Goal: Transaction & Acquisition: Book appointment/travel/reservation

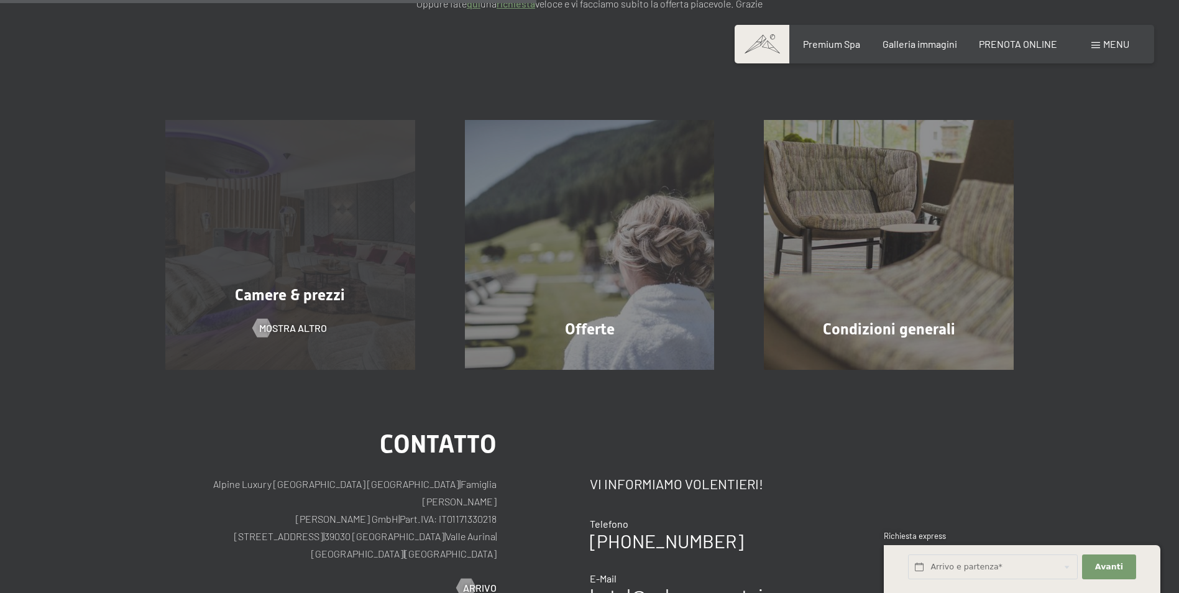
click at [312, 263] on div "Camere & prezzi mostra altro" at bounding box center [290, 245] width 300 height 250
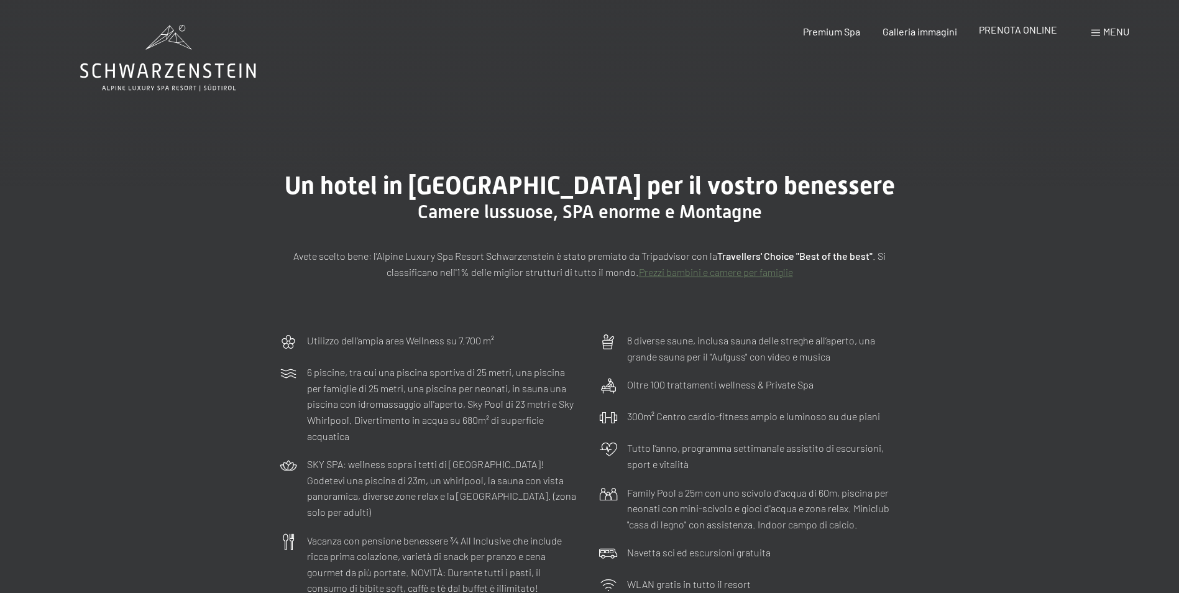
click at [997, 27] on span "PRENOTA ONLINE" at bounding box center [1018, 30] width 78 height 12
click at [1054, 36] on div "PRENOTA ONLINE" at bounding box center [1018, 30] width 78 height 14
click at [1042, 32] on span "PRENOTA ONLINE" at bounding box center [1018, 30] width 78 height 12
click at [1027, 32] on span "PRENOTA ONLINE" at bounding box center [1018, 30] width 78 height 12
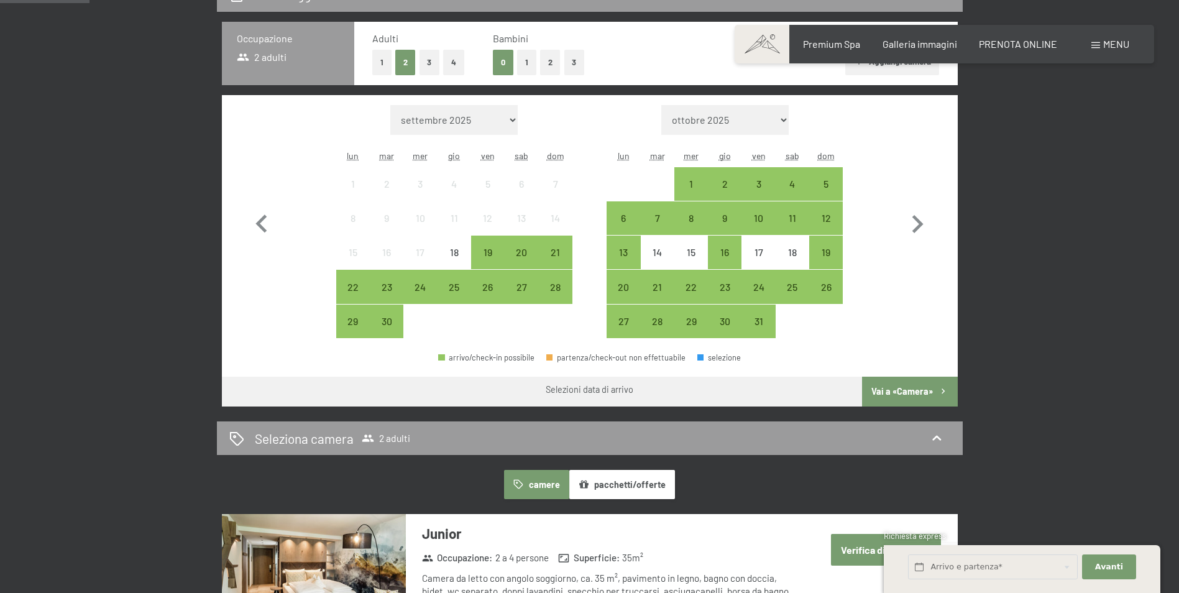
scroll to position [325, 0]
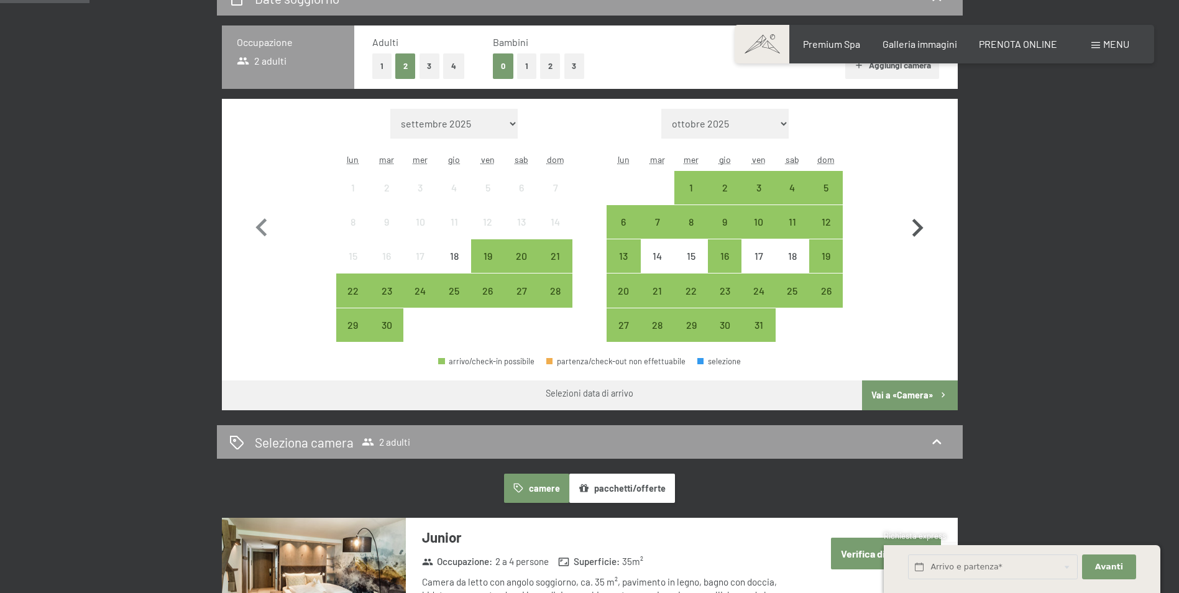
click at [909, 219] on icon "button" at bounding box center [917, 228] width 36 height 36
select select "2025-10-01"
select select "2025-11-01"
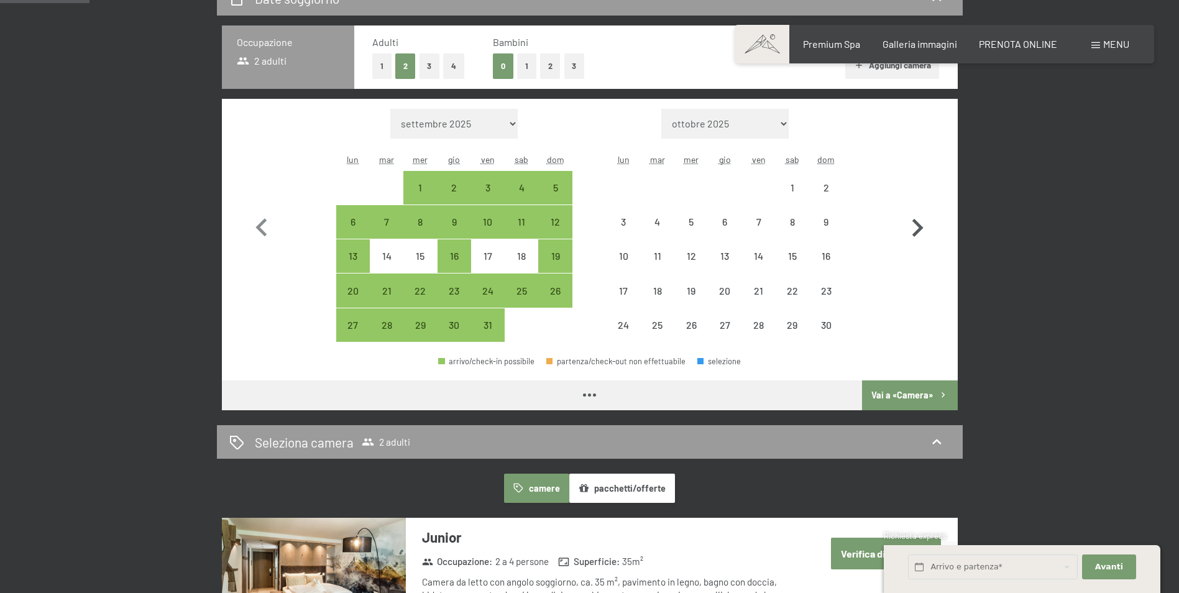
click at [910, 219] on icon "button" at bounding box center [917, 228] width 36 height 36
select select "2025-11-01"
select select "2025-12-01"
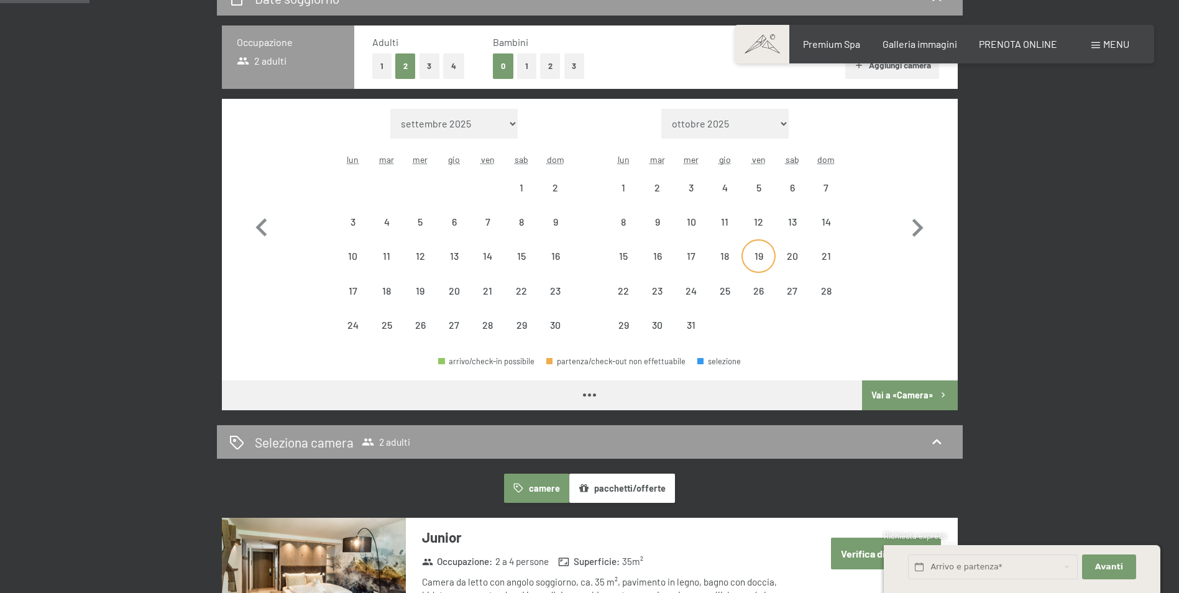
select select "2025-11-01"
select select "2025-12-01"
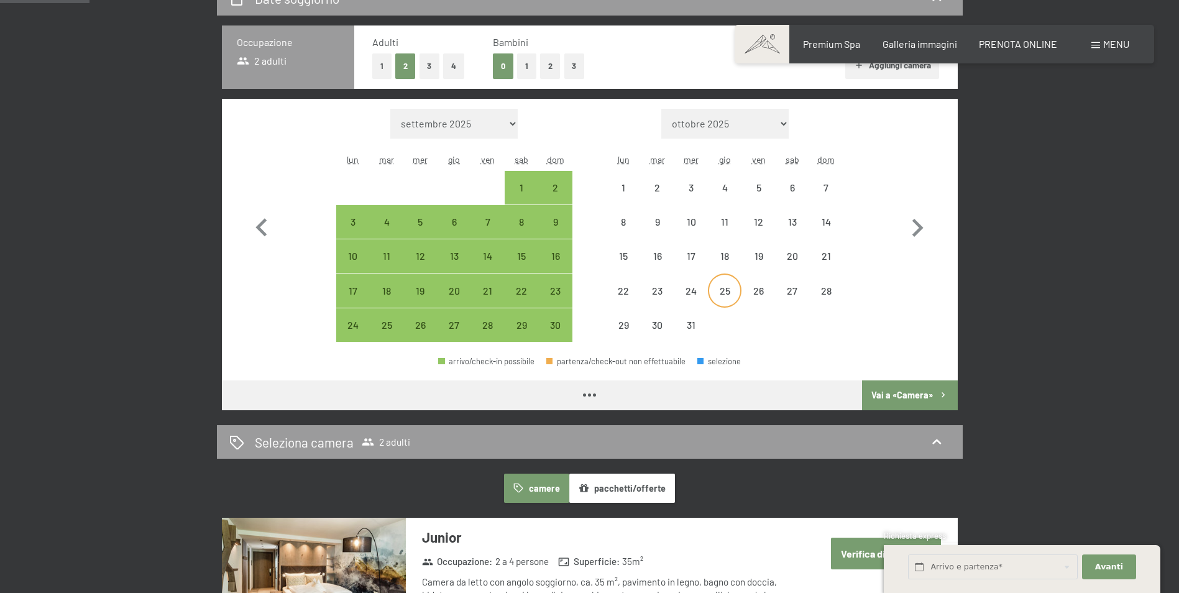
select select "2025-11-01"
select select "2025-12-01"
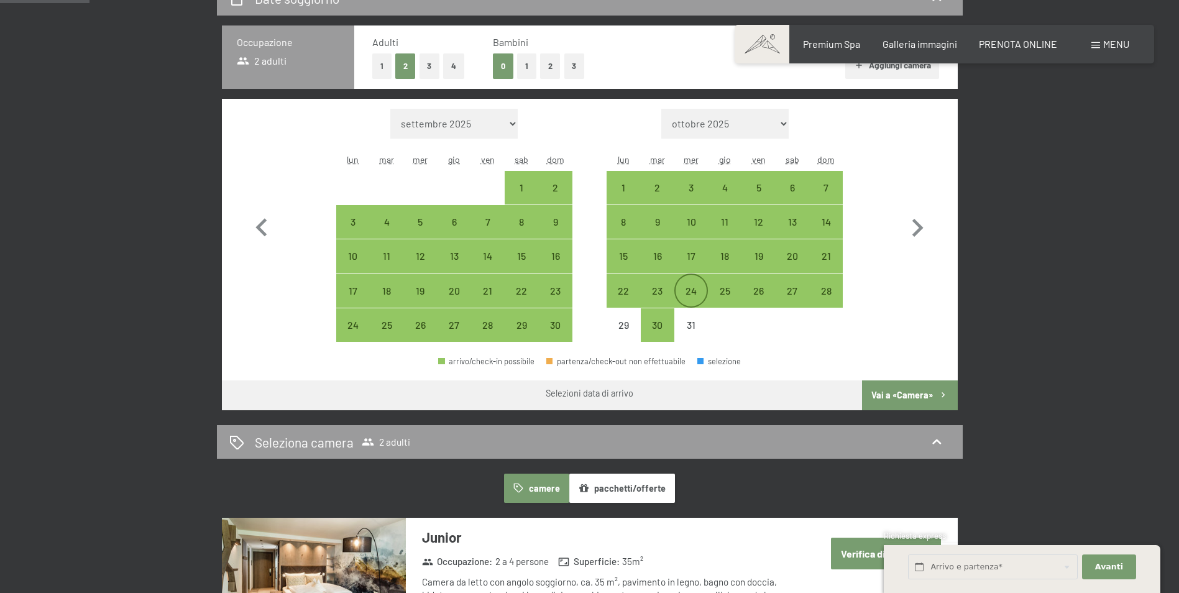
click at [679, 290] on div "24" at bounding box center [690, 301] width 31 height 31
select select "[DATE]"
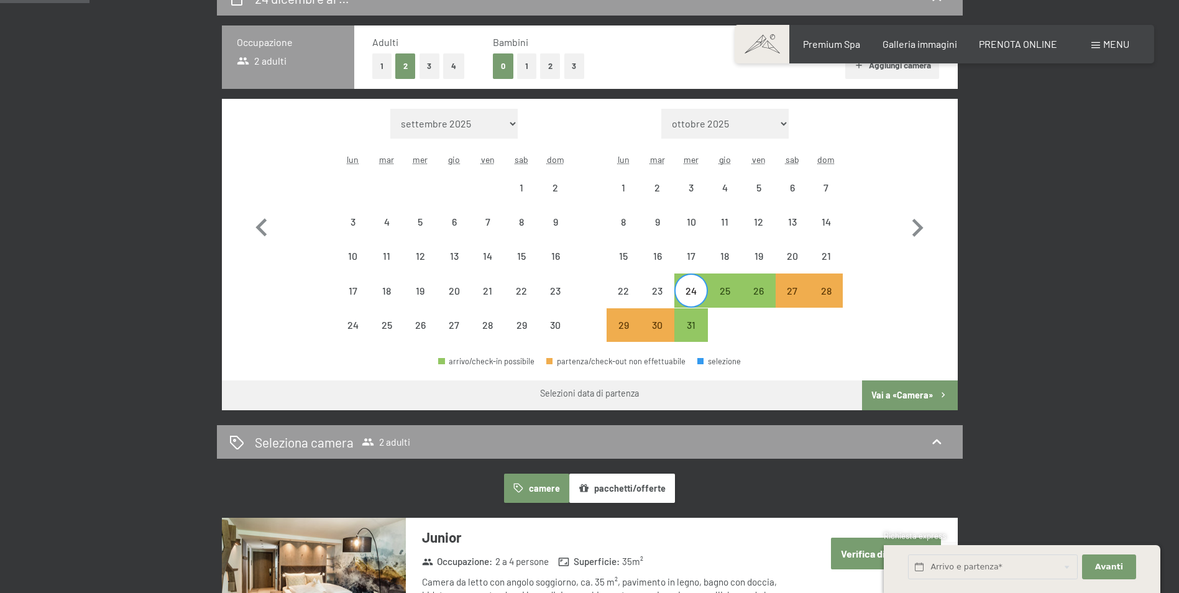
click at [682, 290] on div "24" at bounding box center [690, 301] width 31 height 31
select select "[DATE]"
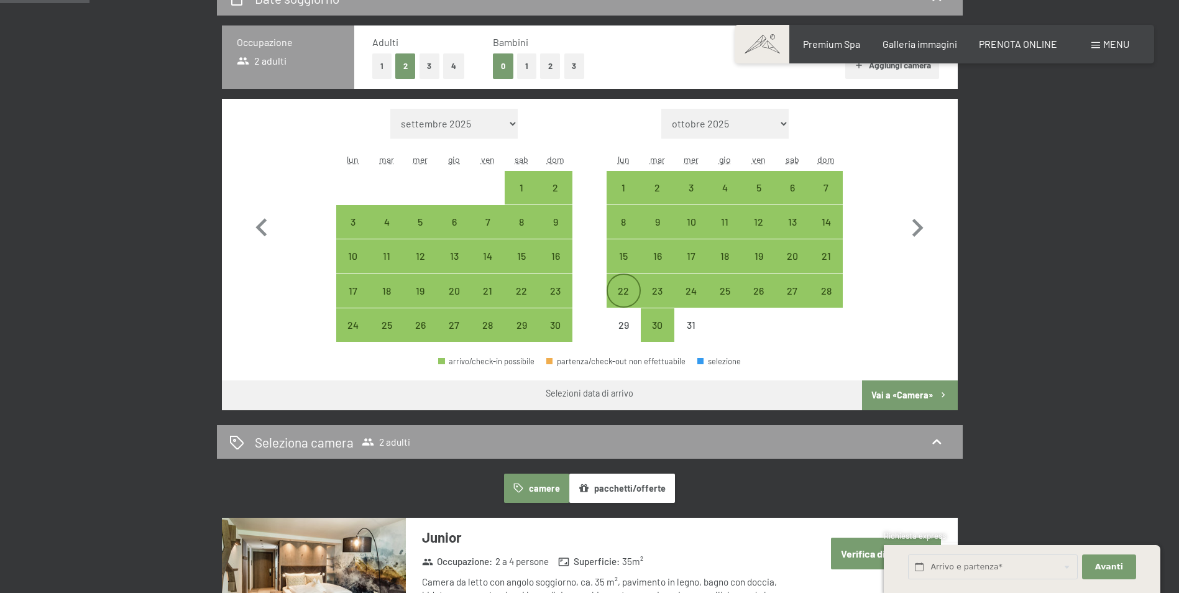
click at [623, 290] on div "22" at bounding box center [623, 301] width 31 height 31
select select "[DATE]"
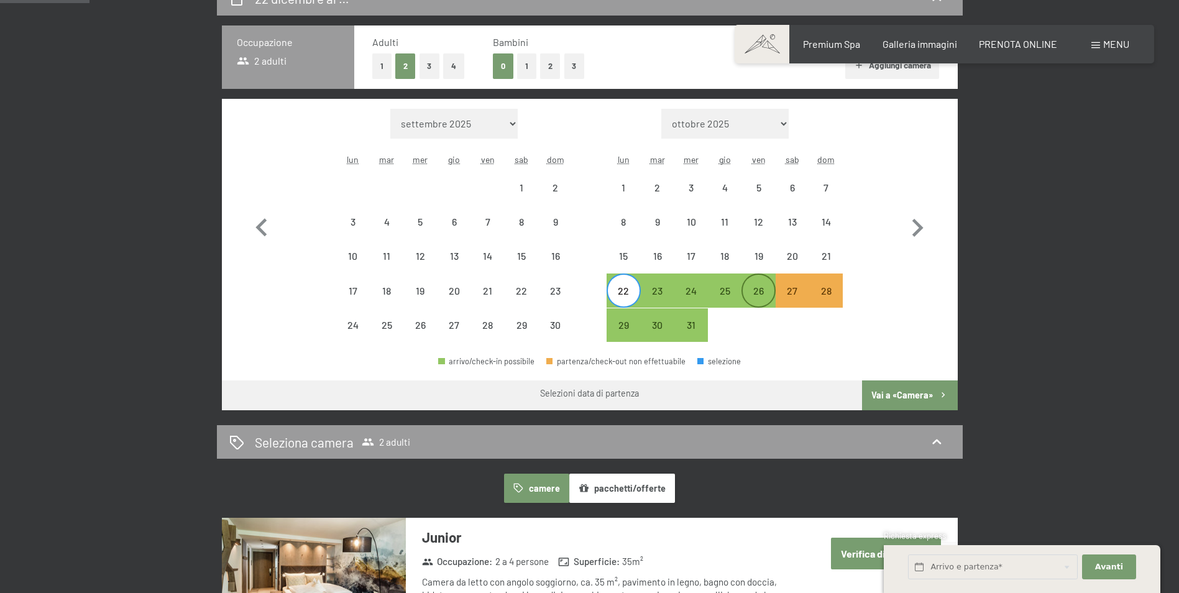
click at [761, 292] on div "26" at bounding box center [758, 301] width 31 height 31
select select "[DATE]"
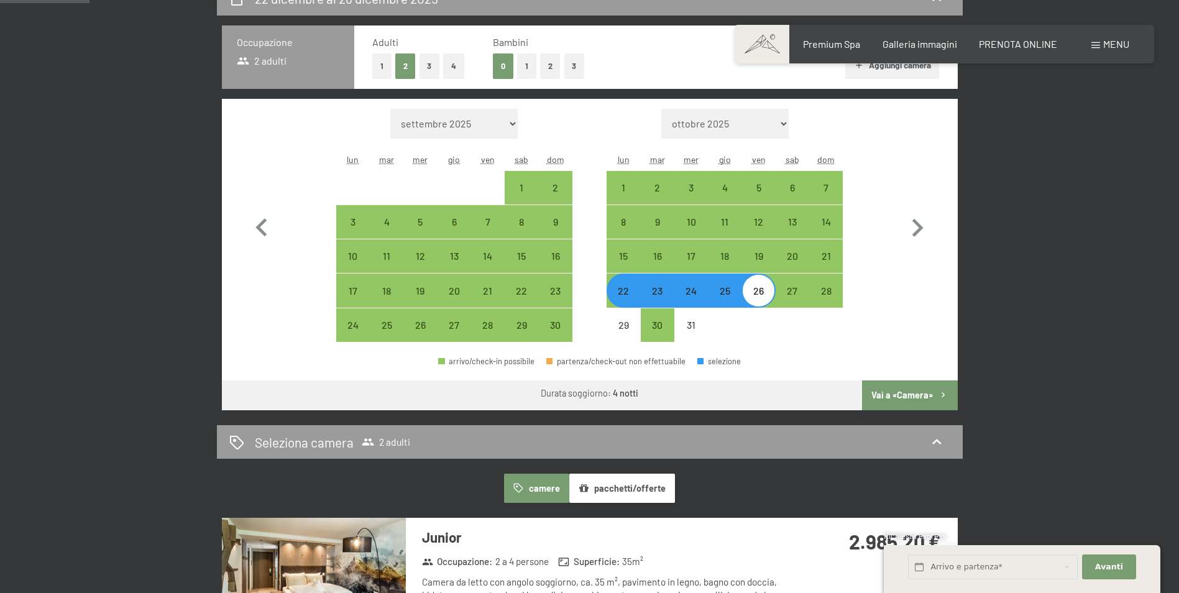
click at [557, 66] on button "2" at bounding box center [550, 65] width 21 height 25
select select "[DATE]"
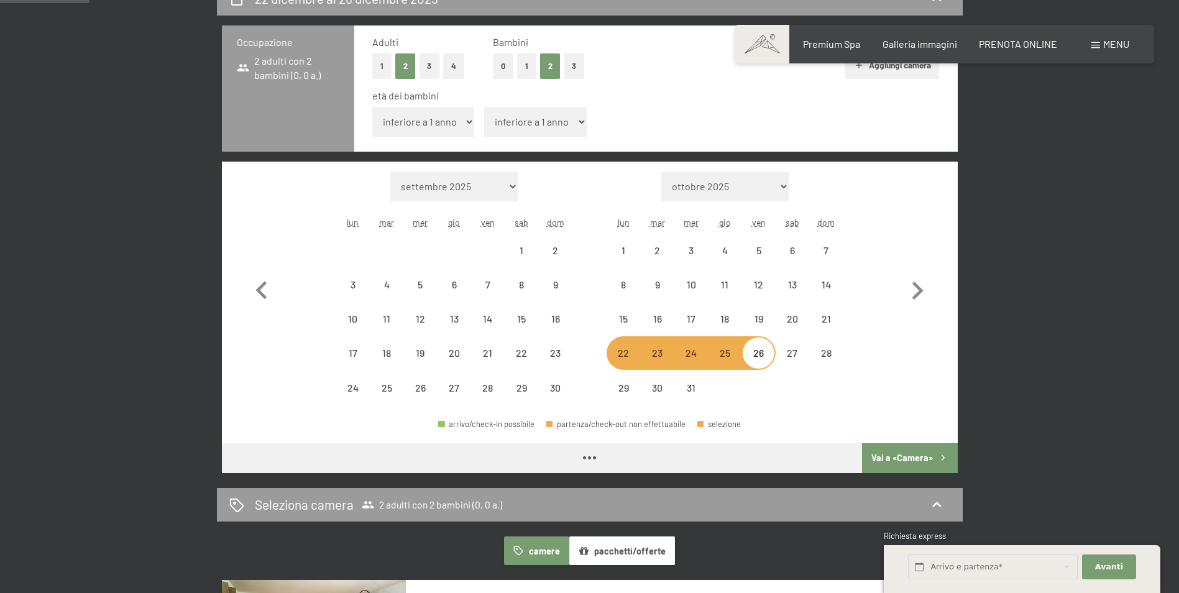
click at [438, 121] on select "inferiore a 1 anno 1 anno 2 anni 3 anni 4 anni 5 anni 6 anni 7 anni 8 anni 9 an…" at bounding box center [423, 122] width 103 height 30
select select "2025-11-01"
select select "2025-12-01"
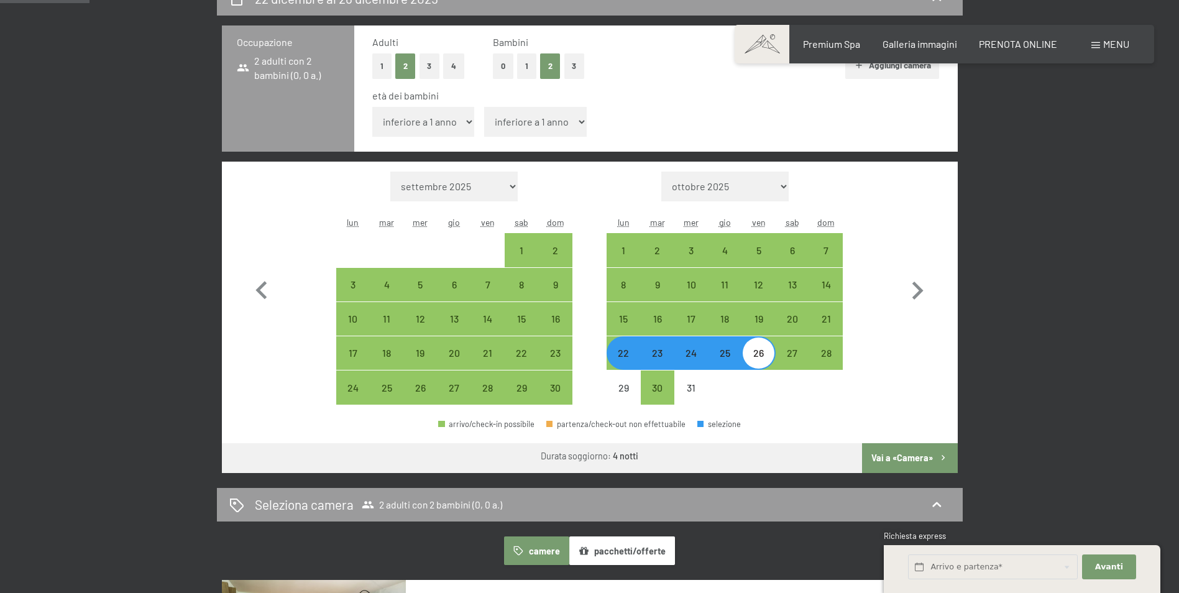
select select "8"
click at [372, 107] on select "inferiore a 1 anno 1 anno 2 anni 3 anni 4 anni 5 anni 6 anni 7 anni 8 anni 9 an…" at bounding box center [423, 122] width 103 height 30
select select "2025-11-01"
select select "2025-12-01"
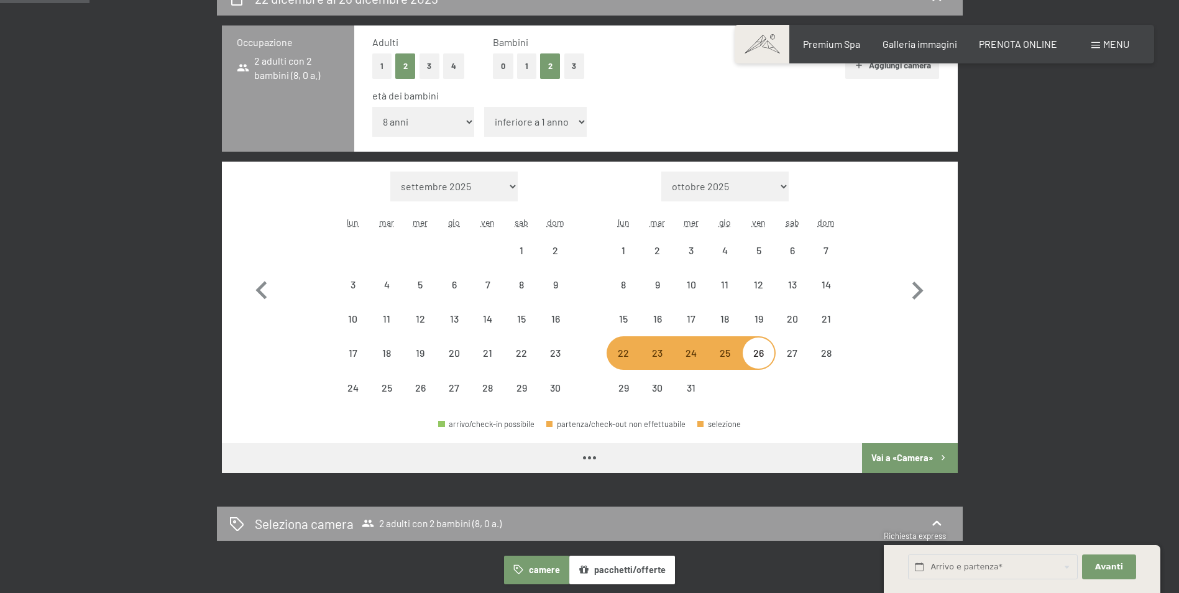
click at [513, 109] on select "inferiore a 1 anno 1 anno 2 anni 3 anni 4 anni 5 anni 6 anni 7 anni 8 anni 9 an…" at bounding box center [535, 122] width 103 height 30
select select "2025-11-01"
select select "2025-12-01"
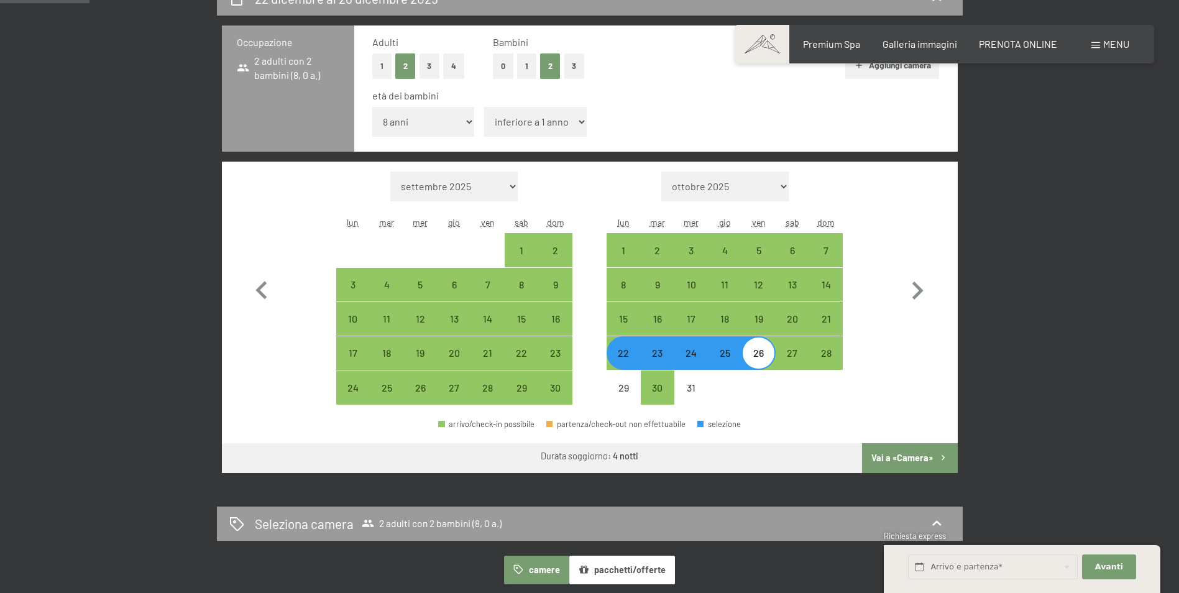
select select "4"
click at [484, 107] on select "inferiore a 1 anno 1 anno 2 anni 3 anni 4 anni 5 anni 6 anni 7 anni 8 anni 9 an…" at bounding box center [535, 122] width 103 height 30
select select "2025-11-01"
select select "2025-12-01"
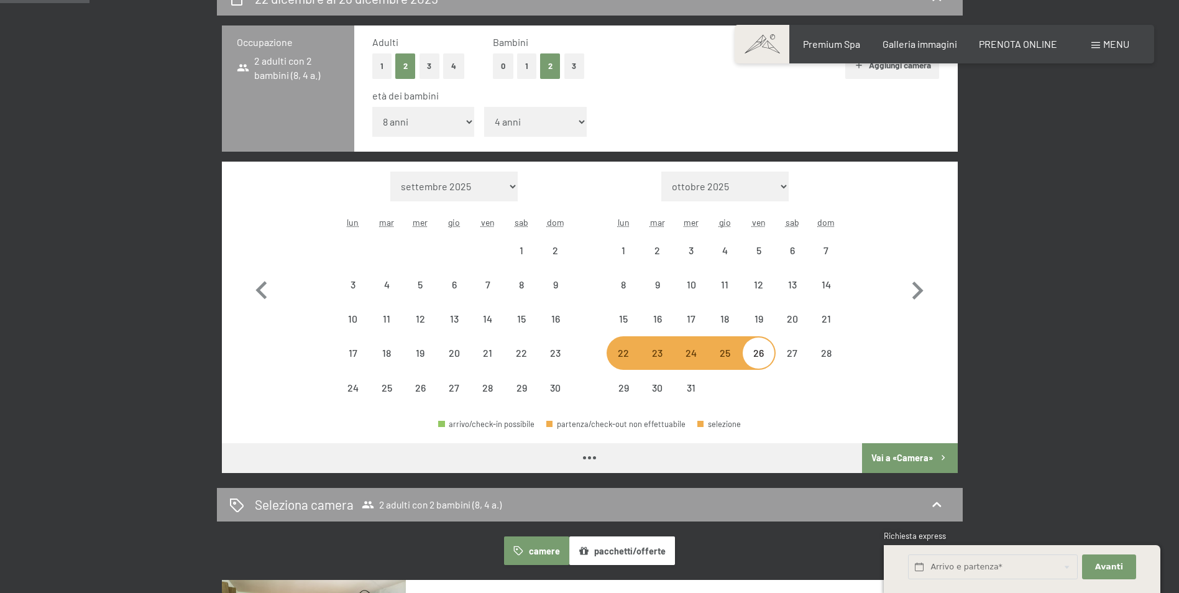
select select "2025-11-01"
select select "2025-12-01"
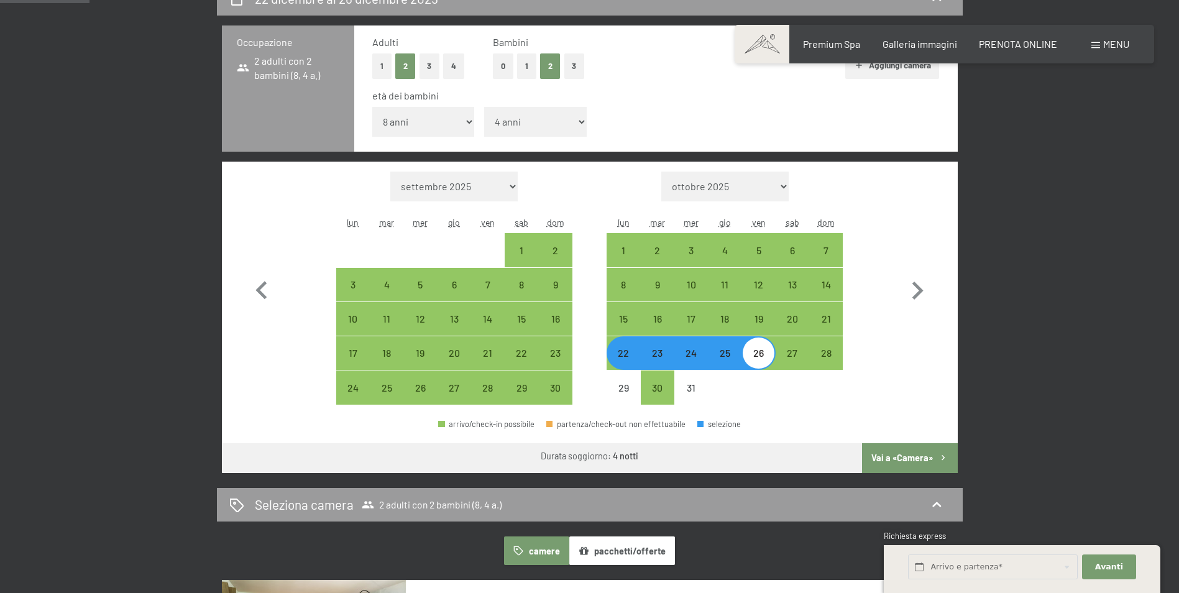
click at [908, 455] on button "Vai a «Camera»" at bounding box center [909, 458] width 95 height 30
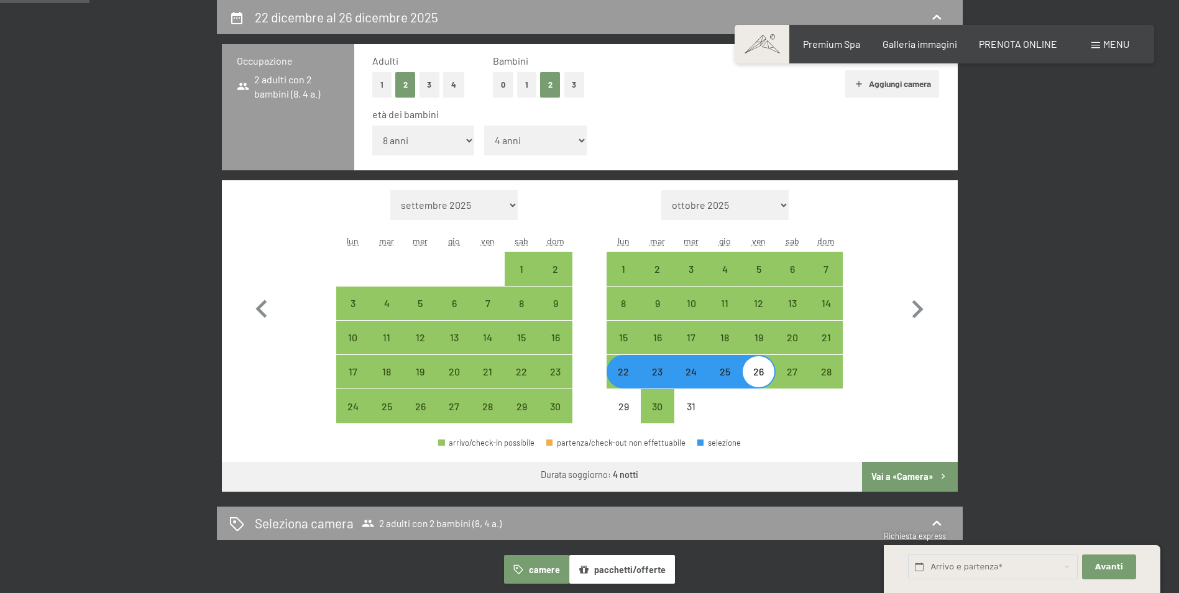
select select "2025-11-01"
select select "2025-12-01"
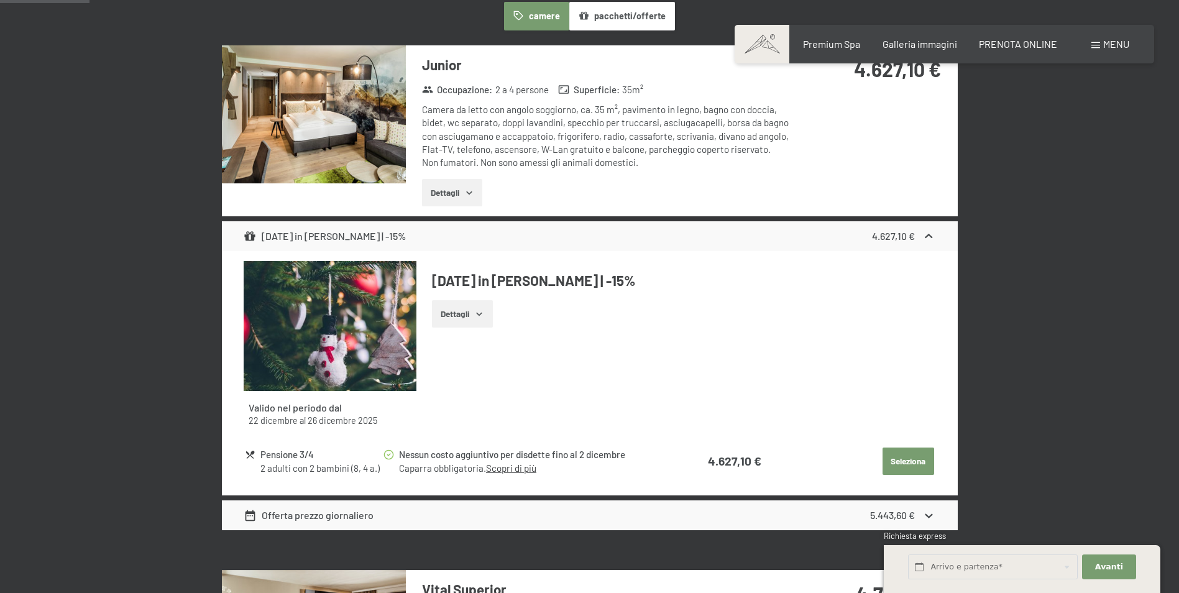
scroll to position [431, 0]
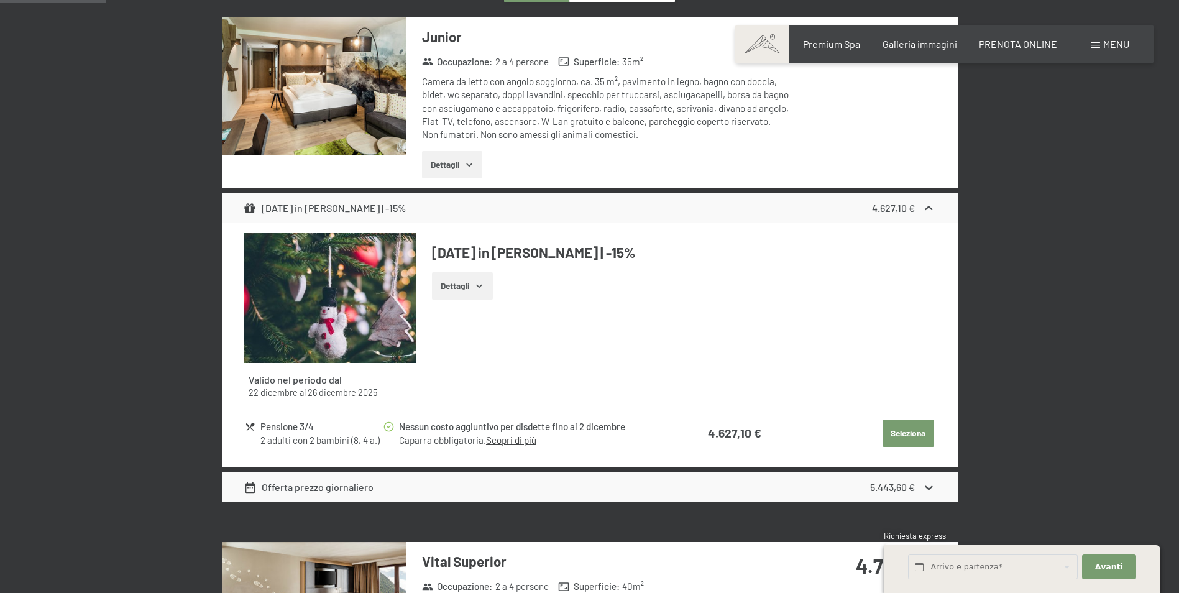
click at [453, 153] on button "Dettagli" at bounding box center [452, 164] width 60 height 27
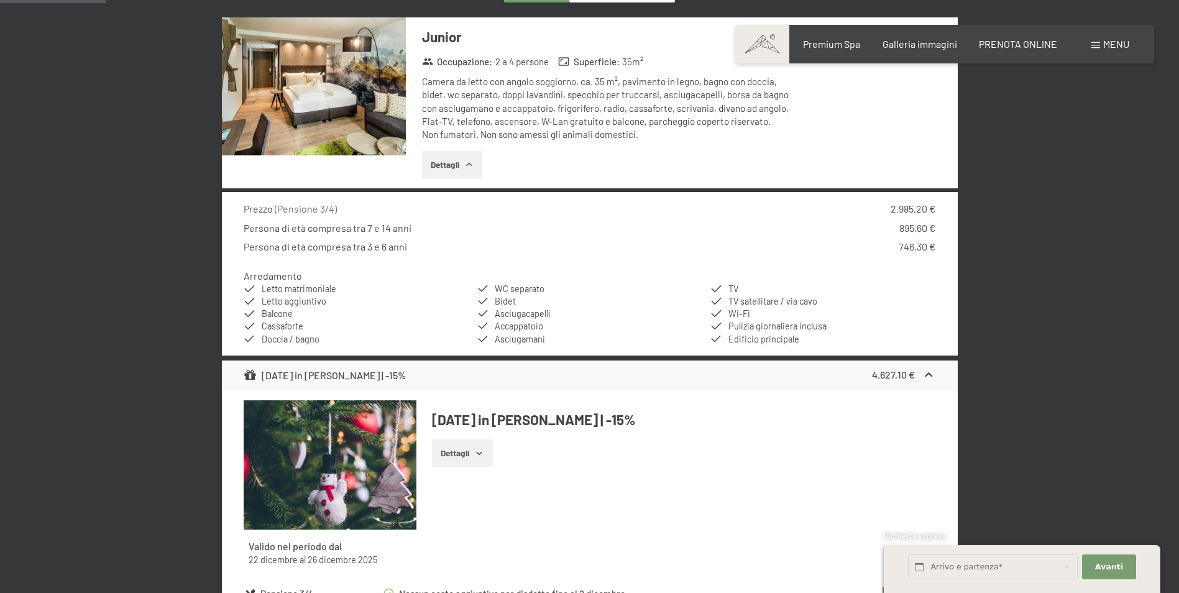
click at [458, 162] on button "Dettagli" at bounding box center [452, 164] width 60 height 27
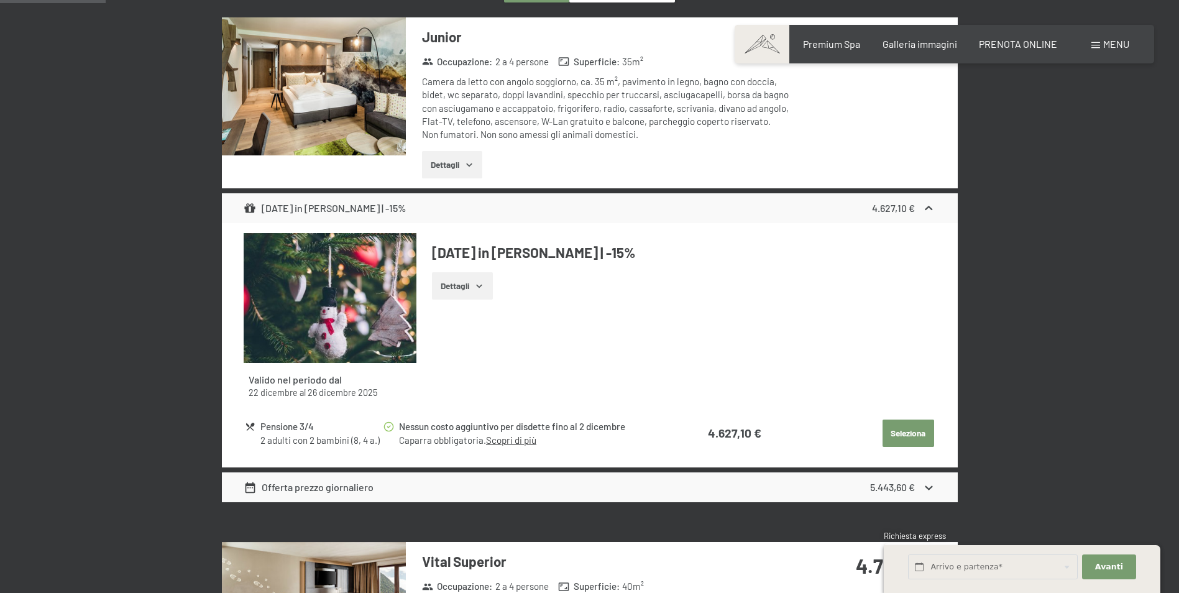
click at [483, 286] on icon "button" at bounding box center [479, 286] width 10 height 10
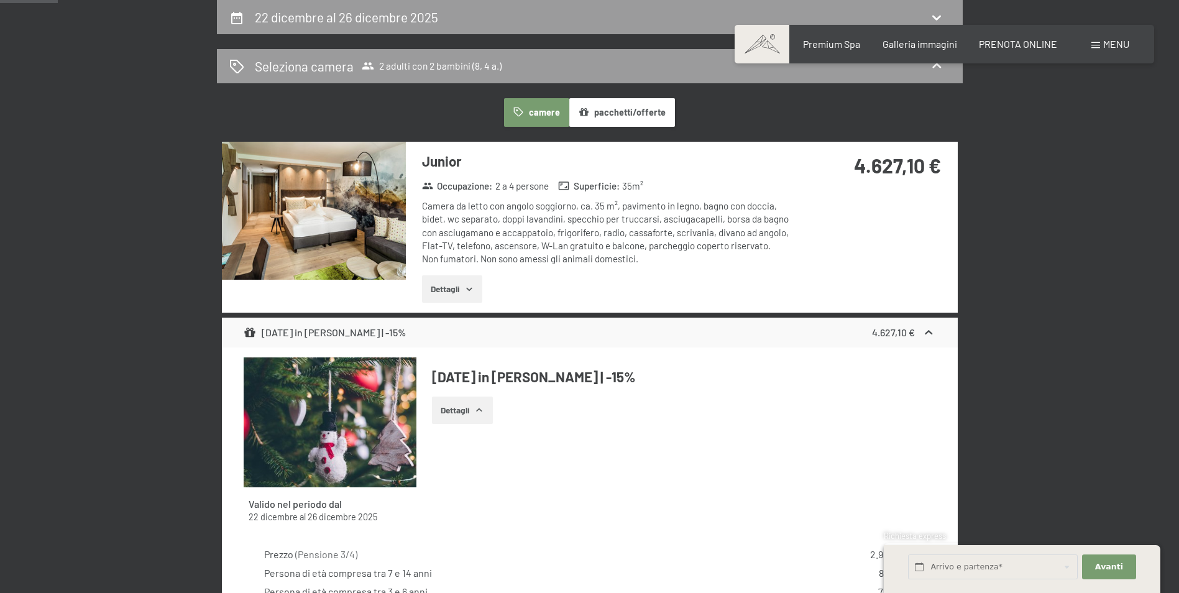
scroll to position [0, 0]
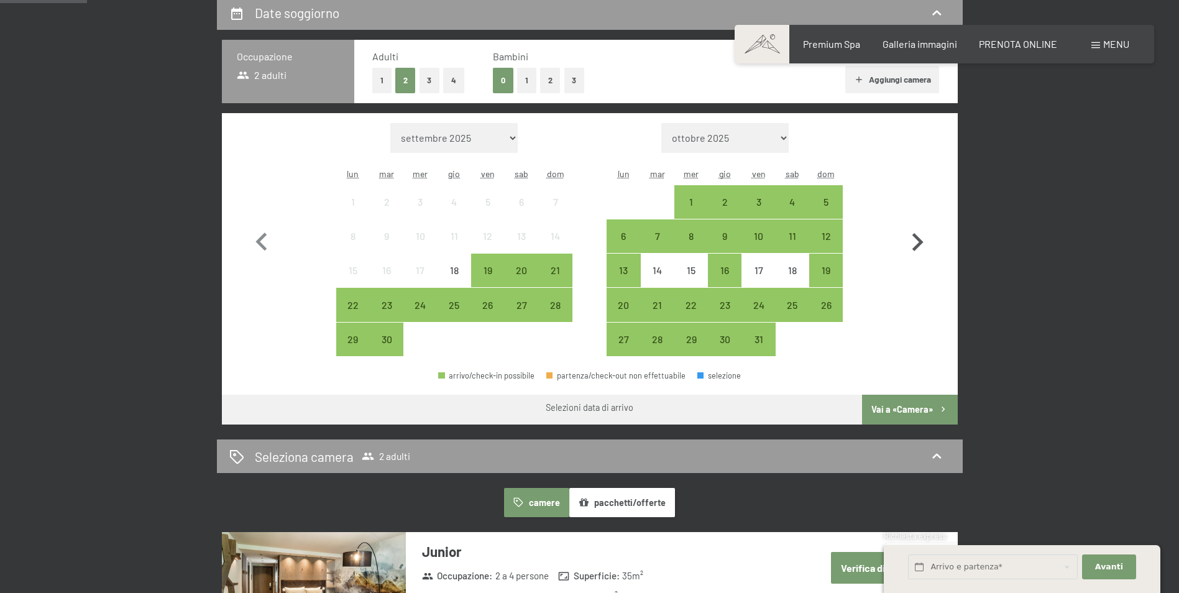
click at [924, 238] on icon "button" at bounding box center [917, 242] width 36 height 36
select select "2025-10-01"
select select "2025-11-01"
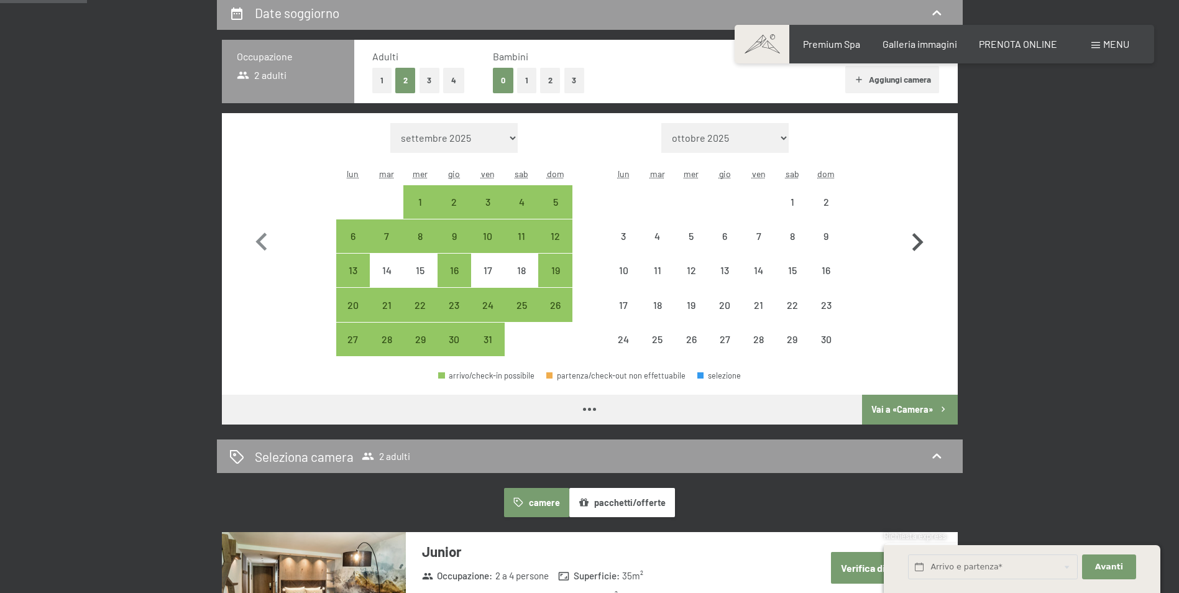
click at [924, 238] on icon "button" at bounding box center [917, 242] width 36 height 36
select select "2025-11-01"
select select "2025-12-01"
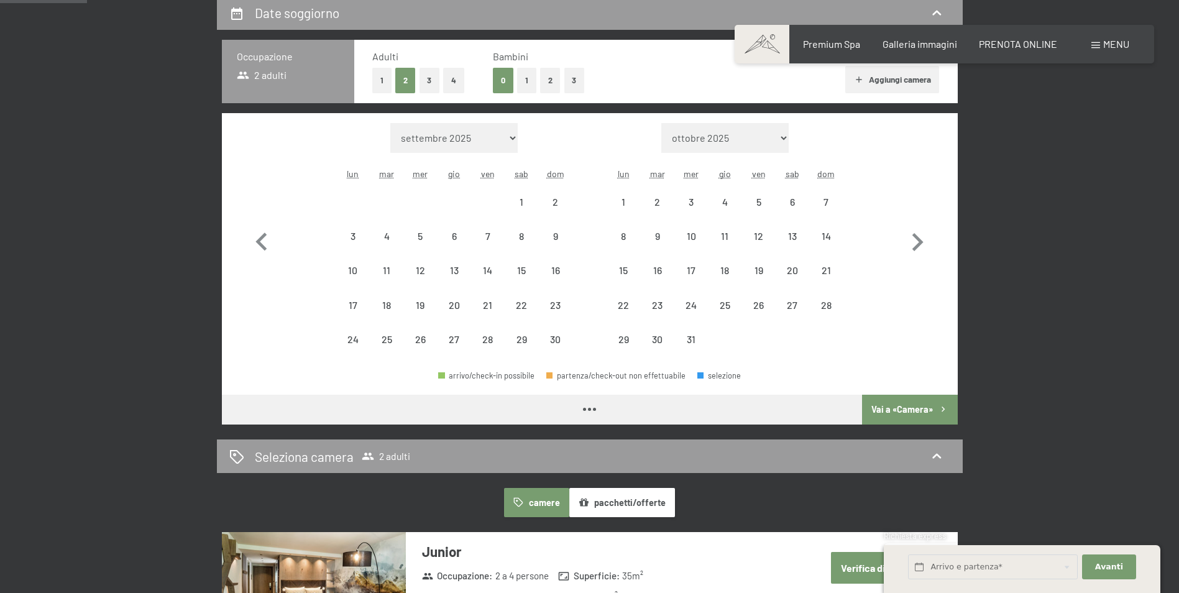
select select "2025-11-01"
select select "2025-12-01"
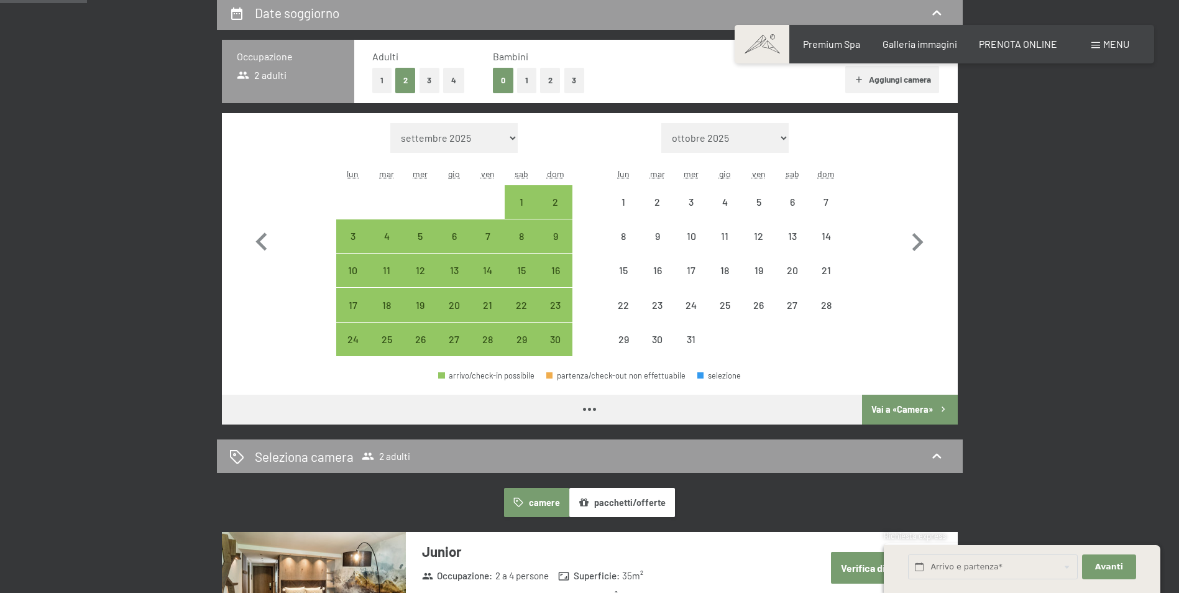
select select "2025-11-01"
select select "2025-12-01"
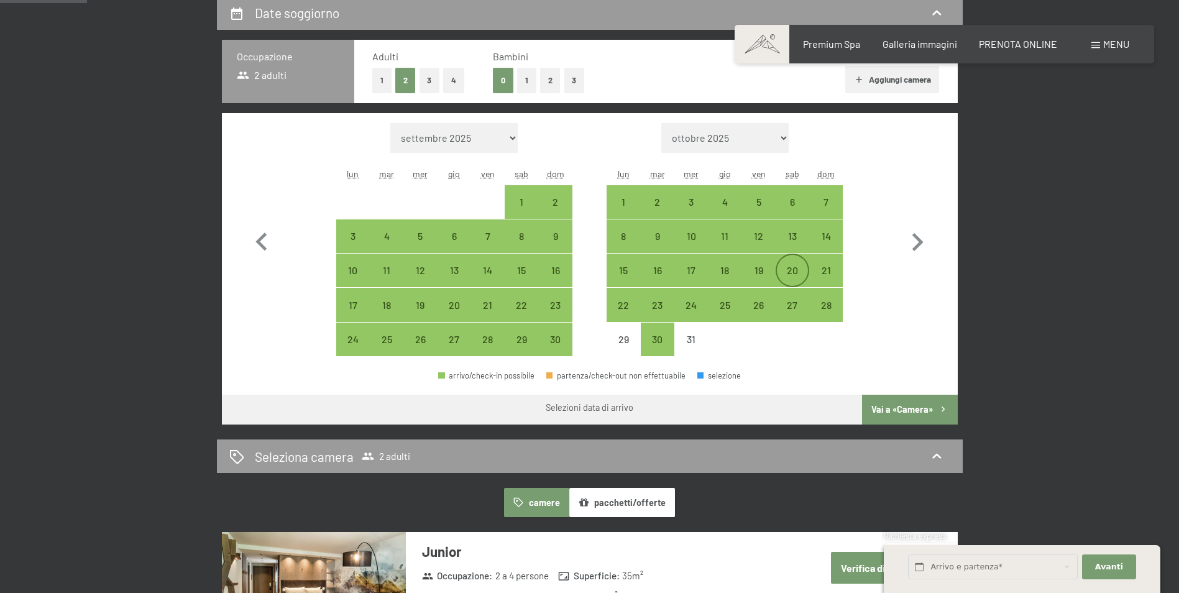
click at [786, 262] on div "20" at bounding box center [792, 270] width 31 height 31
select select "2025-11-01"
select select "[DATE]"
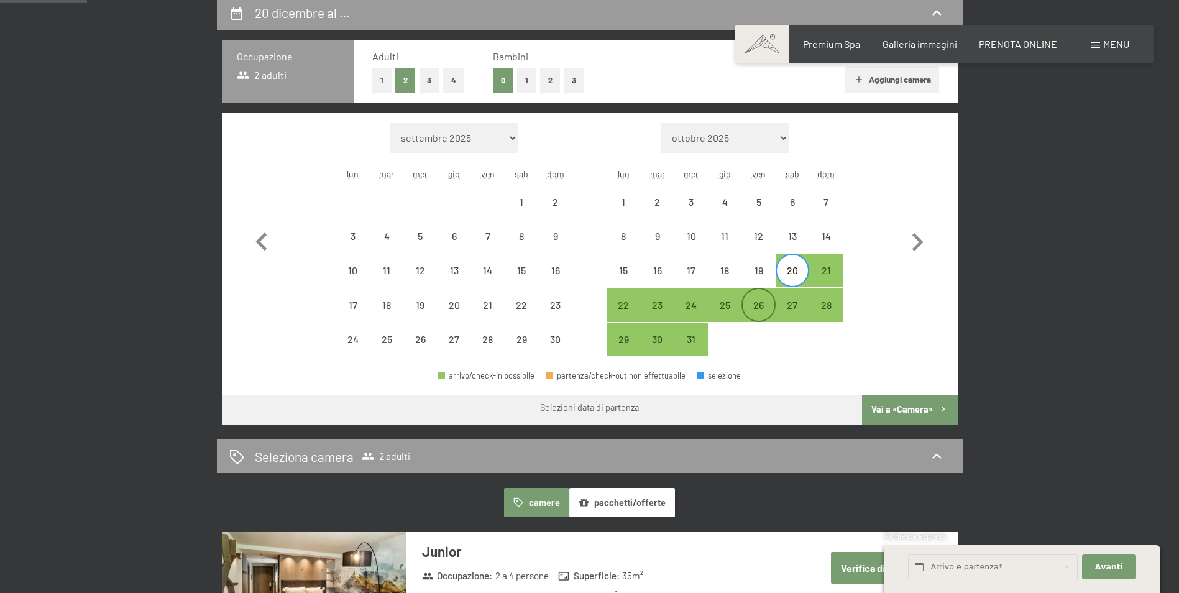
click at [757, 314] on div "26" at bounding box center [758, 315] width 31 height 31
select select "[DATE]"
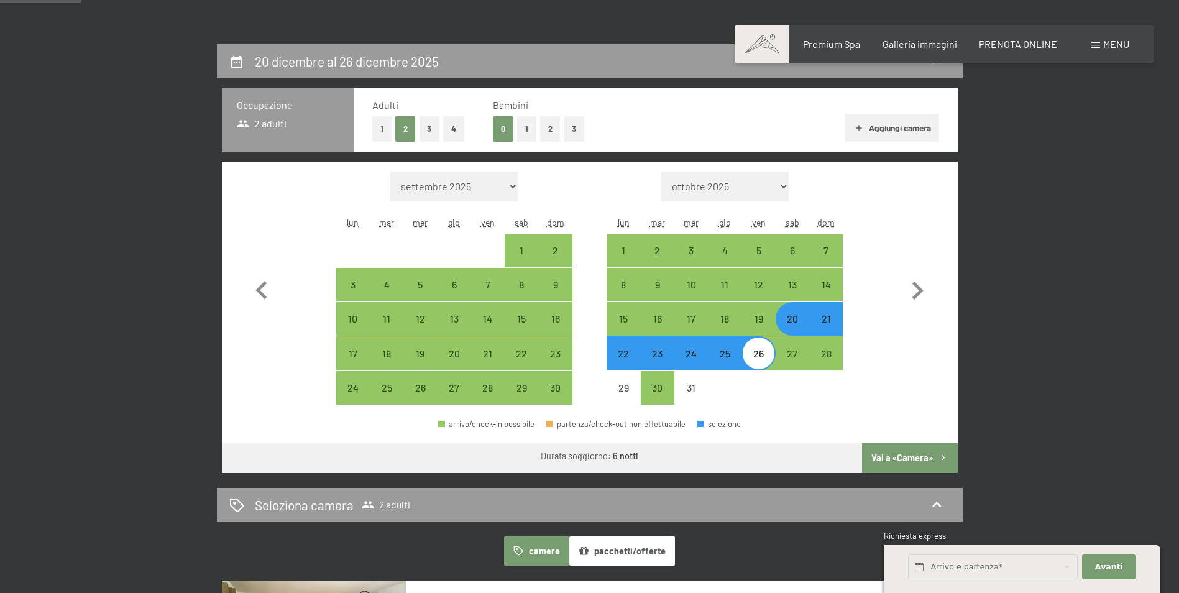
scroll to position [249, 0]
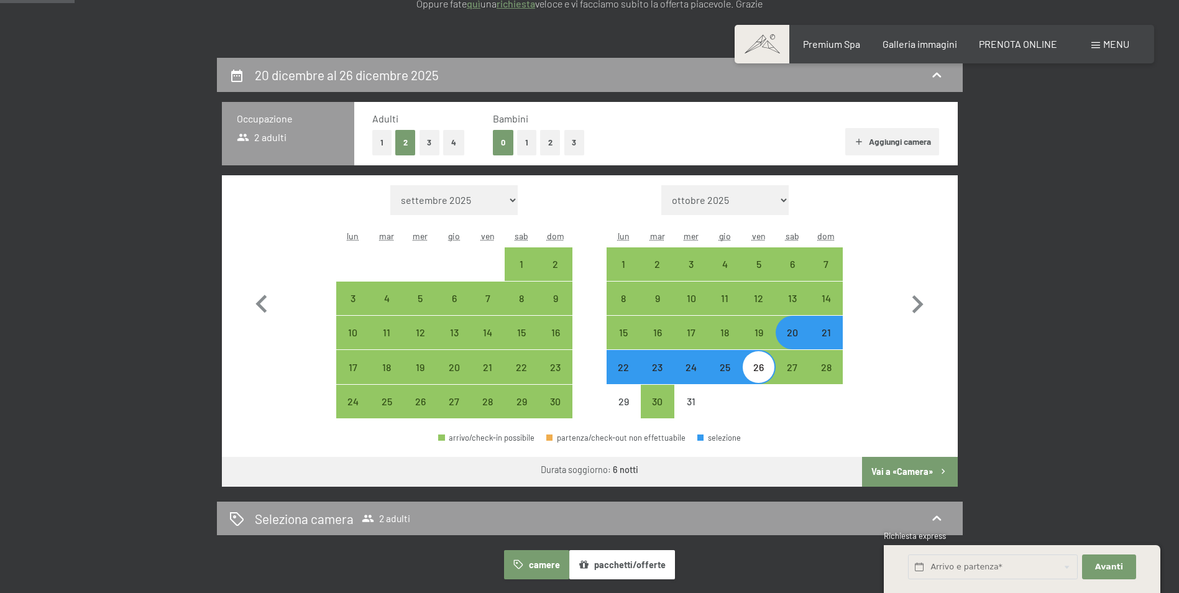
click at [549, 145] on button "2" at bounding box center [550, 142] width 21 height 25
select select "[DATE]"
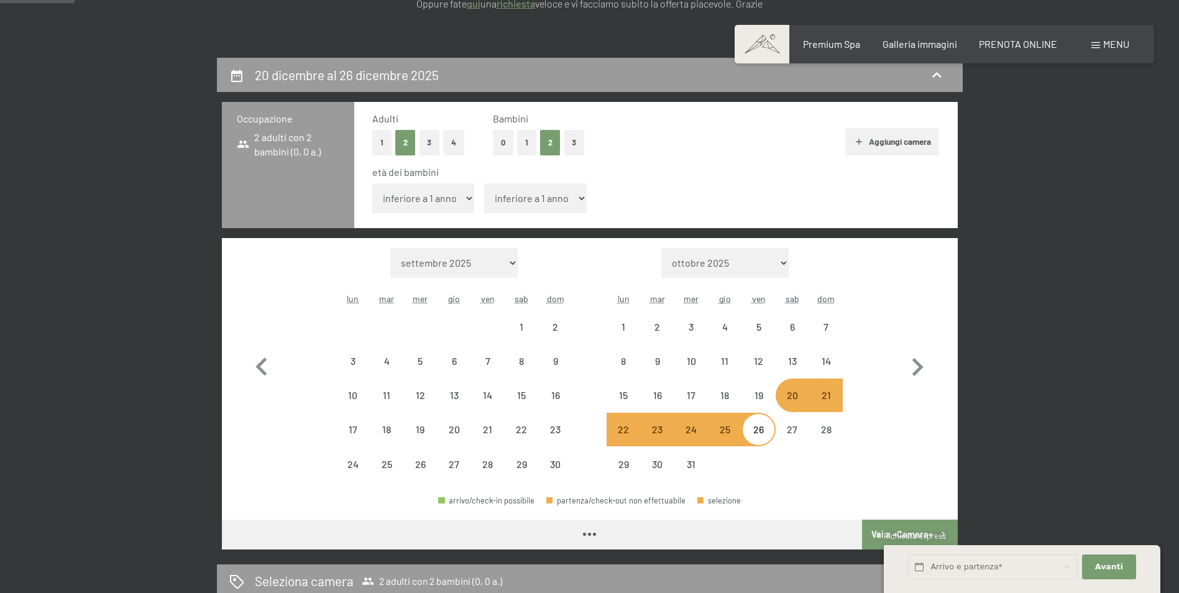
click at [423, 201] on select "inferiore a 1 anno 1 anno 2 anni 3 anni 4 anni 5 anni 6 anni 7 anni 8 anni 9 an…" at bounding box center [423, 198] width 103 height 30
select select "[DATE]"
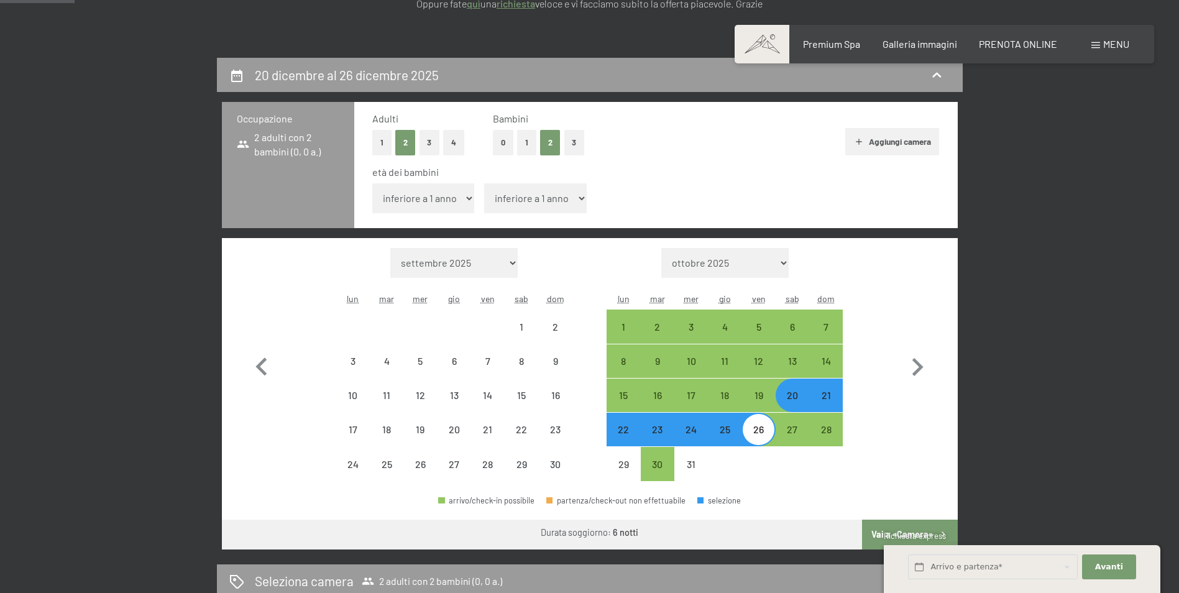
select select "[DATE]"
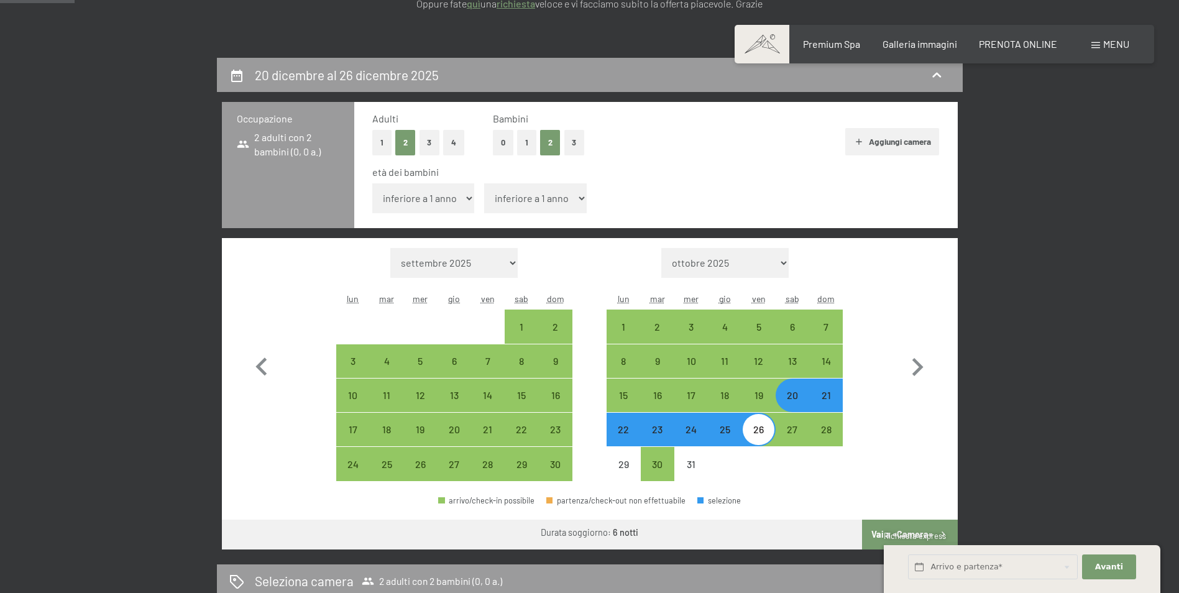
select select "8"
click at [372, 183] on select "inferiore a 1 anno 1 anno 2 anni 3 anni 4 anni 5 anni 6 anni 7 anni 8 anni 9 an…" at bounding box center [423, 198] width 103 height 30
select select "2025-11-01"
select select "2025-12-01"
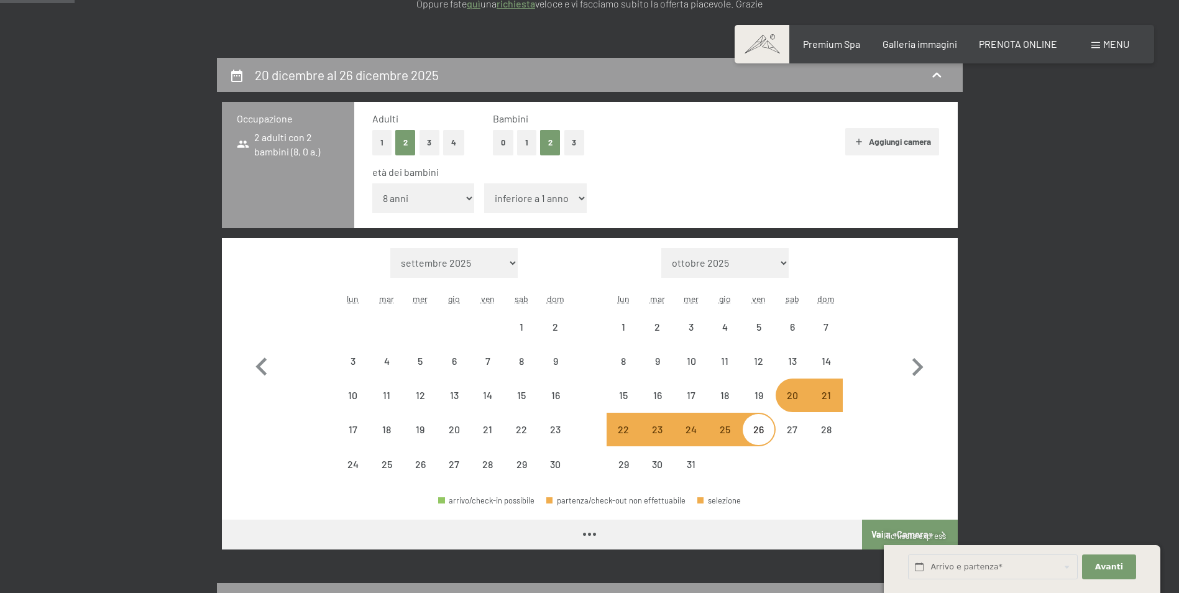
click at [520, 194] on select "inferiore a 1 anno 1 anno 2 anni 3 anni 4 anni 5 anni 6 anni 7 anni 8 anni 9 an…" at bounding box center [535, 198] width 103 height 30
select select "4"
click at [484, 183] on select "inferiore a 1 anno 1 anno 2 anni 3 anni 4 anni 5 anni 6 anni 7 anni 8 anni 9 an…" at bounding box center [535, 198] width 103 height 30
select select "2025-11-01"
select select "2025-12-01"
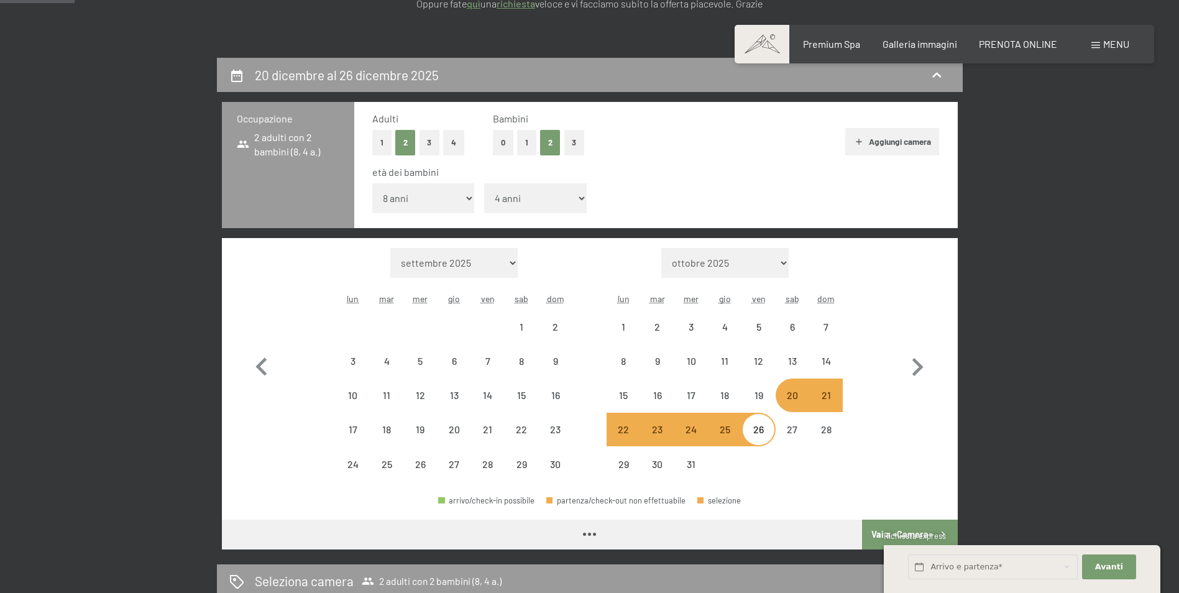
select select "2025-11-01"
select select "2025-12-01"
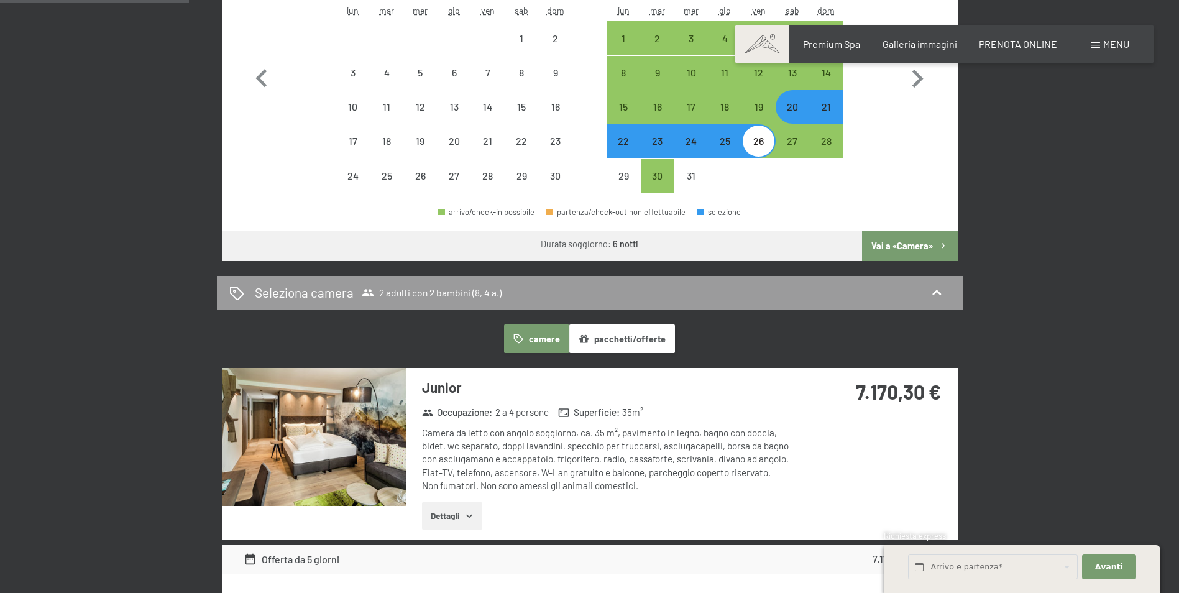
scroll to position [684, 0]
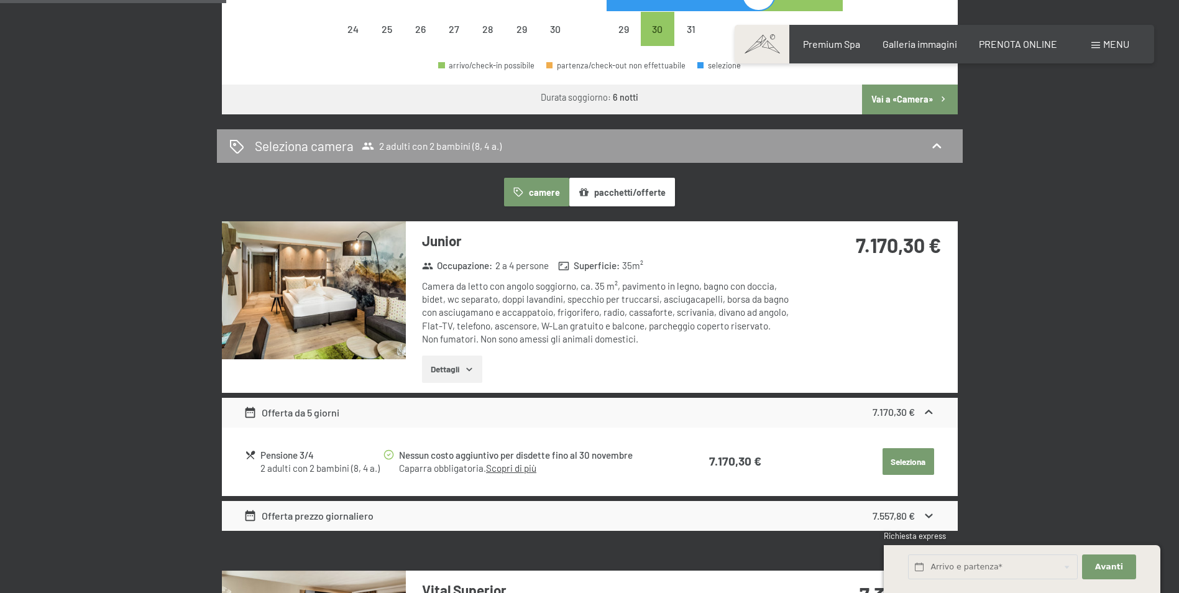
select select "2025-11-01"
select select "2025-12-01"
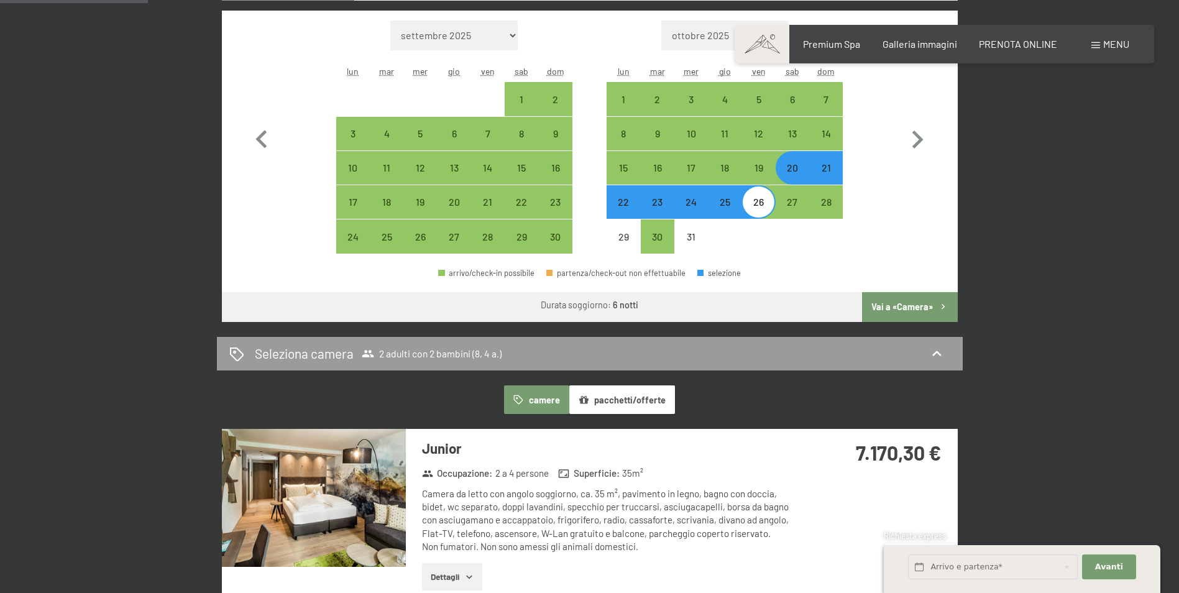
scroll to position [435, 0]
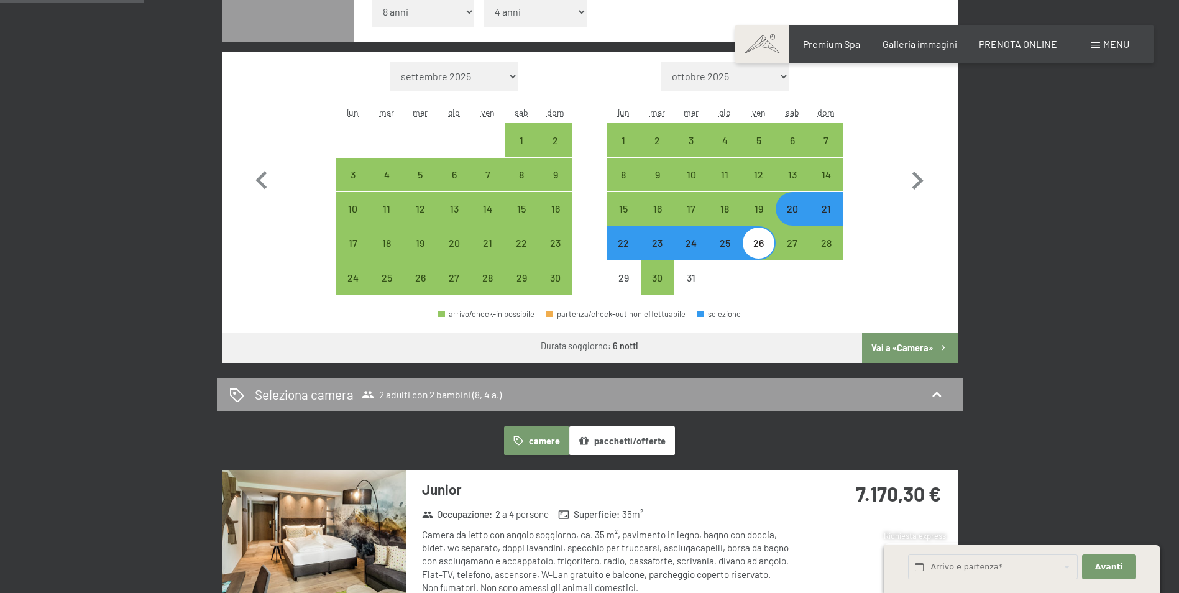
click at [826, 210] on div "21" at bounding box center [825, 219] width 31 height 31
select select "2025-11-01"
select select "2025-12-01"
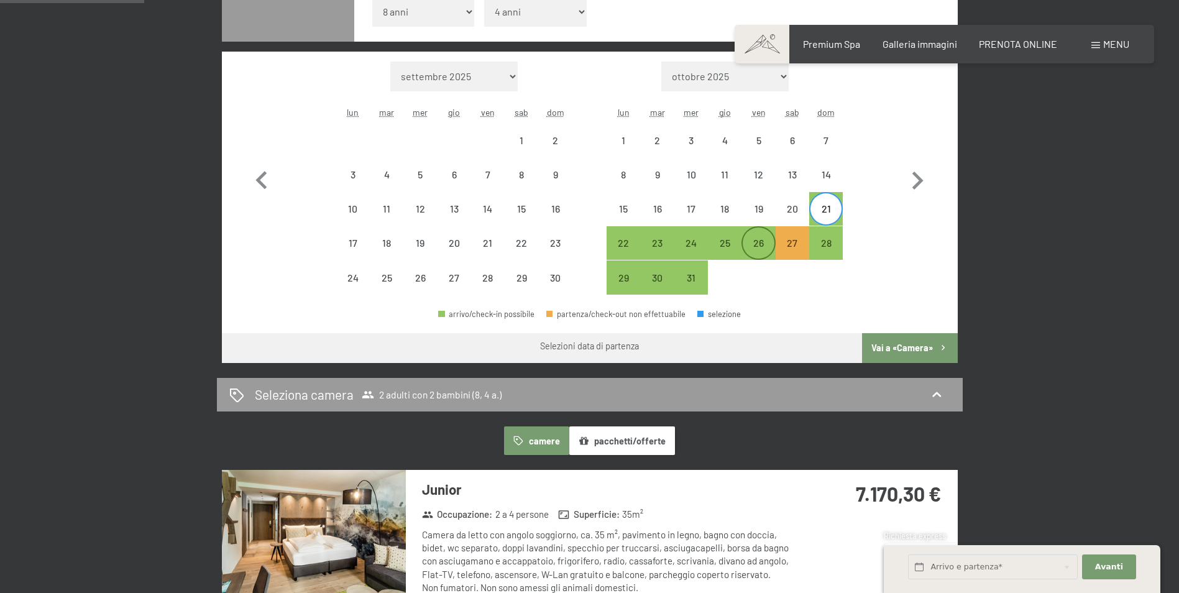
click at [743, 241] on div "26" at bounding box center [758, 253] width 31 height 31
select select "2025-11-01"
select select "2025-12-01"
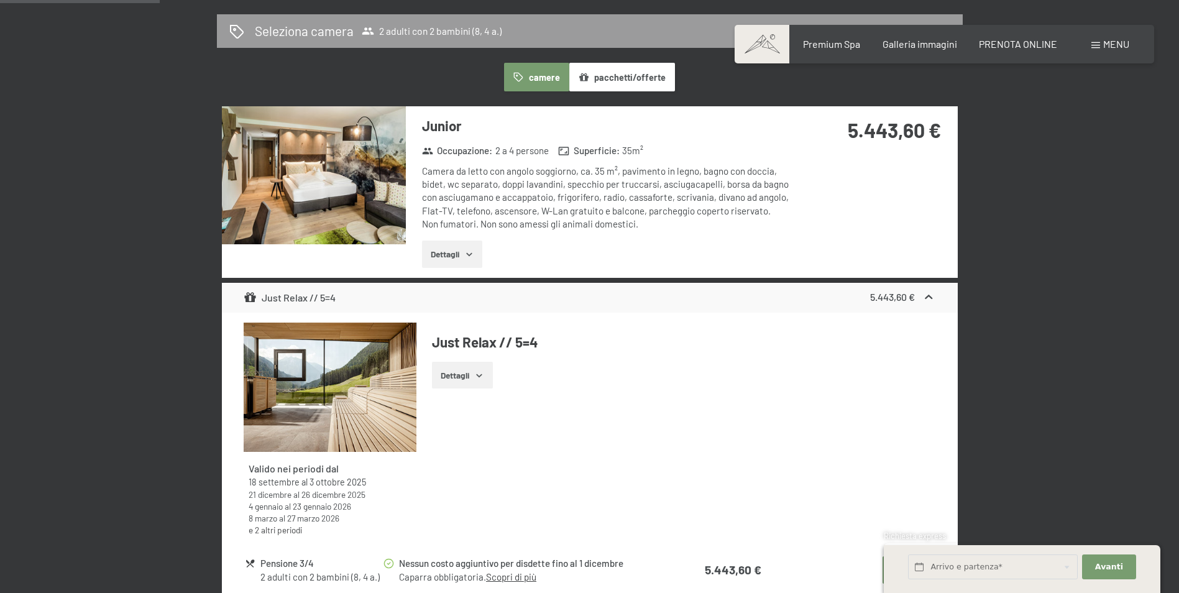
scroll to position [932, 0]
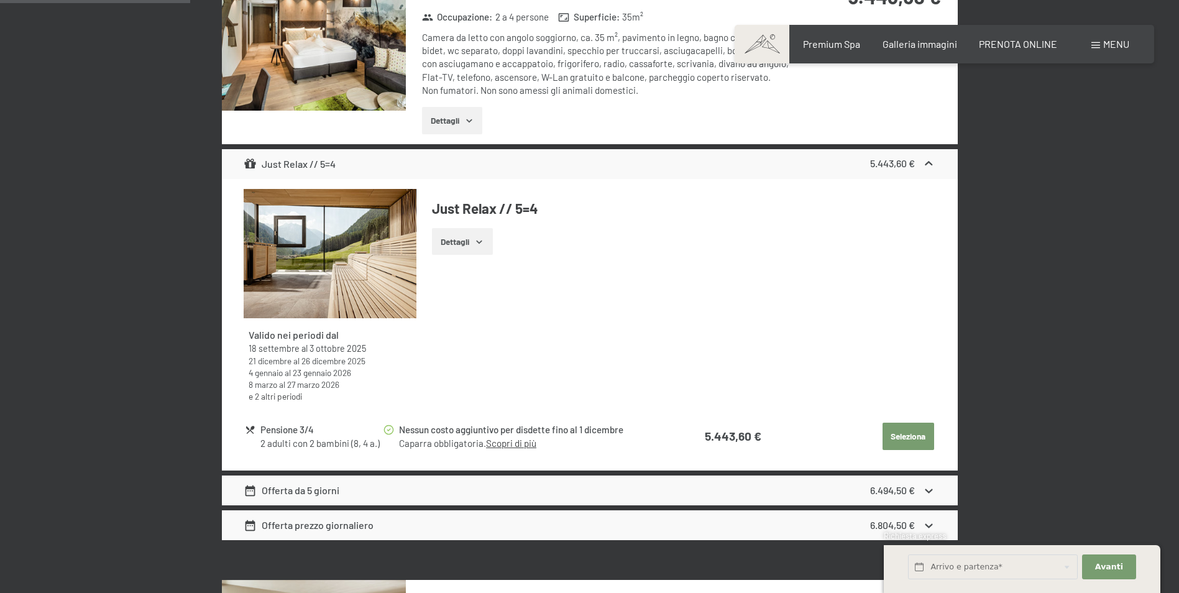
click at [482, 244] on icon "button" at bounding box center [479, 242] width 10 height 10
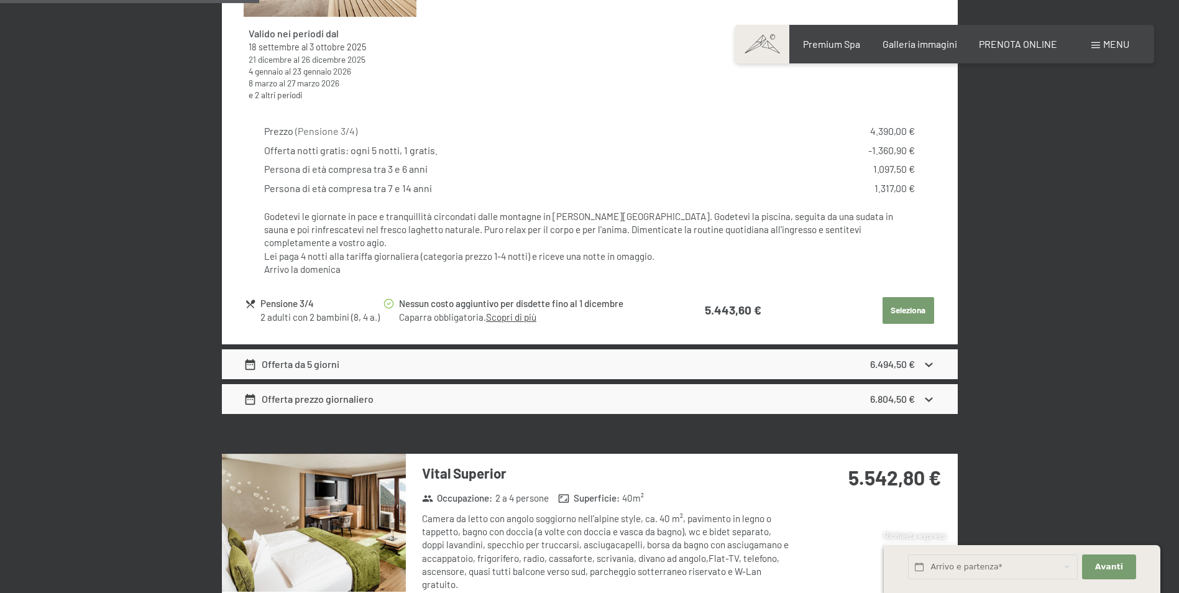
scroll to position [1305, 0]
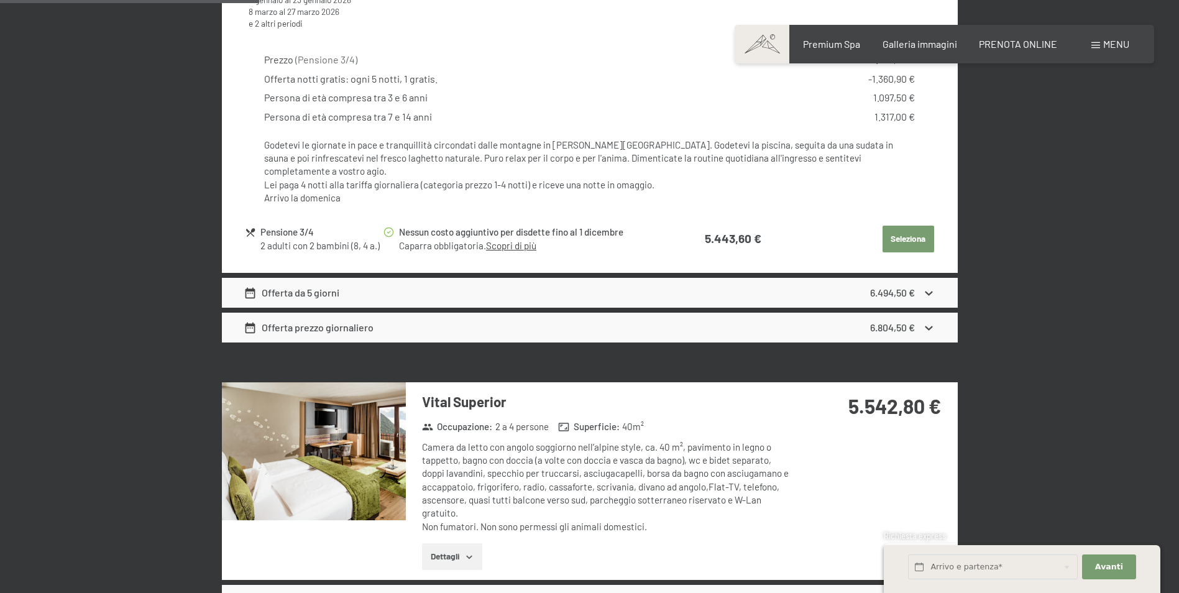
click at [653, 278] on div "Offerta da 5 giorni 6.494,50 €" at bounding box center [590, 293] width 736 height 30
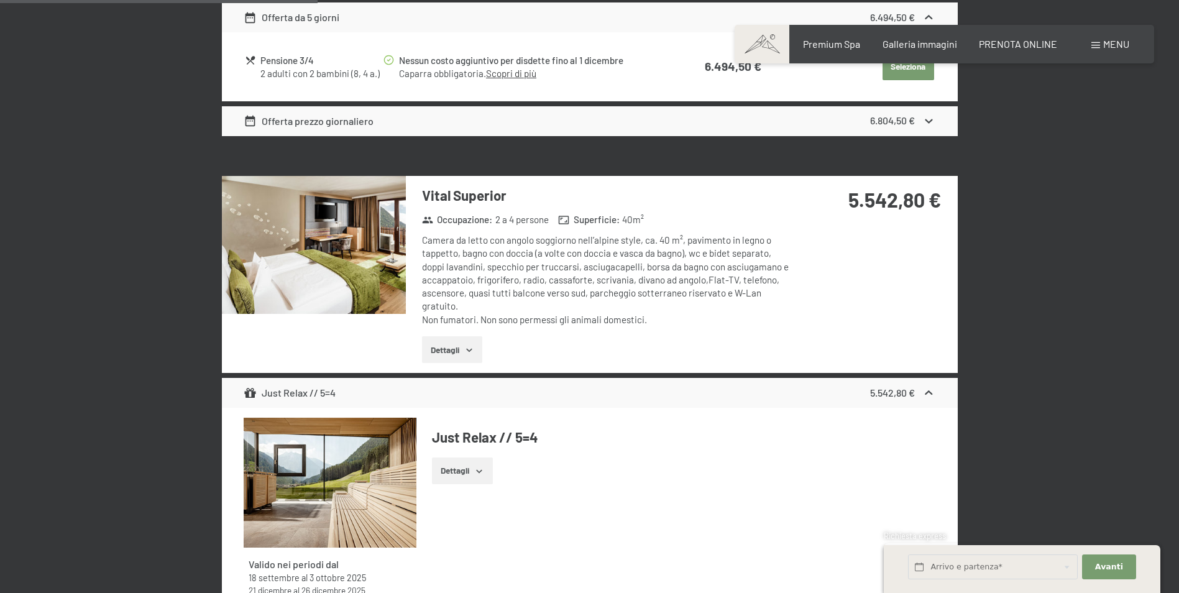
scroll to position [1616, 0]
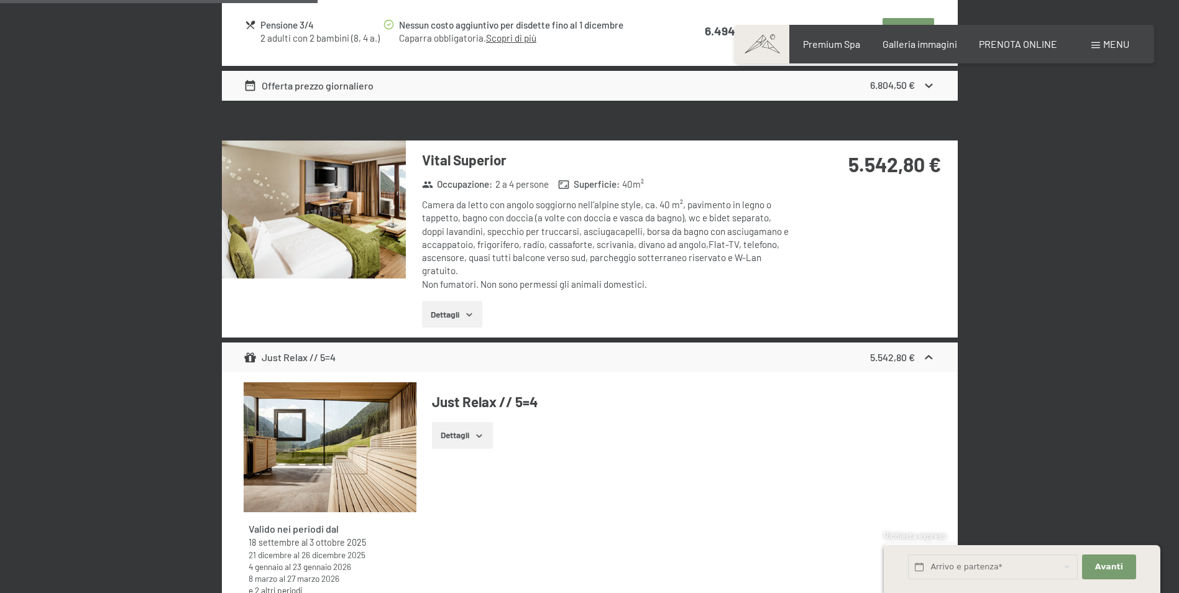
click at [386, 198] on img at bounding box center [314, 209] width 184 height 138
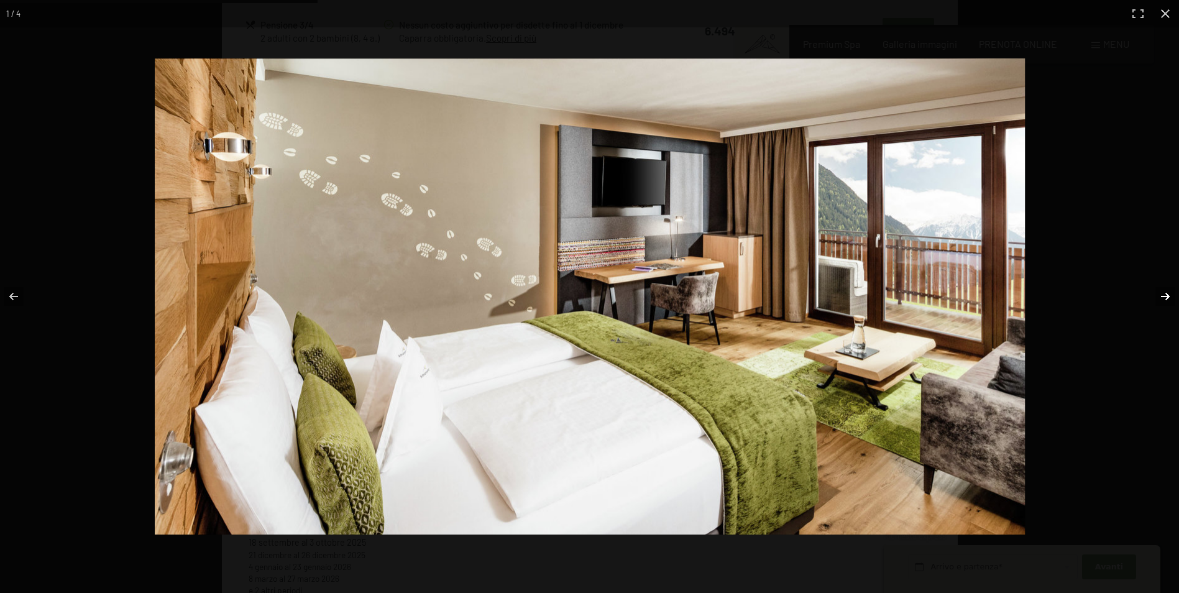
click at [1166, 295] on button "button" at bounding box center [1156, 296] width 43 height 62
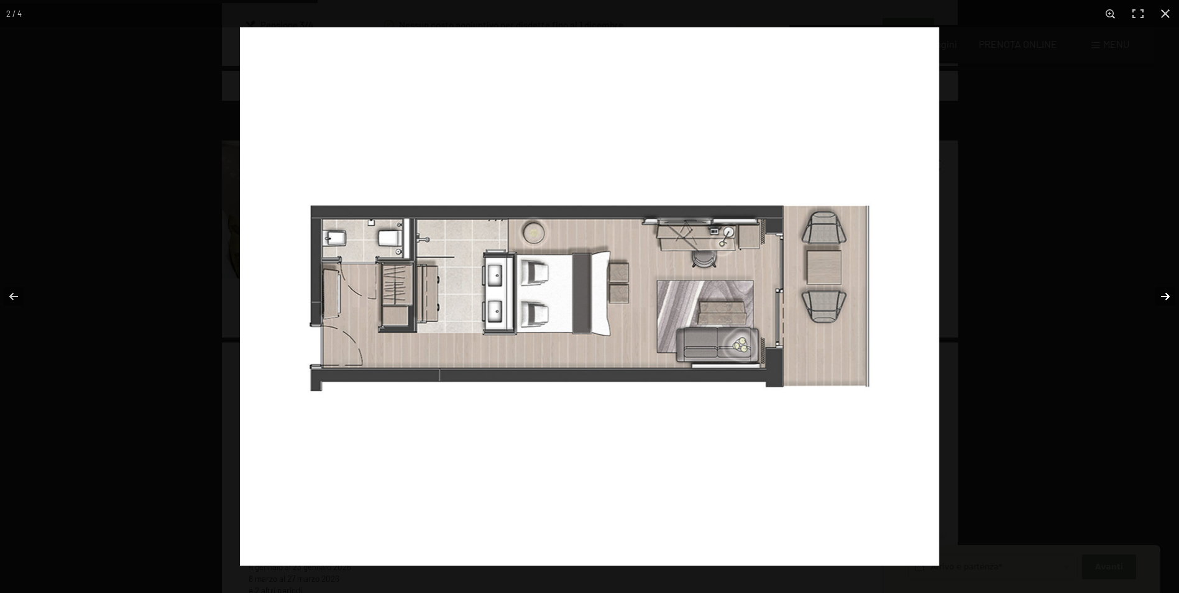
click at [1161, 296] on button "button" at bounding box center [1156, 296] width 43 height 62
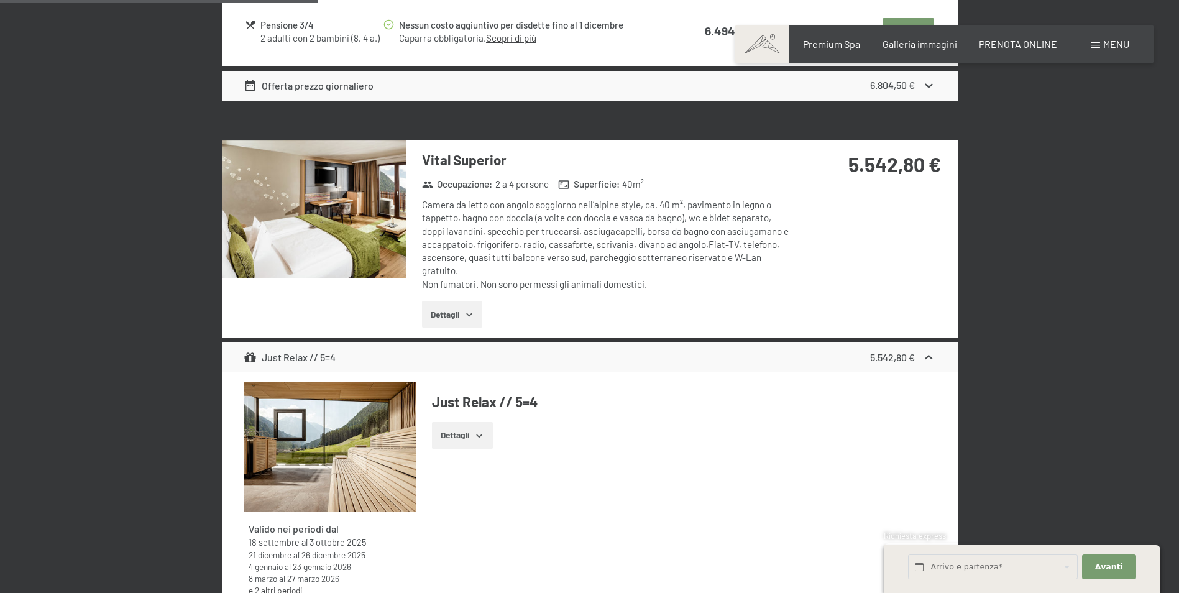
click at [0, 0] on button "button" at bounding box center [0, 0] width 0 height 0
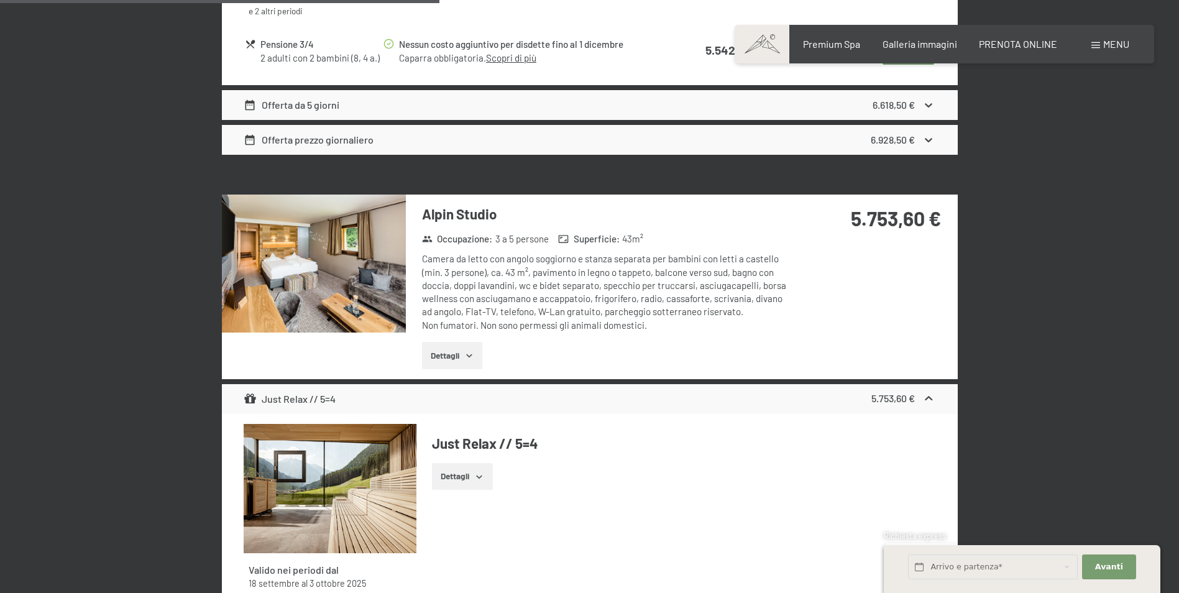
scroll to position [2237, 0]
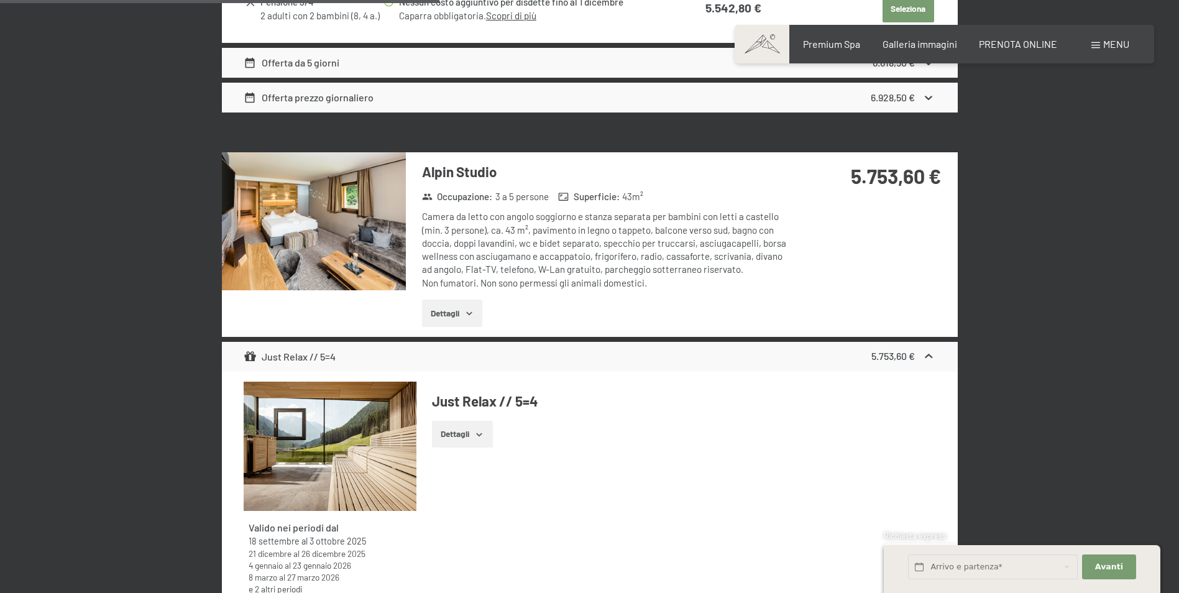
click at [356, 221] on img at bounding box center [314, 221] width 184 height 138
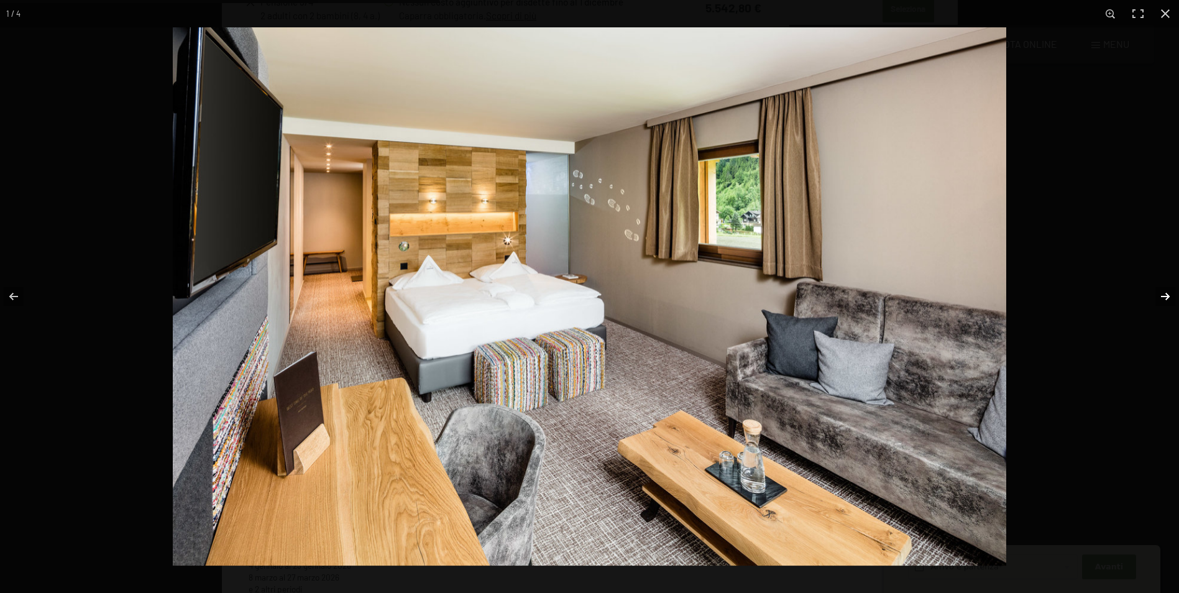
click at [1156, 291] on button "button" at bounding box center [1156, 296] width 43 height 62
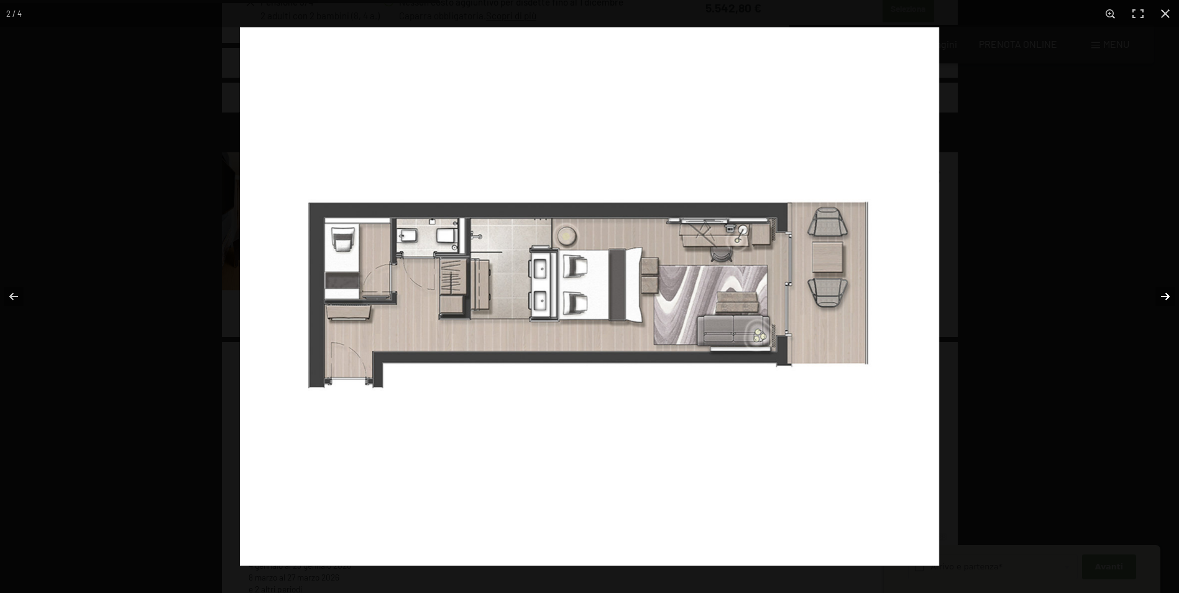
click at [1156, 291] on button "button" at bounding box center [1156, 296] width 43 height 62
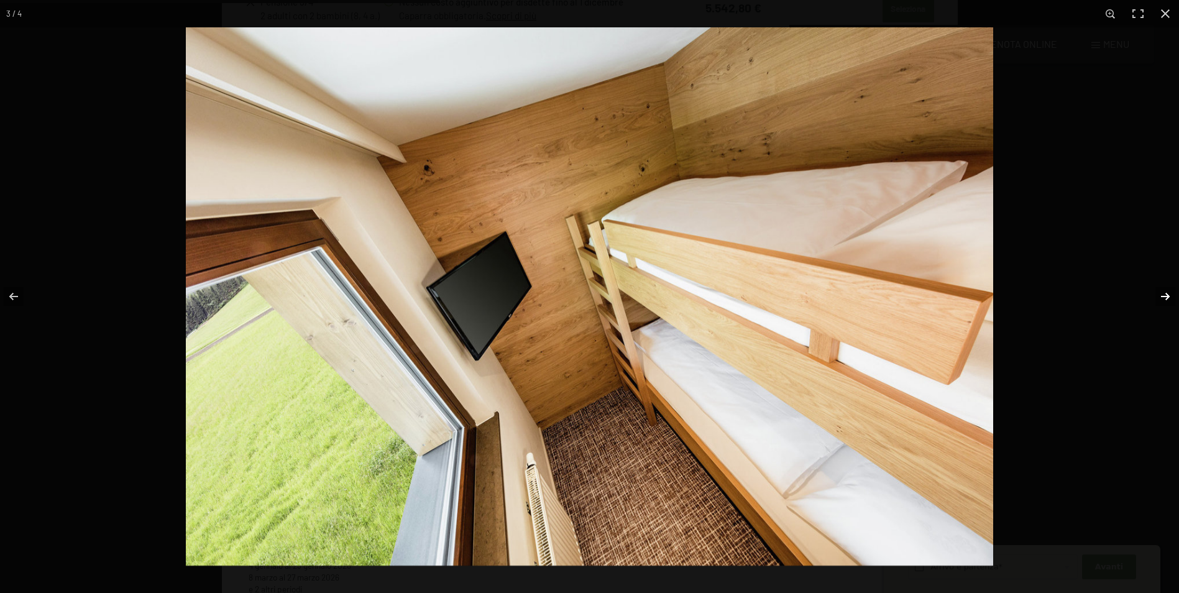
click at [1146, 288] on button "button" at bounding box center [1156, 296] width 43 height 62
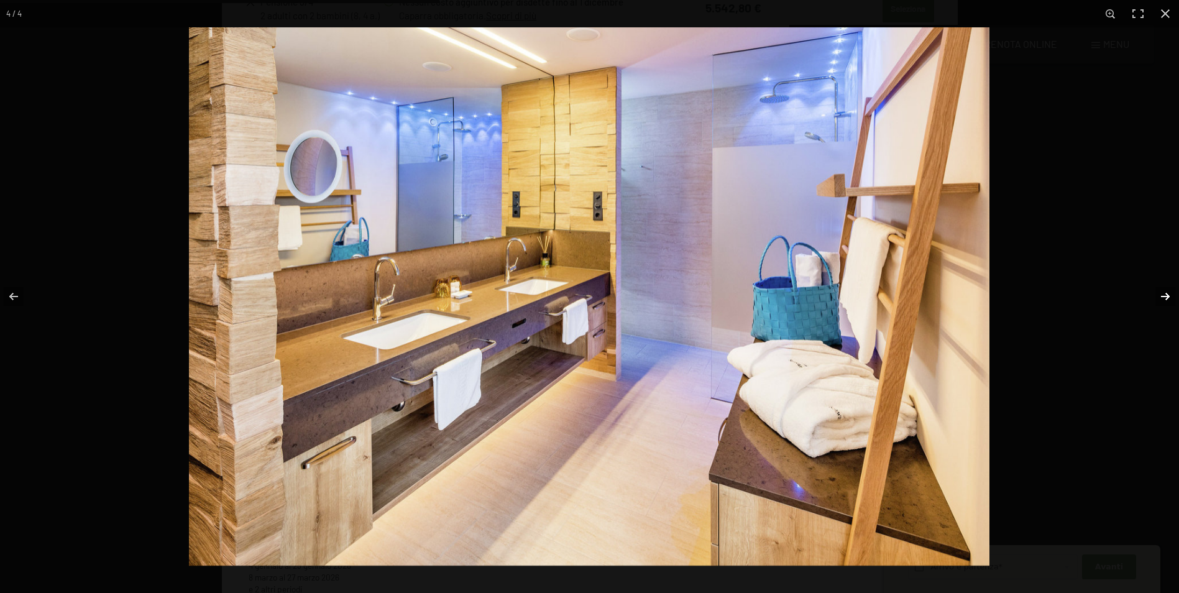
click at [1151, 288] on button "button" at bounding box center [1156, 296] width 43 height 62
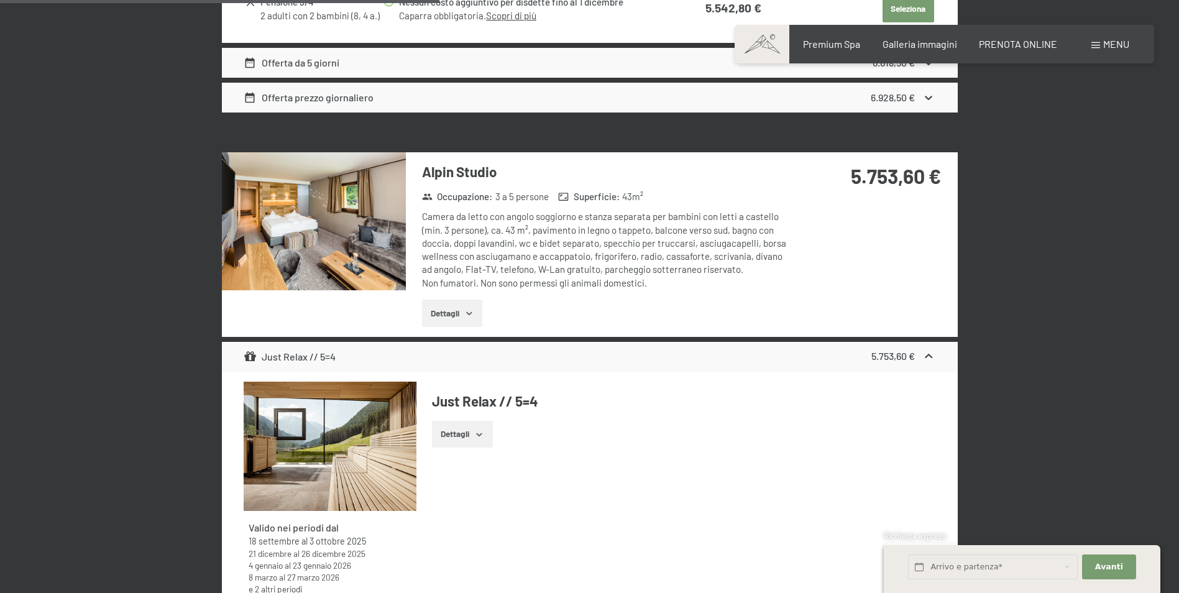
click at [0, 0] on button "button" at bounding box center [0, 0] width 0 height 0
click at [337, 213] on img at bounding box center [314, 221] width 184 height 138
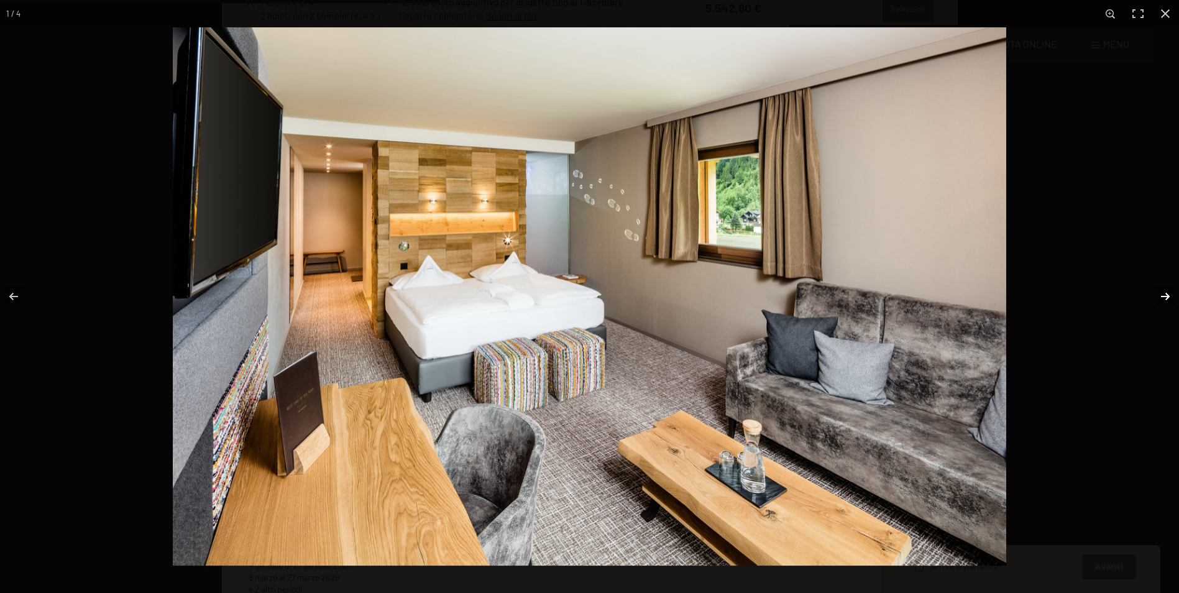
click at [1160, 301] on button "button" at bounding box center [1156, 296] width 43 height 62
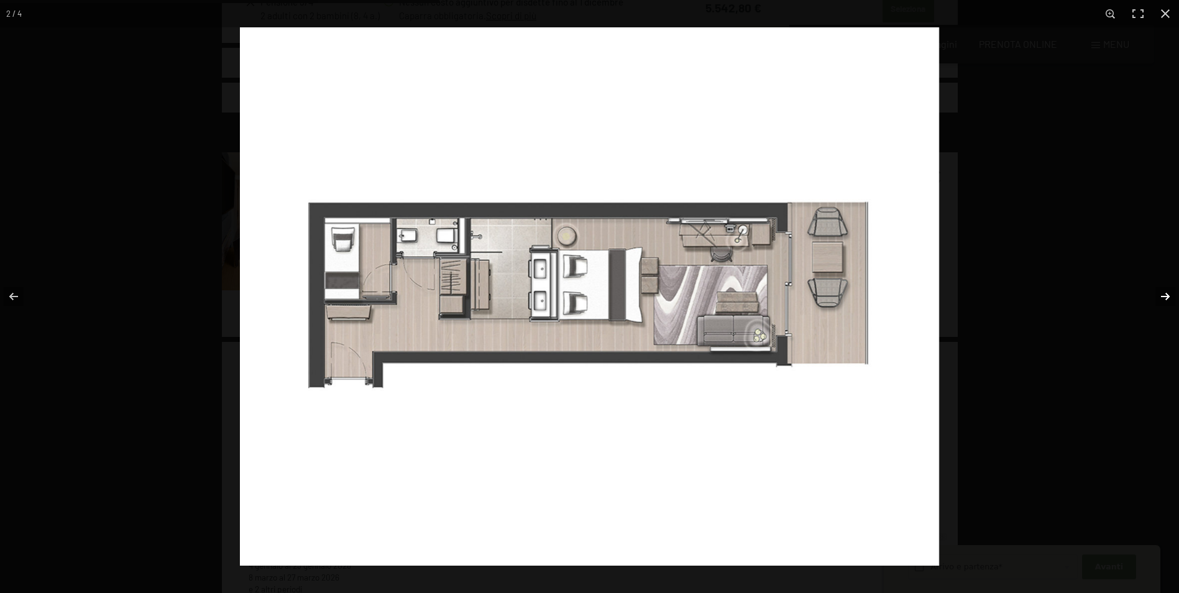
click at [1158, 294] on button "button" at bounding box center [1156, 296] width 43 height 62
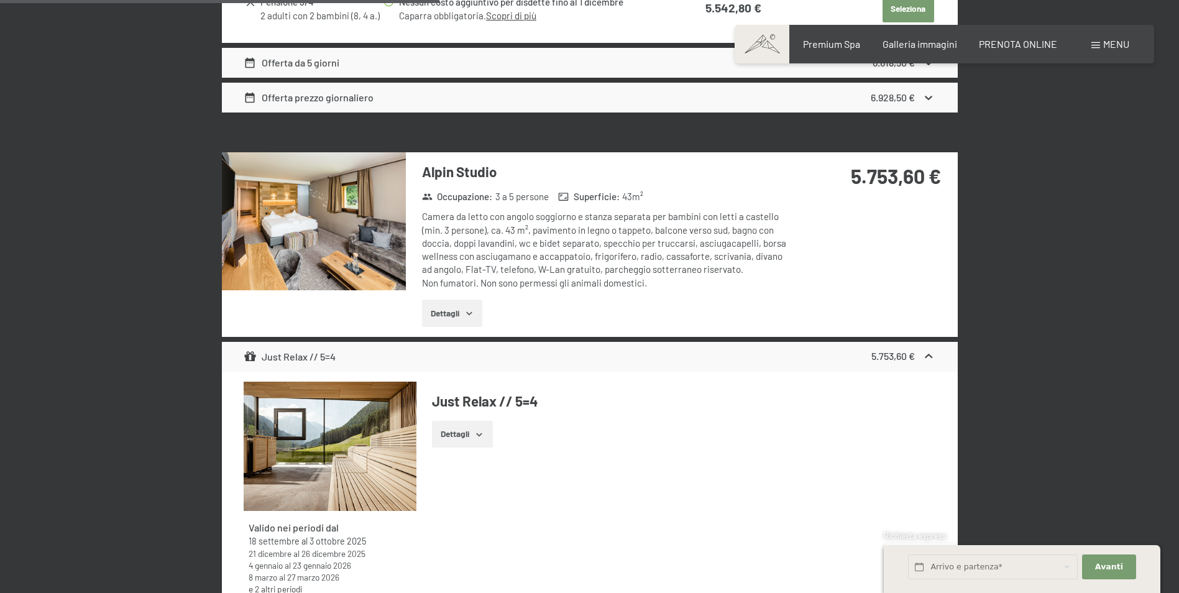
click at [0, 0] on button "button" at bounding box center [0, 0] width 0 height 0
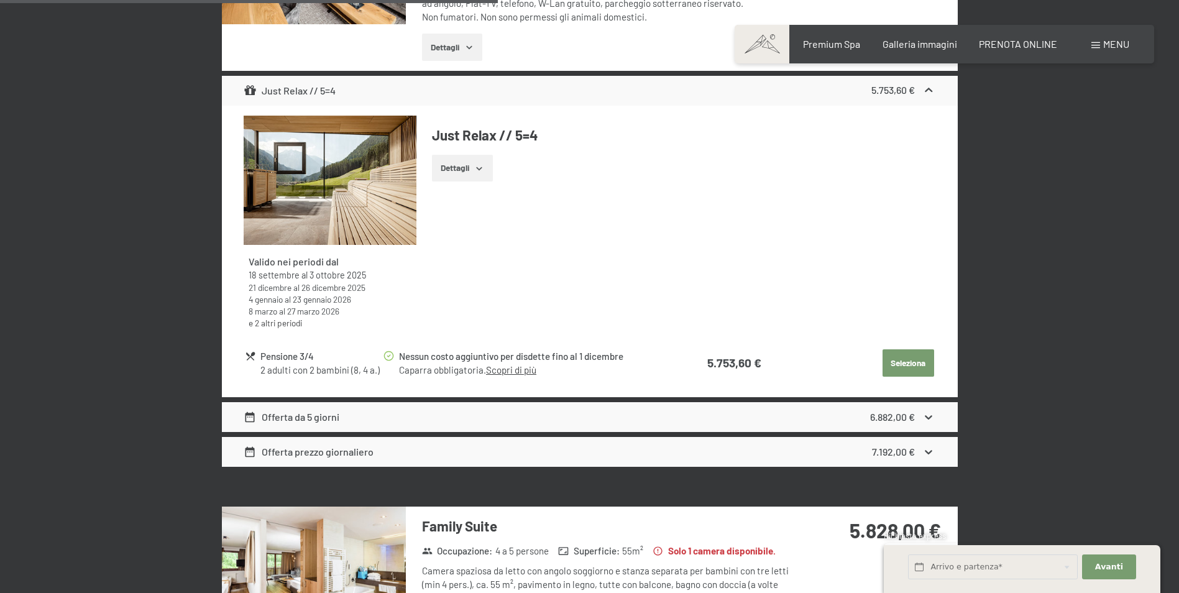
scroll to position [2548, 0]
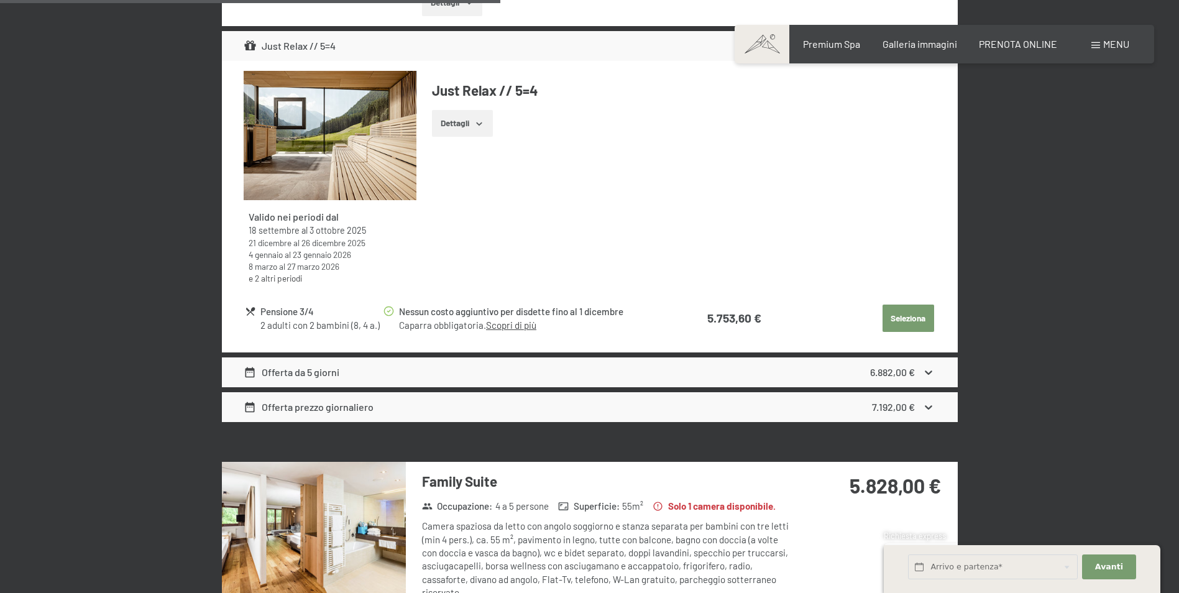
click at [925, 366] on icon at bounding box center [928, 372] width 13 height 13
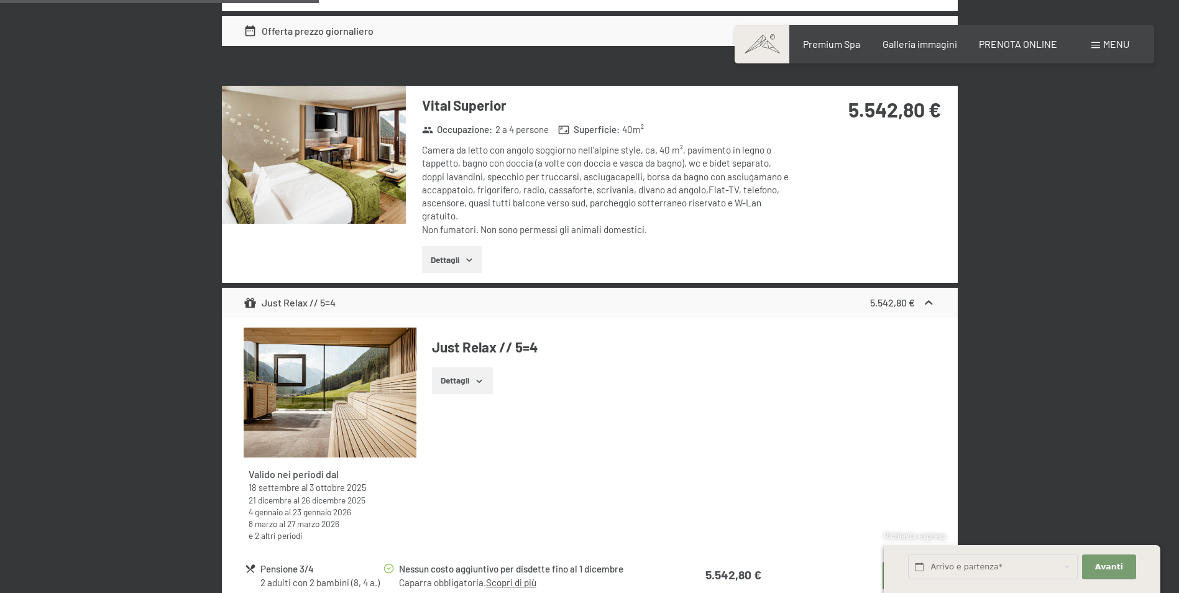
scroll to position [1740, 0]
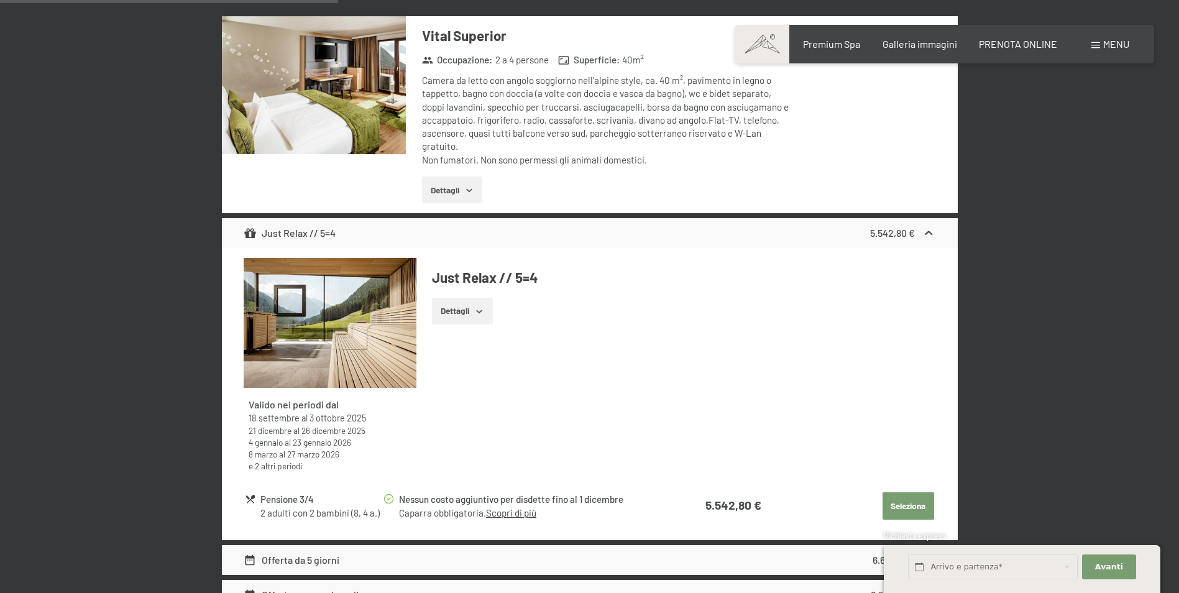
click at [930, 231] on icon at bounding box center [928, 233] width 7 height 4
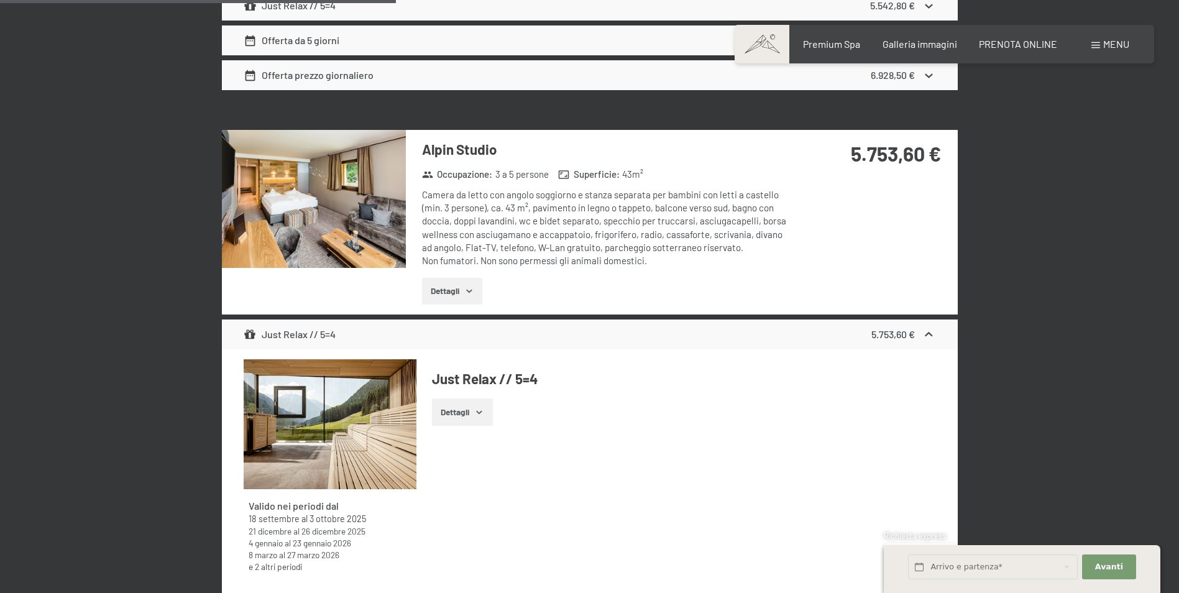
scroll to position [1988, 0]
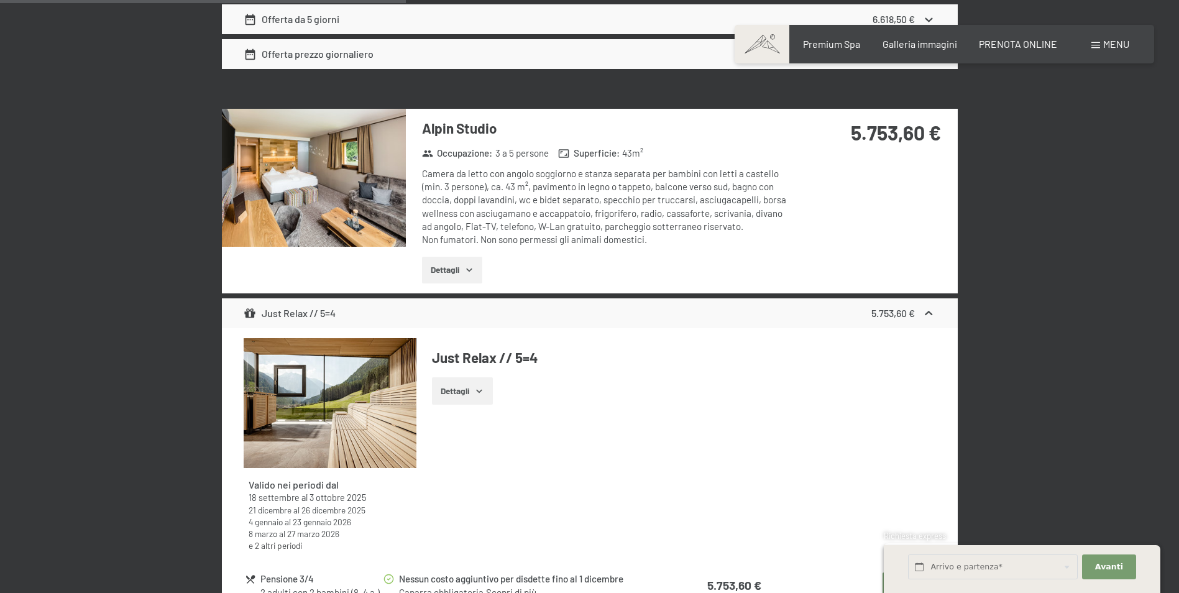
click at [925, 307] on icon at bounding box center [928, 313] width 13 height 13
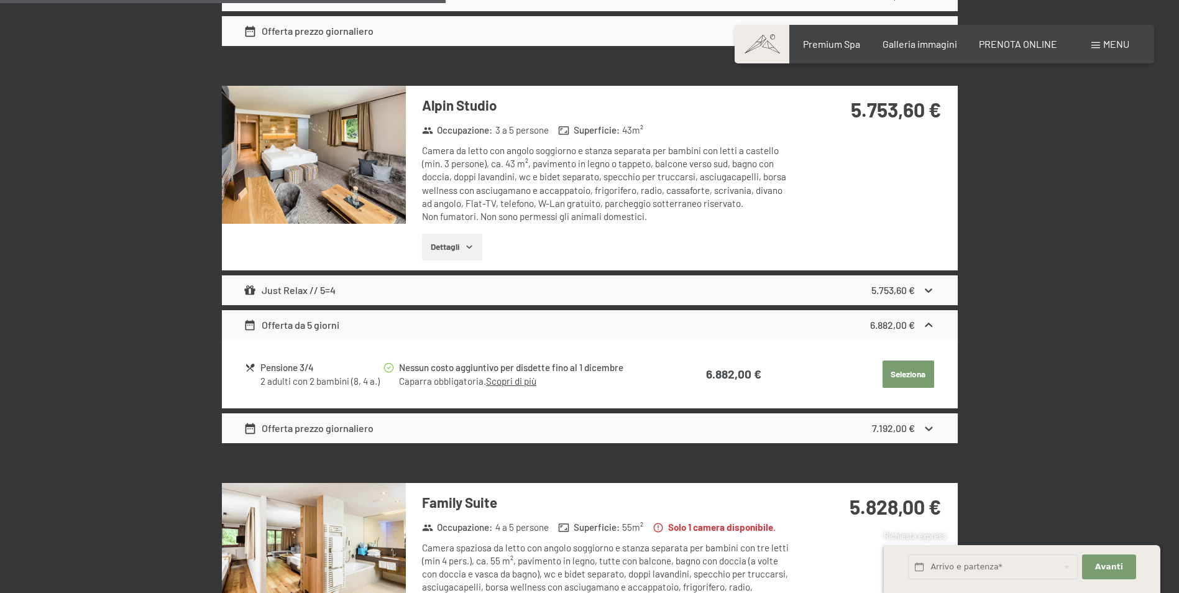
scroll to position [1926, 0]
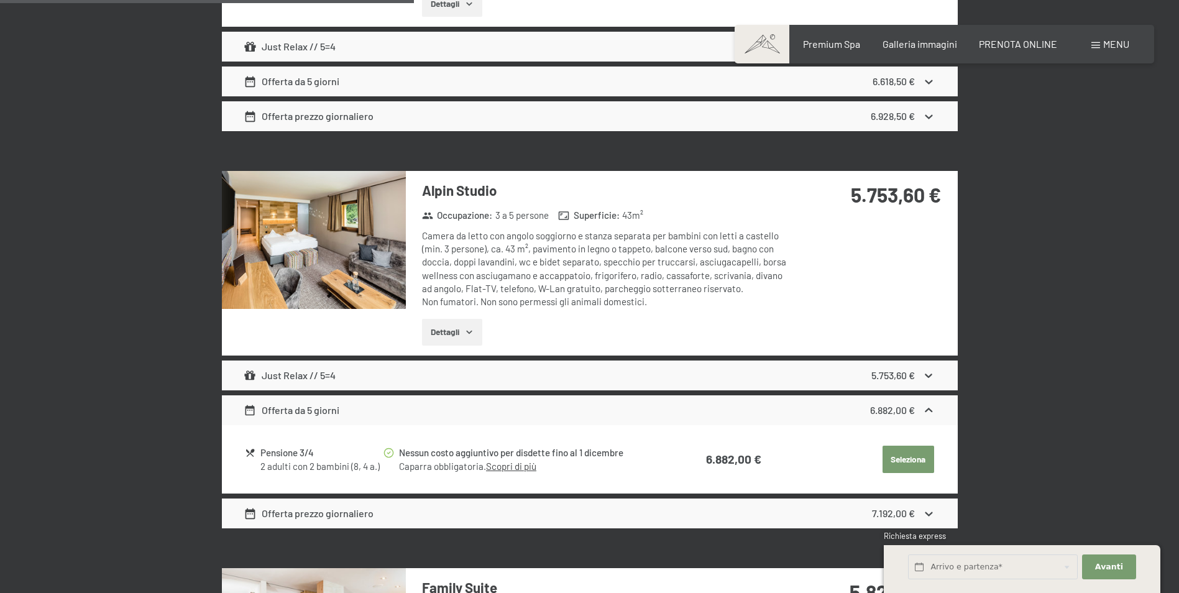
click at [918, 368] on div "5.753,60 €" at bounding box center [903, 375] width 64 height 15
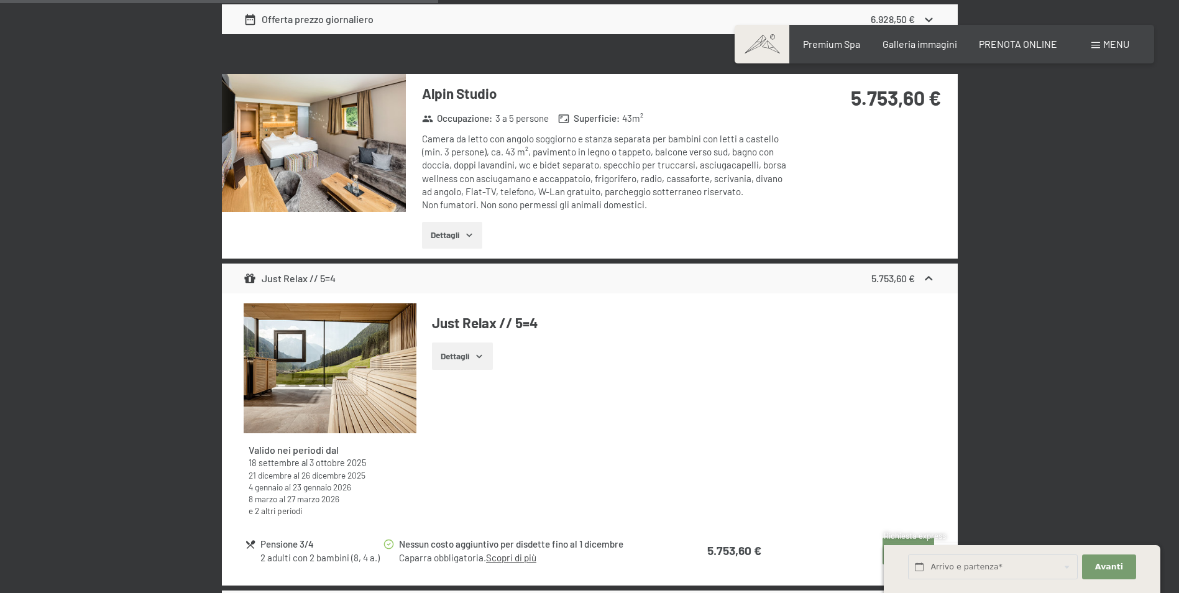
scroll to position [2175, 0]
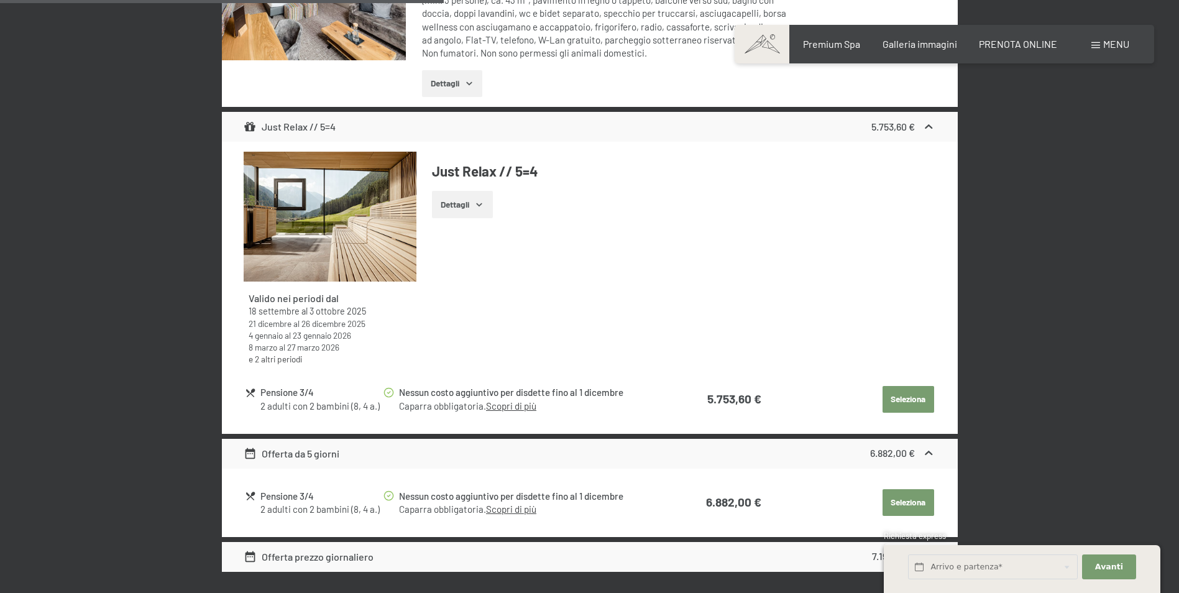
click at [899, 386] on button "Seleziona" at bounding box center [908, 399] width 52 height 27
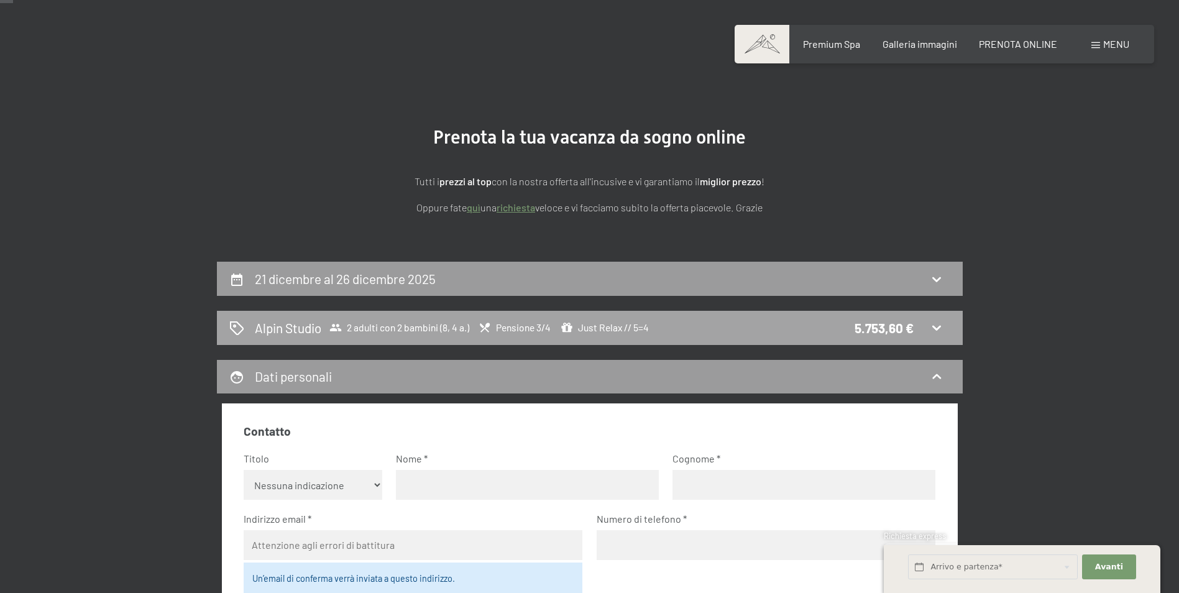
scroll to position [0, 0]
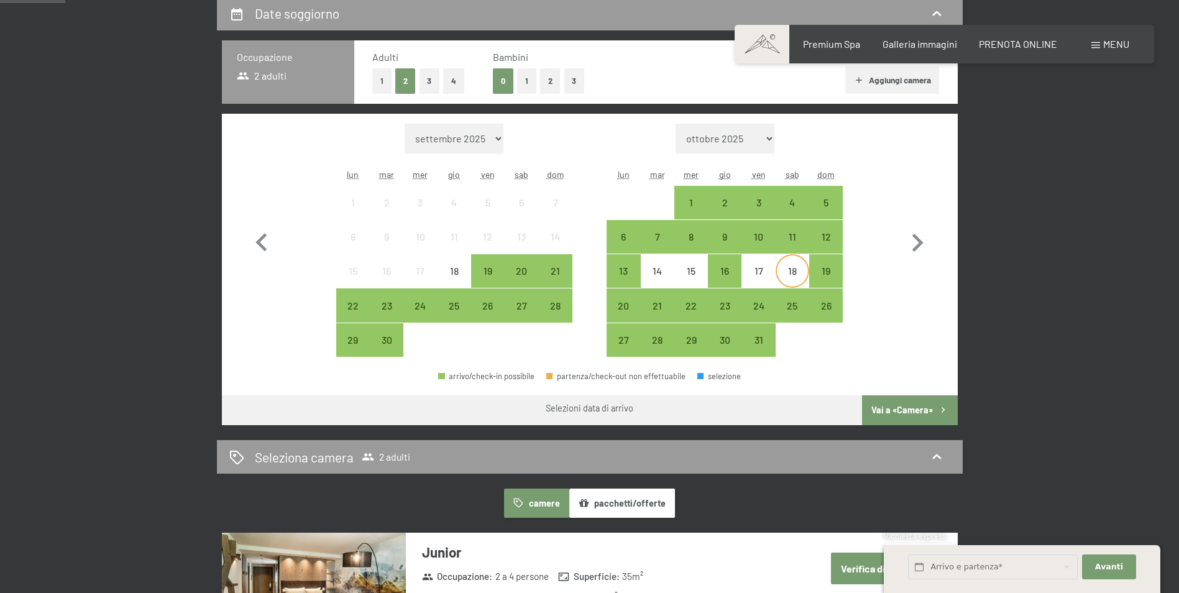
scroll to position [311, 0]
click at [910, 237] on icon "button" at bounding box center [917, 242] width 36 height 36
select select "2025-10-01"
select select "2025-11-01"
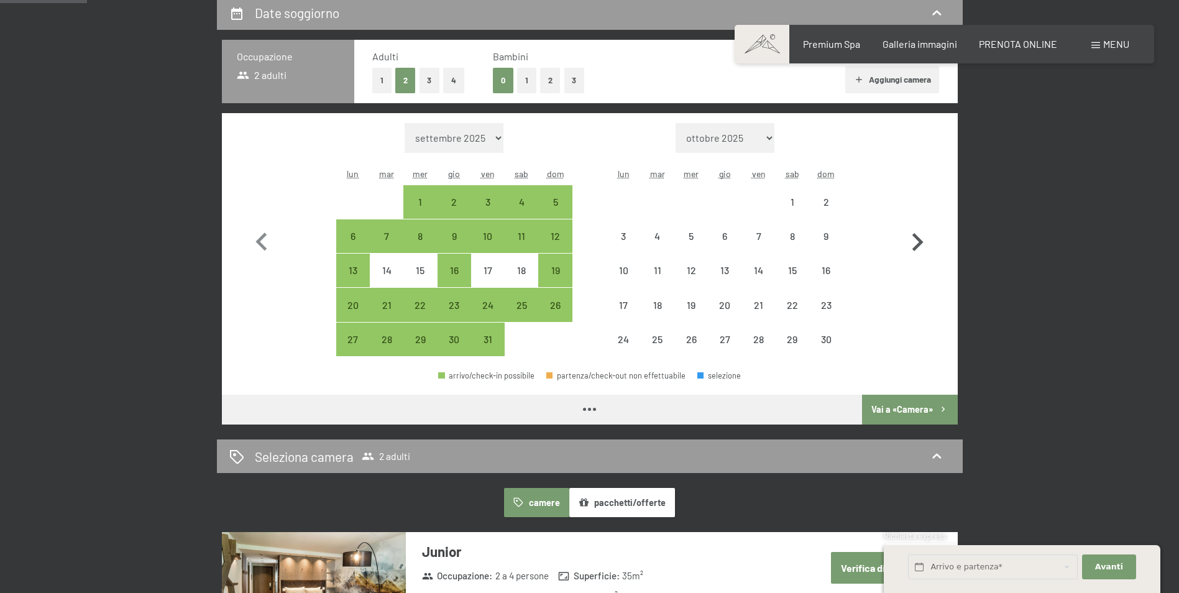
click at [910, 237] on icon "button" at bounding box center [917, 242] width 36 height 36
select select "2025-11-01"
select select "2025-12-01"
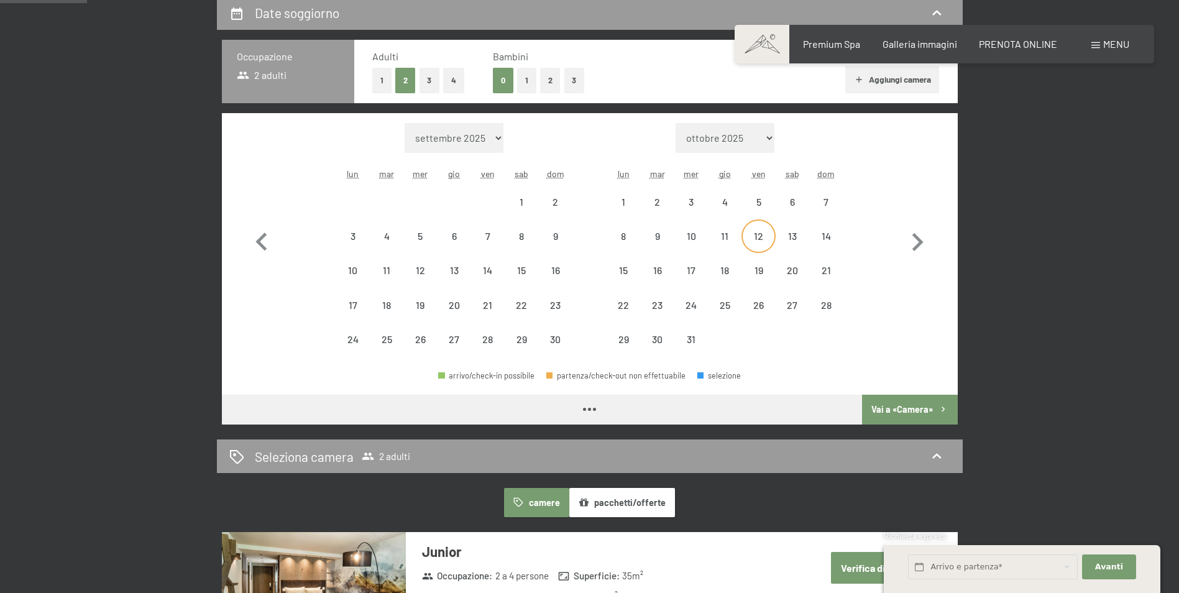
select select "2025-11-01"
select select "2025-12-01"
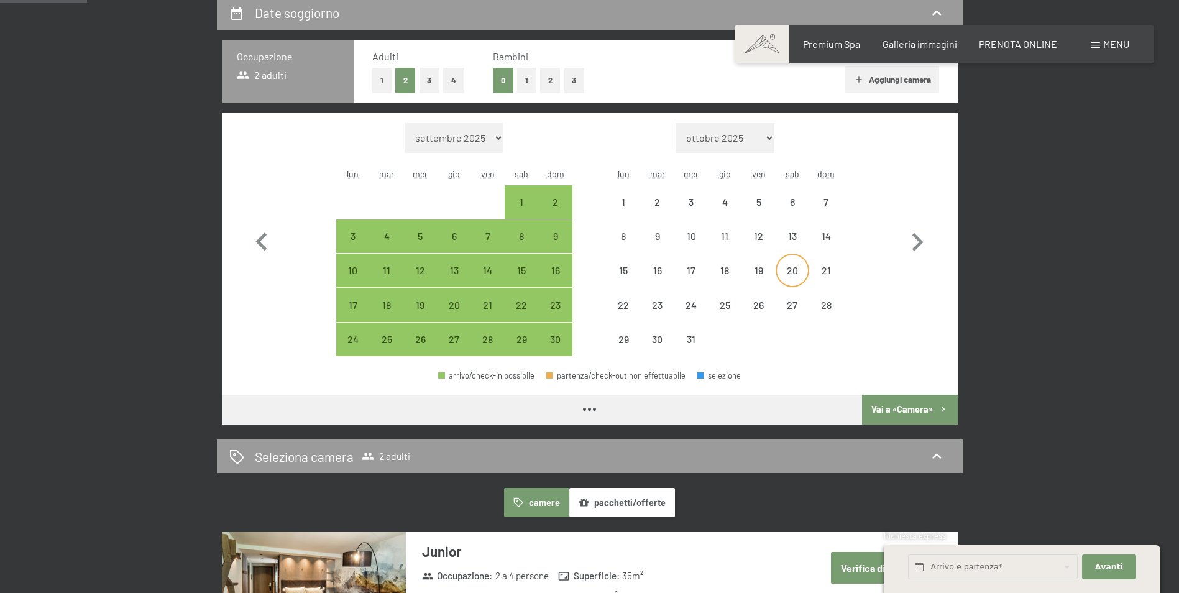
select select "2025-11-01"
select select "2025-12-01"
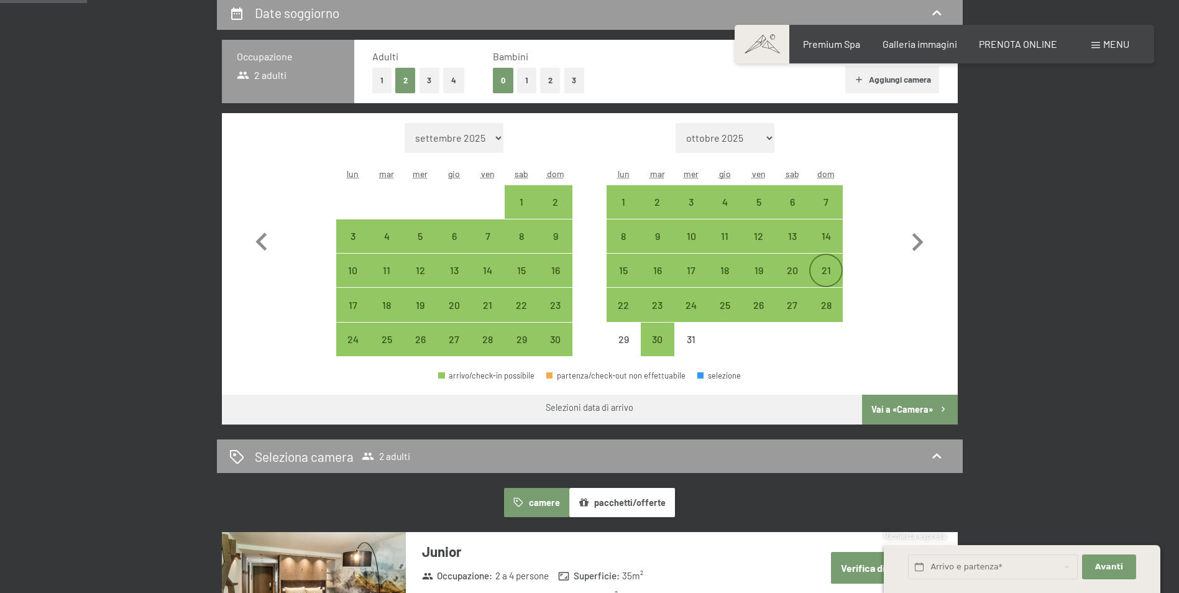
click at [818, 264] on div "21" at bounding box center [825, 270] width 31 height 31
select select "2025-11-01"
select select "2025-12-01"
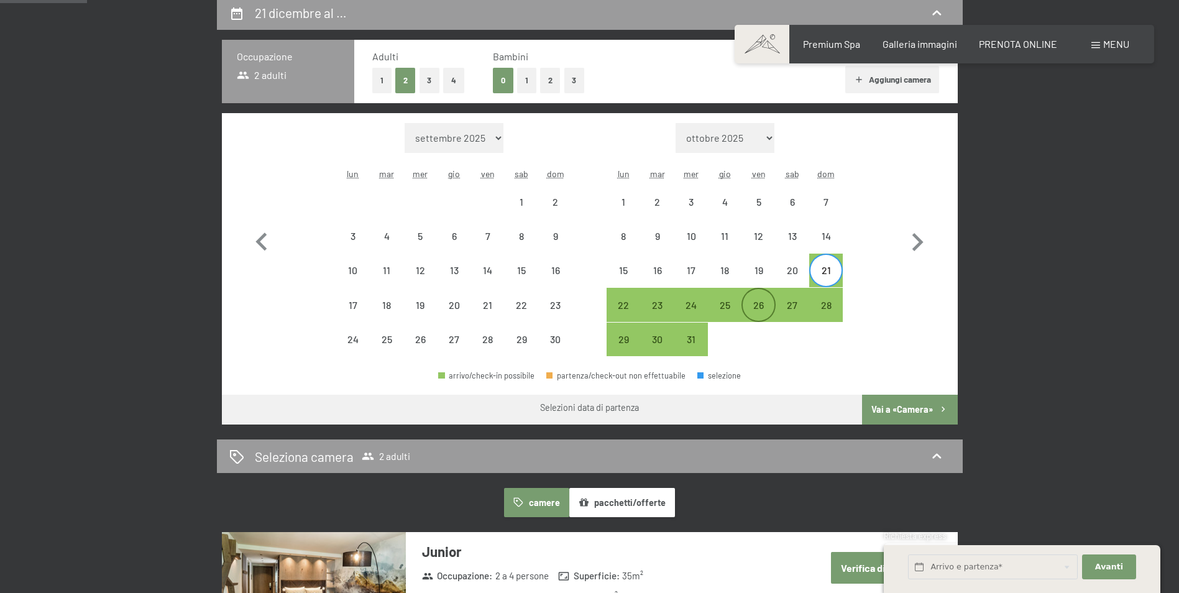
click at [771, 303] on div "26" at bounding box center [758, 315] width 31 height 31
select select "2025-11-01"
select select "2025-12-01"
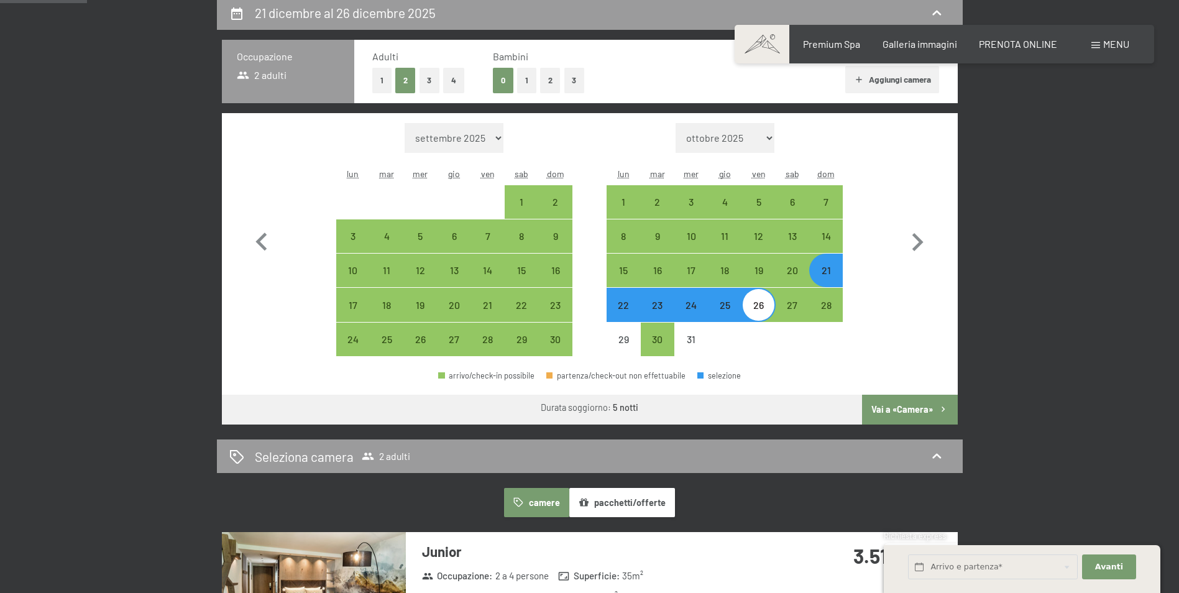
click at [559, 76] on button "2" at bounding box center [550, 80] width 21 height 25
select select "2025-11-01"
select select "2025-12-01"
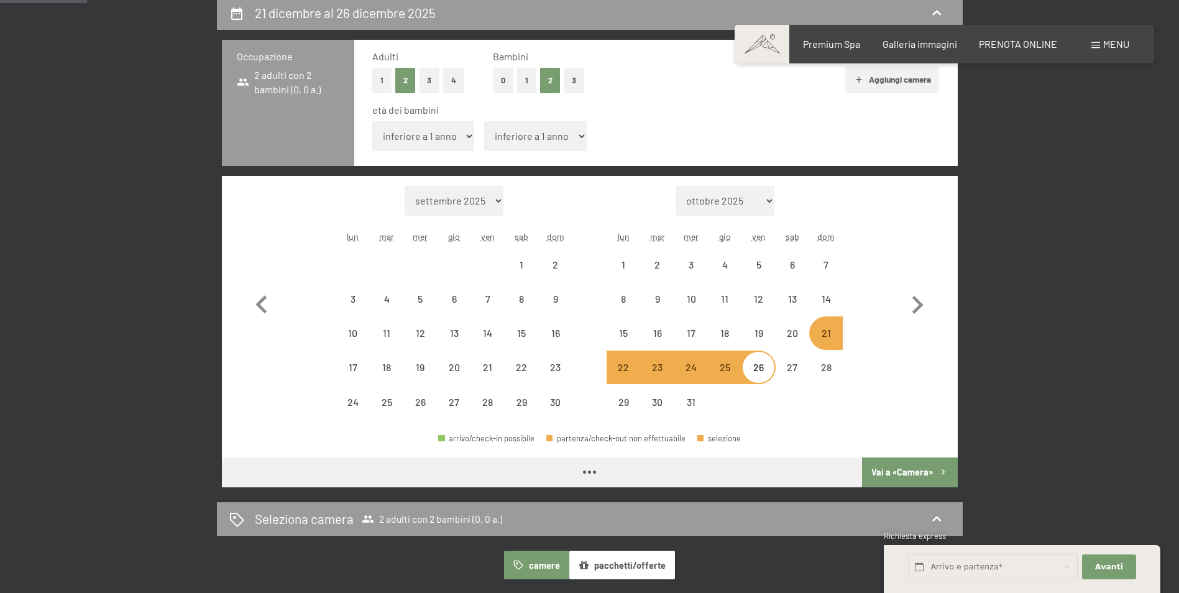
click at [465, 139] on select "inferiore a 1 anno 1 anno 2 anni 3 anni 4 anni 5 anni 6 anni 7 anni 8 anni 9 an…" at bounding box center [423, 136] width 103 height 30
select select "2025-11-01"
select select "2025-12-01"
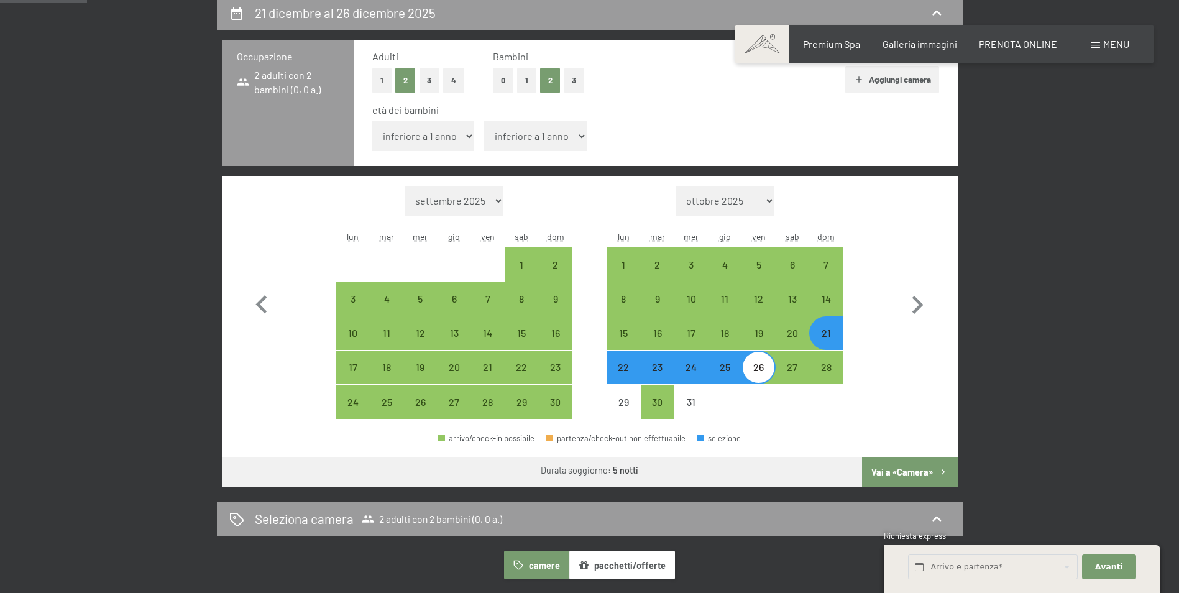
select select "8"
click at [372, 121] on select "inferiore a 1 anno 1 anno 2 anni 3 anni 4 anni 5 anni 6 anni 7 anni 8 anni 9 an…" at bounding box center [423, 136] width 103 height 30
select select "2025-11-01"
select select "2025-12-01"
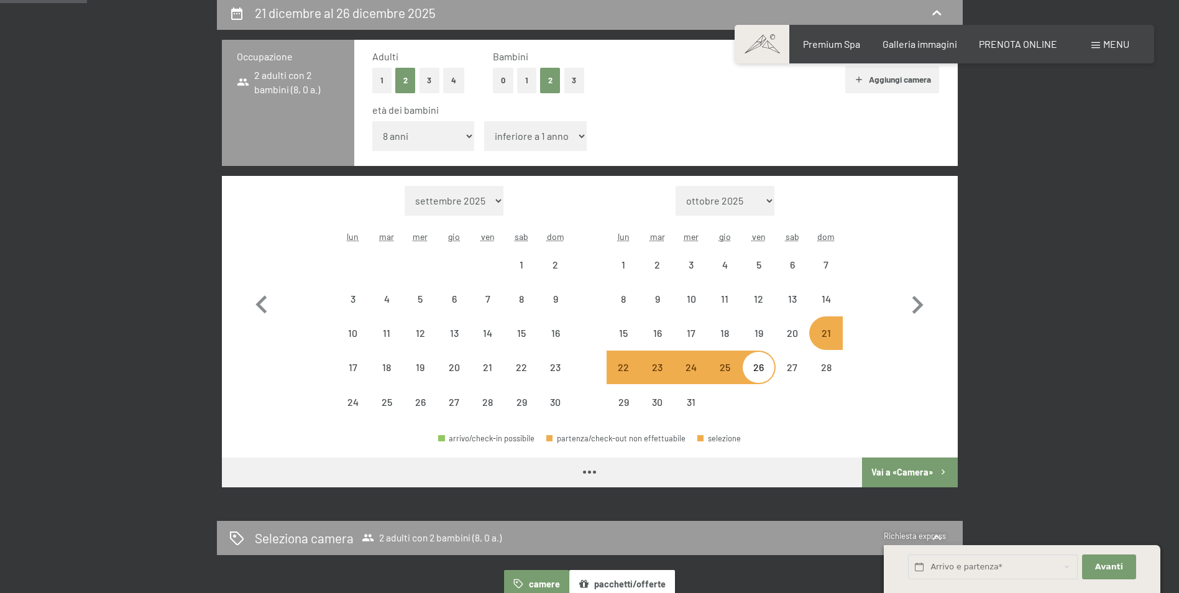
drag, startPoint x: 503, startPoint y: 130, endPoint x: 507, endPoint y: 149, distance: 19.0
click at [503, 130] on select "inferiore a 1 anno 1 anno 2 anni 3 anni 4 anni 5 anni 6 anni 7 anni 8 anni 9 an…" at bounding box center [535, 136] width 103 height 30
select select "4"
click at [484, 121] on select "inferiore a 1 anno 1 anno 2 anni 3 anni 4 anni 5 anni 6 anni 7 anni 8 anni 9 an…" at bounding box center [535, 136] width 103 height 30
select select "2025-11-01"
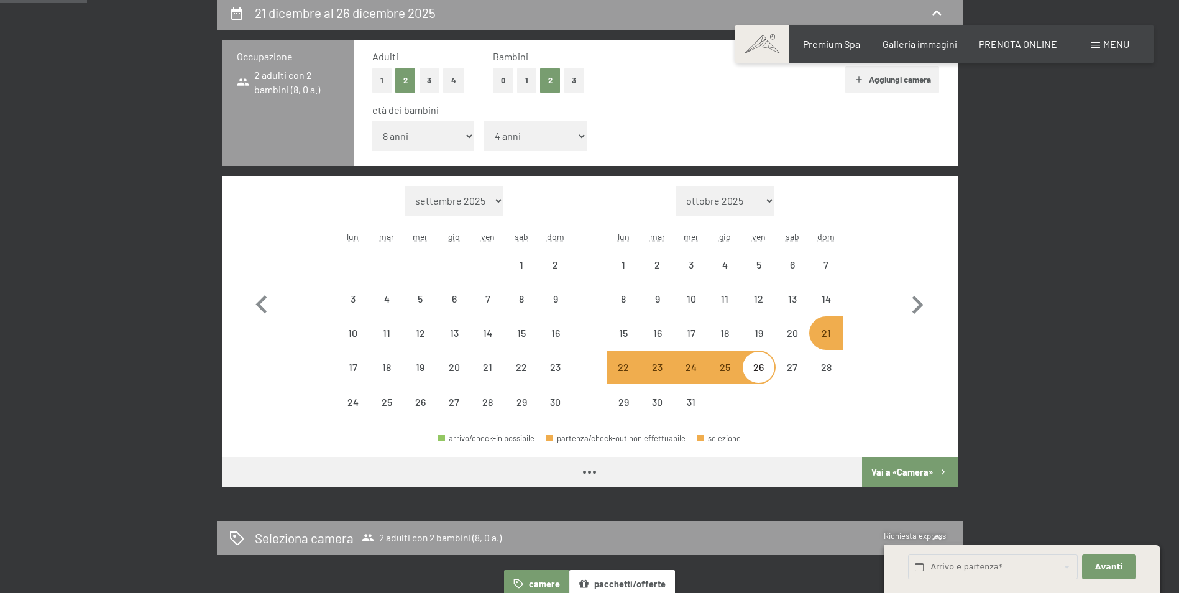
select select "2025-12-01"
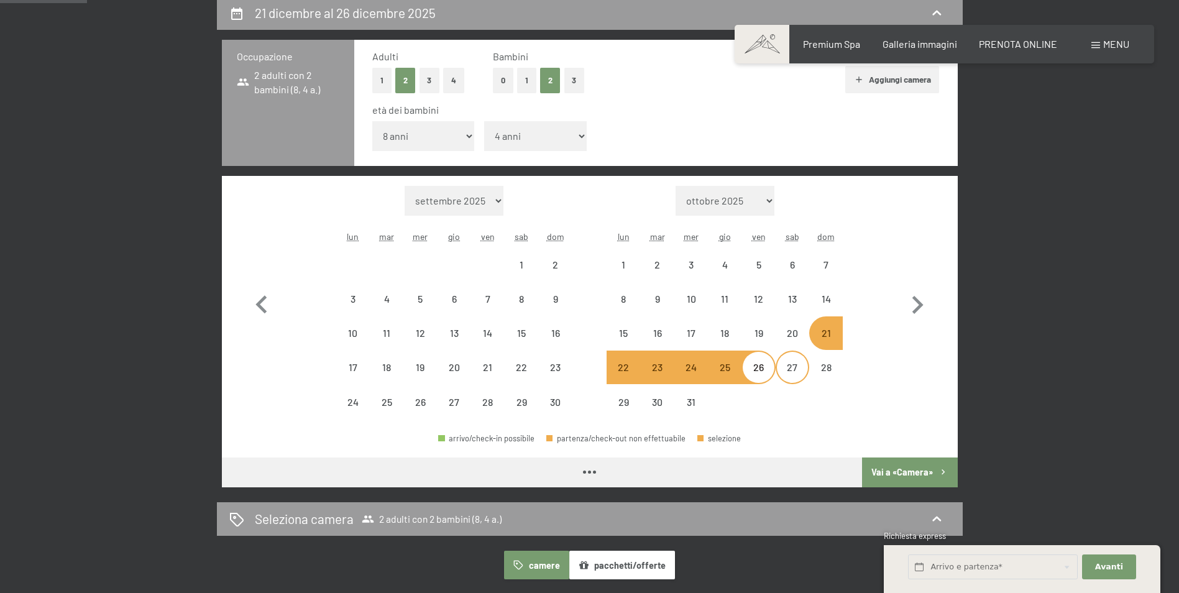
select select "2025-11-01"
select select "2025-12-01"
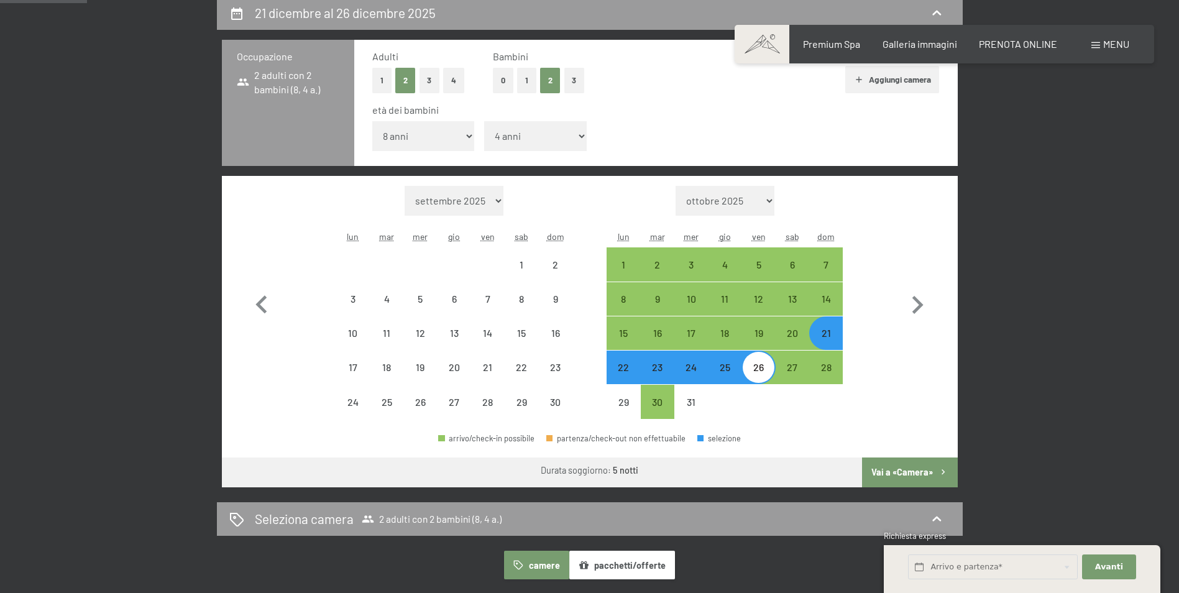
click at [909, 471] on button "Vai a «Camera»" at bounding box center [909, 472] width 95 height 30
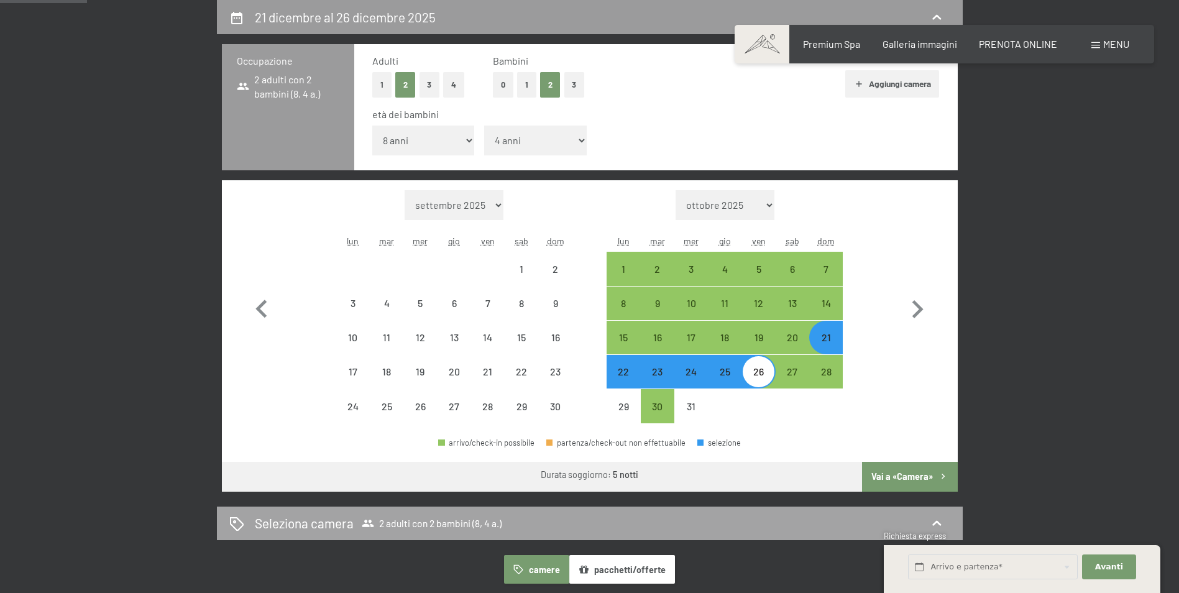
select select "2025-11-01"
select select "2025-12-01"
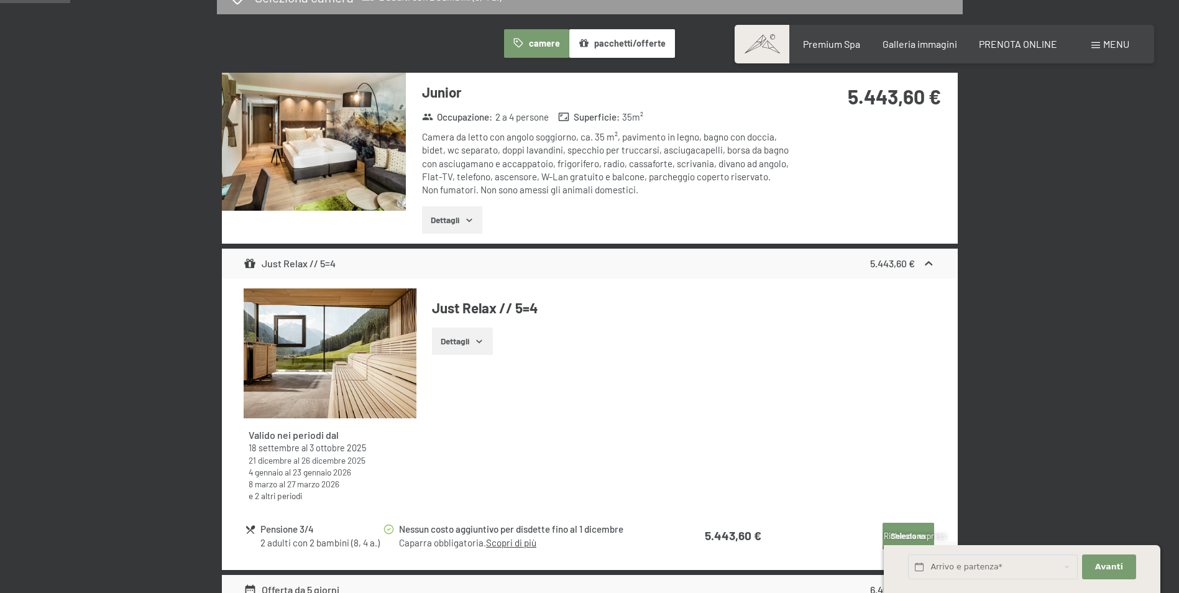
scroll to position [493, 0]
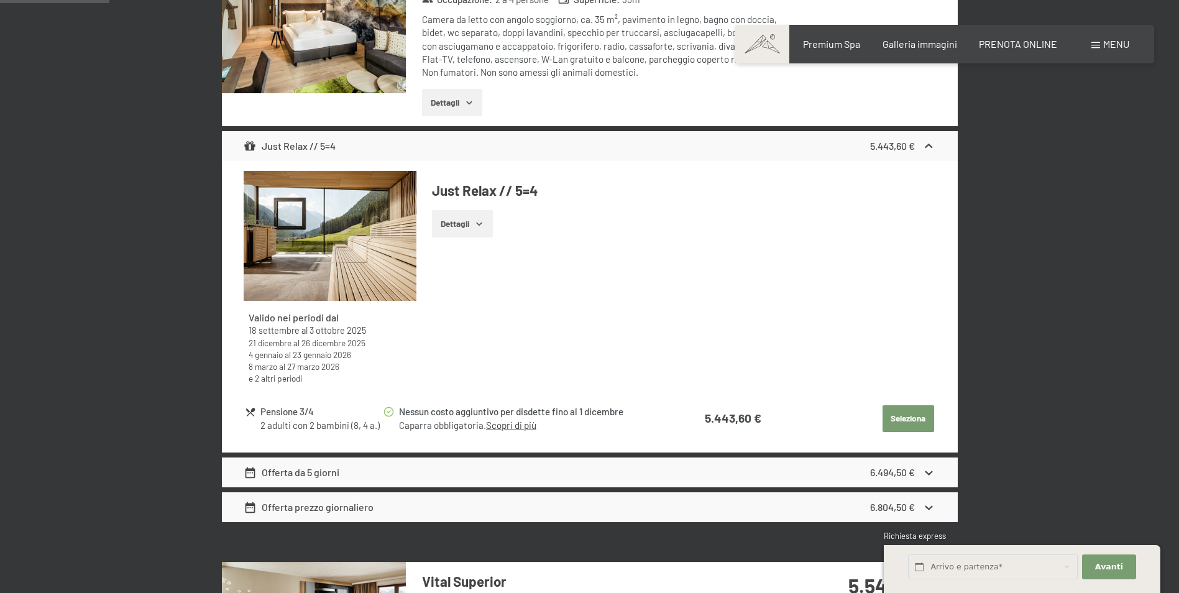
click at [926, 154] on div "Just Relax // 5=4 5.443,60 €" at bounding box center [590, 146] width 736 height 30
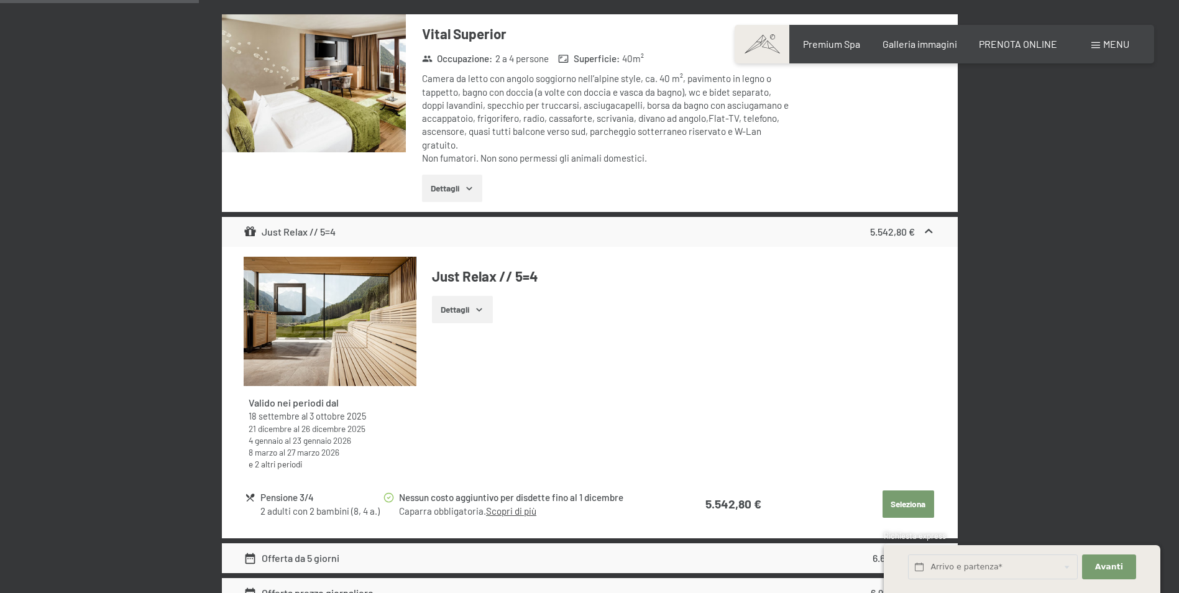
scroll to position [866, 0]
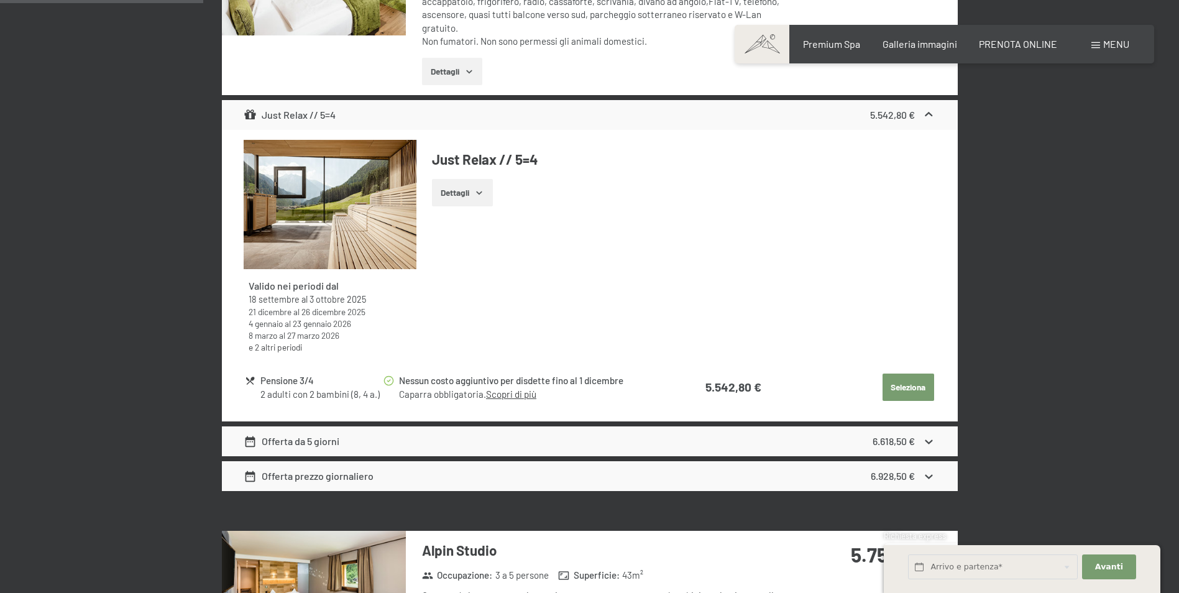
click at [929, 109] on icon at bounding box center [928, 114] width 13 height 13
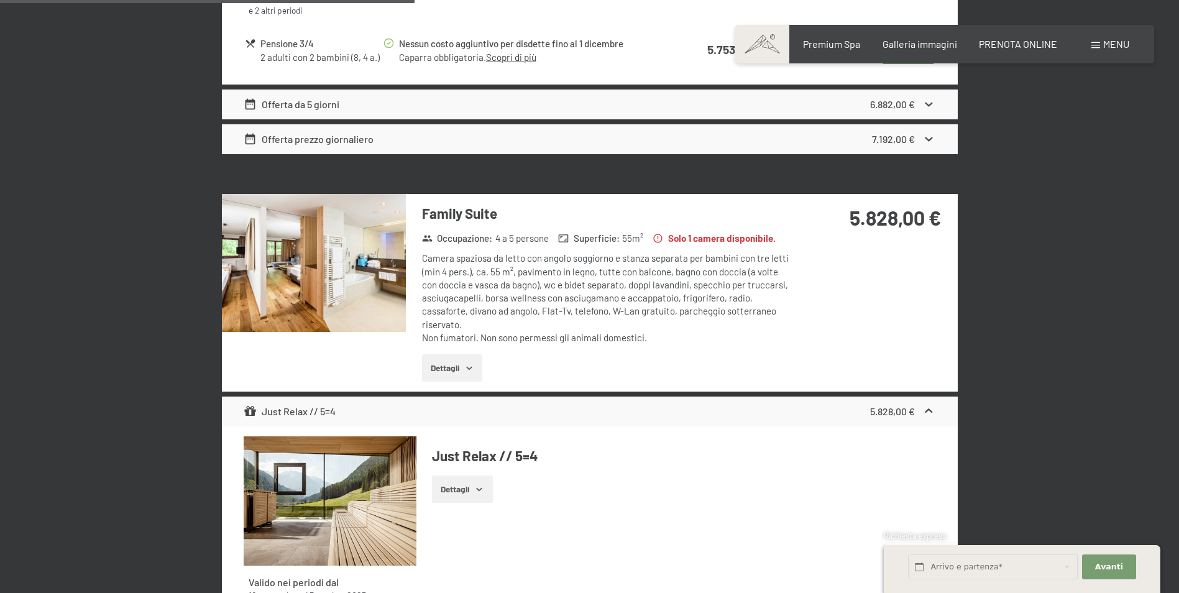
scroll to position [1673, 0]
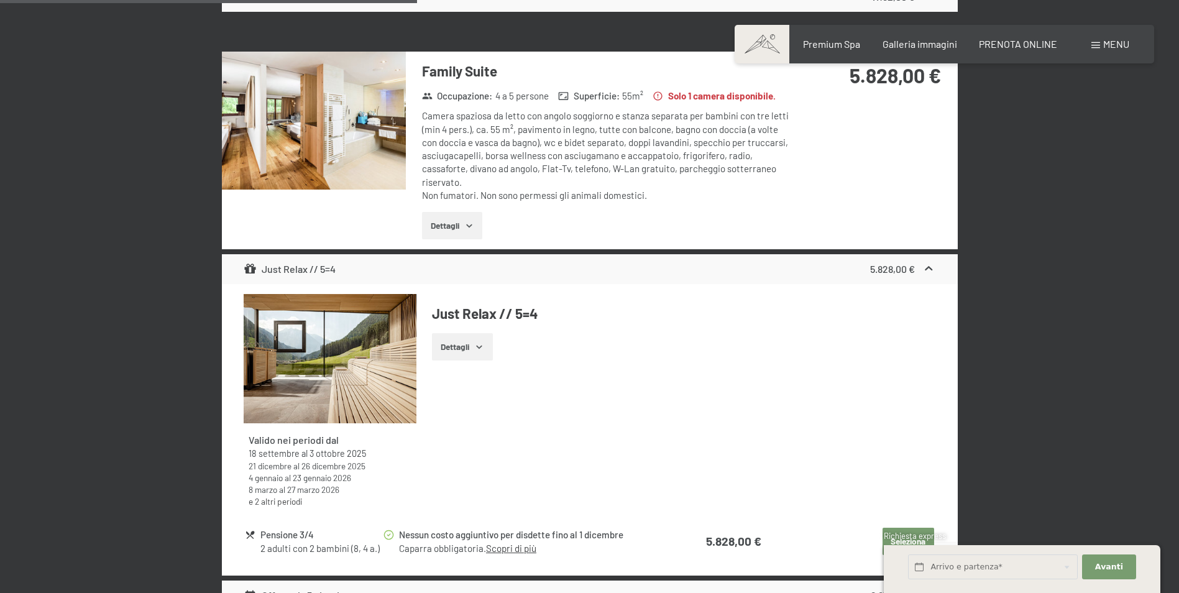
click at [354, 129] on img at bounding box center [314, 121] width 184 height 138
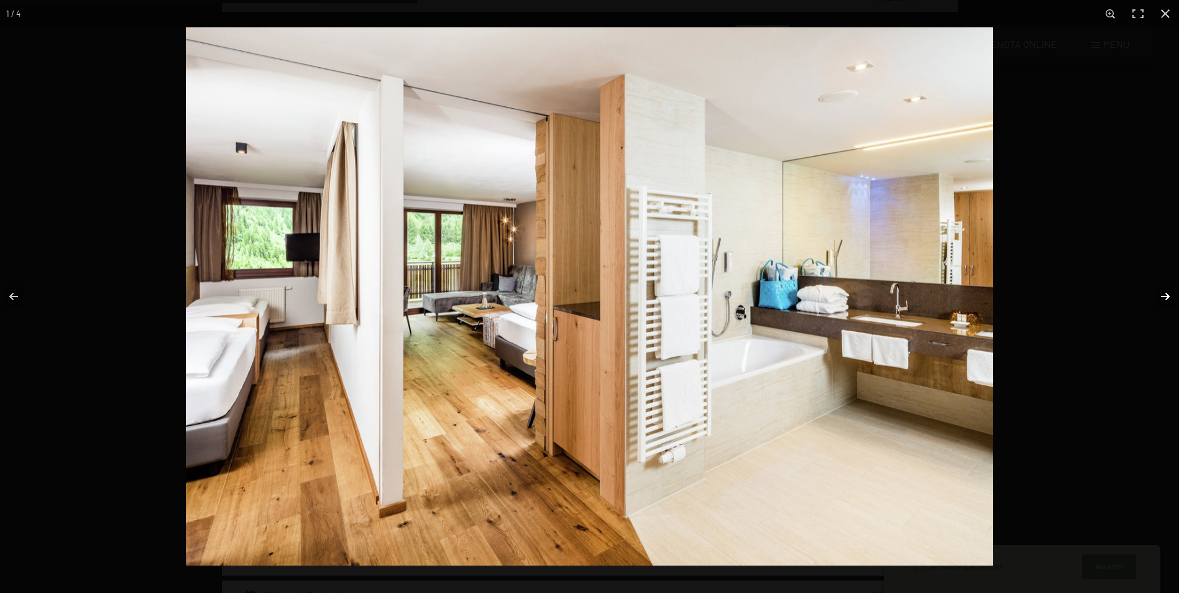
click at [1158, 296] on button "button" at bounding box center [1156, 296] width 43 height 62
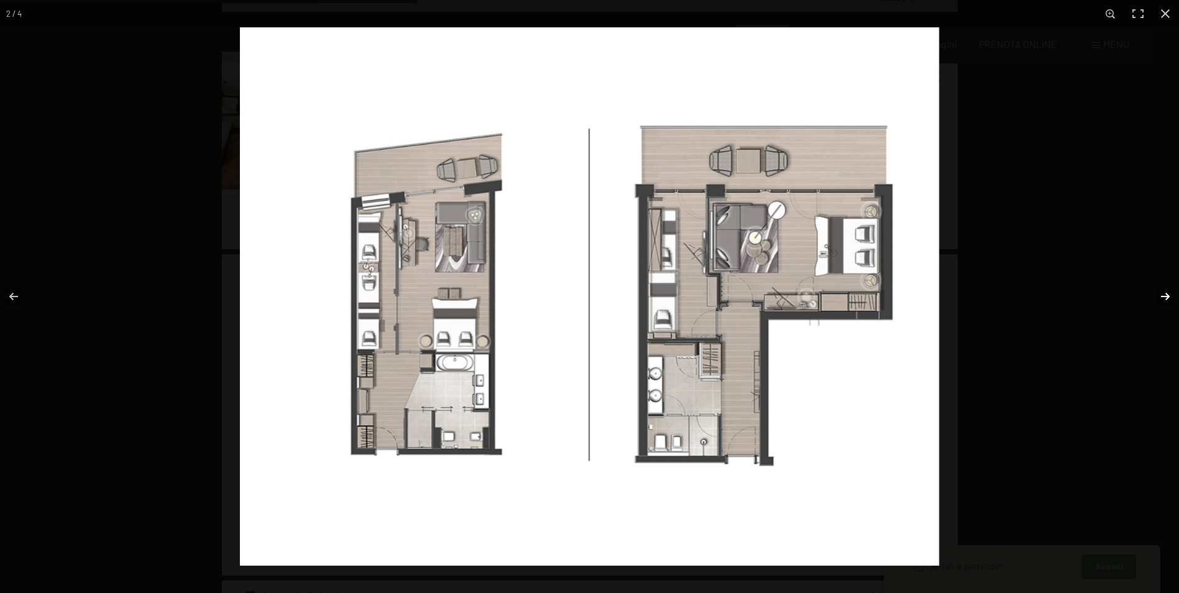
click at [1158, 297] on button "button" at bounding box center [1156, 296] width 43 height 62
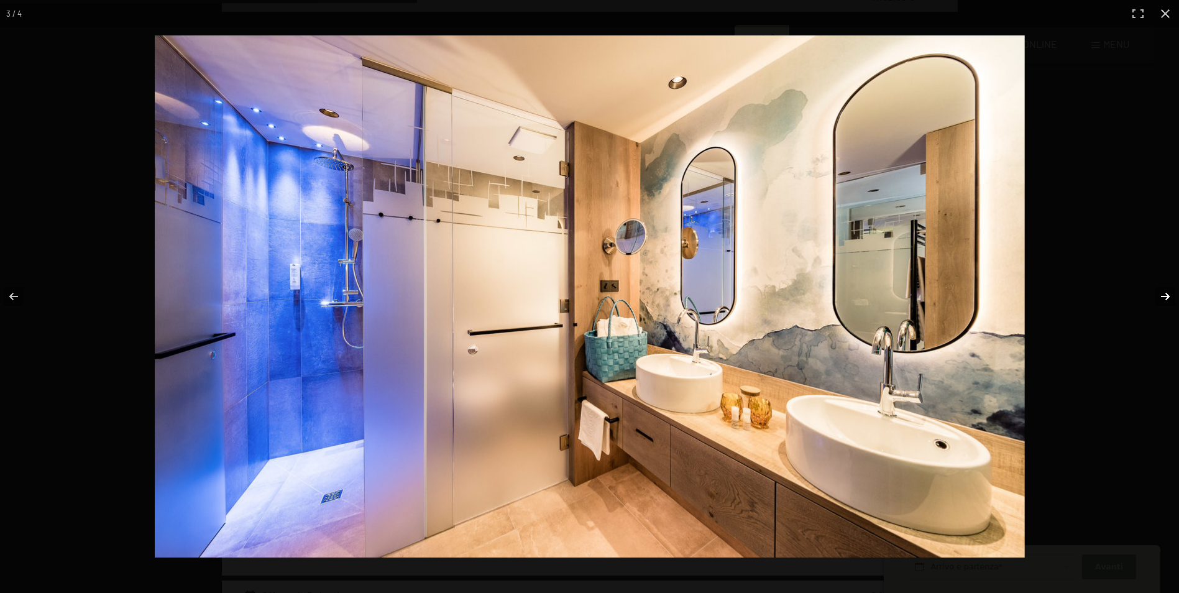
click at [1158, 297] on button "button" at bounding box center [1156, 296] width 43 height 62
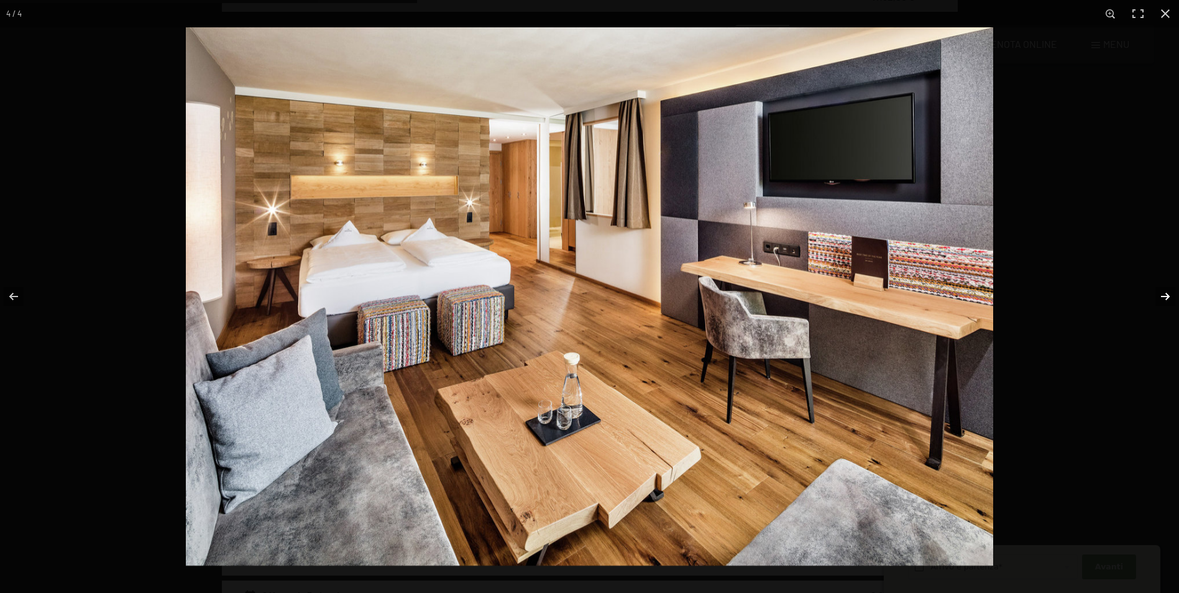
click at [1158, 297] on button "button" at bounding box center [1156, 296] width 43 height 62
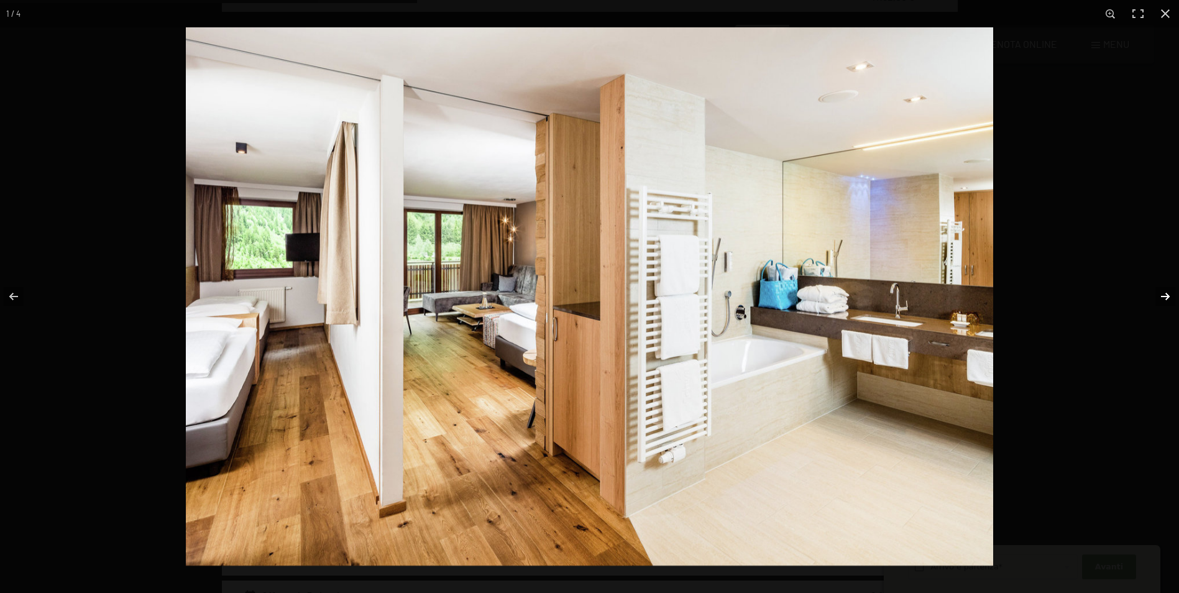
click at [1158, 297] on button "button" at bounding box center [1156, 296] width 43 height 62
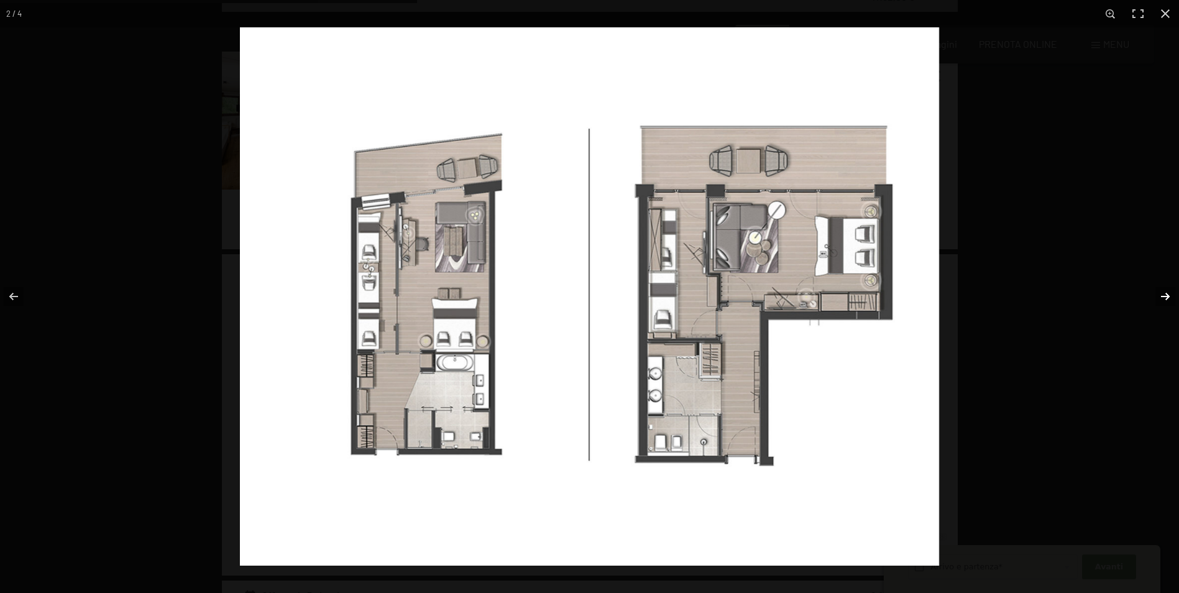
click at [1158, 297] on button "button" at bounding box center [1156, 296] width 43 height 62
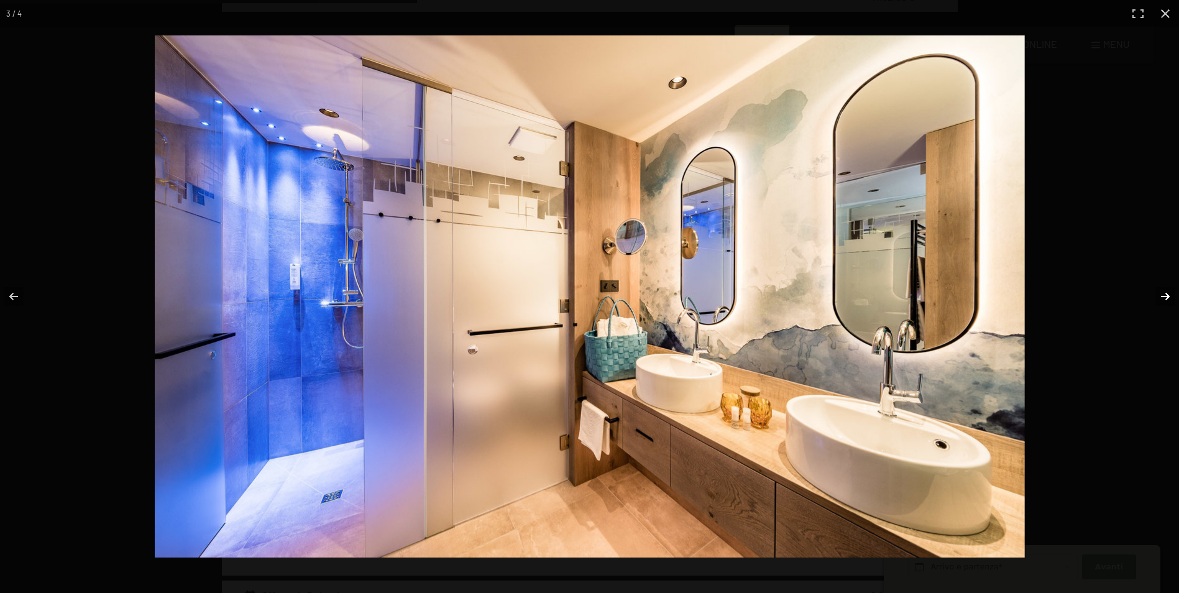
click at [1158, 297] on button "button" at bounding box center [1156, 296] width 43 height 62
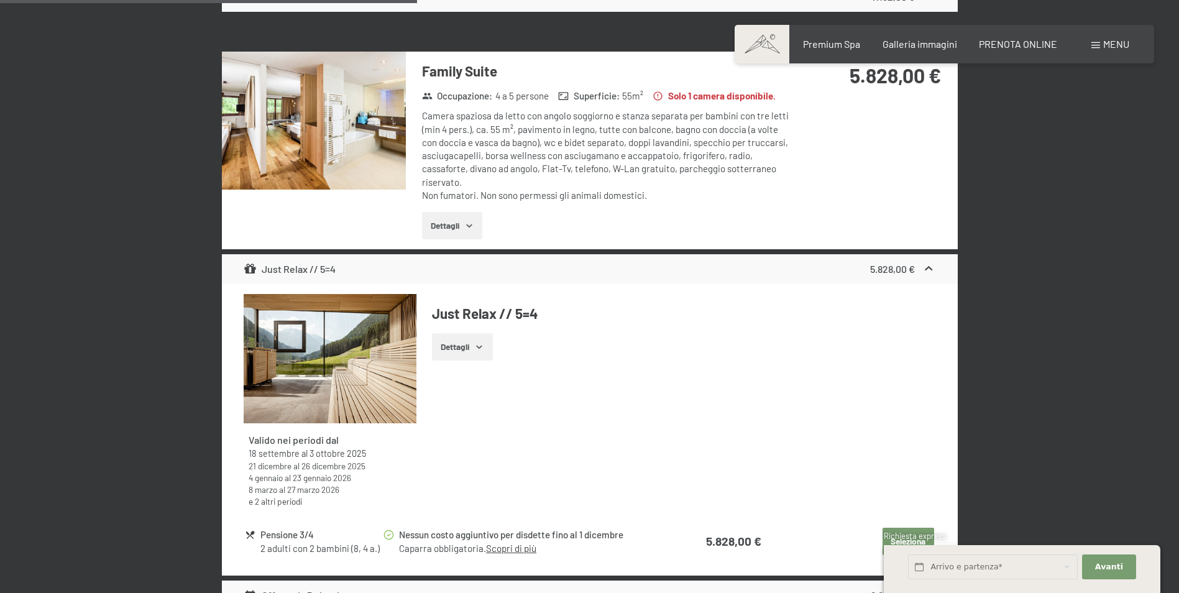
click at [0, 0] on button "button" at bounding box center [0, 0] width 0 height 0
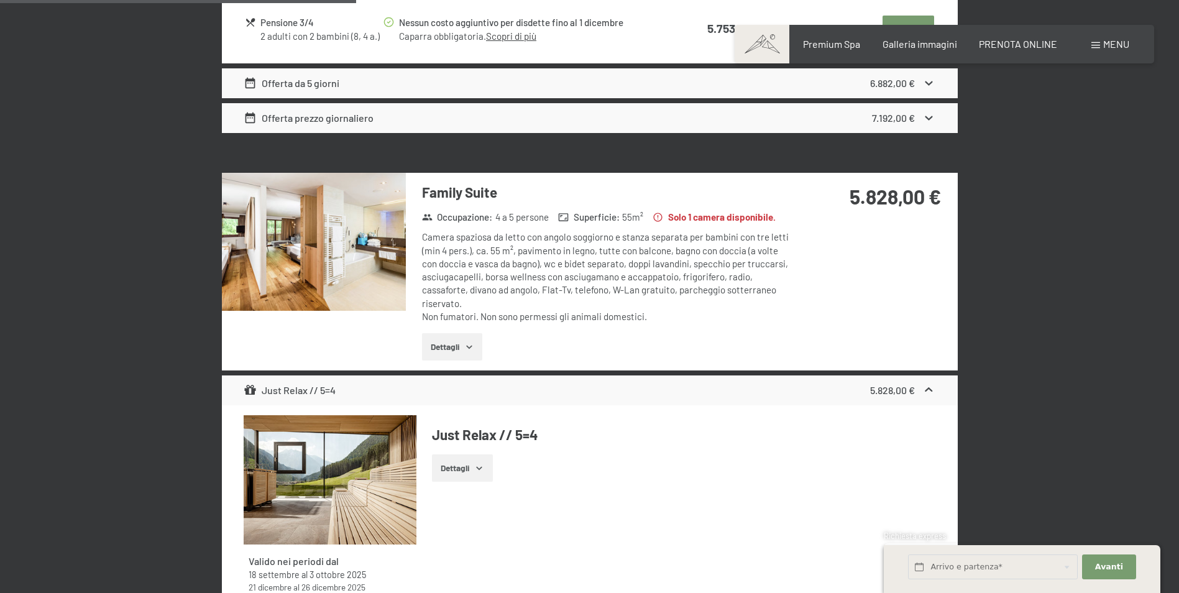
scroll to position [1429, 0]
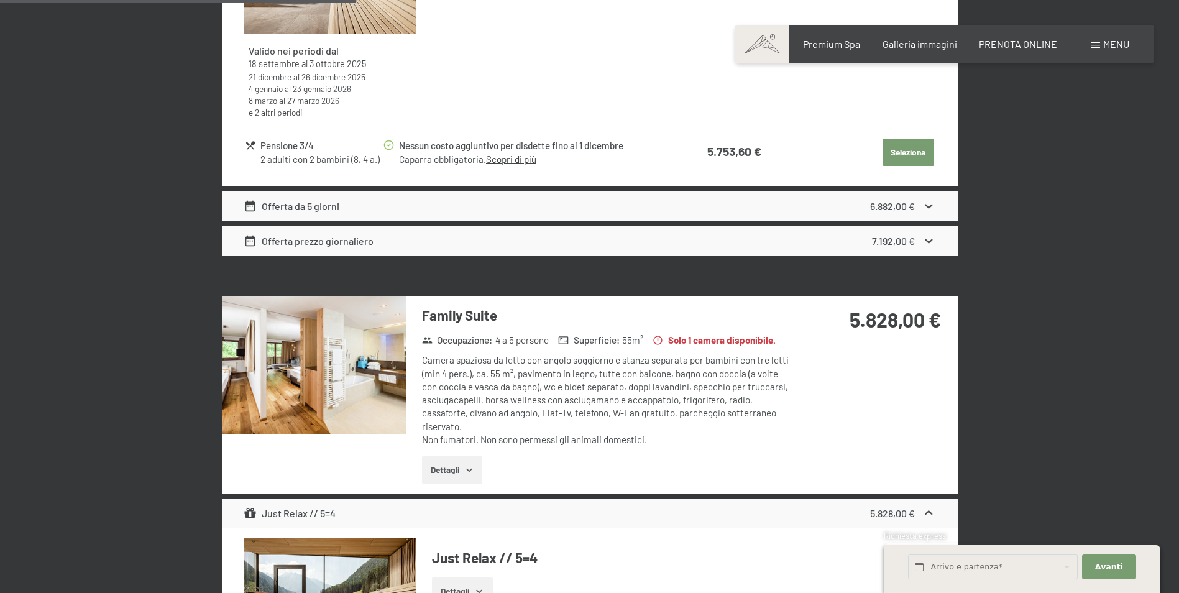
click at [1101, 45] on div "Menu" at bounding box center [1110, 44] width 38 height 14
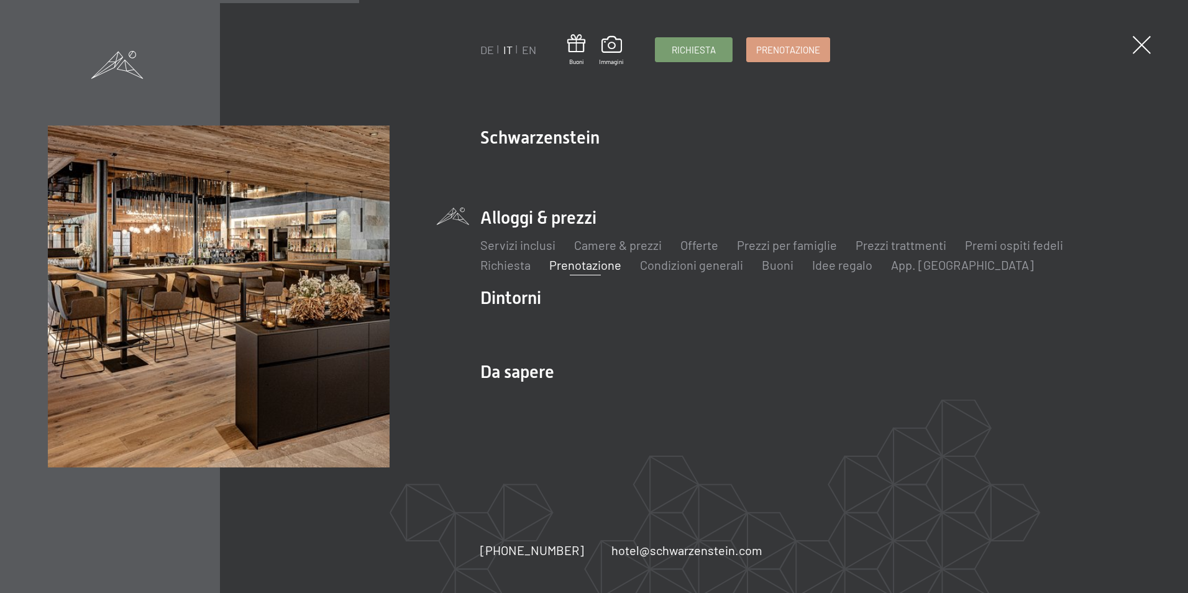
click at [1141, 21] on div "DE IT EN Buoni Immagini Richiesta Prenotazione DE IT EN Schwarzenstein Novità a…" at bounding box center [594, 296] width 1188 height 593
click at [1147, 40] on span at bounding box center [1142, 45] width 18 height 18
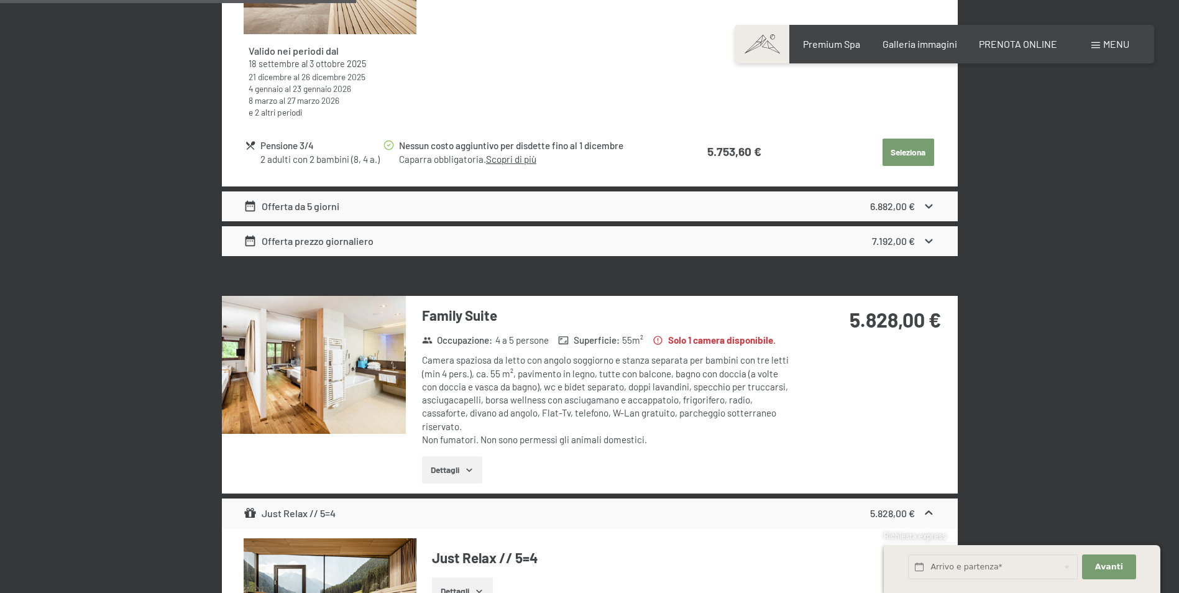
click at [329, 352] on img at bounding box center [314, 365] width 184 height 138
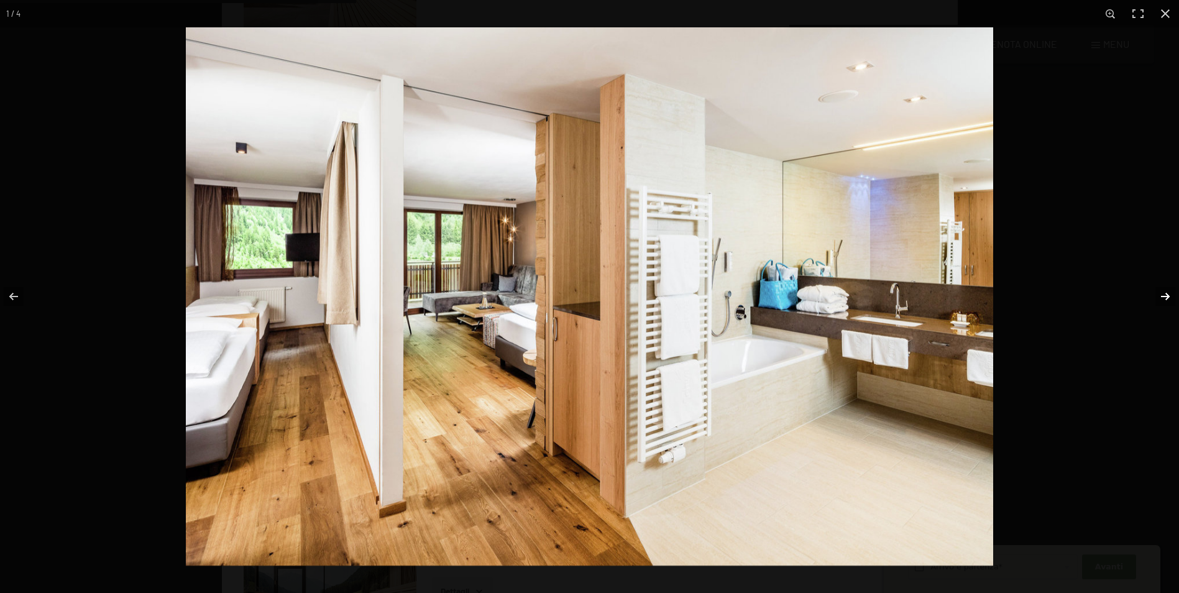
click at [1154, 294] on button "button" at bounding box center [1156, 296] width 43 height 62
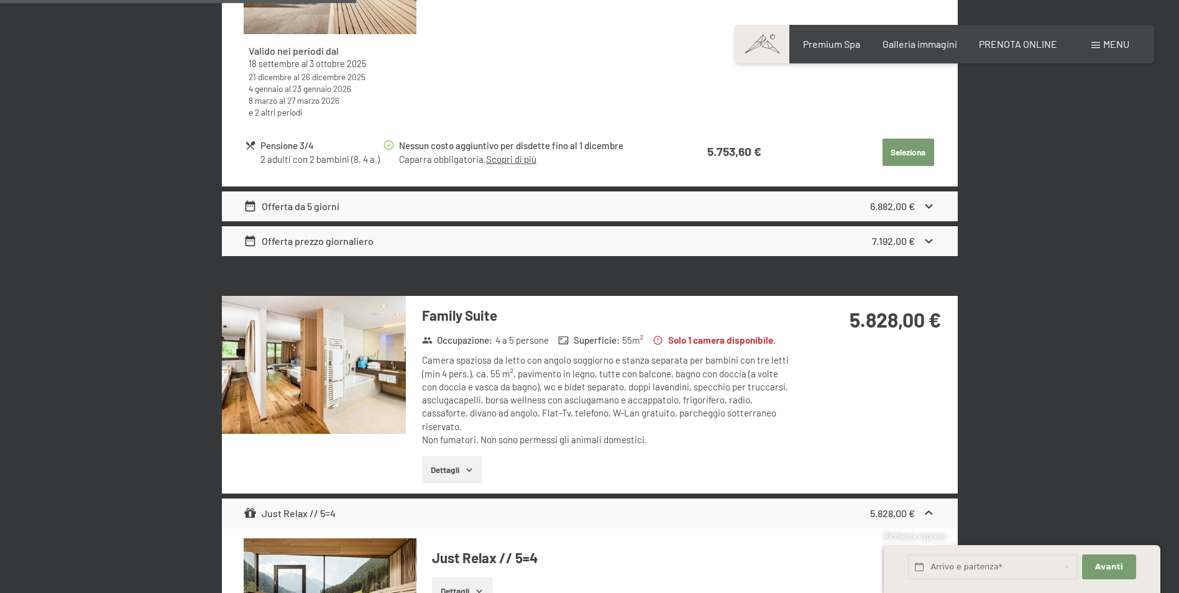
click at [0, 0] on button "button" at bounding box center [0, 0] width 0 height 0
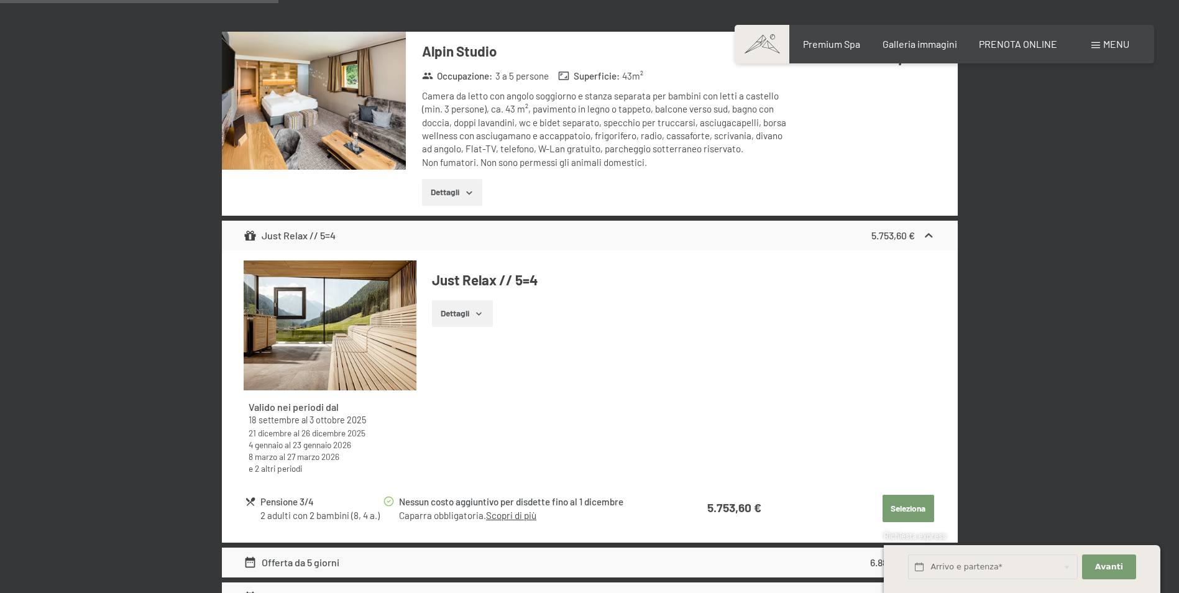
scroll to position [1118, 0]
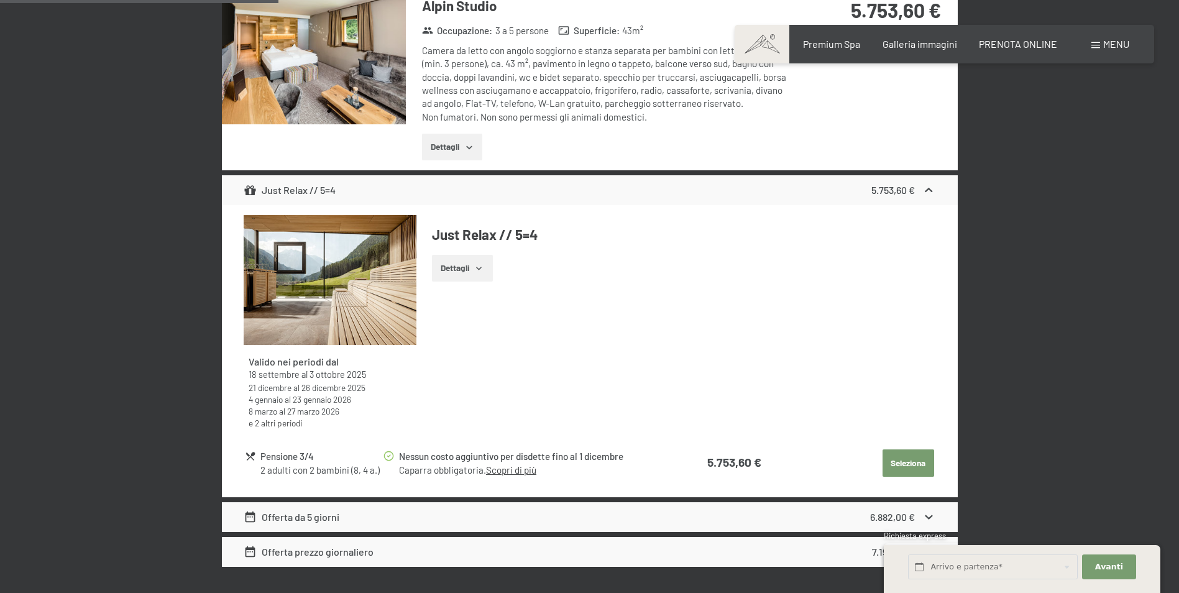
click at [481, 270] on icon "button" at bounding box center [479, 268] width 10 height 10
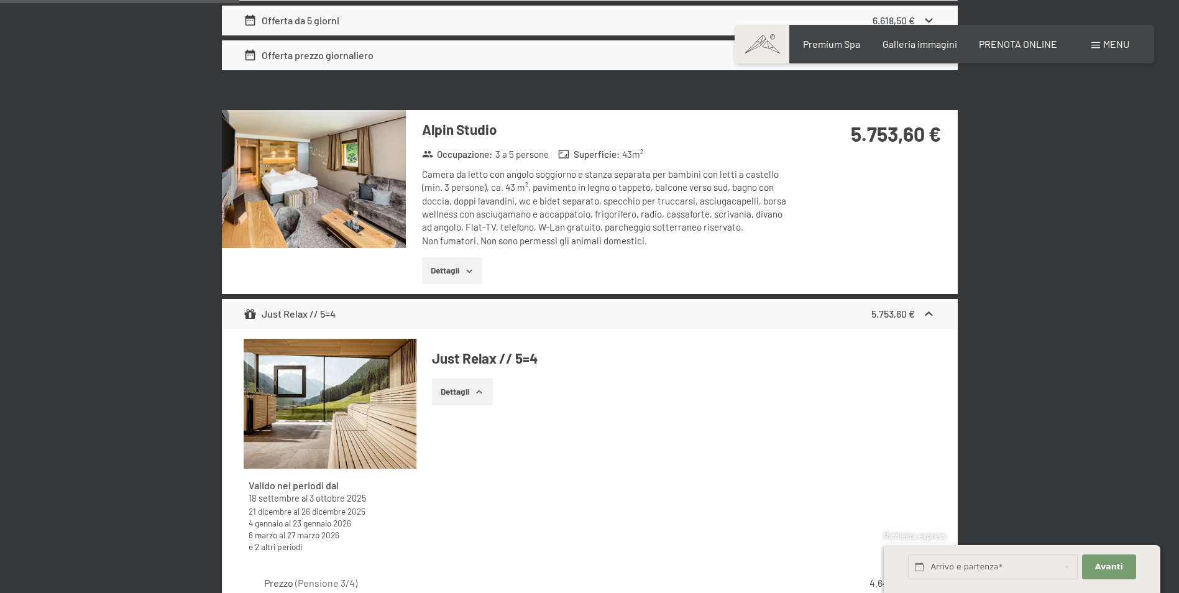
scroll to position [994, 0]
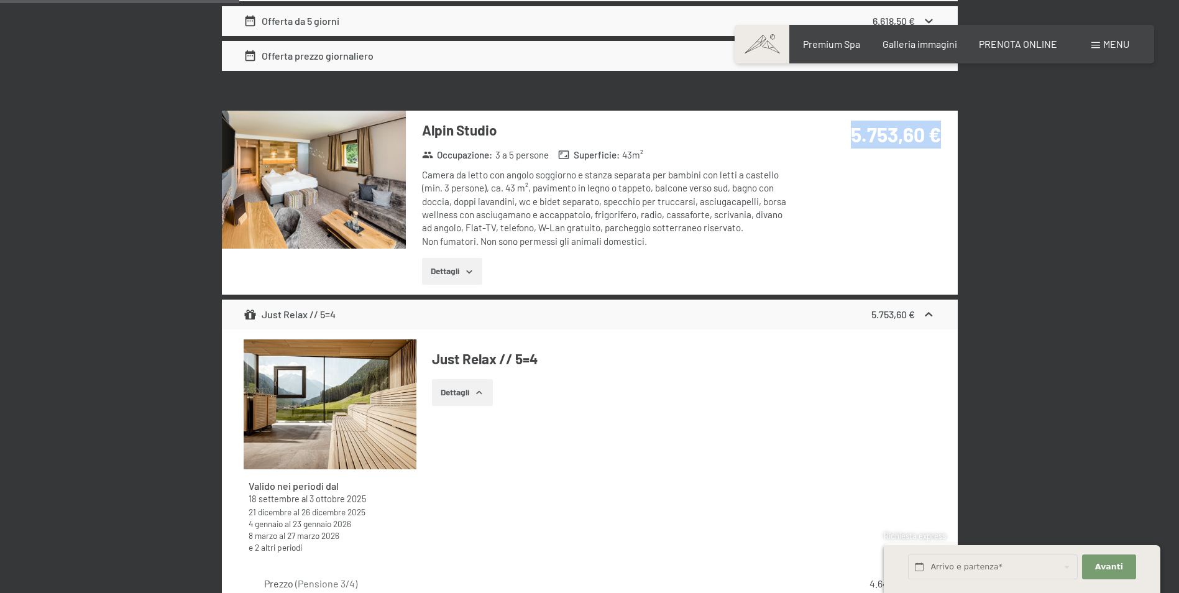
drag, startPoint x: 849, startPoint y: 137, endPoint x: 936, endPoint y: 139, distance: 87.6
click at [936, 139] on strong "5.753,60 €" at bounding box center [896, 134] width 90 height 24
click at [914, 178] on div "5.753,60 €" at bounding box center [874, 150] width 165 height 78
click at [935, 147] on div "5.753,60 €" at bounding box center [872, 135] width 138 height 28
click at [905, 142] on strong "5.753,60 €" at bounding box center [896, 134] width 90 height 24
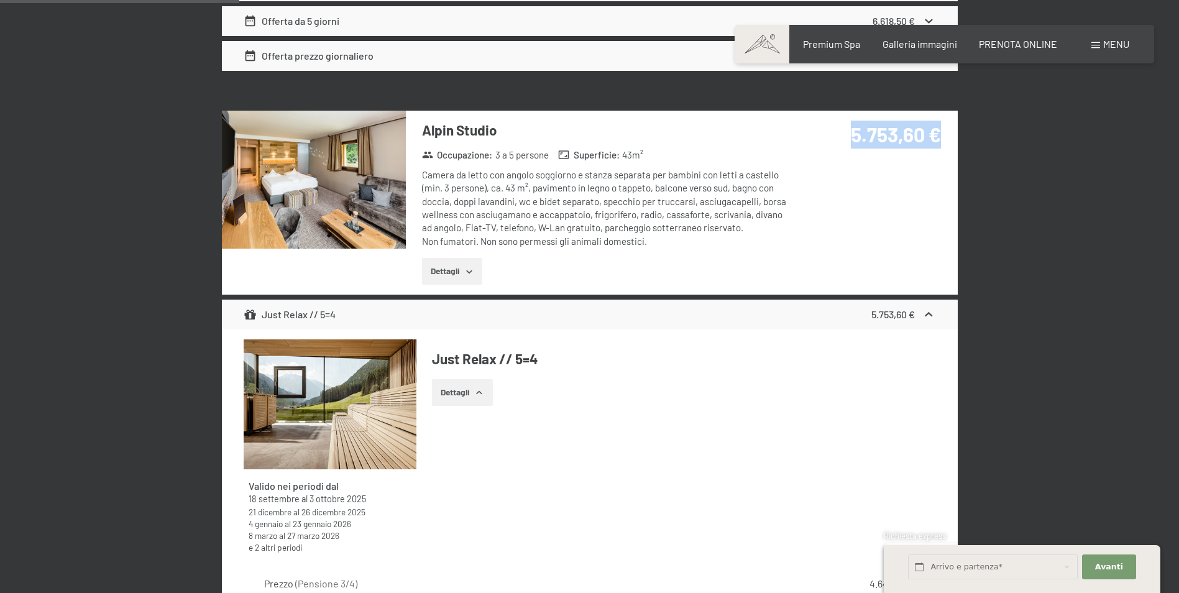
click at [883, 143] on strong "5.753,60 €" at bounding box center [896, 134] width 90 height 24
click at [882, 143] on strong "5.753,60 €" at bounding box center [896, 134] width 90 height 24
drag, startPoint x: 882, startPoint y: 143, endPoint x: 805, endPoint y: 160, distance: 78.9
click at [805, 159] on div "5.753,60 €" at bounding box center [874, 150] width 165 height 78
click at [702, 187] on div "Camera da letto con angolo soggiorno e stanza separata per bambini con letti a …" at bounding box center [607, 208] width 370 height 80
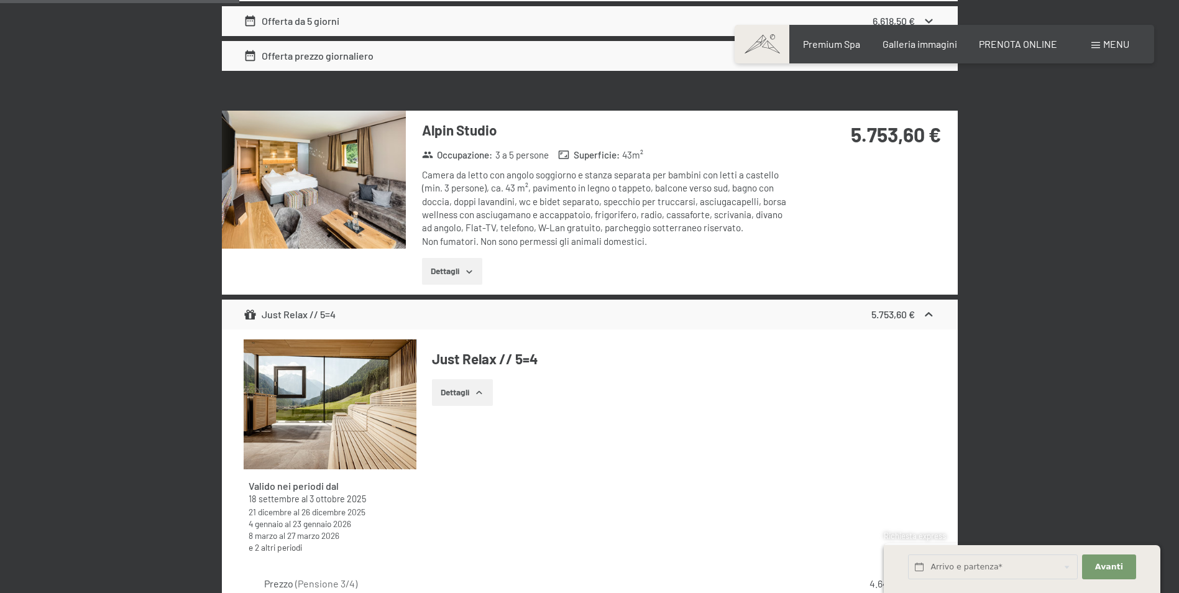
drag, startPoint x: 702, startPoint y: 187, endPoint x: 890, endPoint y: 169, distance: 189.1
click at [890, 168] on div "5.753,60 €" at bounding box center [874, 150] width 165 height 78
click at [839, 135] on div "5.753,60 €" at bounding box center [872, 135] width 138 height 28
drag, startPoint x: 847, startPoint y: 136, endPoint x: 943, endPoint y: 140, distance: 96.4
click at [943, 140] on div "5.753,60 €" at bounding box center [874, 150] width 165 height 78
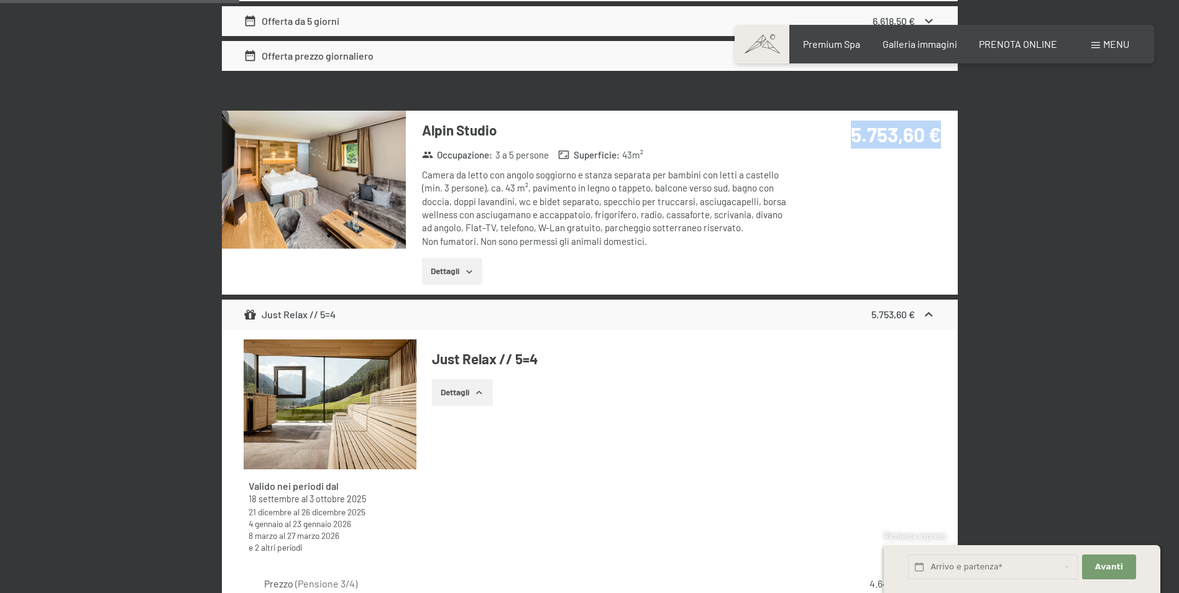
drag, startPoint x: 943, startPoint y: 140, endPoint x: 940, endPoint y: 150, distance: 9.8
click at [940, 150] on div "5.753,60 €" at bounding box center [874, 150] width 165 height 78
click at [884, 217] on div "Alpin Studio Occupazione : 3 a 5 persone Superficie : 43 m² Camera da letto con…" at bounding box center [590, 203] width 736 height 185
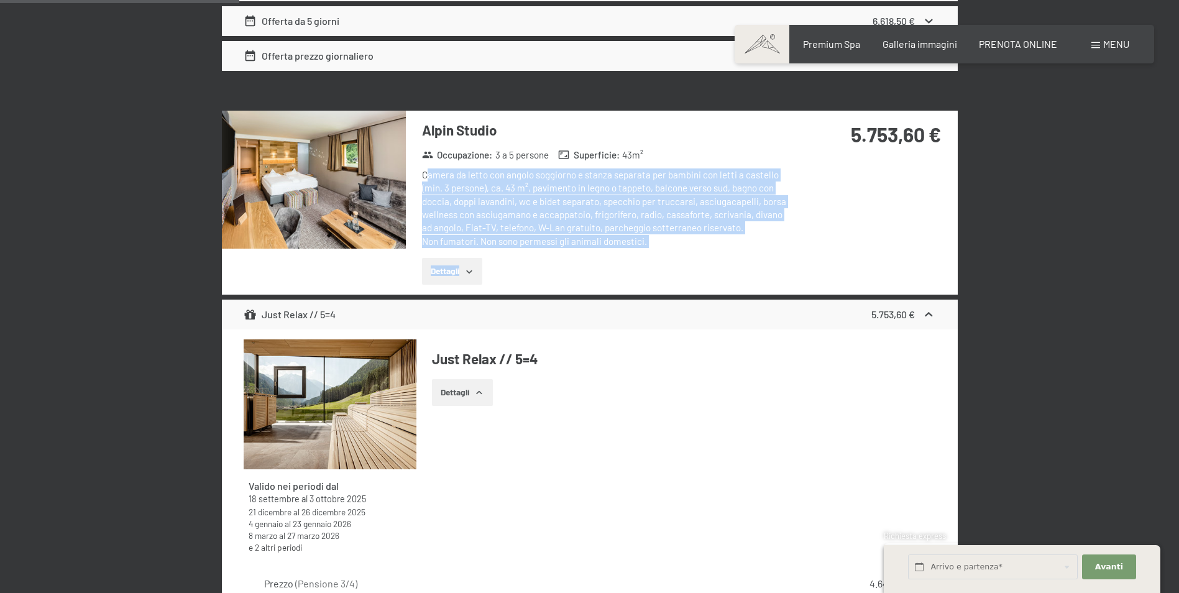
drag, startPoint x: 523, startPoint y: 217, endPoint x: 426, endPoint y: 172, distance: 107.6
click at [426, 172] on div "Alpin Studio Occupazione : 3 a 5 persone Superficie : 43 m² Camera da letto con…" at bounding box center [599, 203] width 386 height 185
click at [649, 216] on div "Camera da letto con angolo soggiorno e stanza separata per bambini con letti a …" at bounding box center [607, 208] width 370 height 80
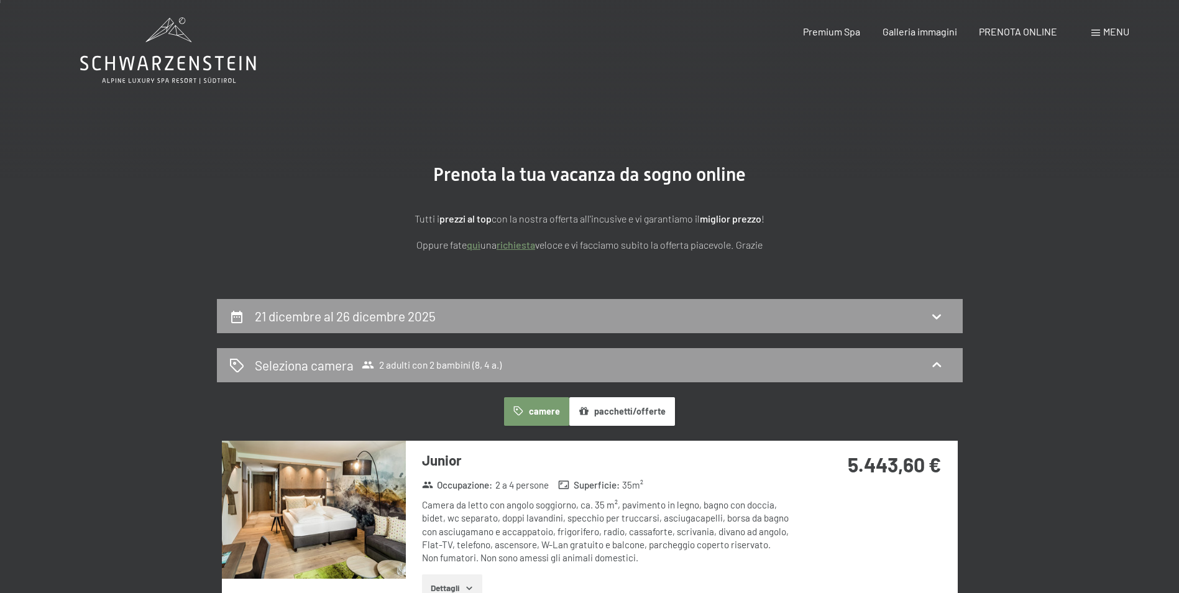
scroll to position [0, 0]
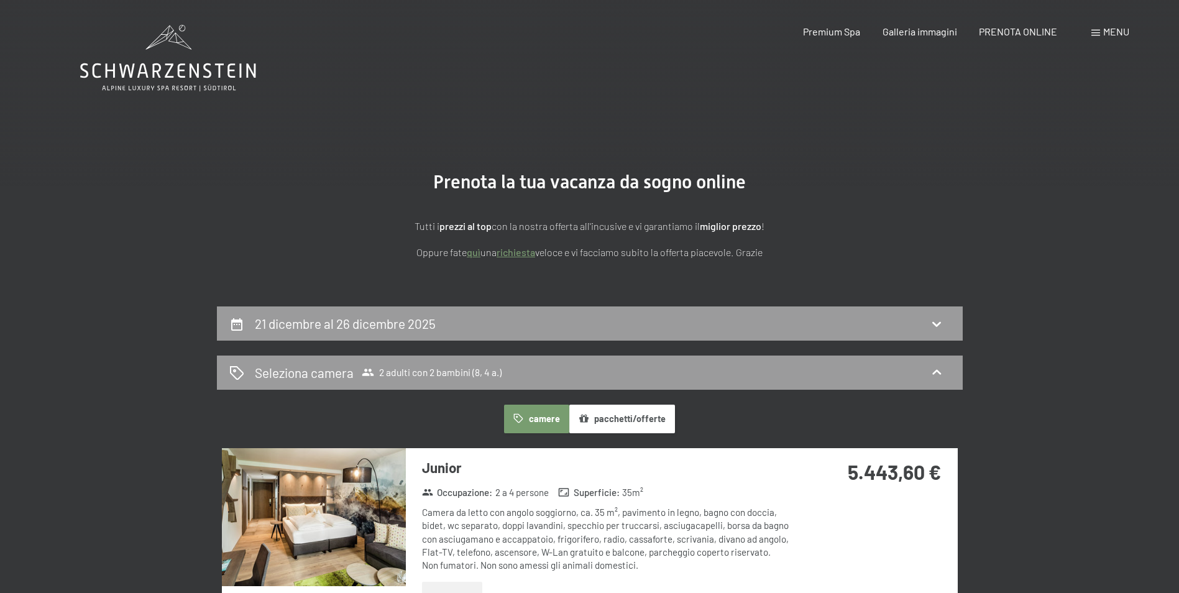
click at [195, 74] on icon at bounding box center [168, 70] width 176 height 15
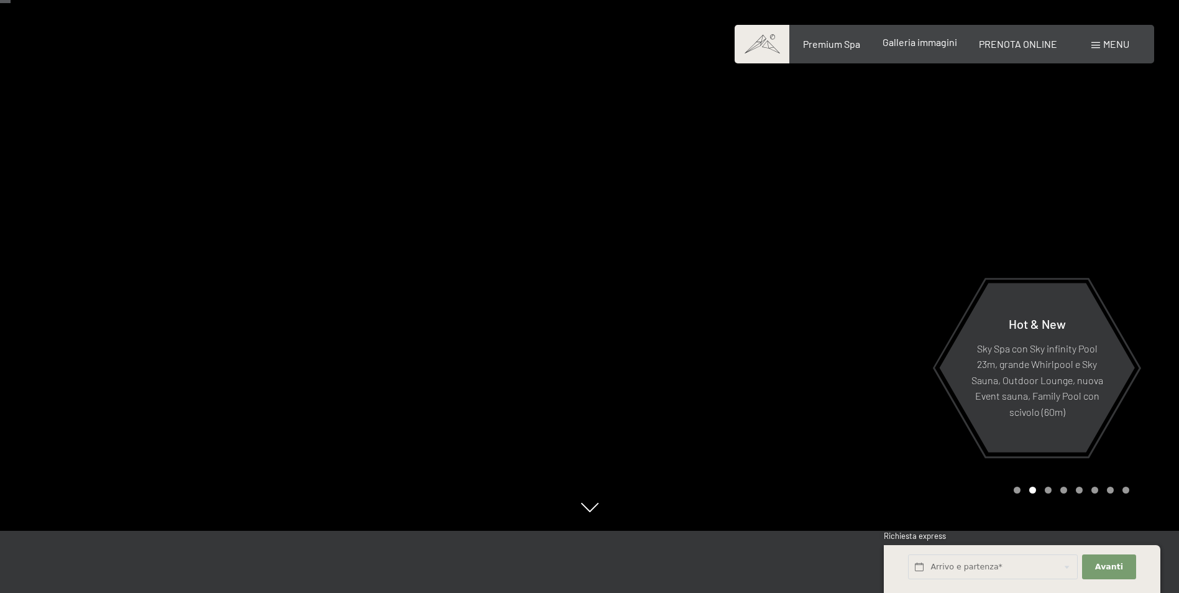
click at [938, 47] on span "Galleria immagini" at bounding box center [919, 42] width 75 height 12
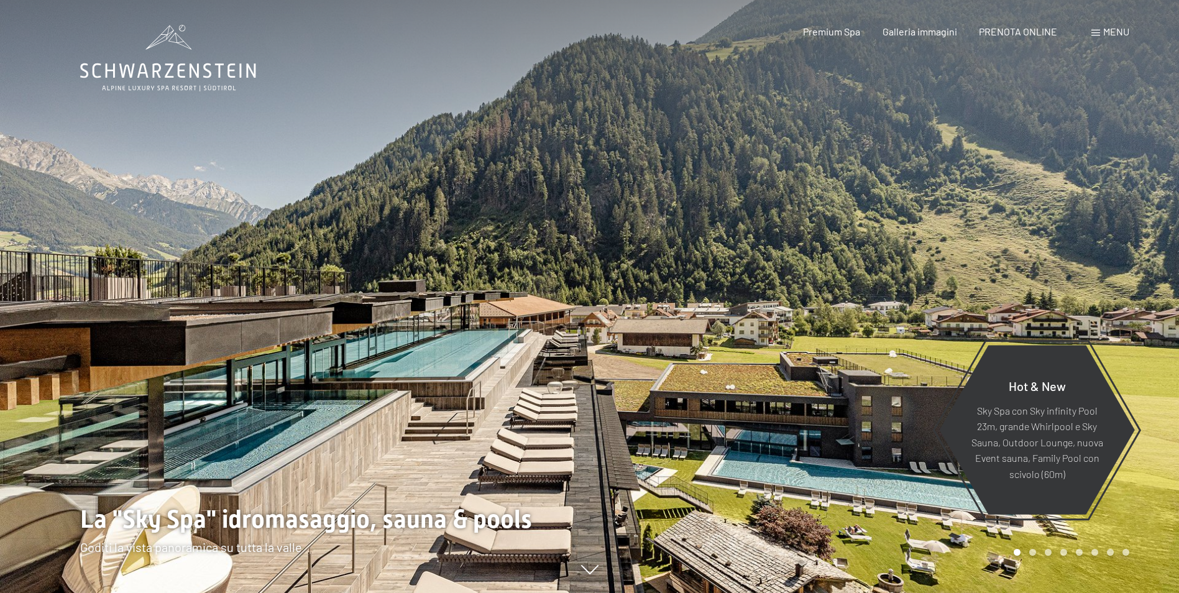
click at [1100, 32] on div "Menu" at bounding box center [1110, 32] width 38 height 14
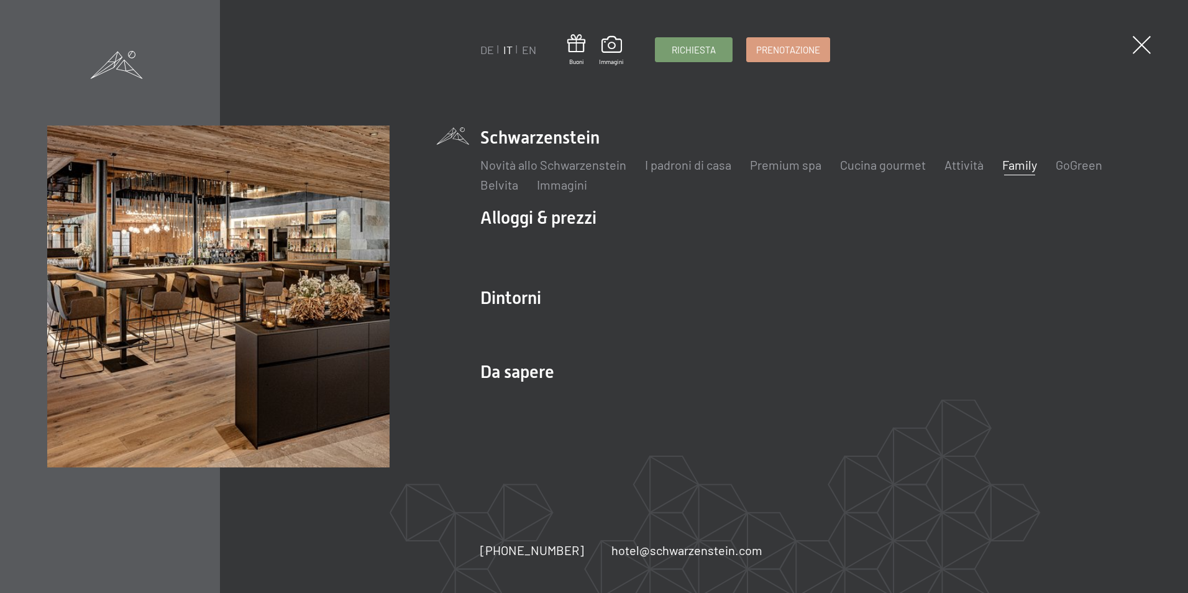
click at [1010, 164] on link "Family" at bounding box center [1019, 164] width 35 height 15
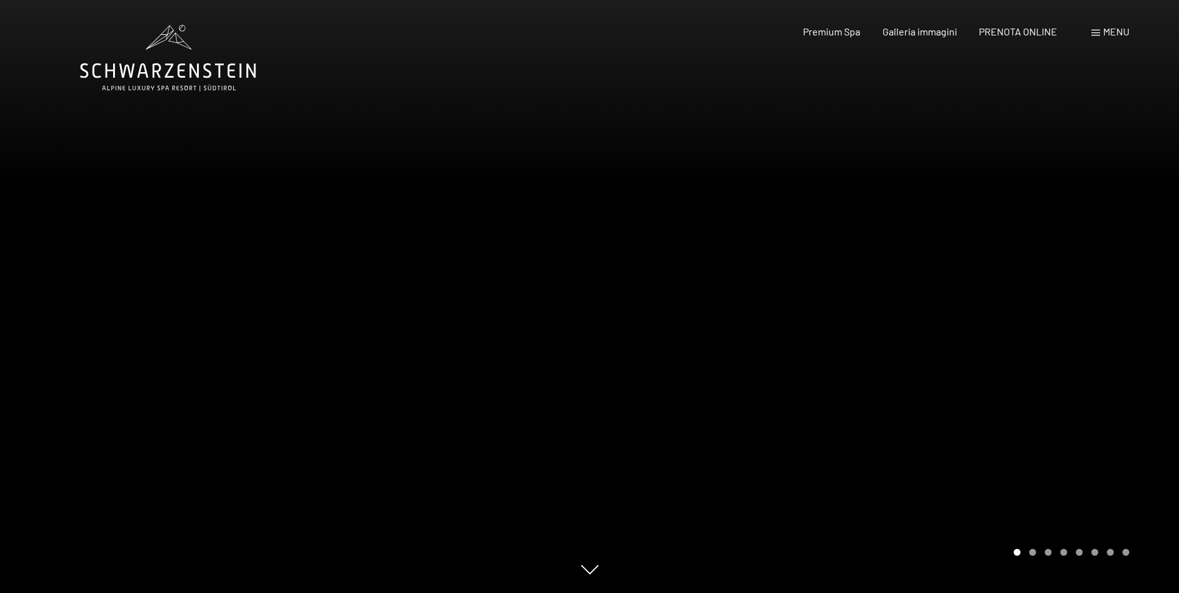
drag, startPoint x: 923, startPoint y: 267, endPoint x: 427, endPoint y: 257, distance: 496.6
click at [524, 592] on div at bounding box center [589, 593] width 1019 height 0
click at [940, 426] on div at bounding box center [885, 296] width 590 height 593
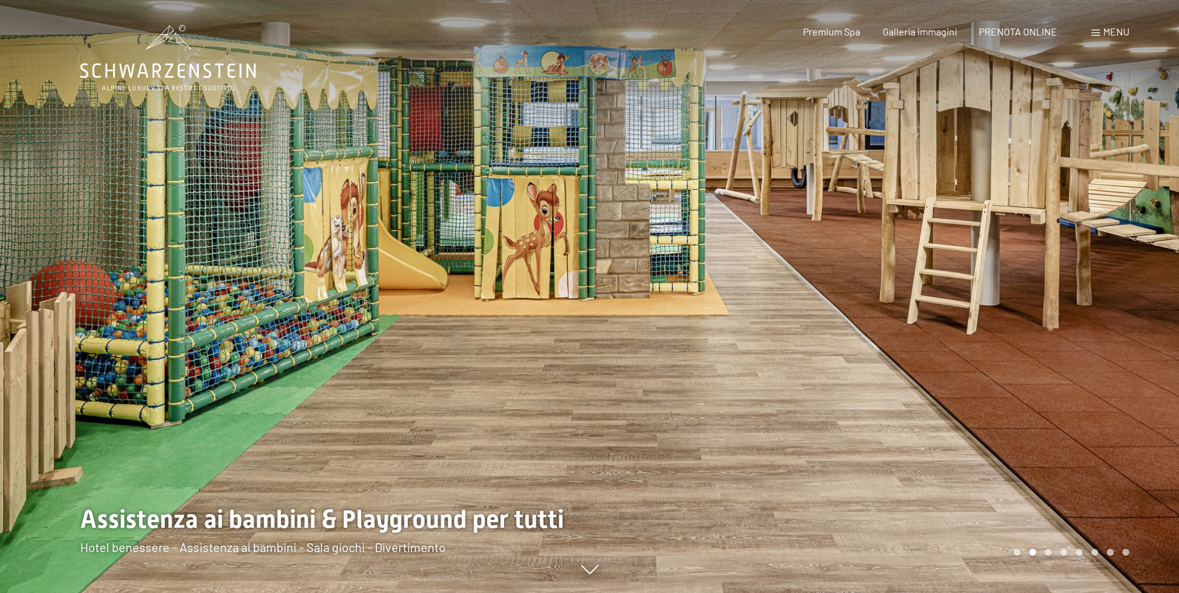
click at [977, 306] on div at bounding box center [885, 296] width 590 height 593
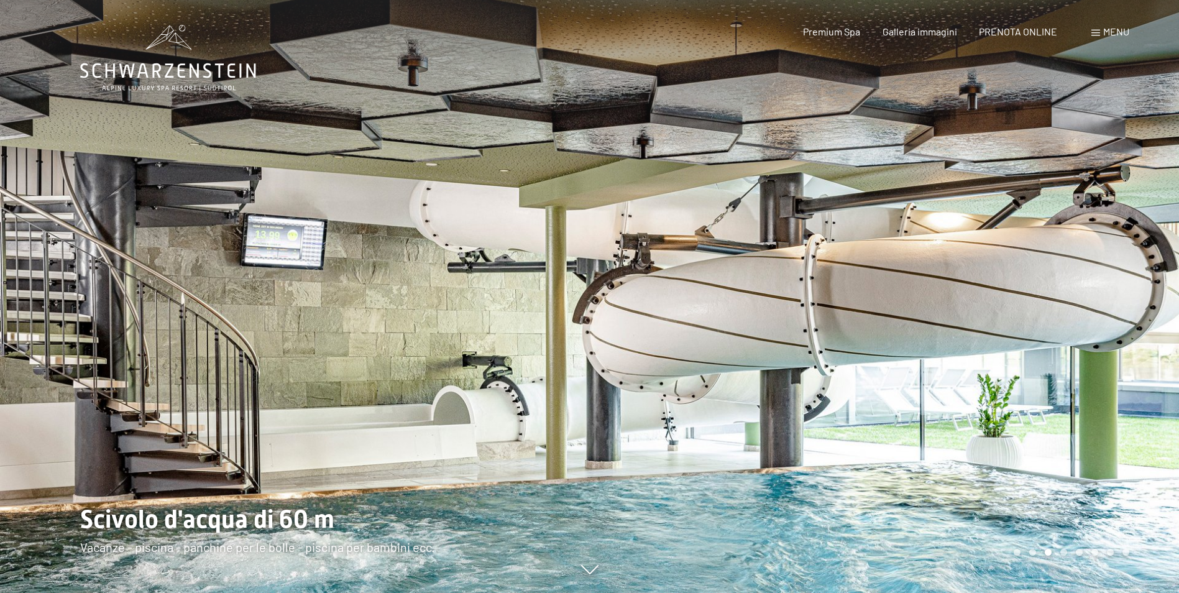
click at [974, 304] on div at bounding box center [885, 296] width 590 height 593
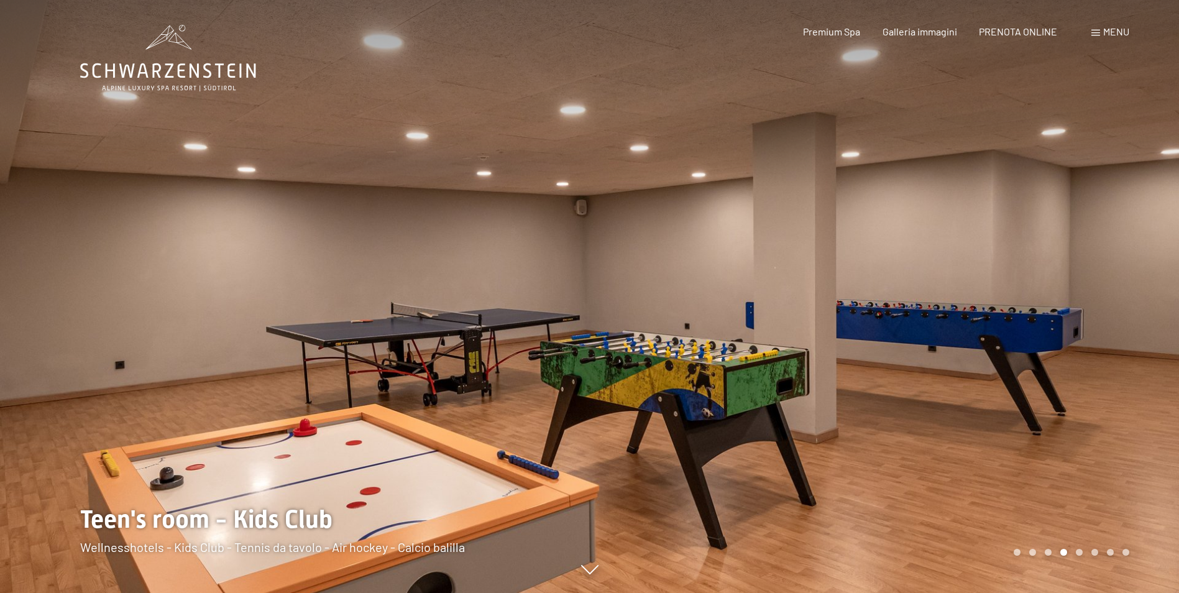
click at [974, 304] on div at bounding box center [885, 296] width 590 height 593
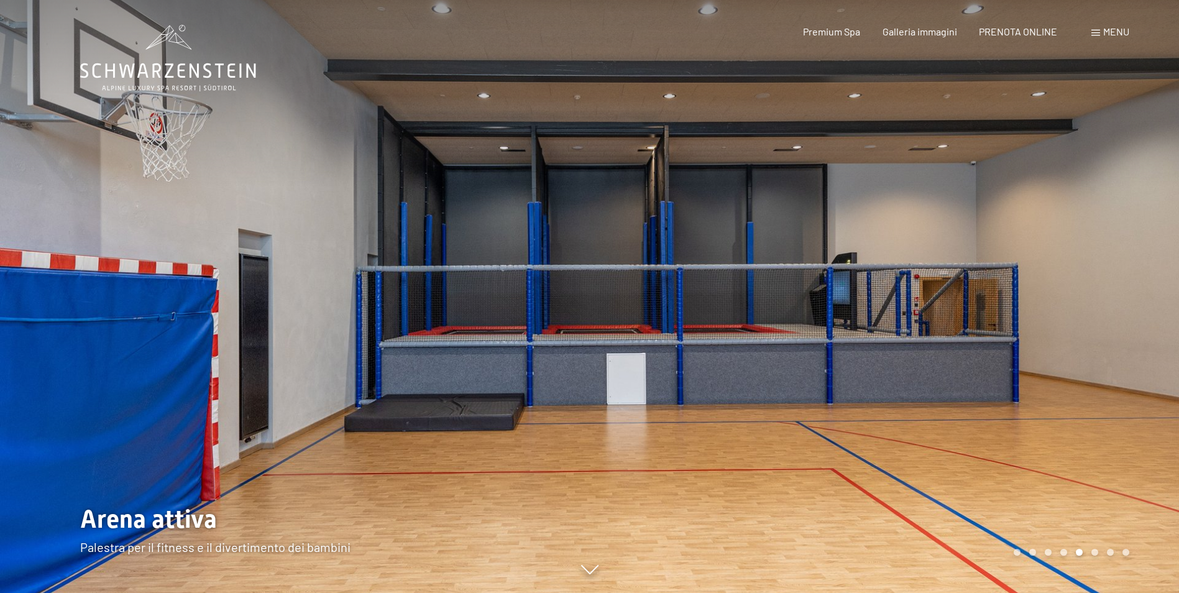
click at [972, 303] on div at bounding box center [885, 296] width 590 height 593
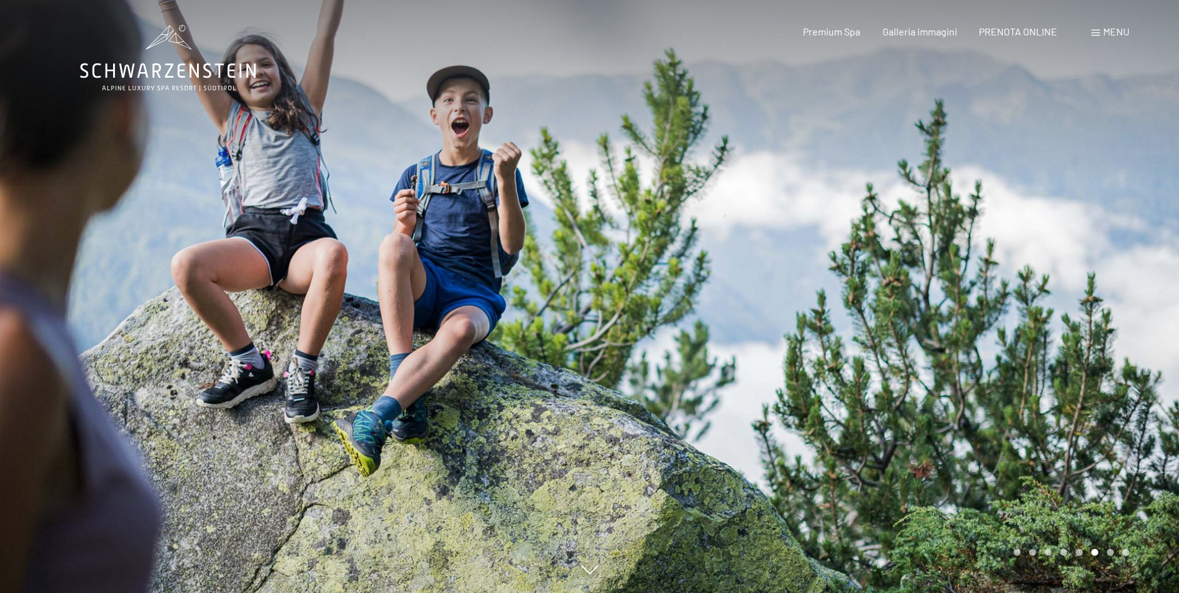
click at [177, 273] on div at bounding box center [295, 296] width 590 height 593
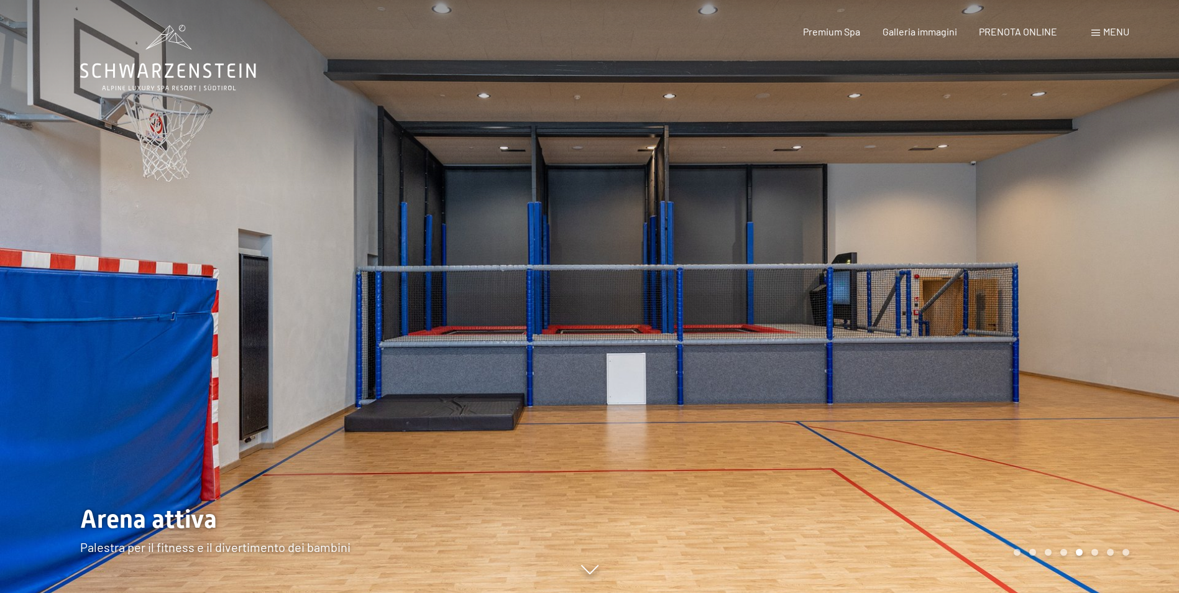
click at [961, 282] on div at bounding box center [885, 296] width 590 height 593
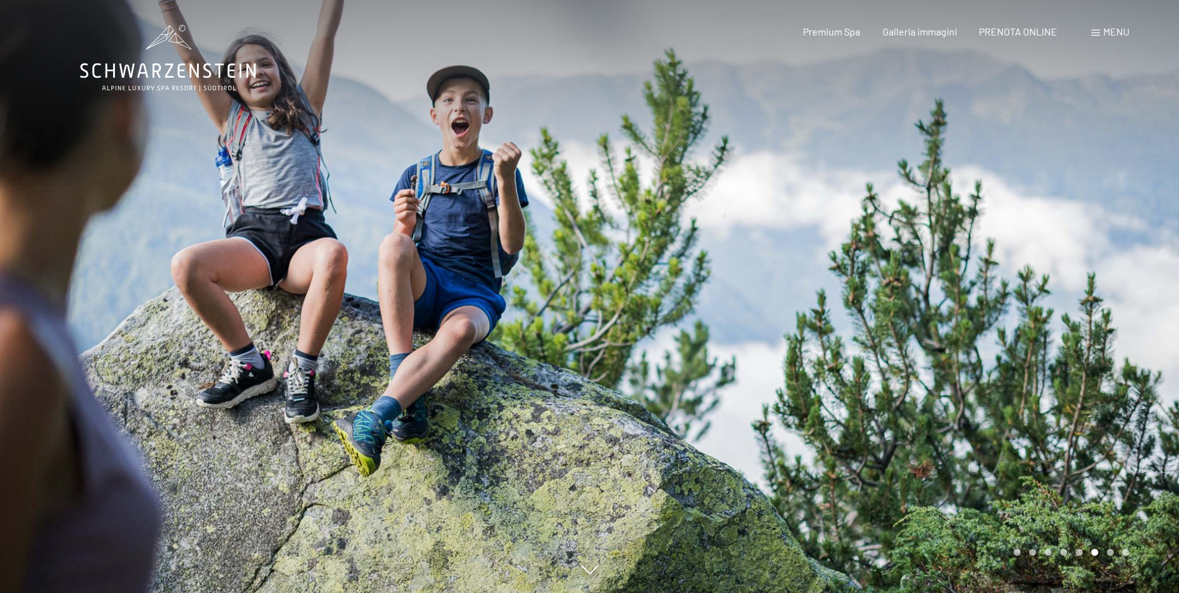
click at [959, 282] on div at bounding box center [885, 296] width 590 height 593
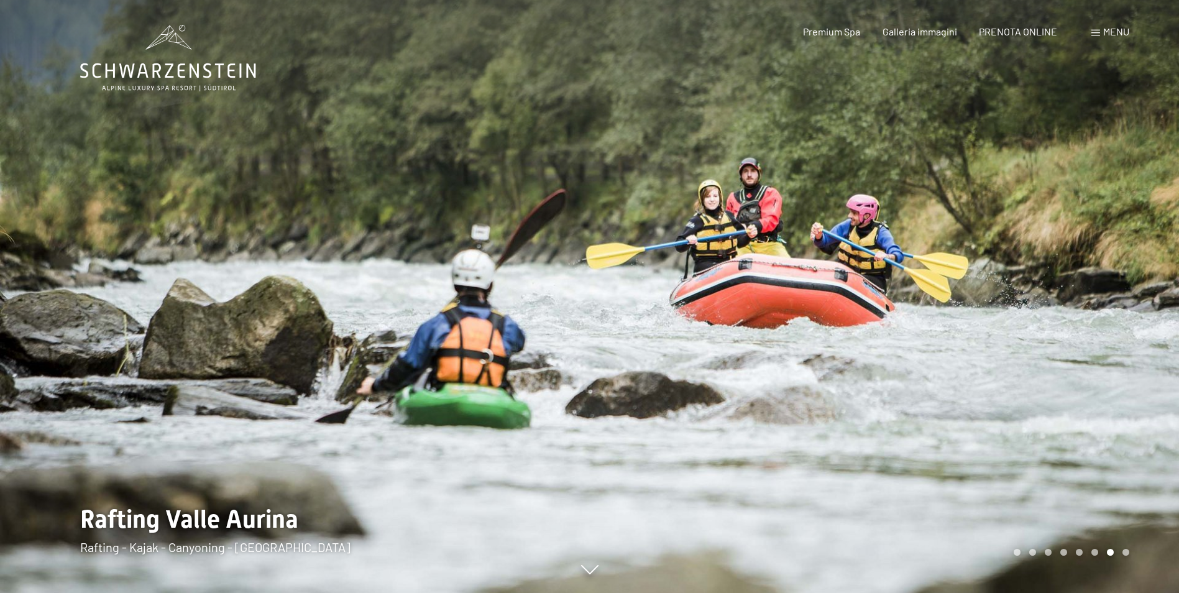
click at [959, 282] on div at bounding box center [885, 296] width 590 height 593
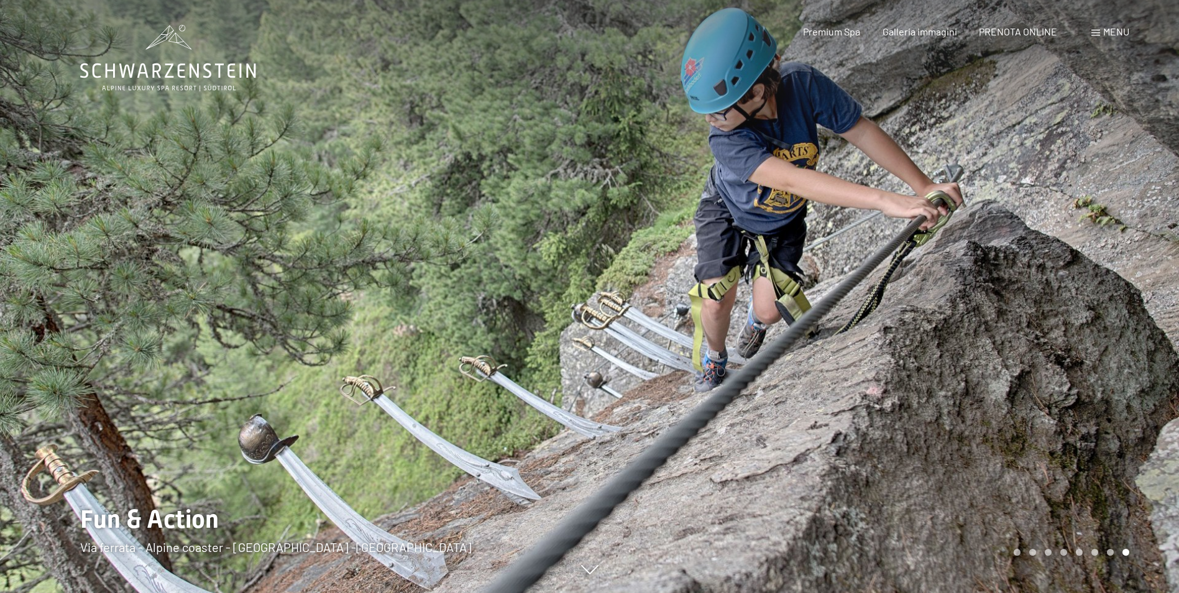
click at [959, 282] on div at bounding box center [885, 296] width 590 height 593
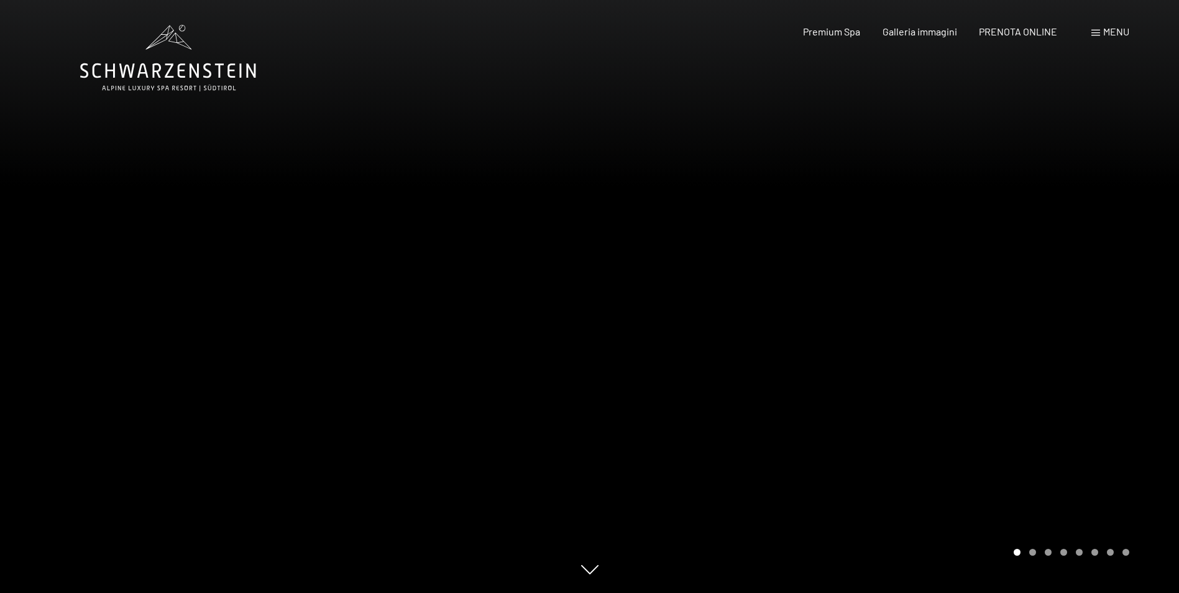
click at [964, 283] on div at bounding box center [885, 296] width 590 height 593
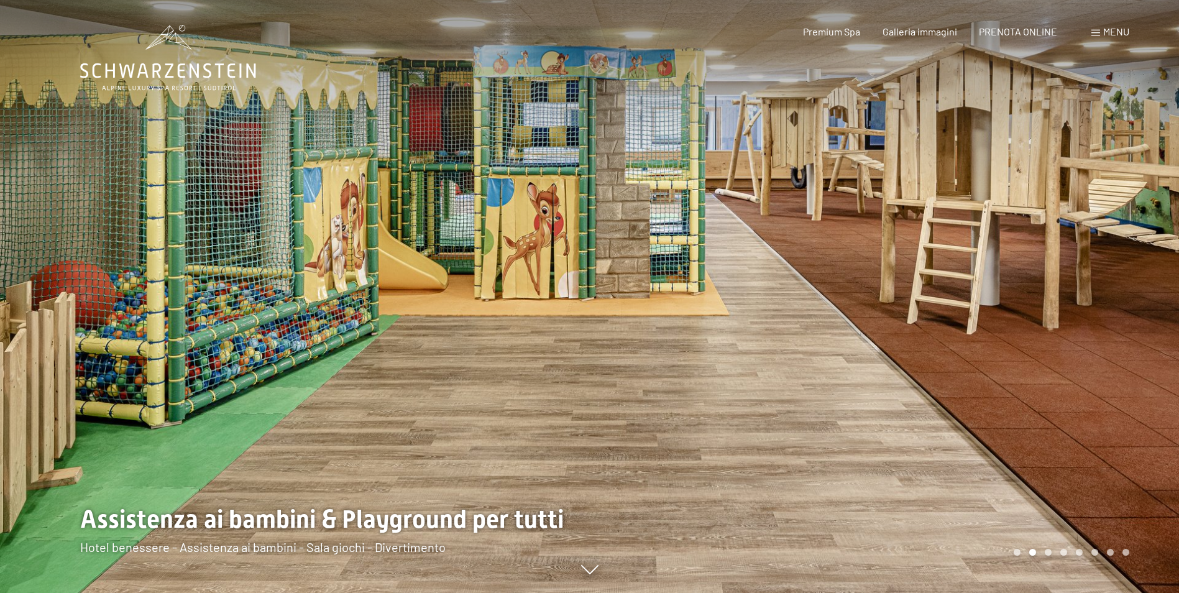
click at [964, 283] on div at bounding box center [885, 296] width 590 height 593
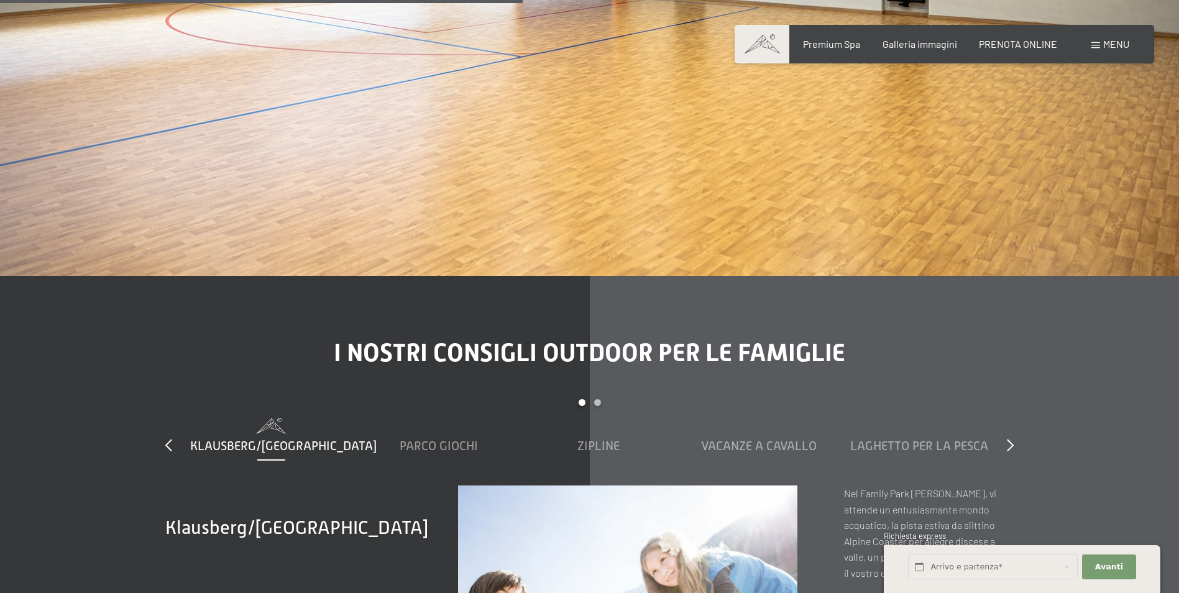
scroll to position [4598, 0]
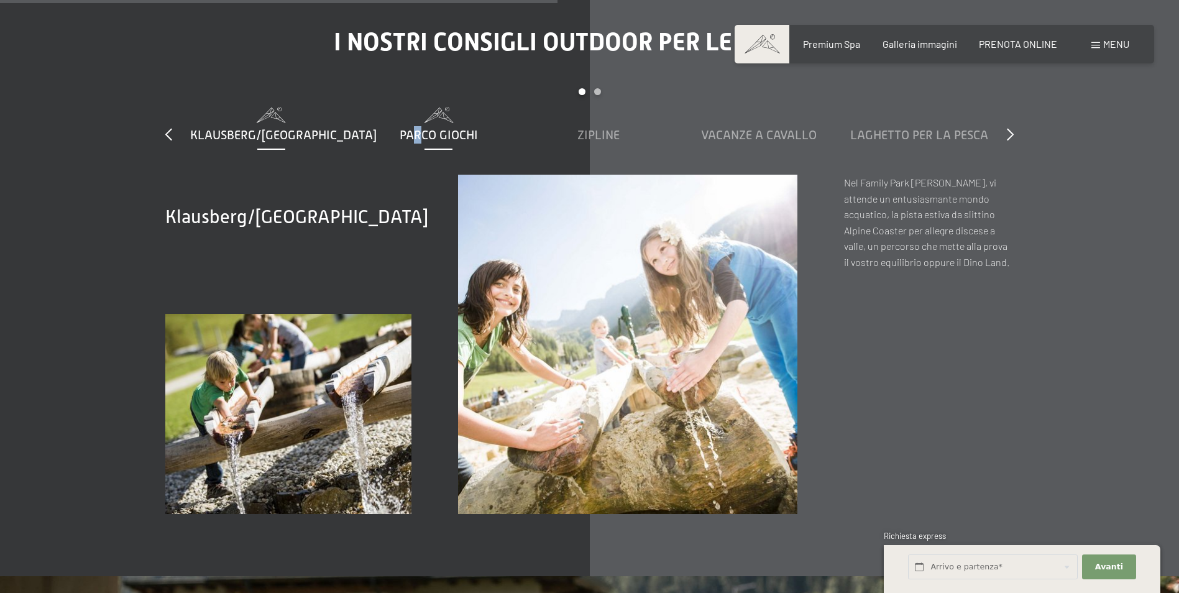
click at [406, 128] on span "Parco giochi" at bounding box center [439, 135] width 78 height 14
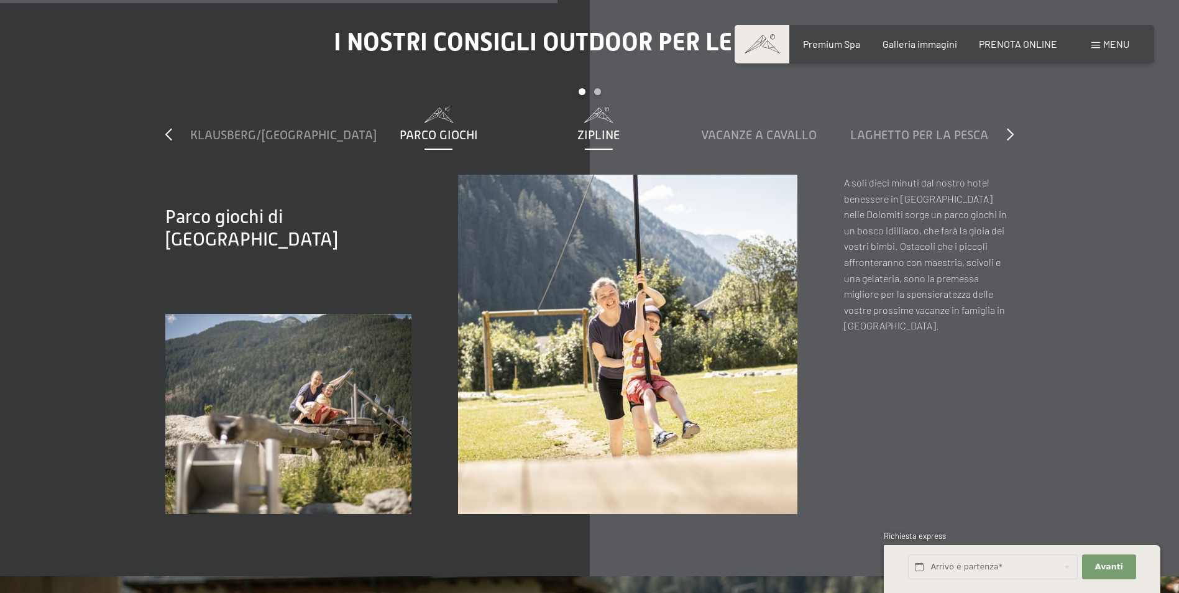
click at [562, 126] on div "Zipline" at bounding box center [599, 134] width 148 height 17
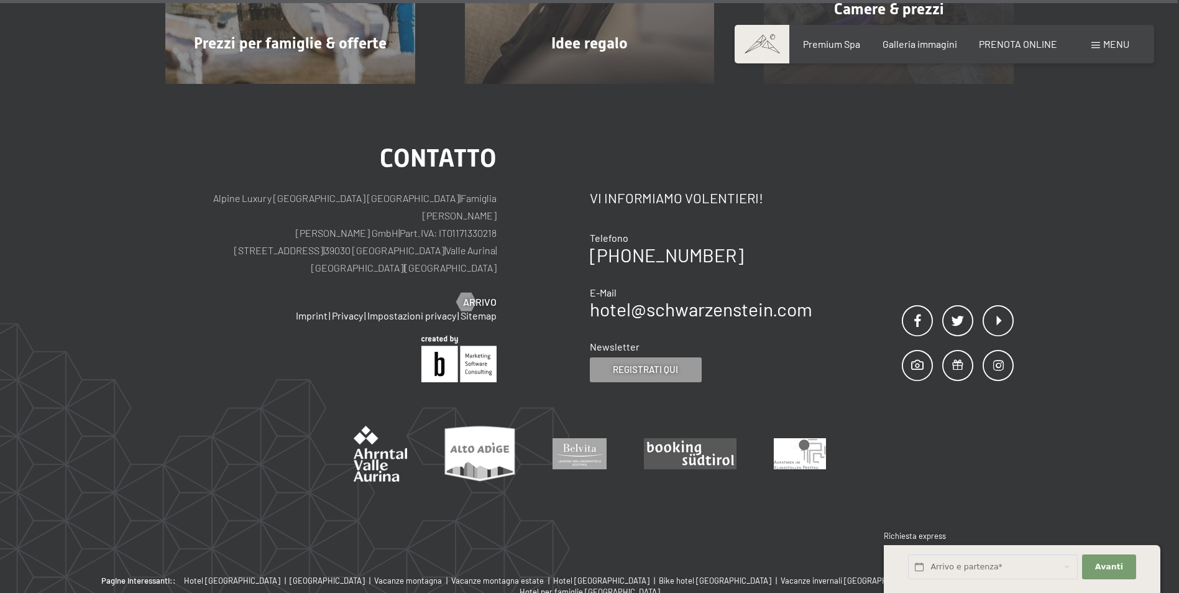
scroll to position [9779, 0]
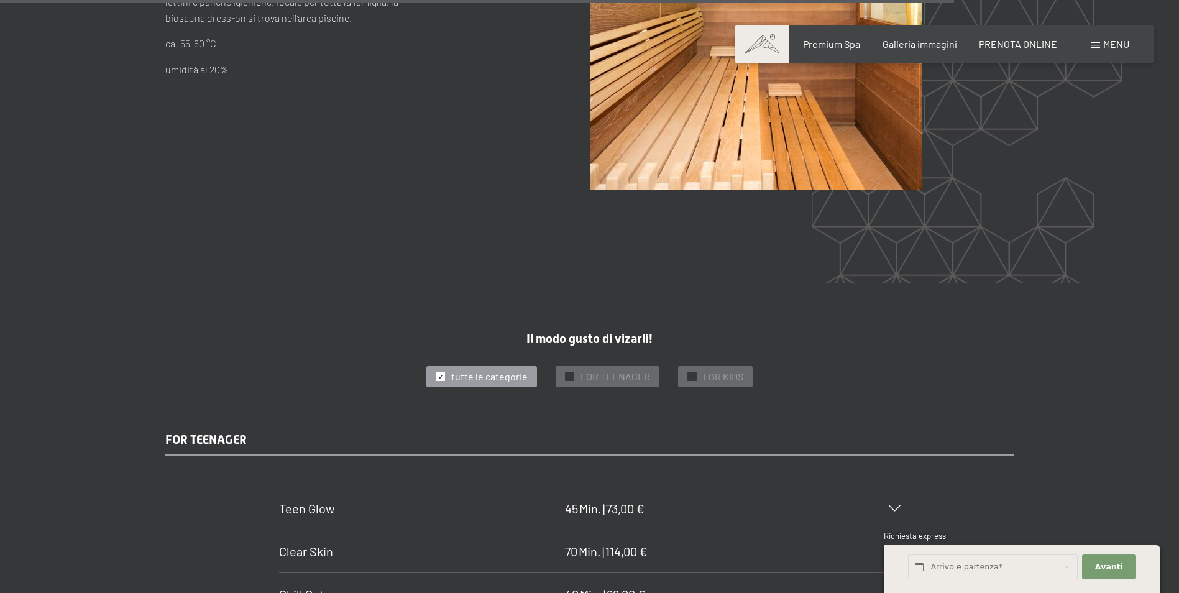
click at [1104, 45] on span "Menu" at bounding box center [1116, 44] width 26 height 12
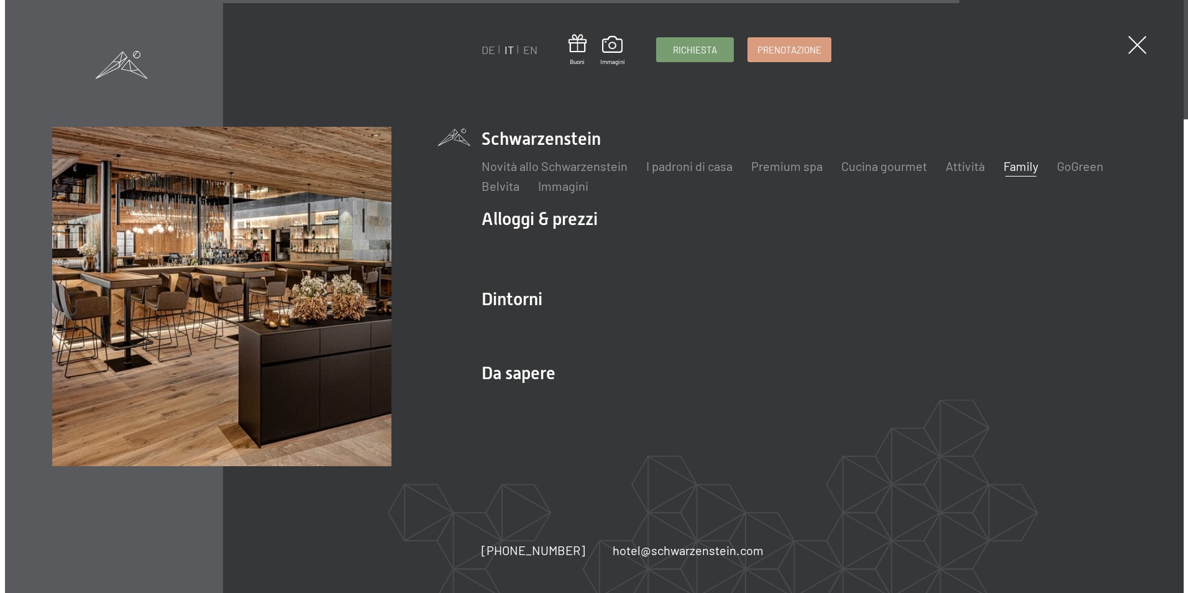
scroll to position [7947, 0]
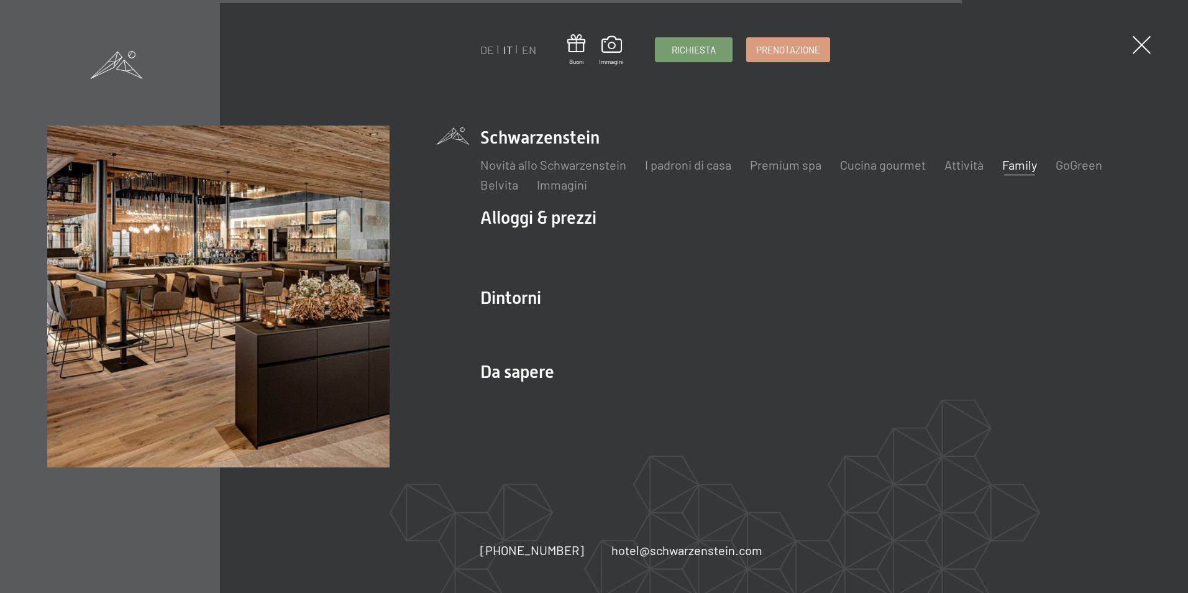
click at [1028, 166] on link "Family" at bounding box center [1019, 164] width 35 height 15
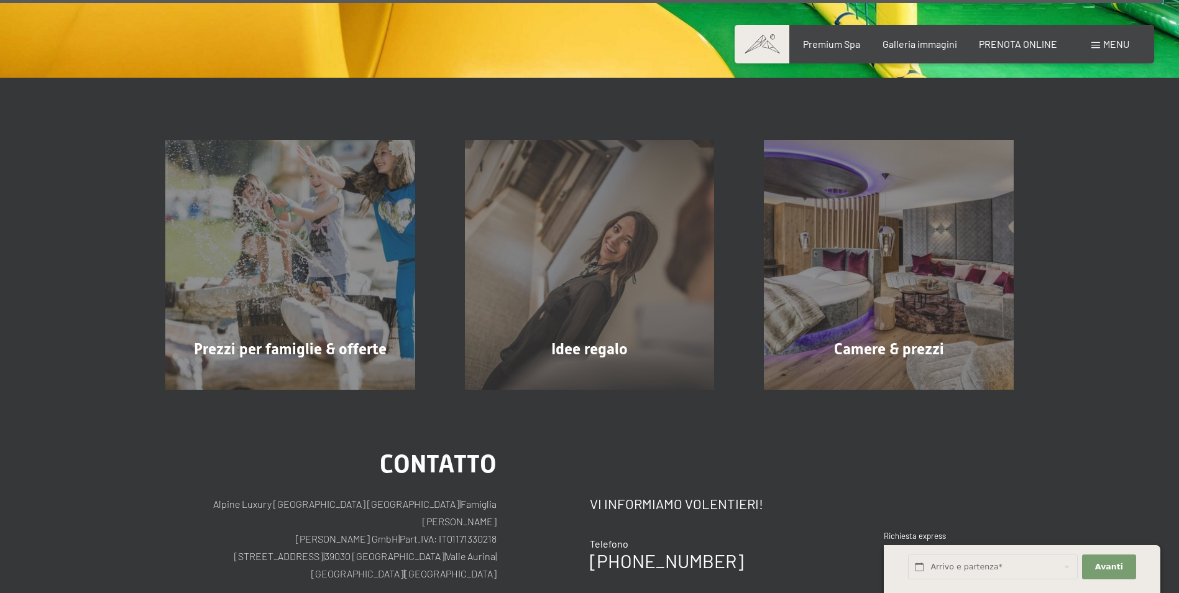
scroll to position [9157, 0]
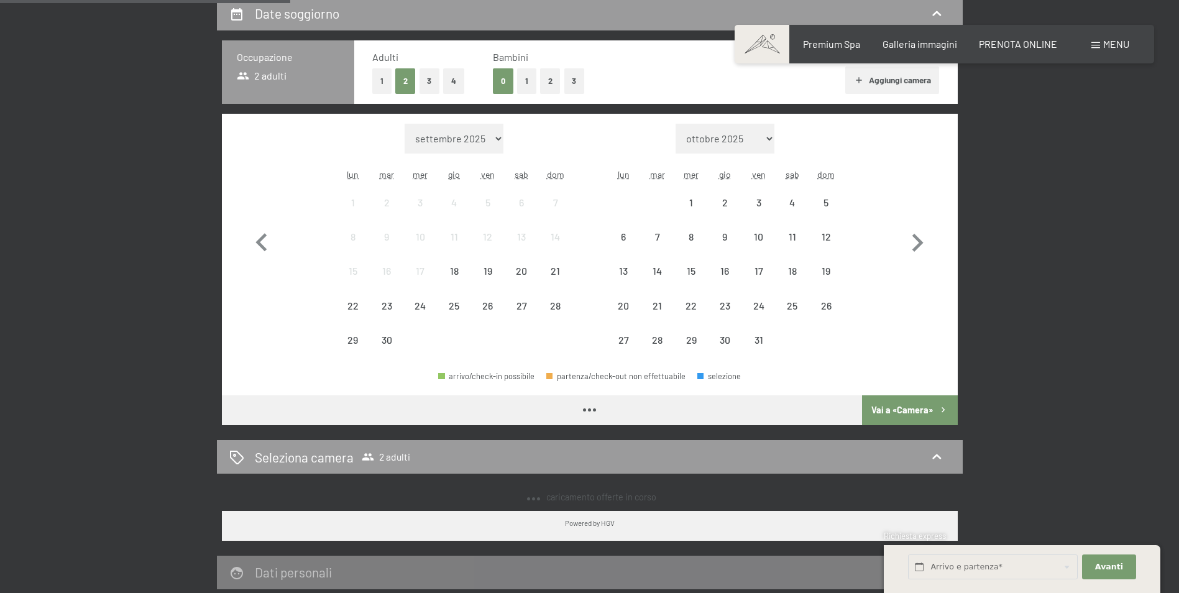
scroll to position [311, 0]
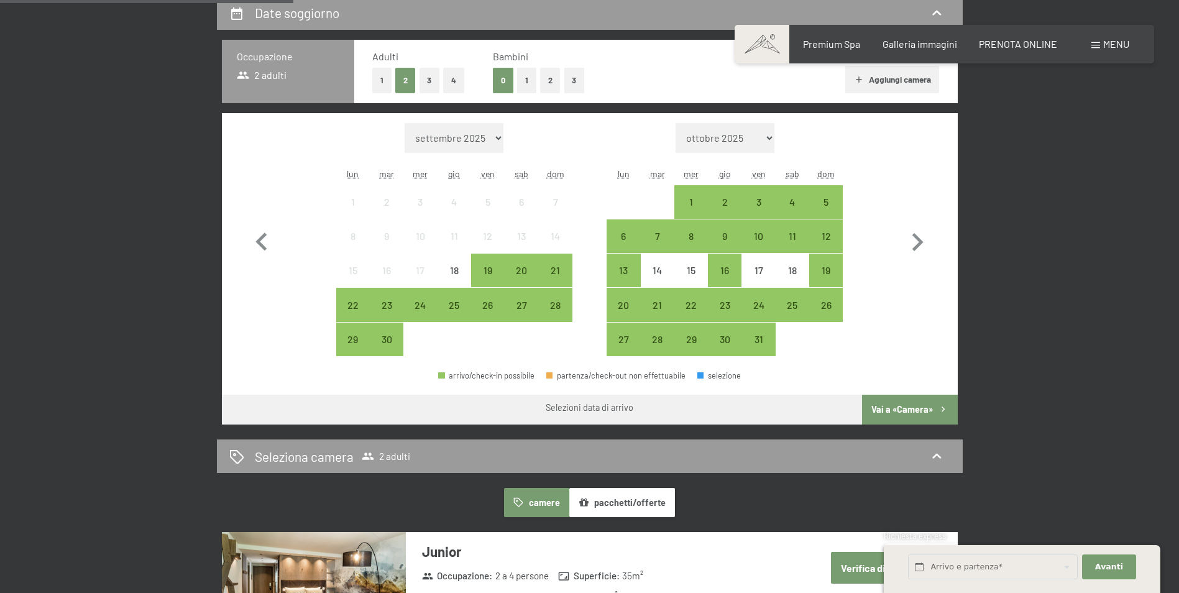
click at [541, 78] on button "2" at bounding box center [550, 80] width 21 height 25
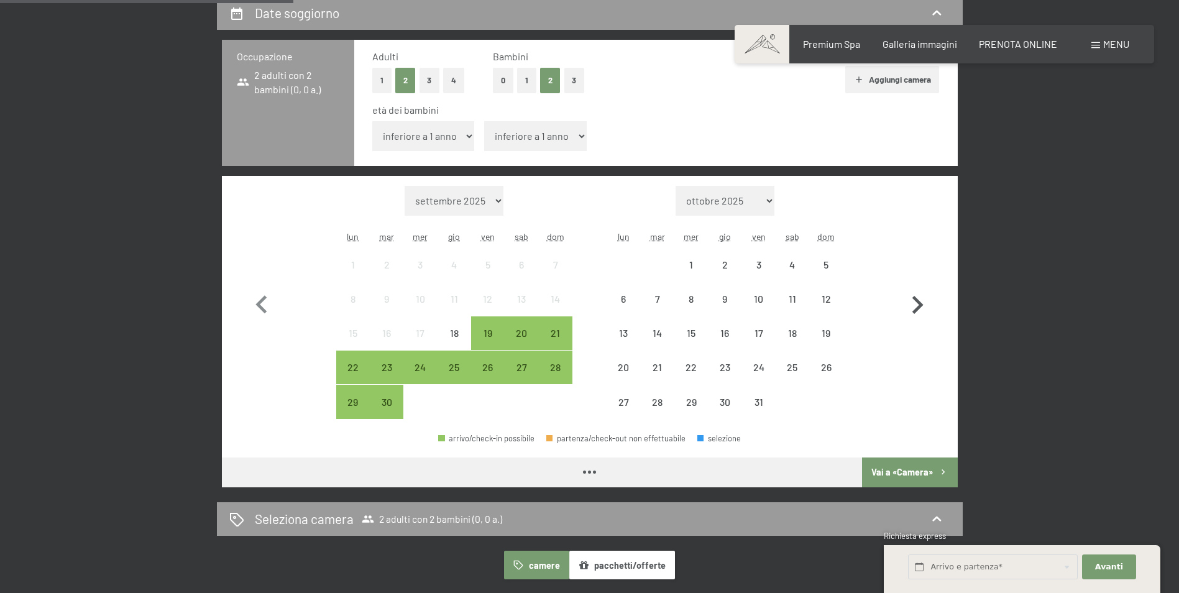
click at [921, 297] on icon "button" at bounding box center [917, 305] width 36 height 36
select select "[DATE]"
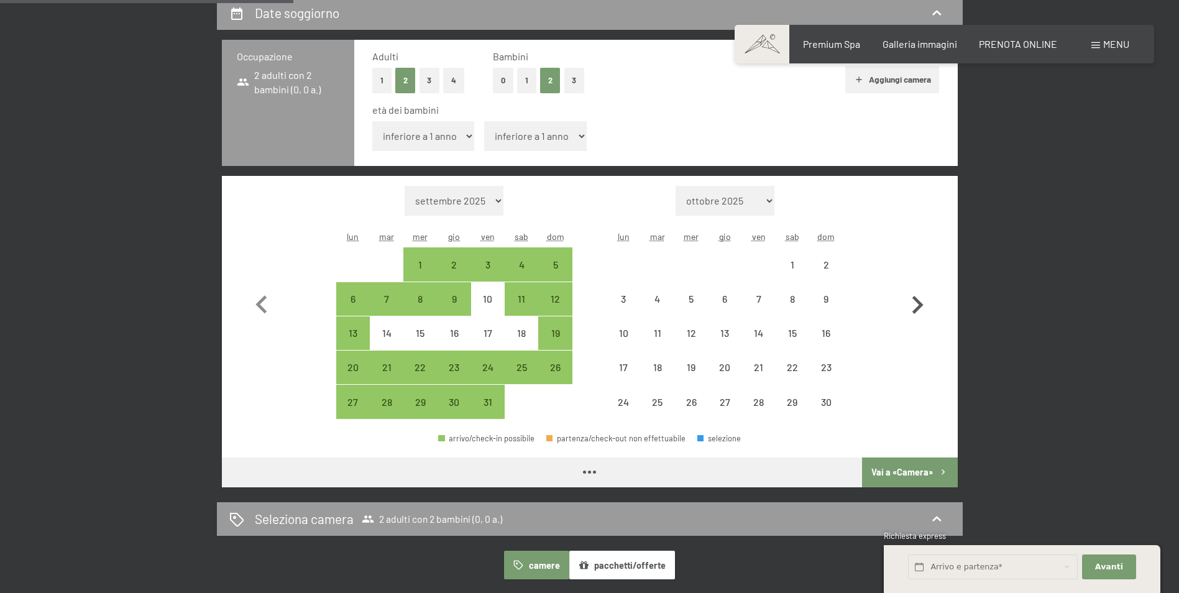
click at [921, 298] on icon "button" at bounding box center [917, 305] width 36 height 36
select select "2025-11-01"
select select "2025-12-01"
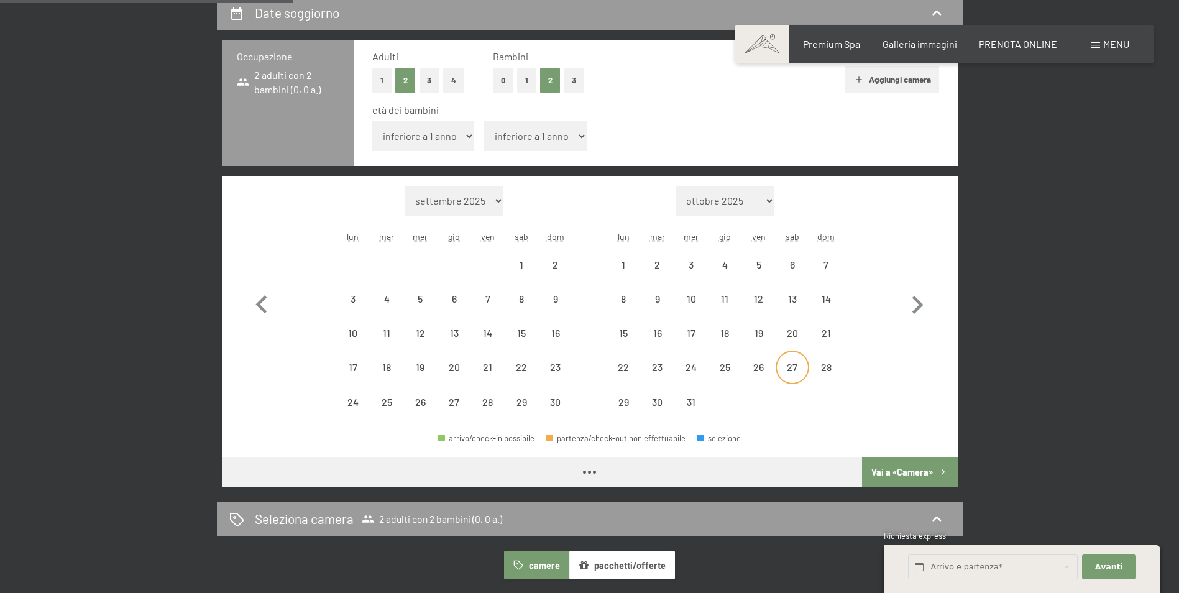
select select "2025-11-01"
select select "2025-12-01"
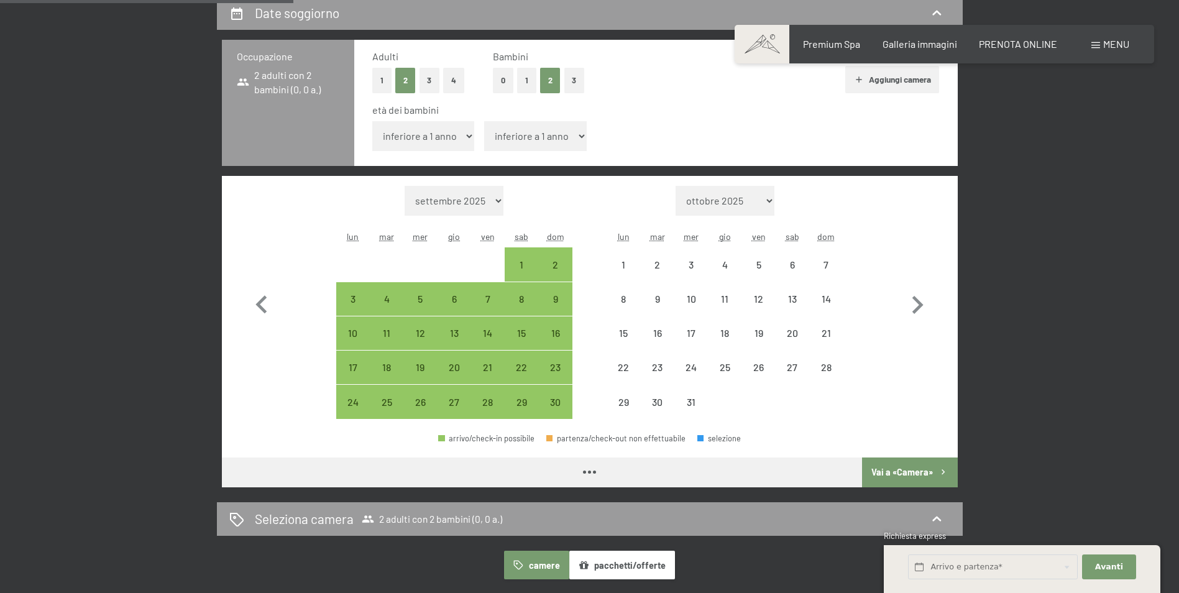
select select "2025-11-01"
select select "2025-12-01"
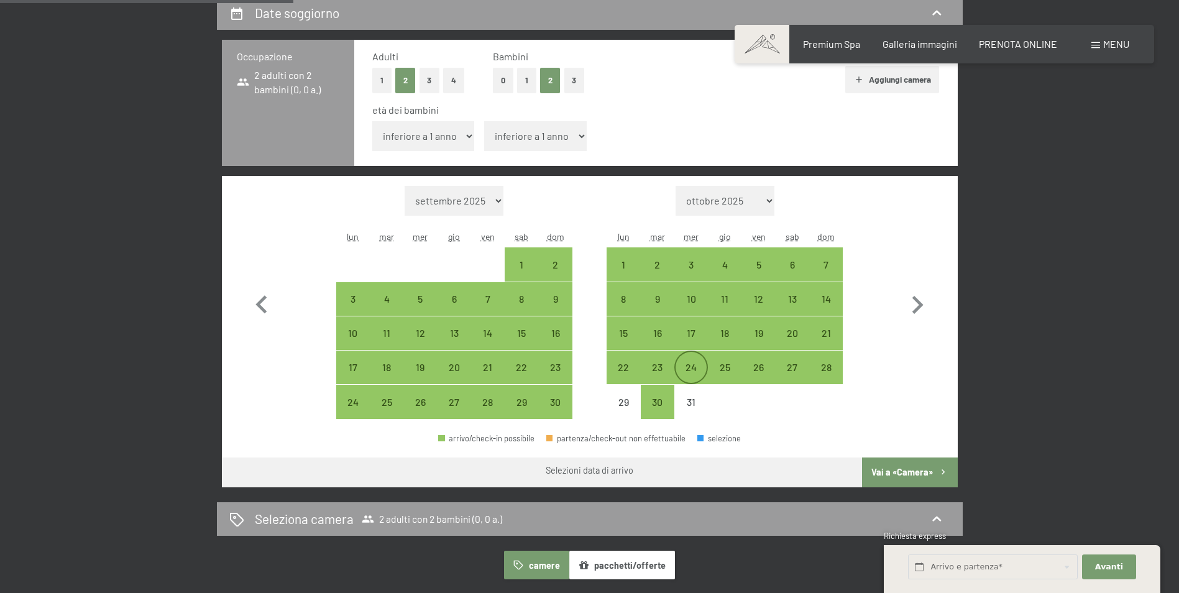
click at [677, 364] on div "24" at bounding box center [690, 377] width 31 height 31
select select "2025-11-01"
select select "2025-12-01"
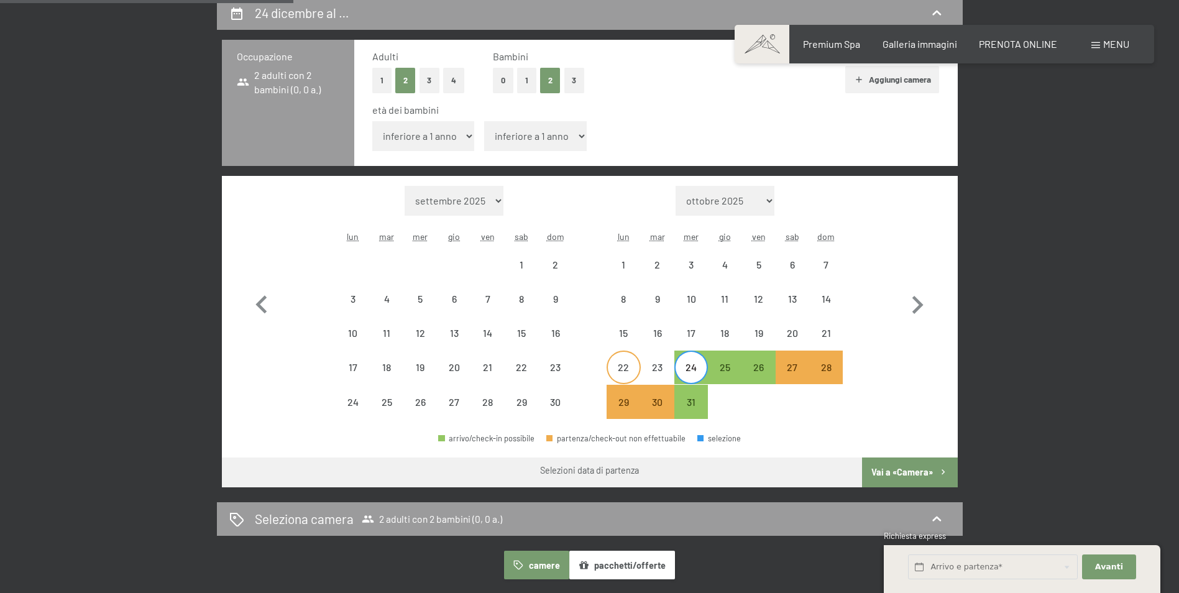
click at [618, 368] on div "22" at bounding box center [623, 377] width 31 height 31
select select "2025-11-01"
select select "2025-12-01"
click at [685, 370] on div "24" at bounding box center [690, 377] width 31 height 31
select select "2025-11-01"
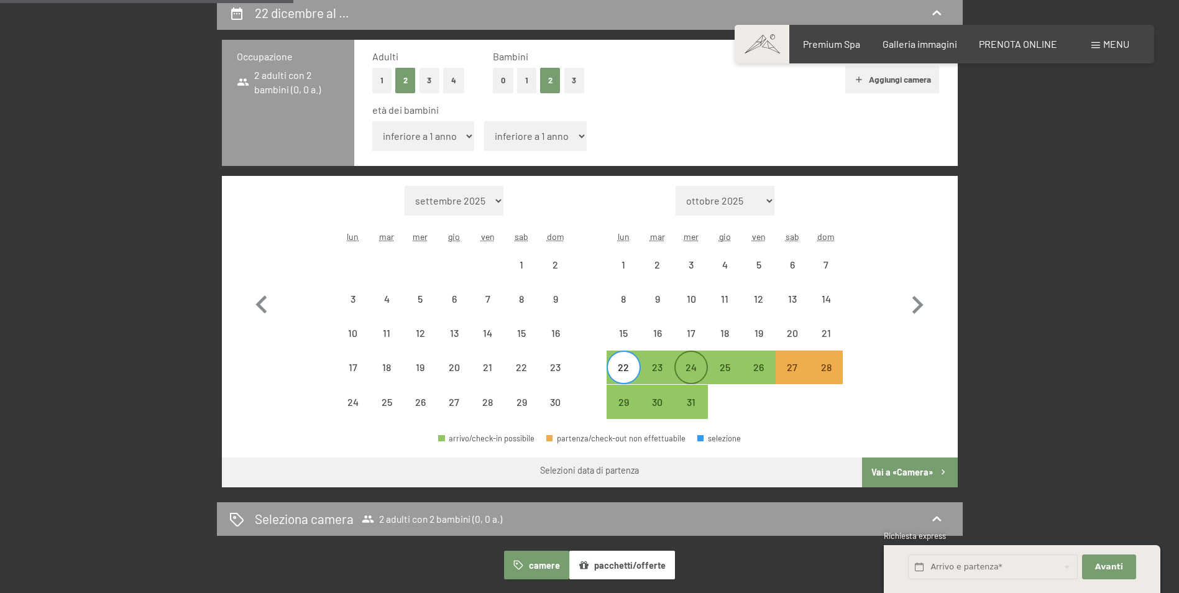
select select "2025-12-01"
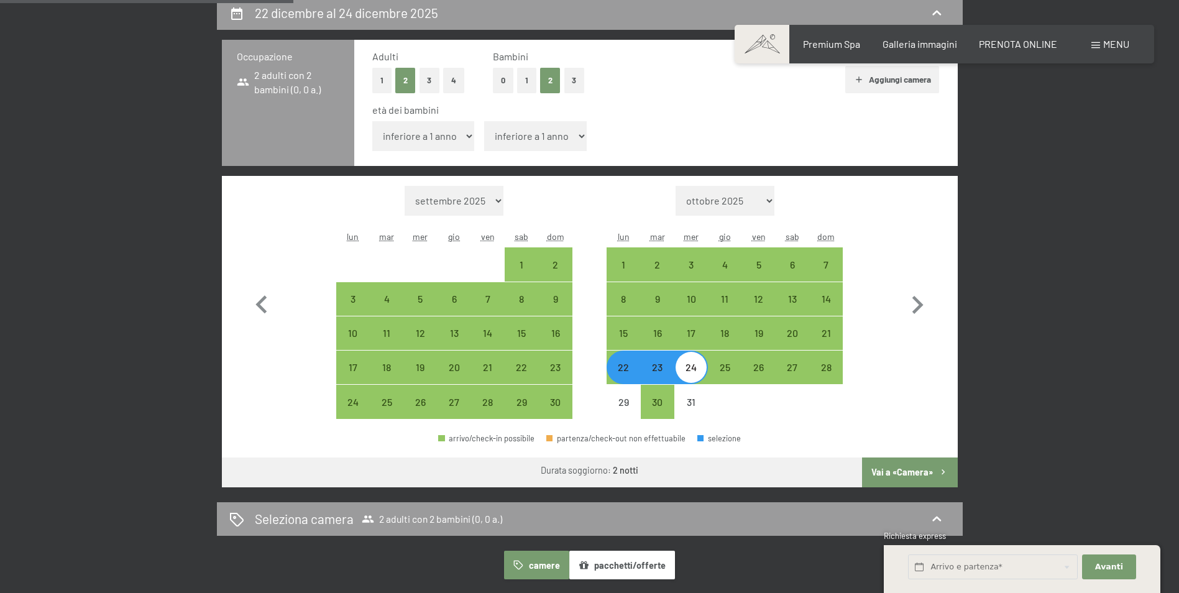
click at [698, 369] on div "24" at bounding box center [690, 377] width 31 height 31
select select "2025-11-01"
select select "2025-12-01"
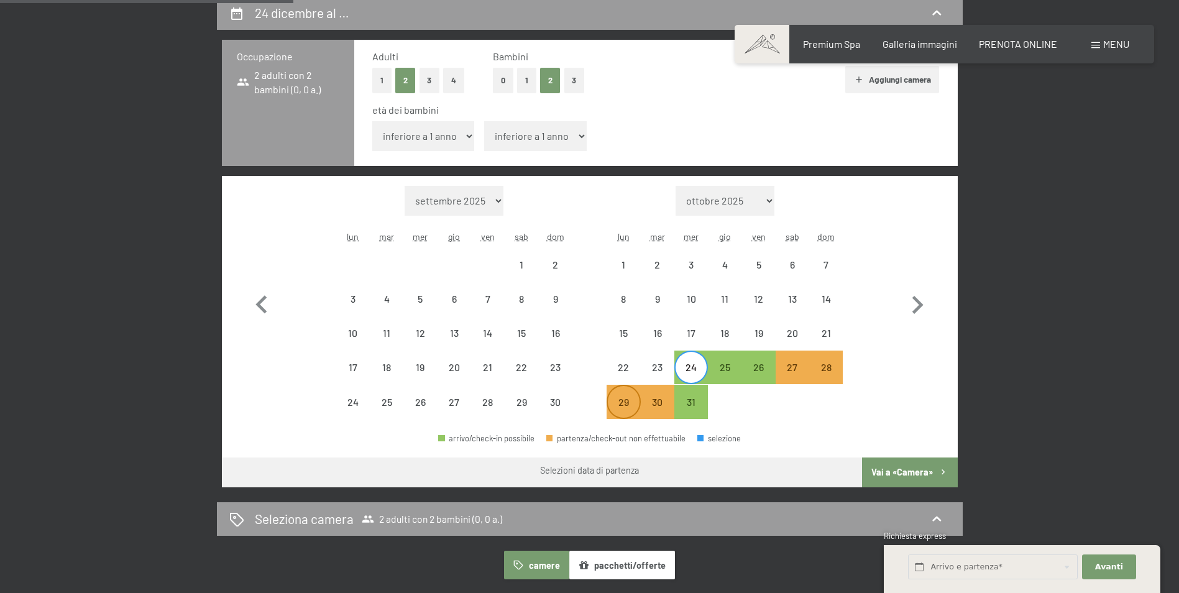
click at [624, 405] on div "29" at bounding box center [623, 412] width 31 height 31
select select "2025-11-01"
select select "2025-12-01"
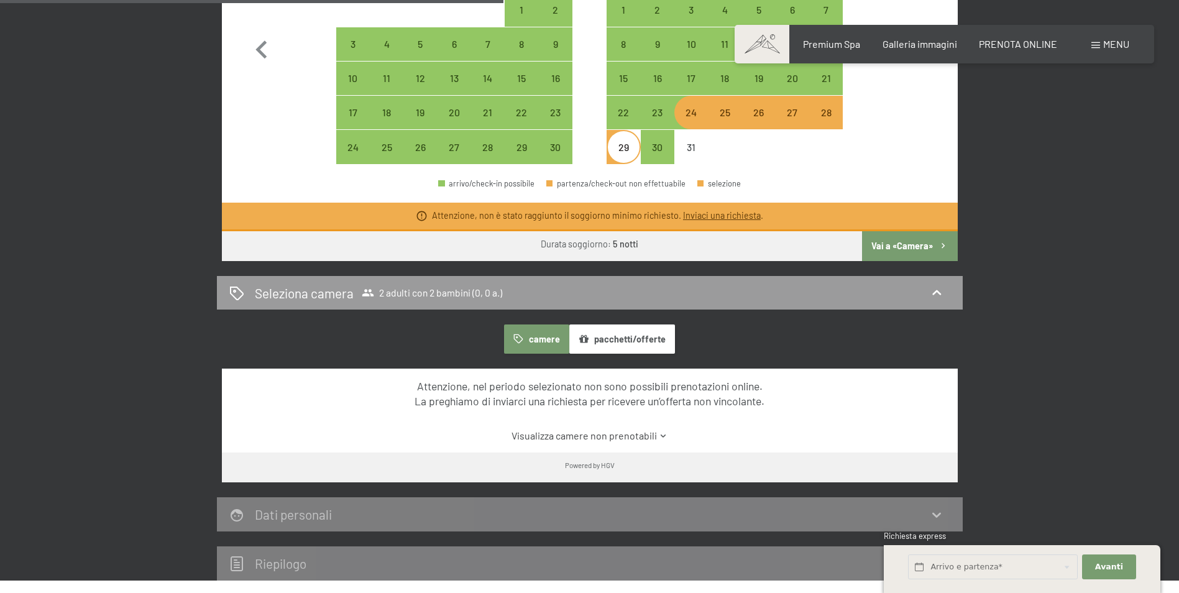
scroll to position [621, 0]
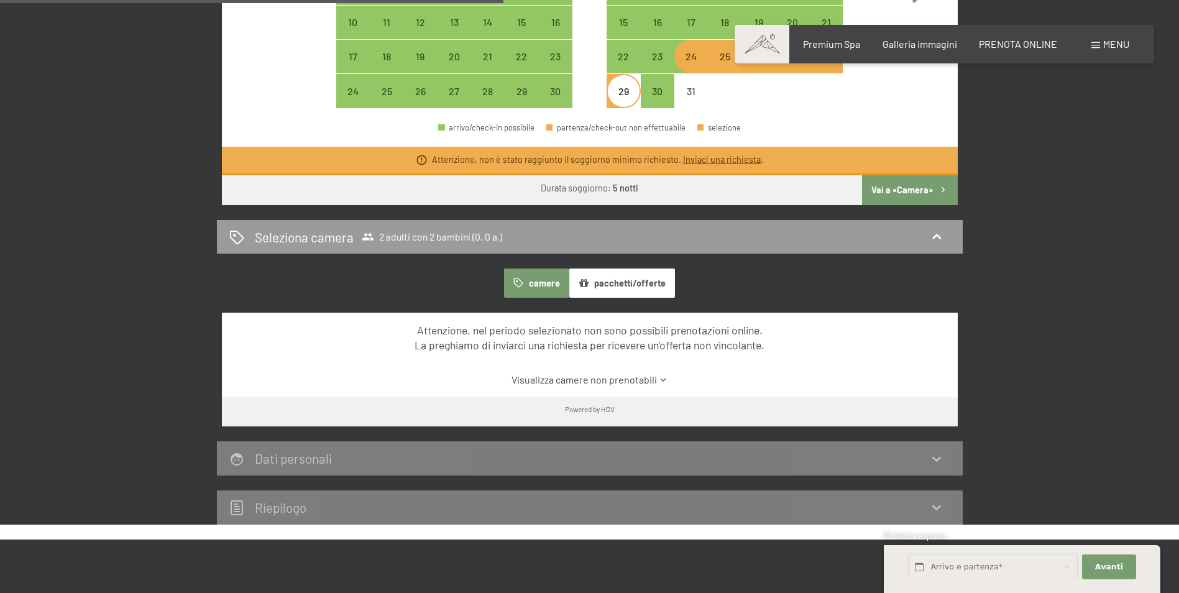
click at [917, 188] on button "Vai a «Camera»" at bounding box center [909, 190] width 95 height 30
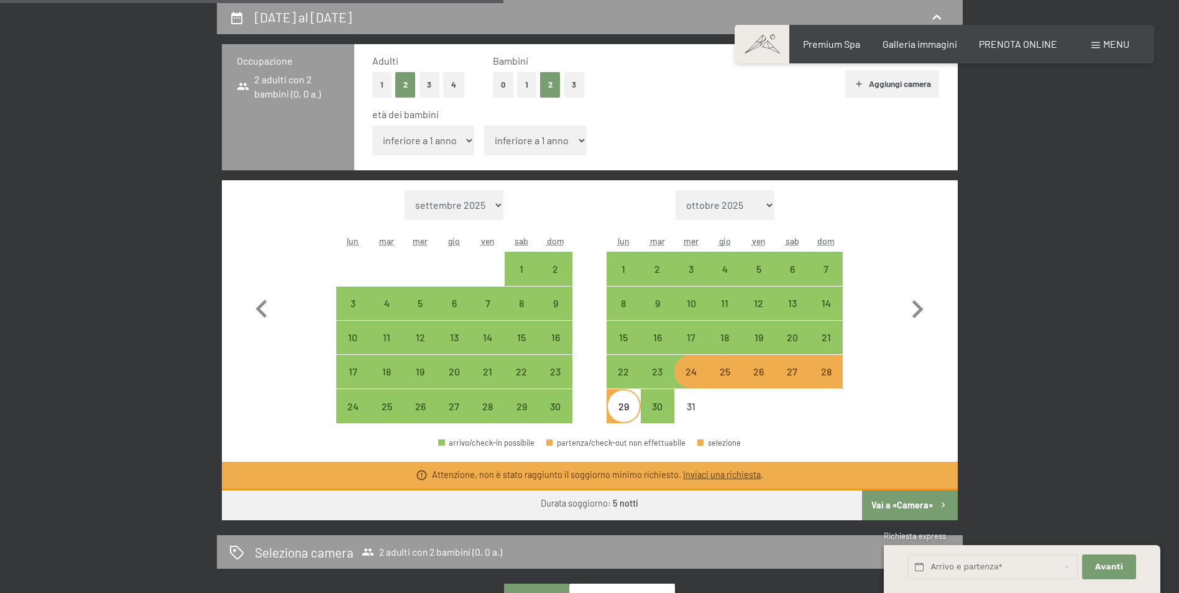
select select "2025-11-01"
select select "2025-12-01"
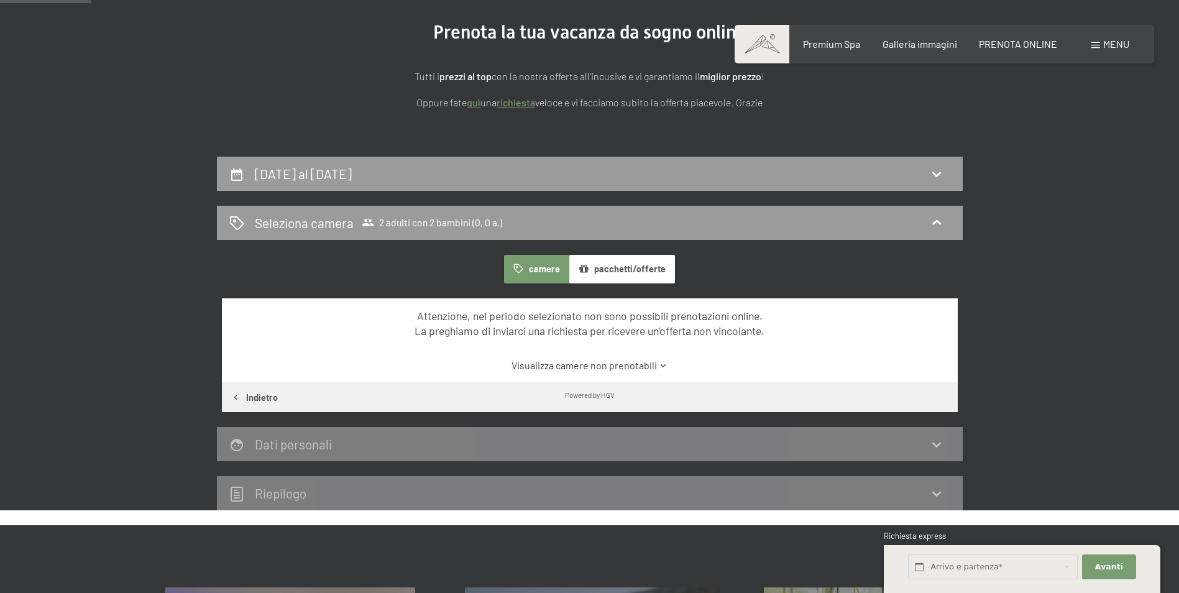
scroll to position [0, 0]
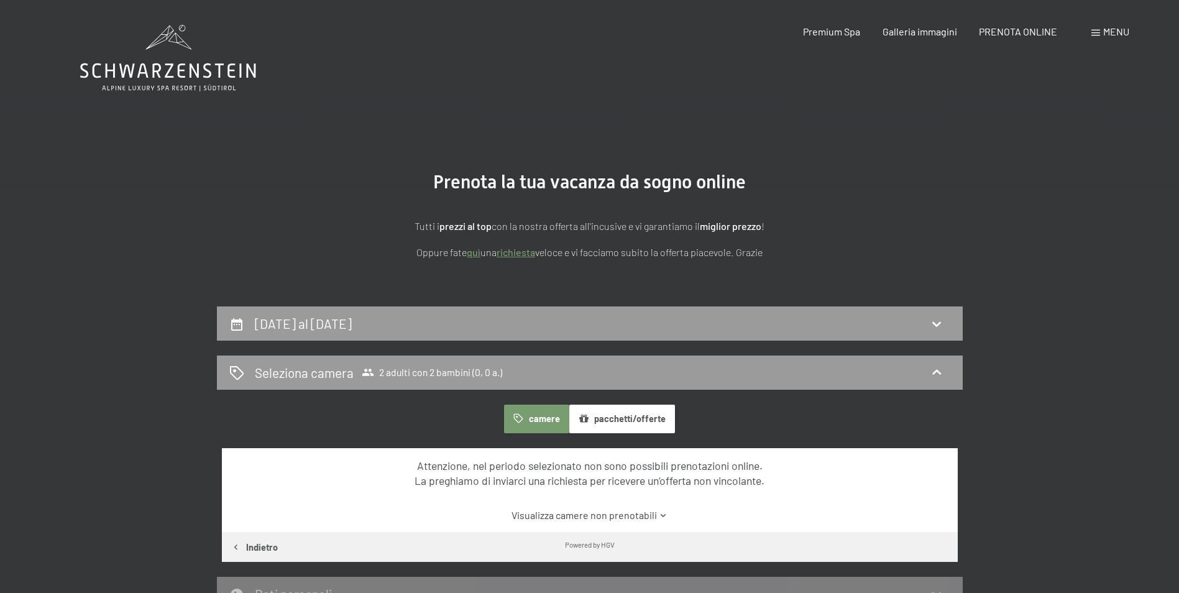
click at [517, 327] on span "Consenso marketing*" at bounding box center [517, 332] width 94 height 12
click at [464, 327] on input "Consenso marketing*" at bounding box center [458, 332] width 12 height 12
checkbox input "false"
click at [929, 323] on icon at bounding box center [936, 323] width 15 height 15
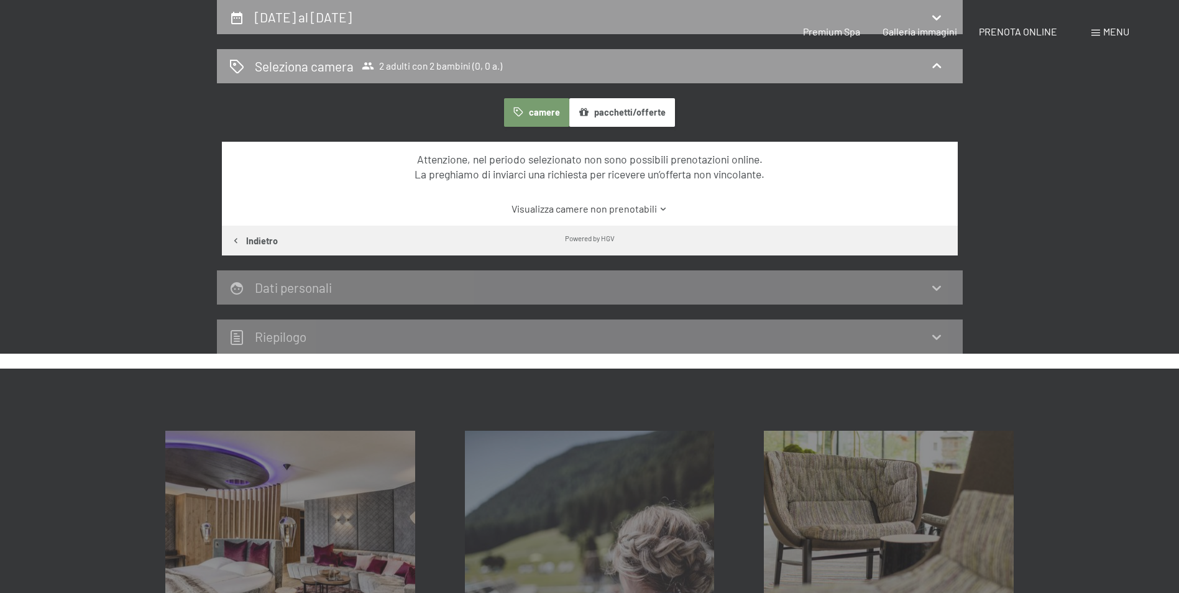
select select "2025-11-01"
select select "2025-12-01"
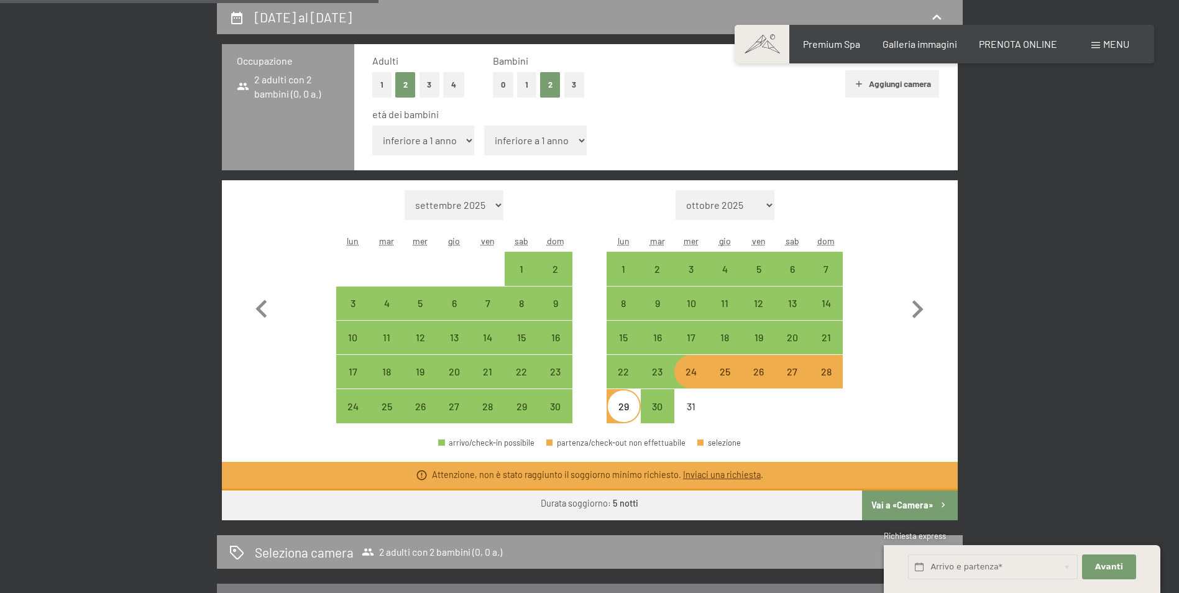
click at [686, 384] on div "24" at bounding box center [690, 382] width 31 height 31
select select "2025-11-01"
select select "2025-12-01"
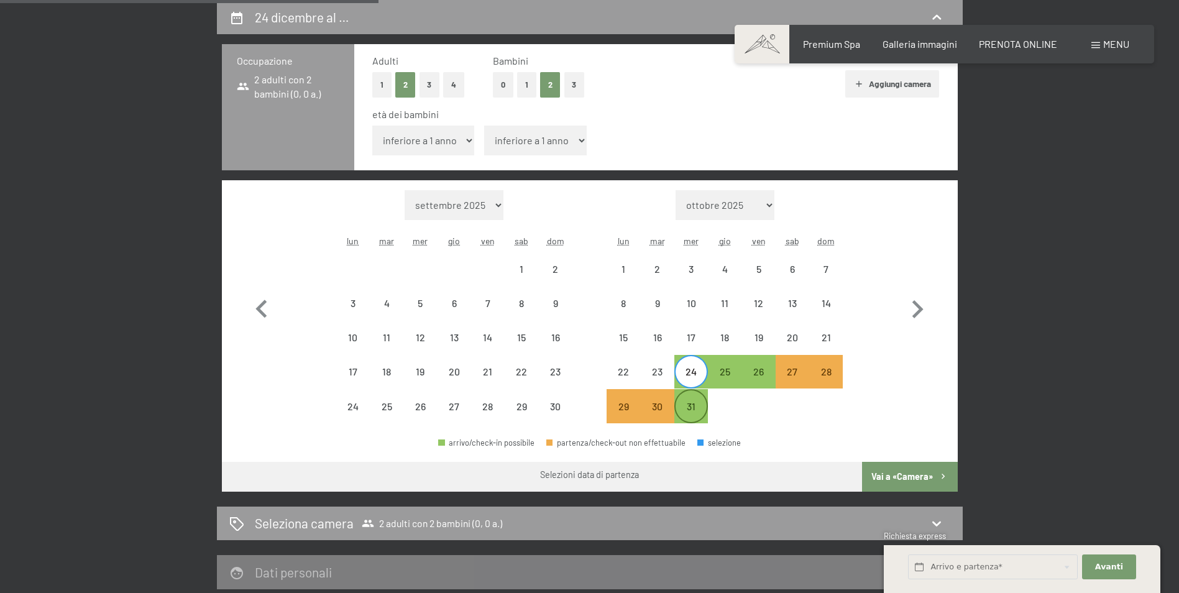
click at [697, 417] on div "31" at bounding box center [690, 416] width 31 height 31
select select "2025-11-01"
select select "2025-12-01"
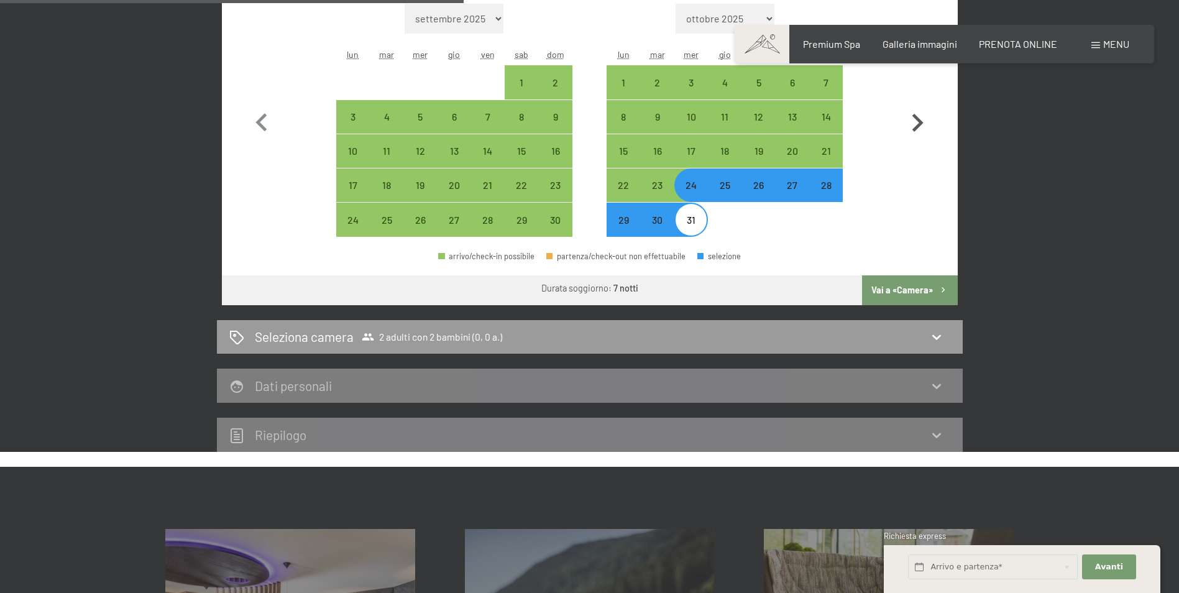
click at [912, 284] on button "Vai a «Camera»" at bounding box center [909, 290] width 95 height 30
select select "2025-11-01"
select select "2025-12-01"
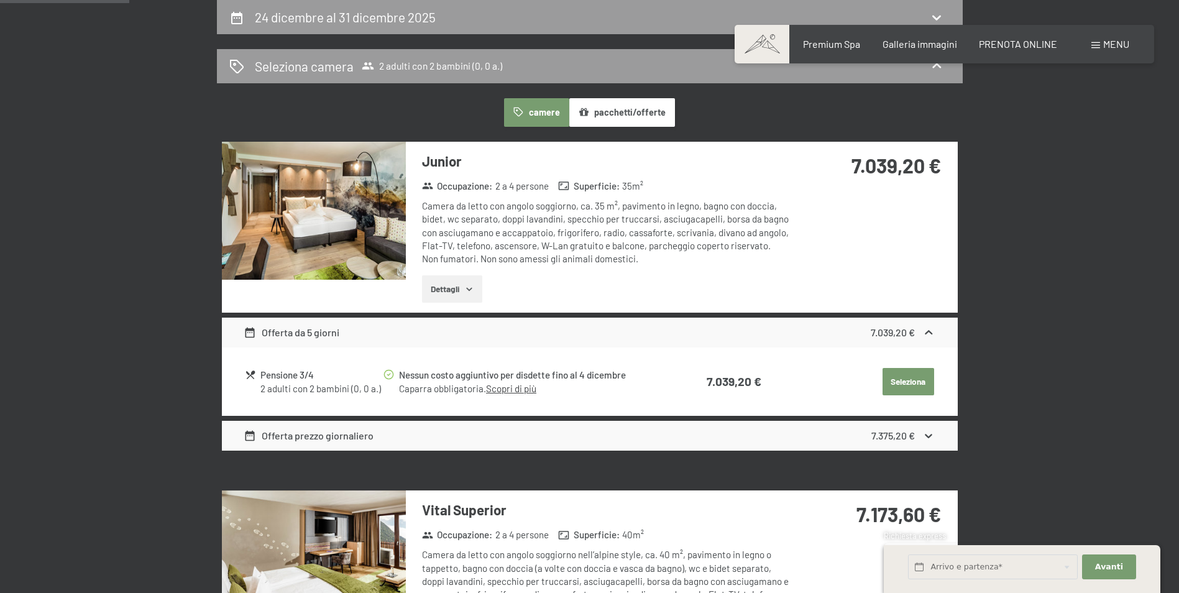
scroll to position [0, 0]
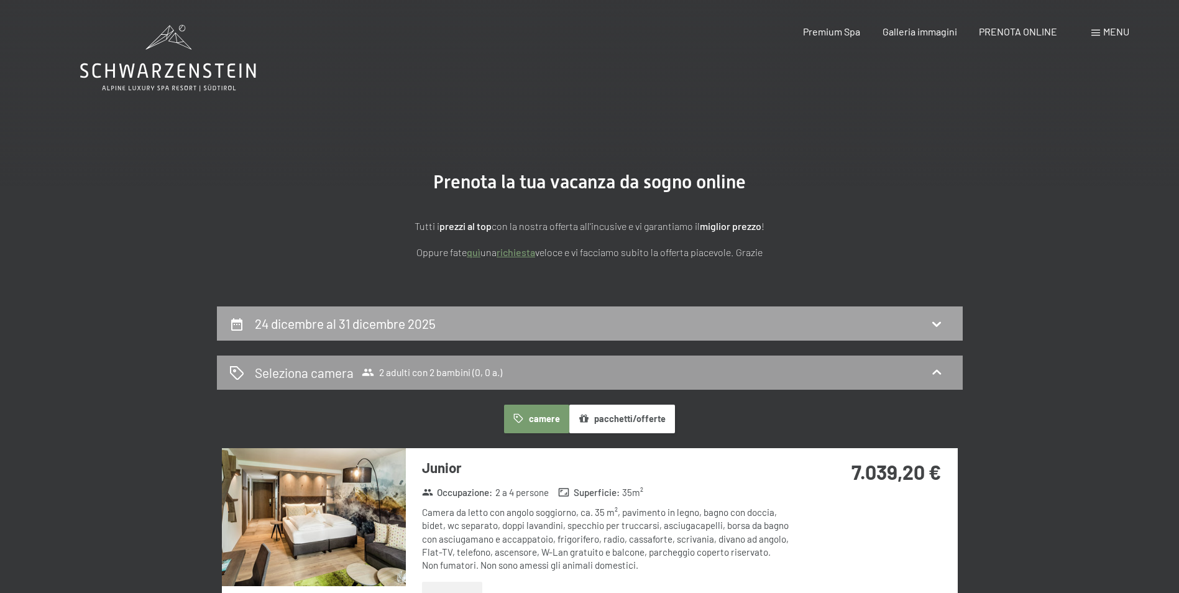
click at [866, 322] on div "24 dicembre al 31 dicembre 2025" at bounding box center [589, 323] width 721 height 18
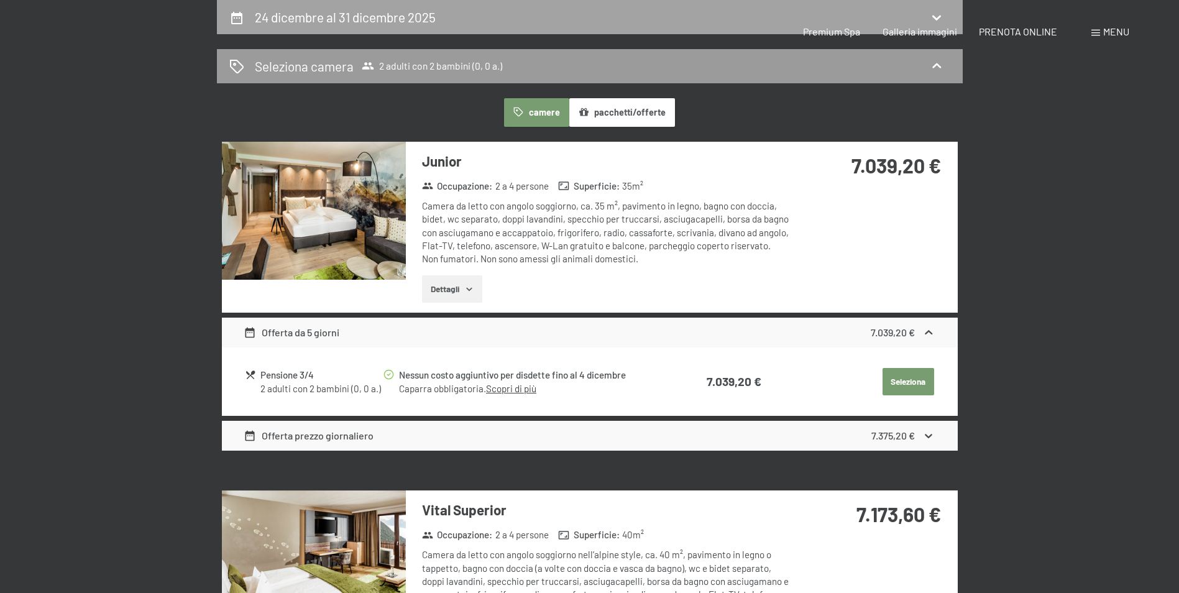
select select "2025-11-01"
select select "2025-12-01"
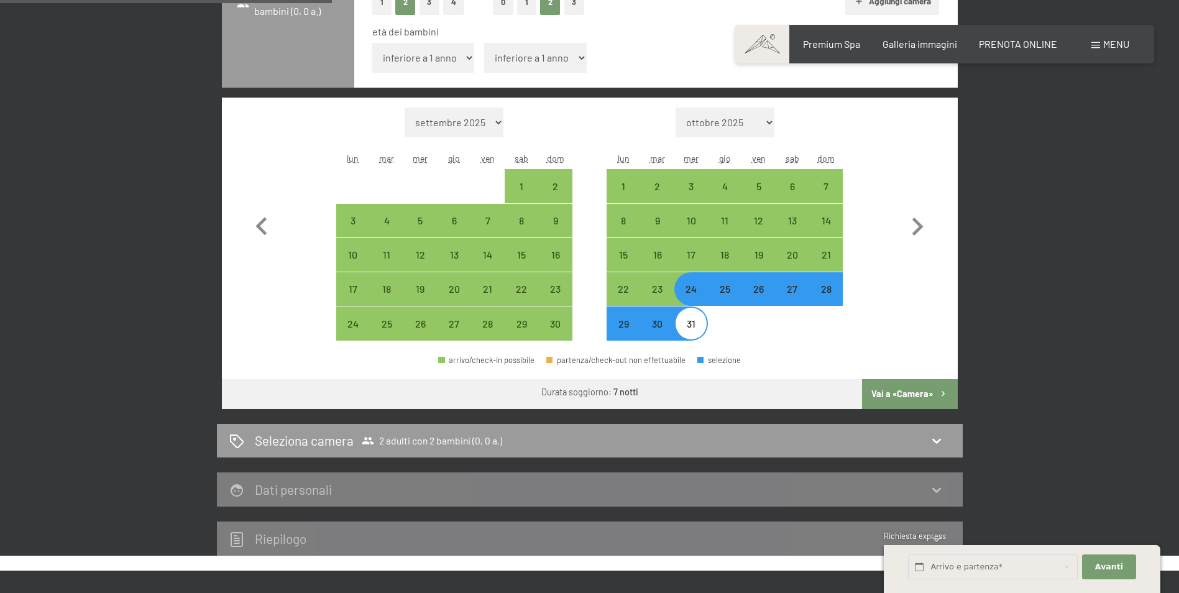
scroll to position [431, 0]
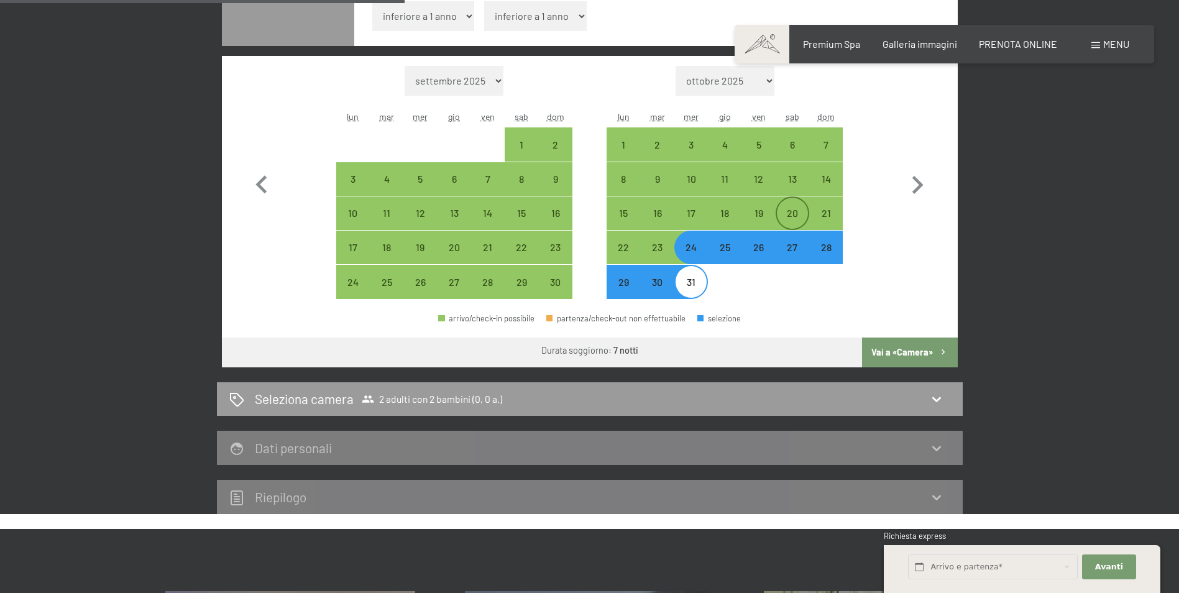
click at [807, 212] on div "20" at bounding box center [792, 223] width 31 height 31
select select "2025-11-01"
select select "2025-12-01"
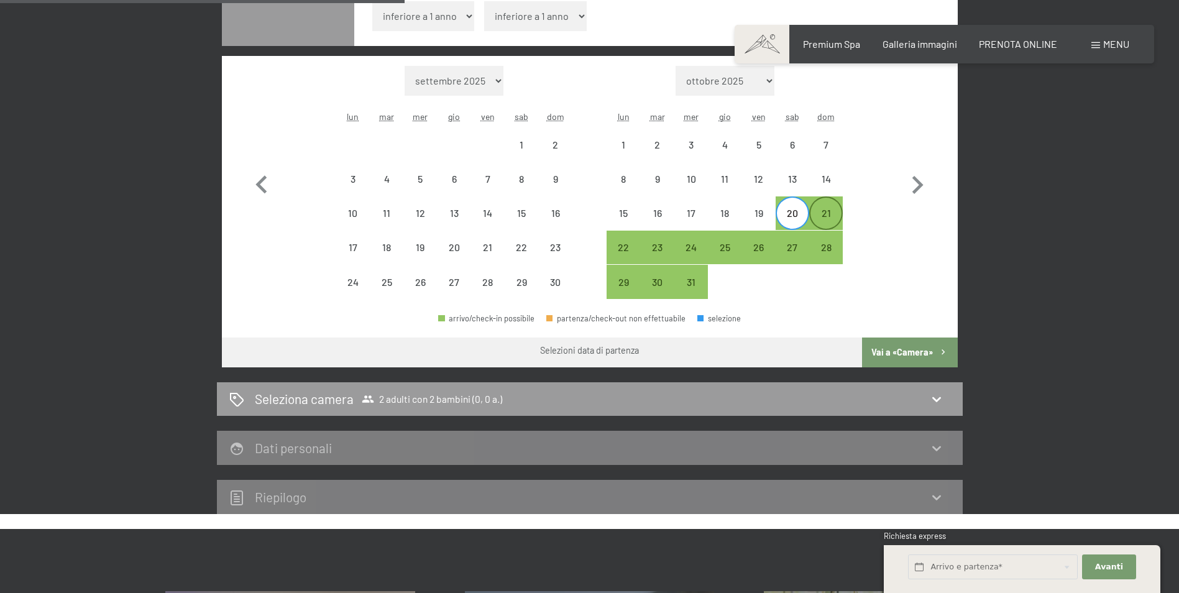
click at [818, 213] on div "21" at bounding box center [825, 223] width 31 height 31
select select "2025-11-01"
select select "2025-12-01"
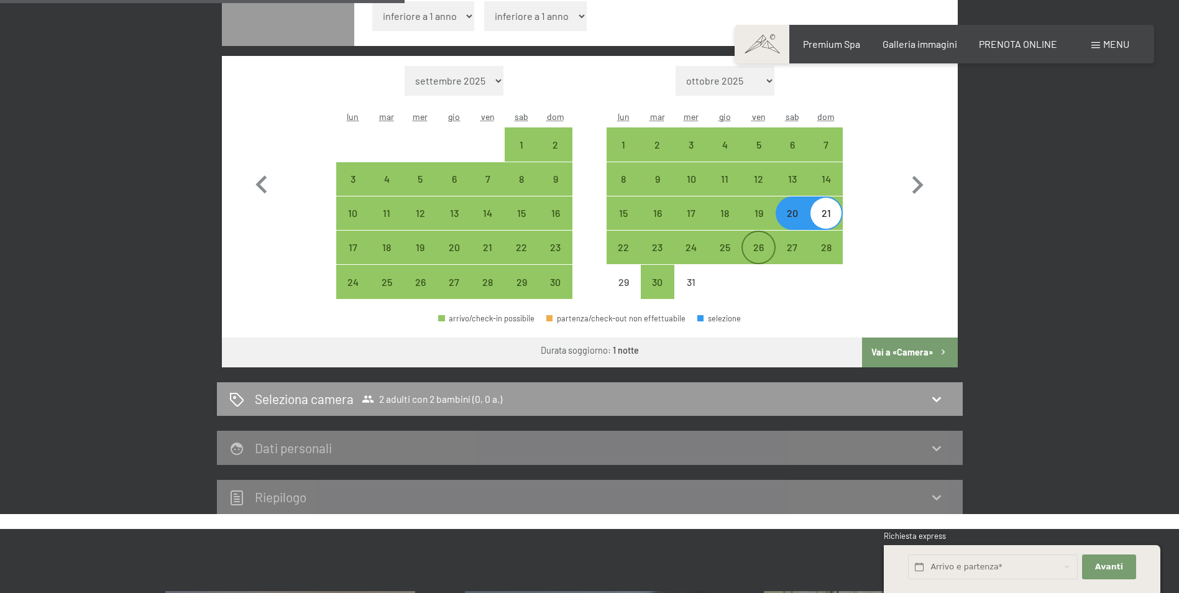
click at [766, 251] on div "26" at bounding box center [758, 257] width 31 height 31
select select "2025-11-01"
select select "2025-12-01"
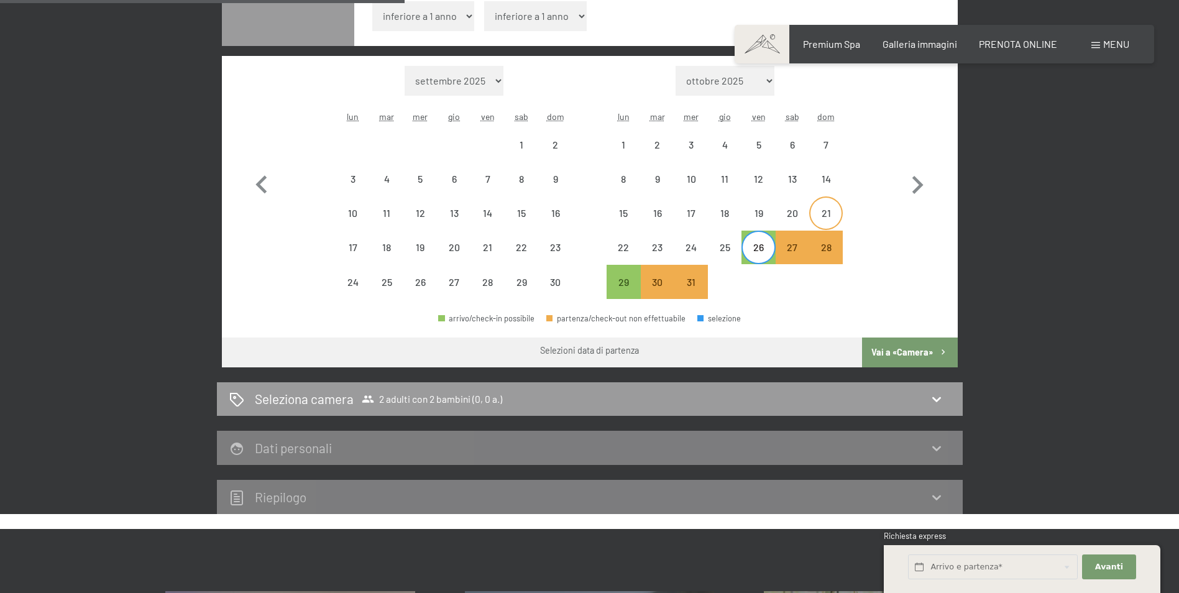
click at [819, 220] on div "21" at bounding box center [825, 223] width 31 height 31
select select "2025-11-01"
select select "2025-12-01"
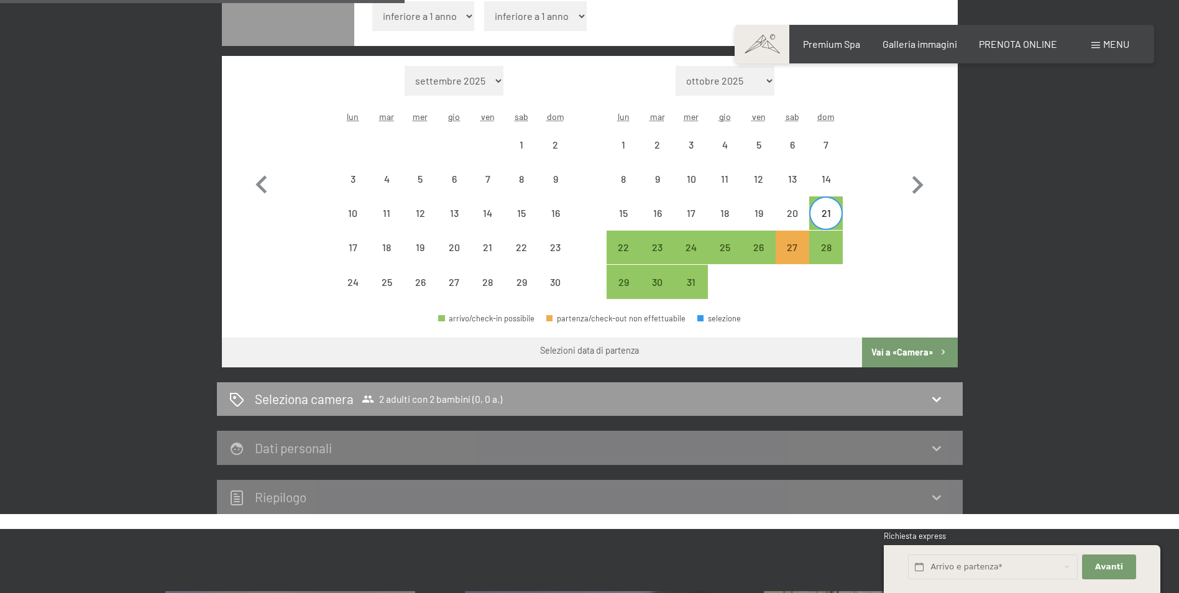
click at [903, 348] on button "Vai a «Camera»" at bounding box center [909, 352] width 95 height 30
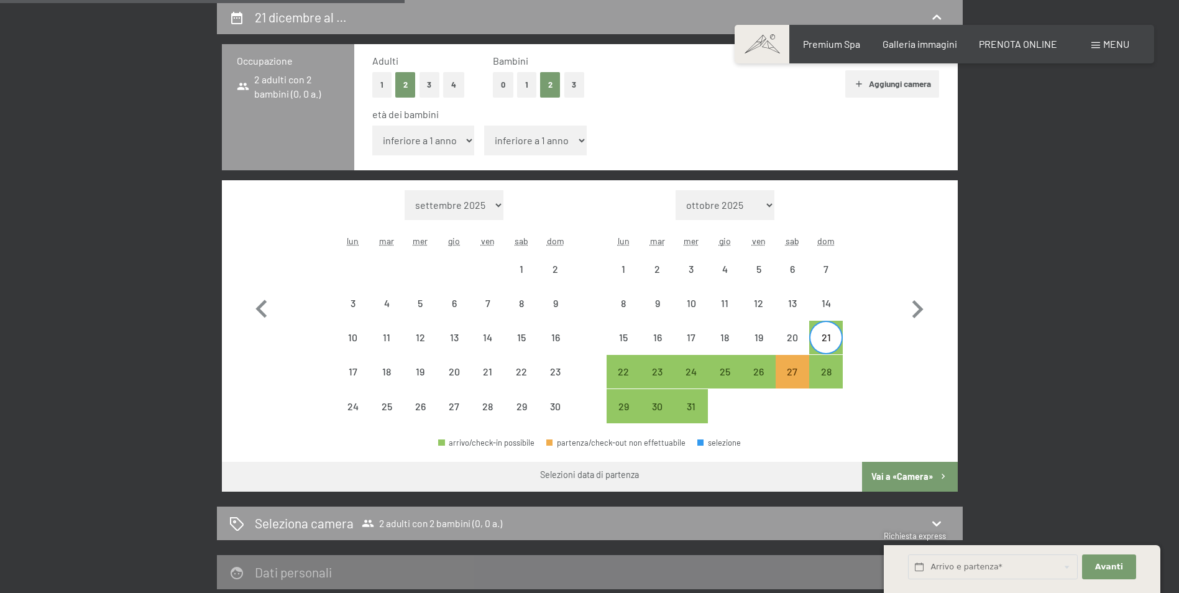
select select "2025-11-01"
select select "2025-12-01"
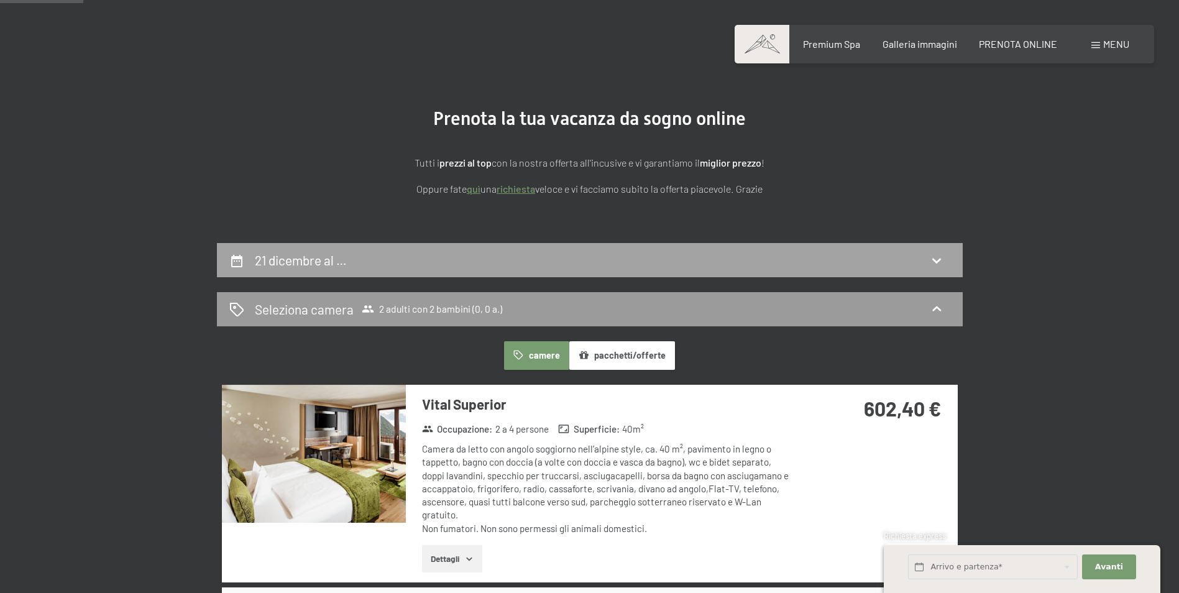
scroll to position [0, 0]
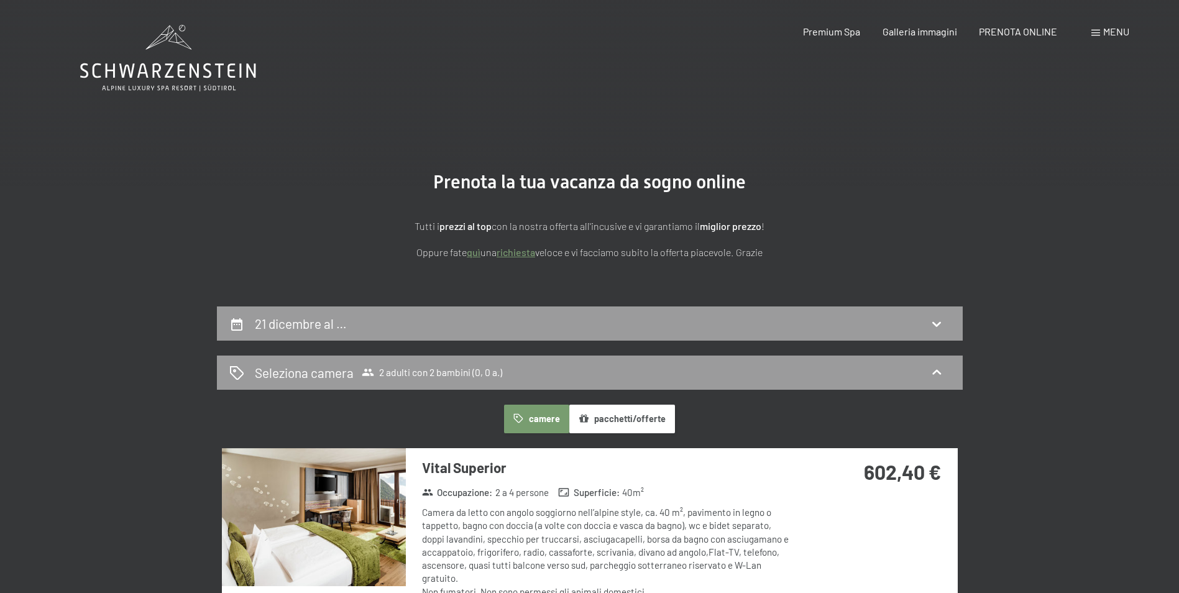
click at [551, 331] on span "Consenso marketing*" at bounding box center [517, 332] width 94 height 12
checkbox input "true"
click at [925, 322] on div "21 dicembre al …" at bounding box center [589, 323] width 721 height 18
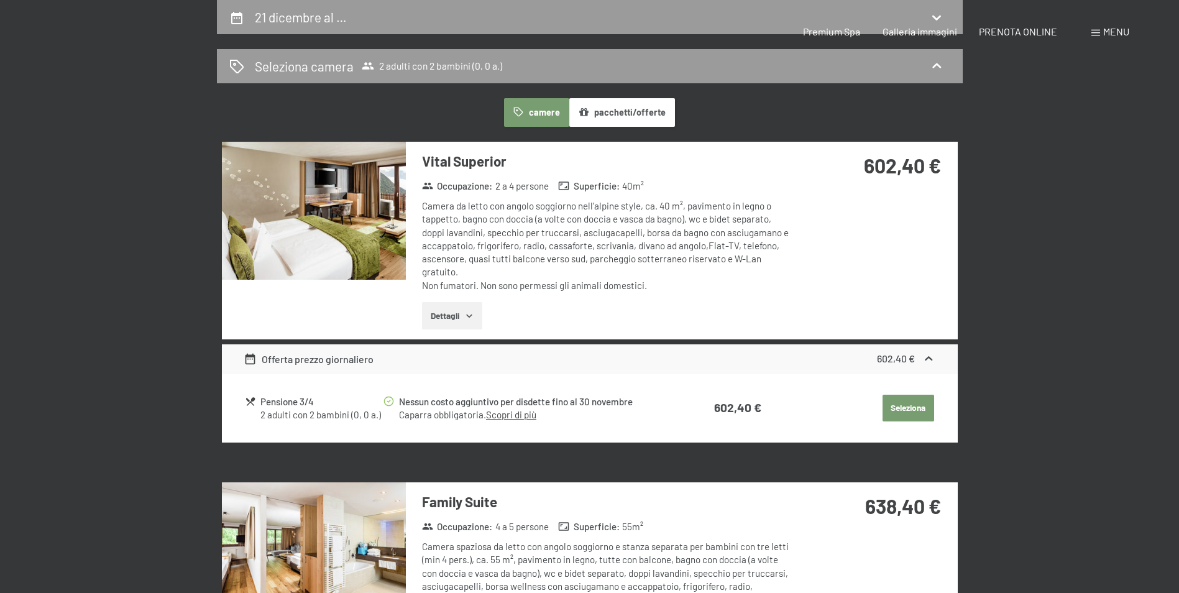
select select "2025-11-01"
select select "2025-12-01"
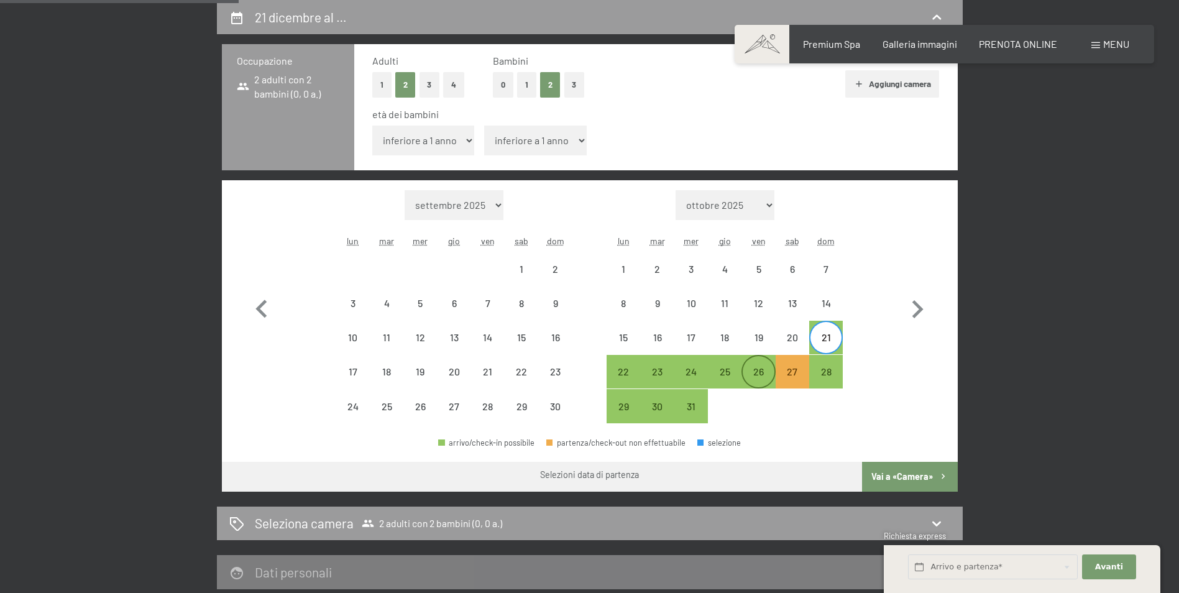
click at [754, 372] on div "26" at bounding box center [758, 382] width 31 height 31
select select "2025-11-01"
select select "2025-12-01"
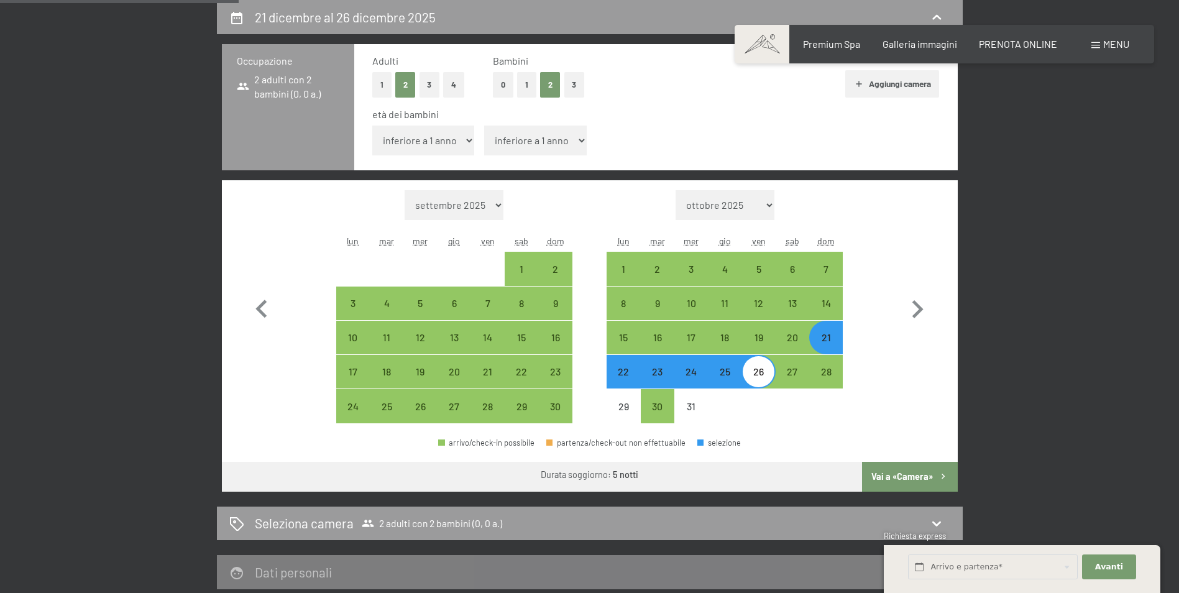
click at [930, 467] on button "Vai a «Camera»" at bounding box center [909, 477] width 95 height 30
select select "2025-11-01"
select select "2025-12-01"
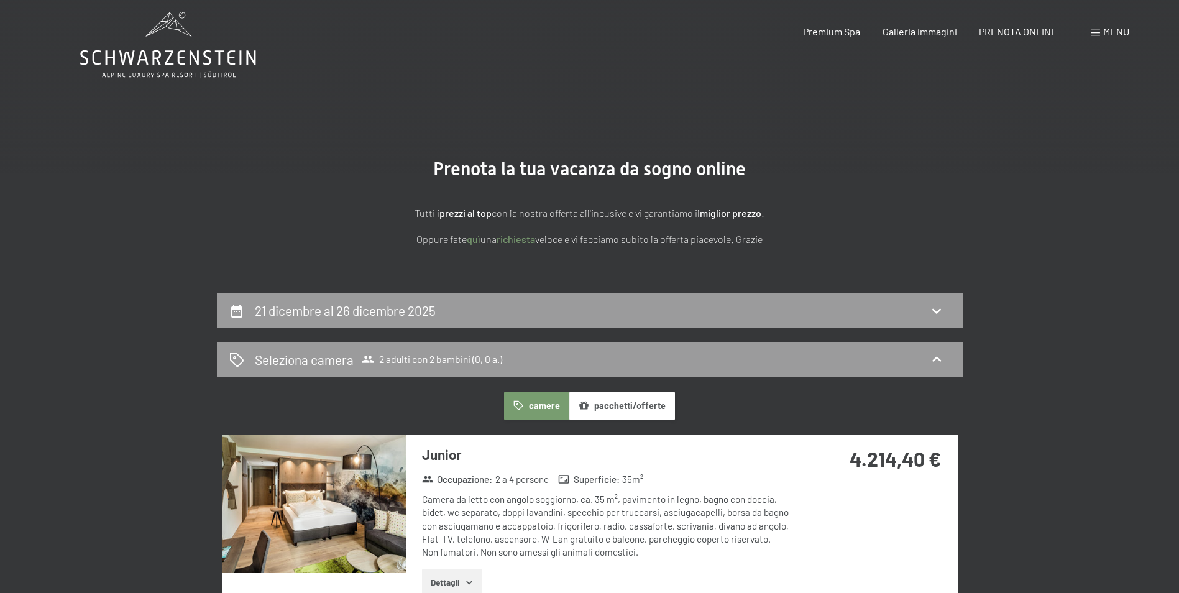
scroll to position [0, 0]
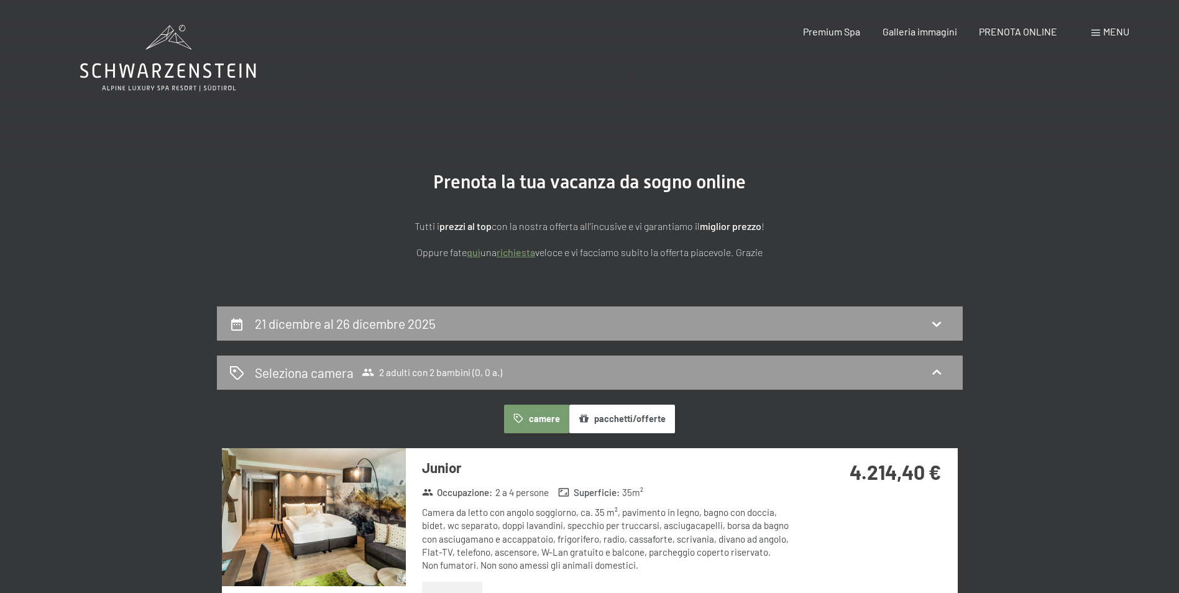
click at [614, 307] on div "21 dicembre al 26 dicembre 2025" at bounding box center [590, 323] width 746 height 34
select select "2025-11-01"
select select "2025-12-01"
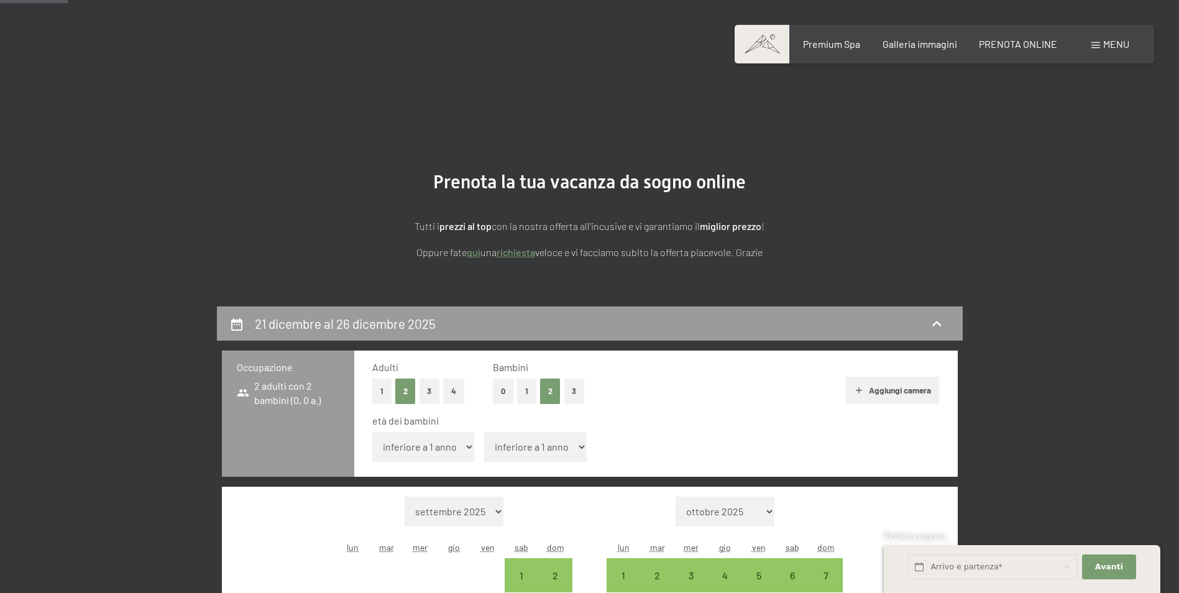
scroll to position [306, 0]
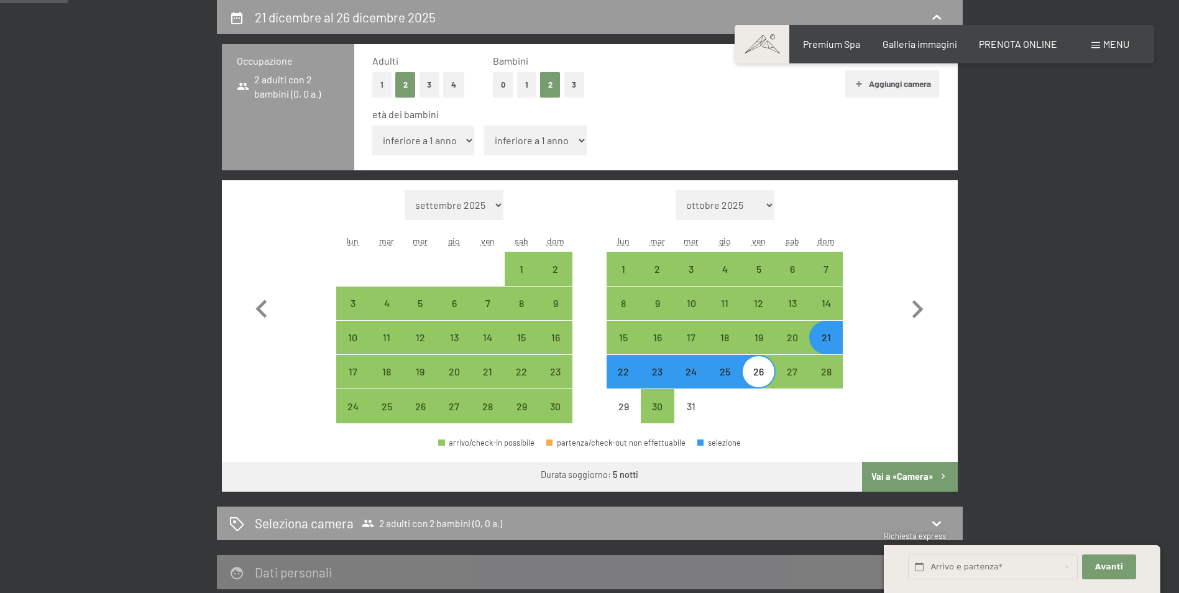
click at [404, 153] on select "inferiore a 1 anno 1 anno 2 anni 3 anni 4 anni 5 anni 6 anni 7 anni 8 anni 9 an…" at bounding box center [423, 141] width 103 height 30
select select "9"
click at [372, 126] on select "inferiore a 1 anno 1 anno 2 anni 3 anni 4 anni 5 anni 6 anni 7 anni 8 anni 9 an…" at bounding box center [423, 141] width 103 height 30
select select "2025-11-01"
select select "2025-12-01"
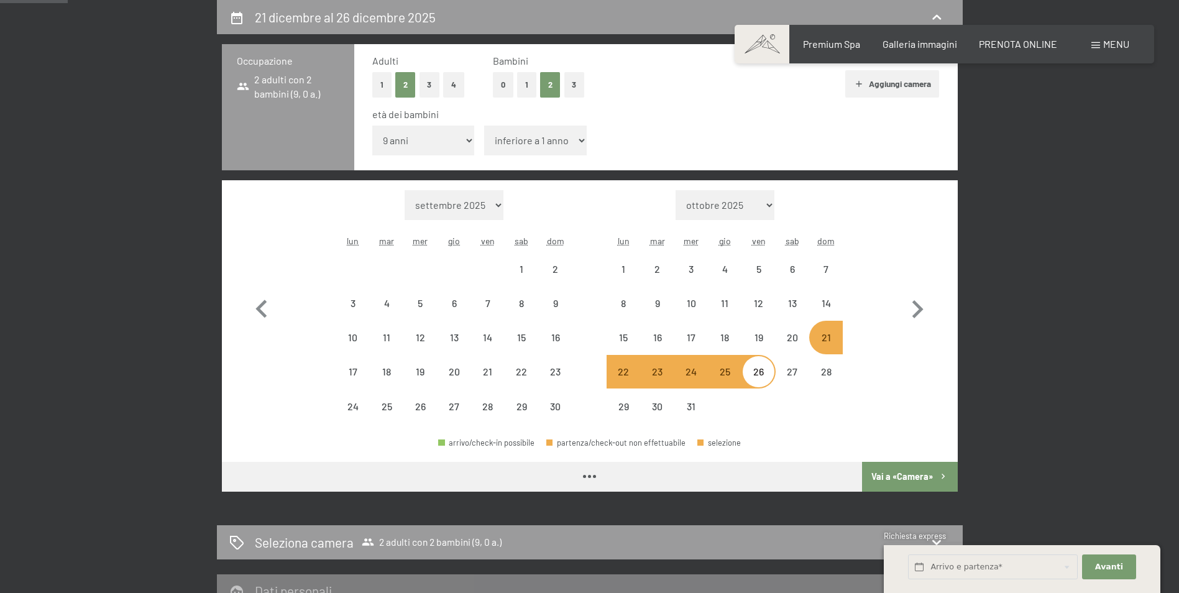
click at [441, 136] on select "inferiore a 1 anno 1 anno 2 anni 3 anni 4 anni 5 anni 6 anni 7 anni 8 anni 9 an…" at bounding box center [423, 141] width 103 height 30
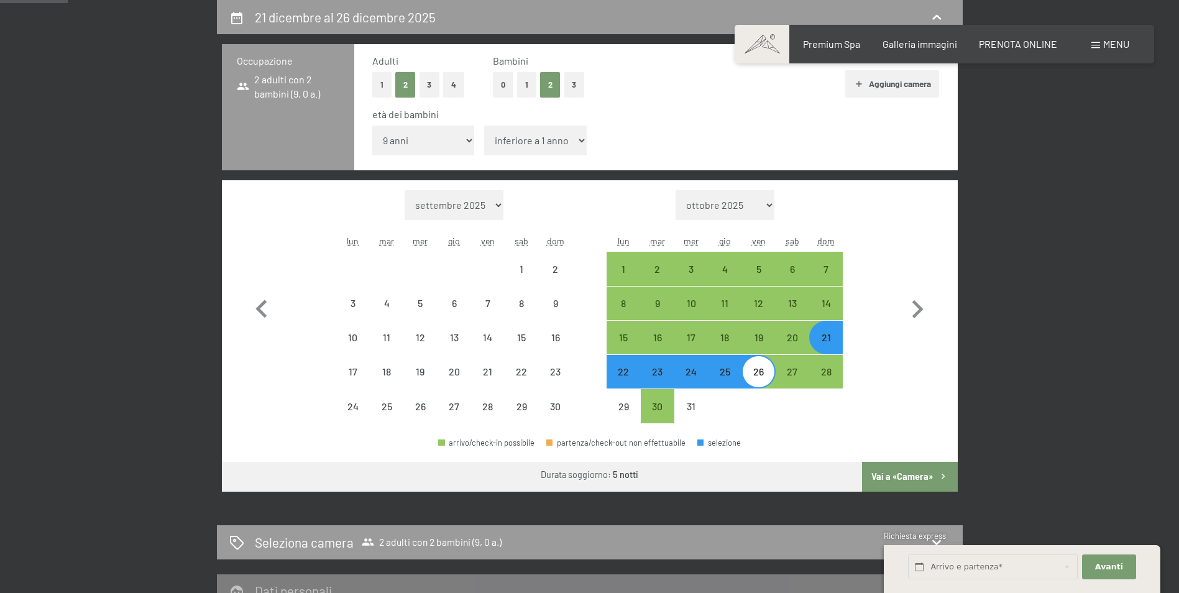
select select "8"
click at [372, 126] on select "inferiore a 1 anno 1 anno 2 anni 3 anni 4 anni 5 anni 6 anni 7 anni 8 anni 9 an…" at bounding box center [423, 141] width 103 height 30
select select "2025-11-01"
select select "2025-12-01"
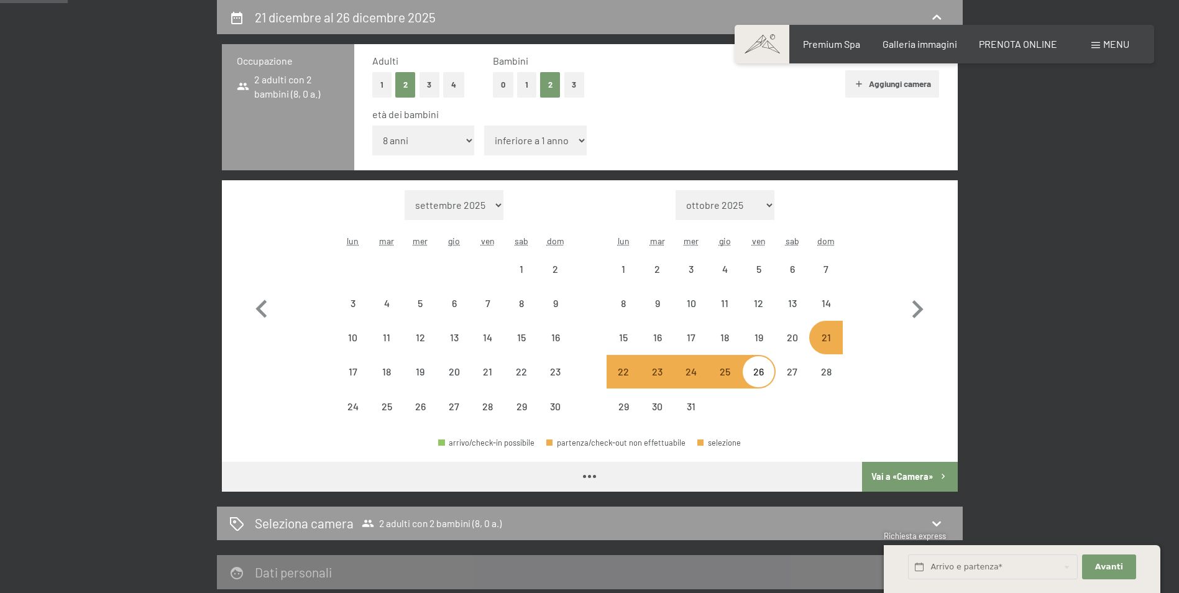
click at [527, 150] on select "inferiore a 1 anno 1 anno 2 anni 3 anni 4 anni 5 anni 6 anni 7 anni 8 anni 9 an…" at bounding box center [535, 141] width 103 height 30
select select "2025-11-01"
select select "2025-12-01"
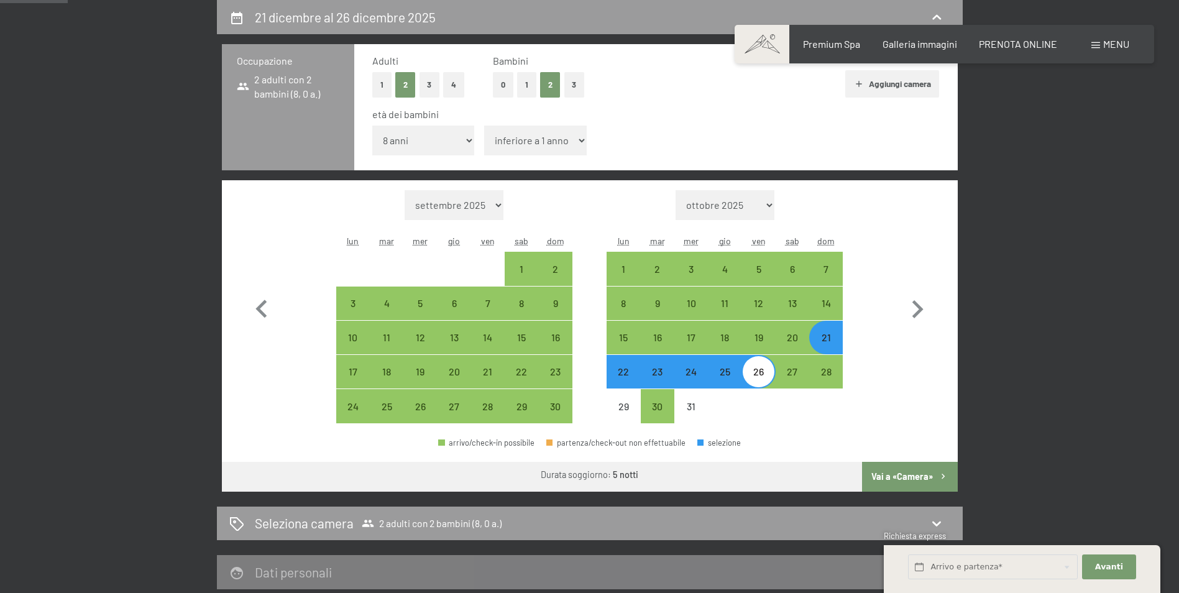
select select "4"
click at [484, 126] on select "inferiore a 1 anno 1 anno 2 anni 3 anni 4 anni 5 anni 6 anni 7 anni 8 anni 9 an…" at bounding box center [535, 141] width 103 height 30
select select "2025-11-01"
select select "2025-12-01"
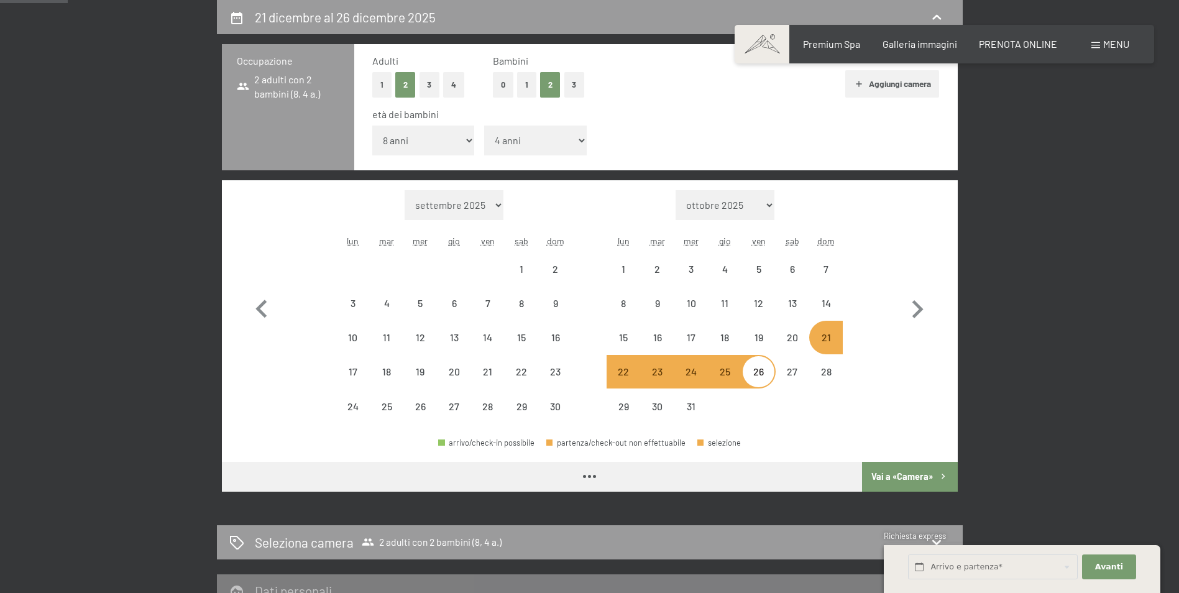
click at [919, 471] on button "Vai a «Camera»" at bounding box center [909, 477] width 95 height 30
select select "2025-11-01"
select select "2025-12-01"
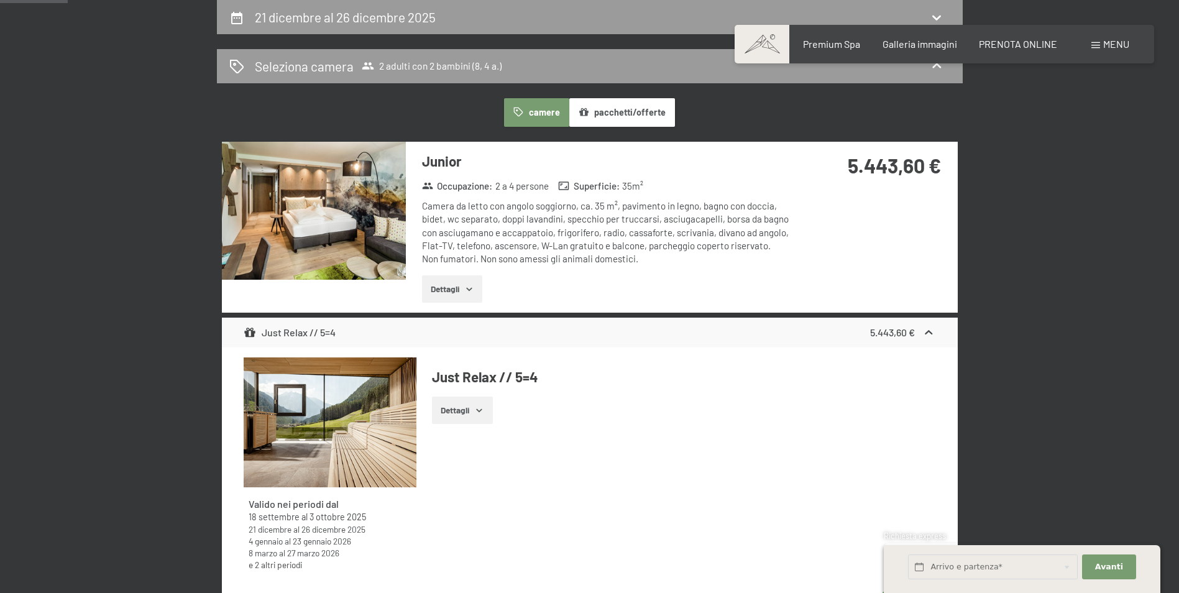
select select "2025-11-01"
select select "2025-12-01"
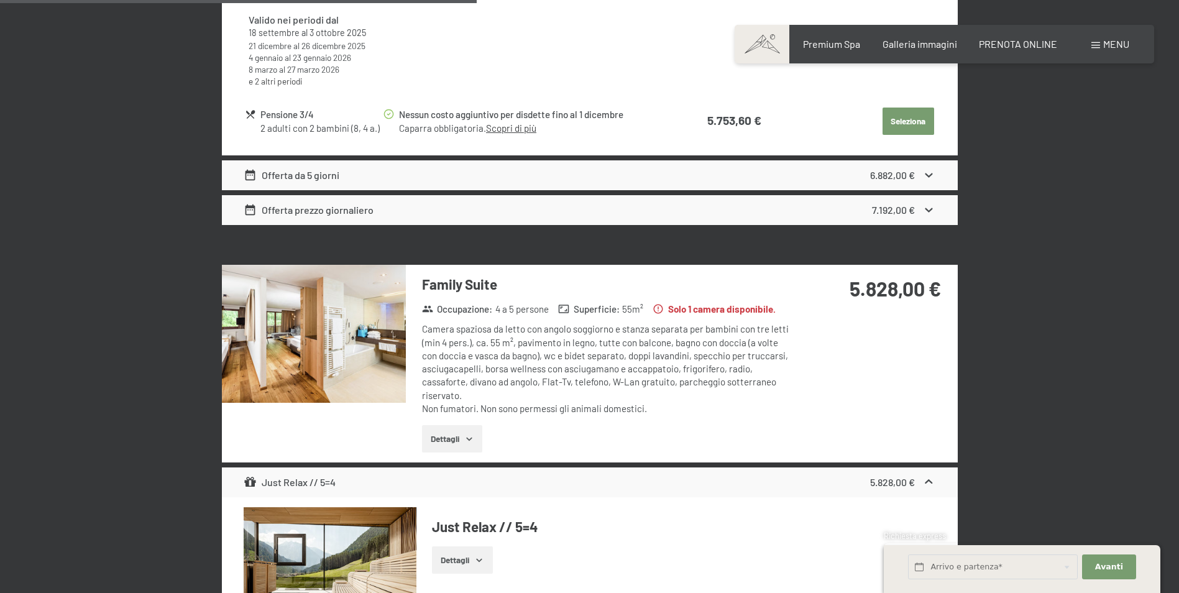
scroll to position [2170, 0]
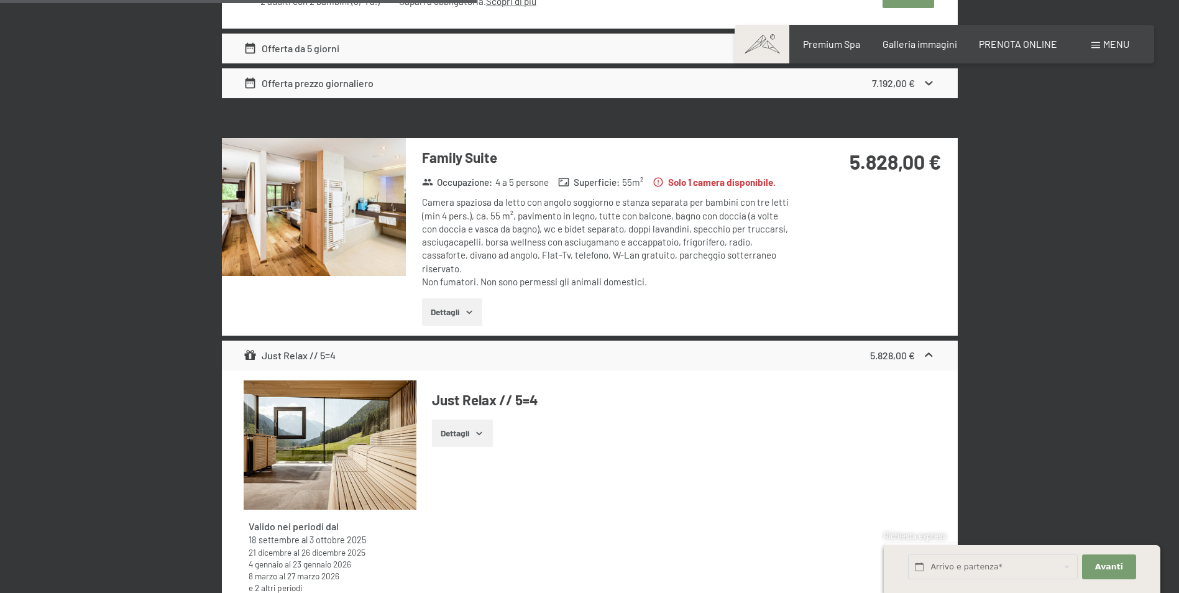
click at [351, 196] on img at bounding box center [314, 207] width 184 height 138
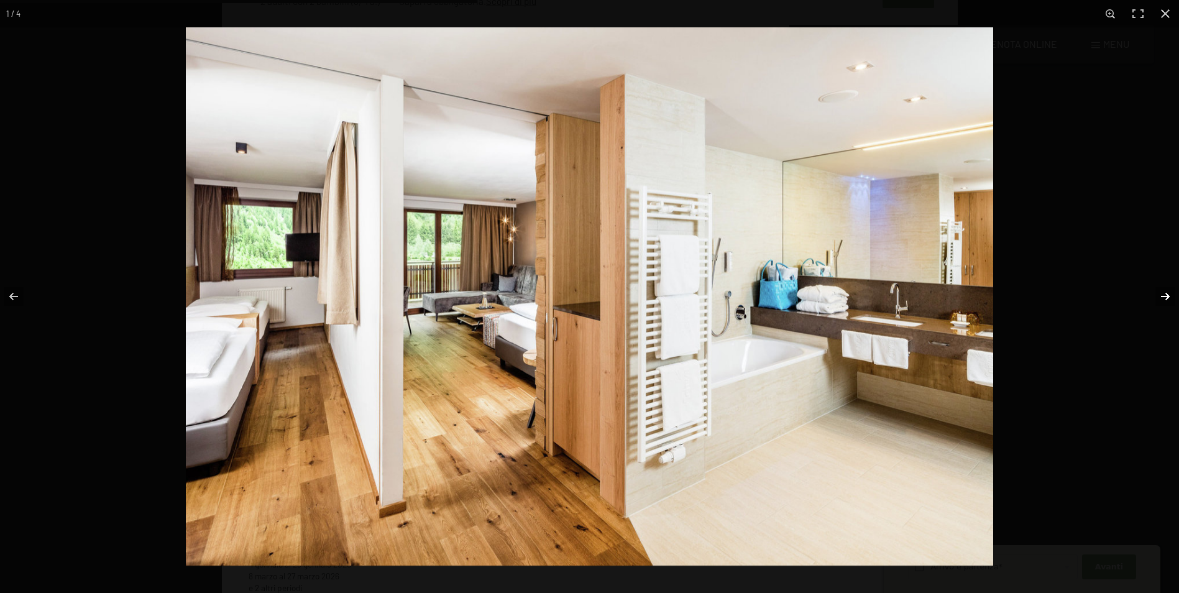
click at [1147, 292] on button "button" at bounding box center [1156, 296] width 43 height 62
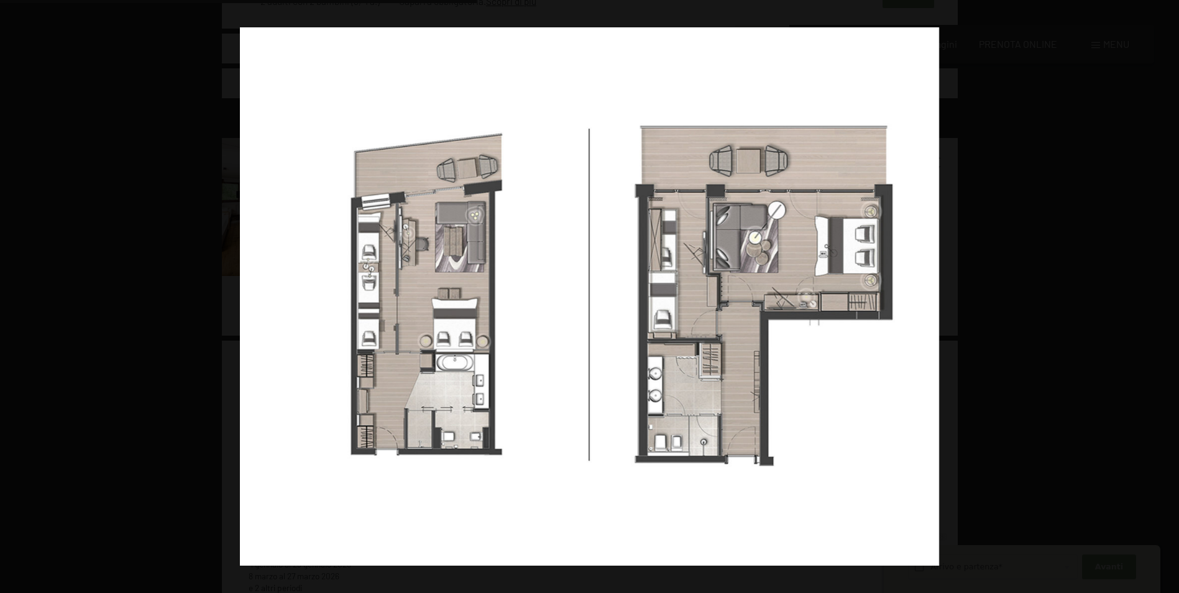
click at [1147, 292] on button "button" at bounding box center [1156, 296] width 43 height 62
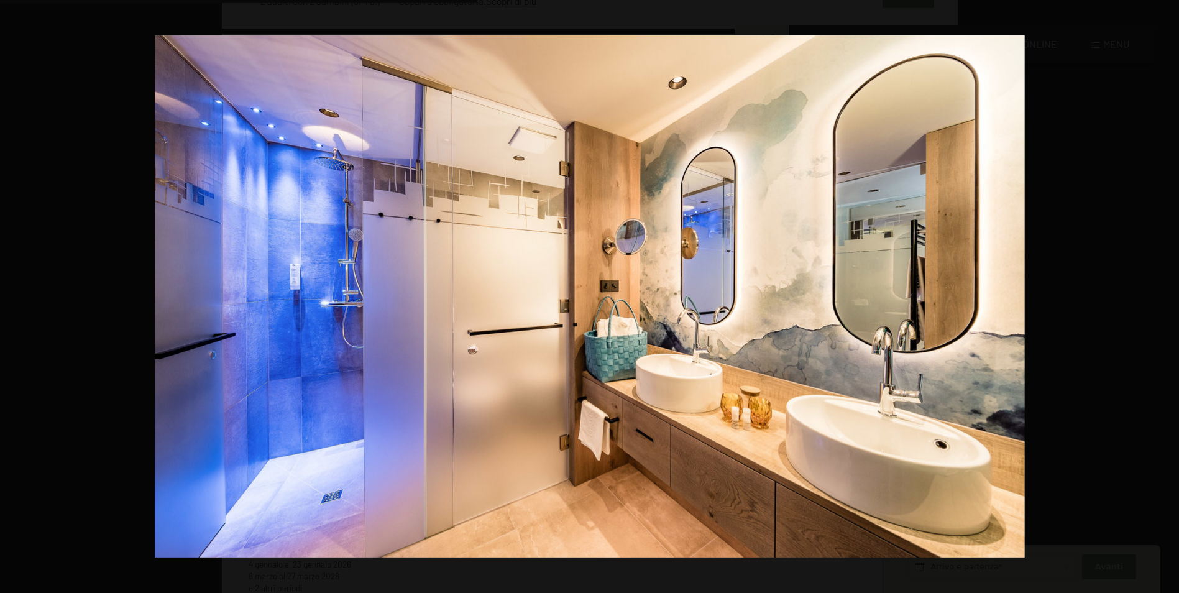
click at [1147, 292] on button "button" at bounding box center [1156, 296] width 43 height 62
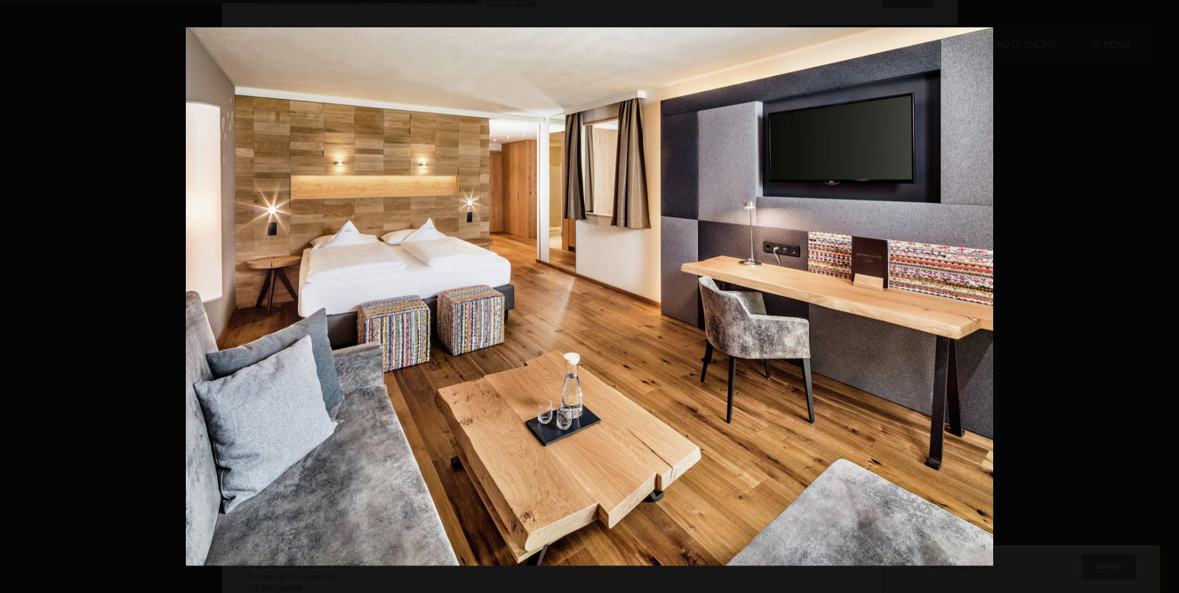
click at [1147, 292] on button "button" at bounding box center [1156, 296] width 43 height 62
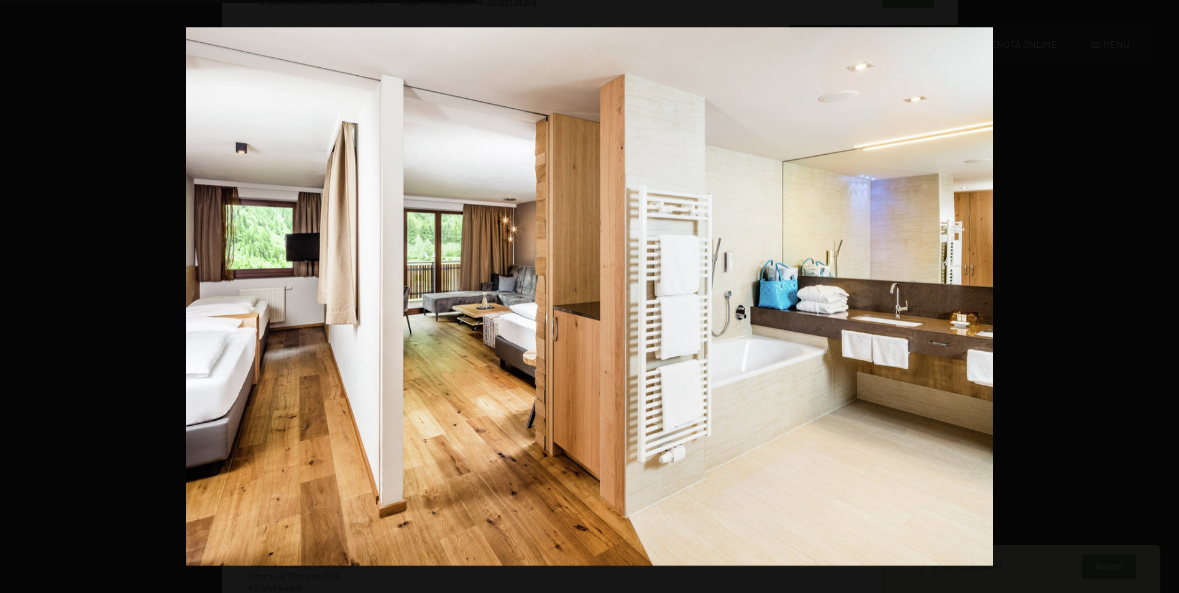
click at [1147, 292] on button "button" at bounding box center [1156, 296] width 43 height 62
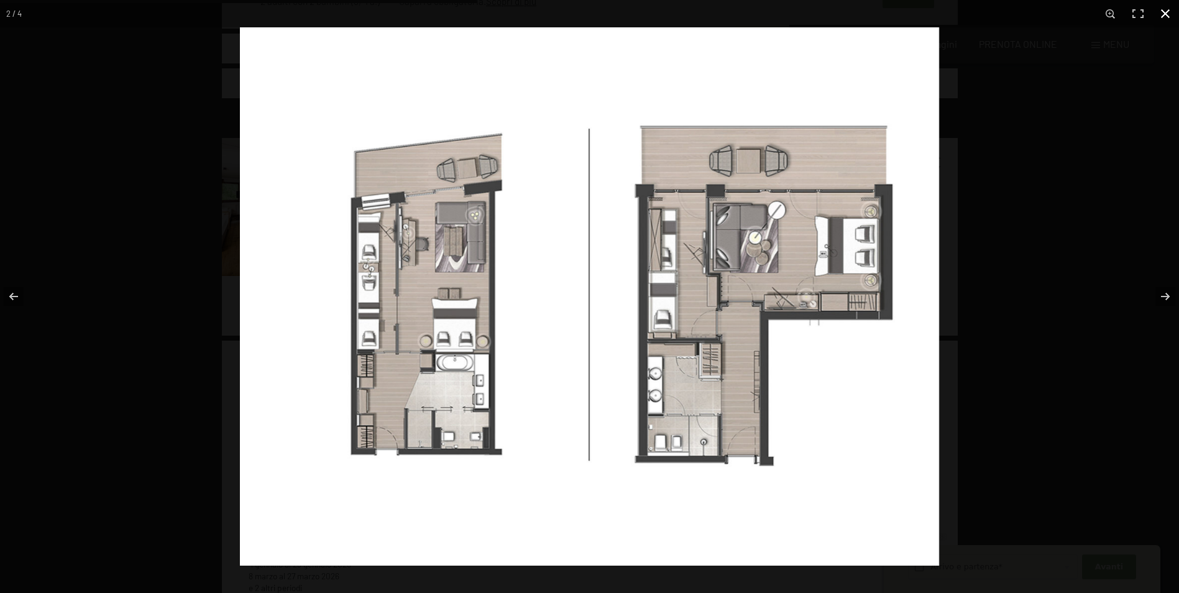
click at [1159, 13] on button "button" at bounding box center [1164, 13] width 27 height 27
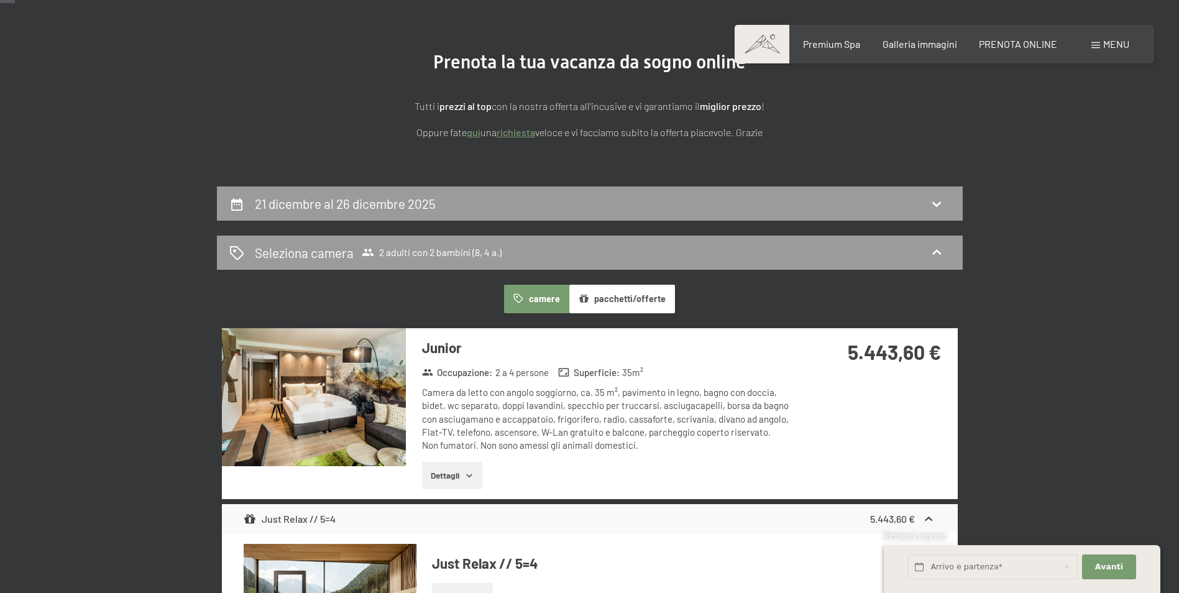
scroll to position [0, 0]
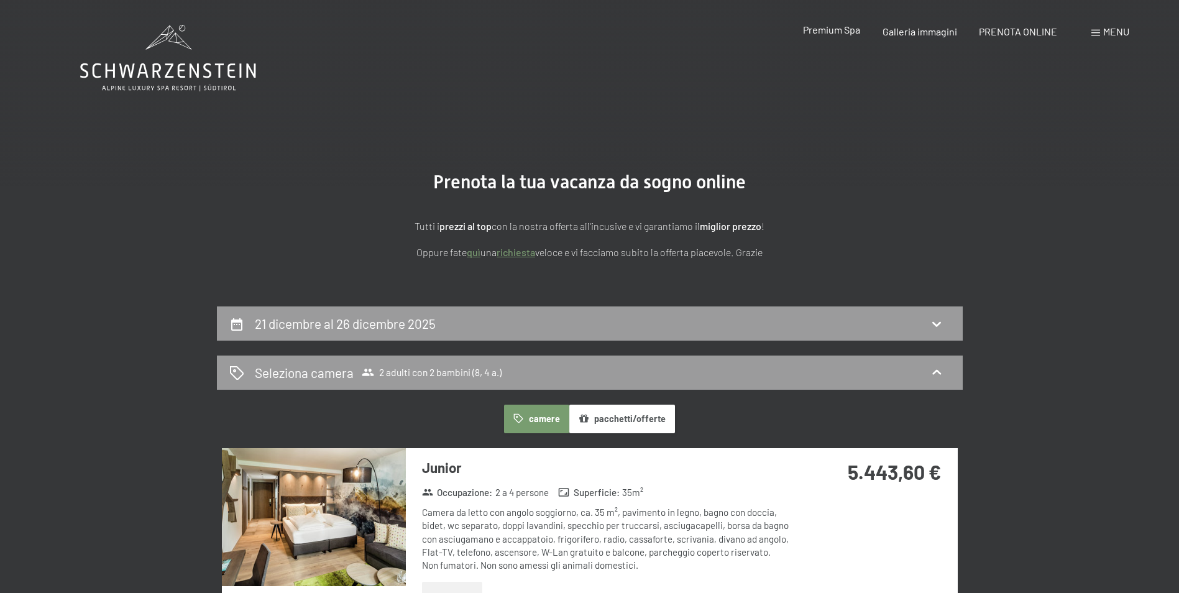
click at [835, 33] on span "Premium Spa" at bounding box center [831, 30] width 57 height 12
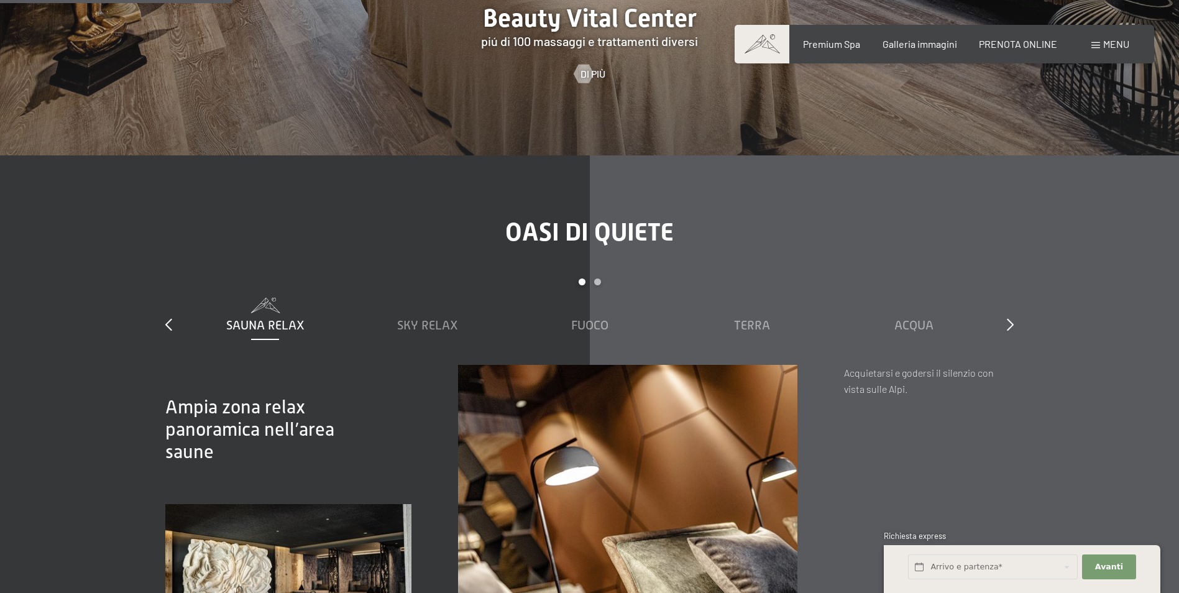
scroll to position [1864, 0]
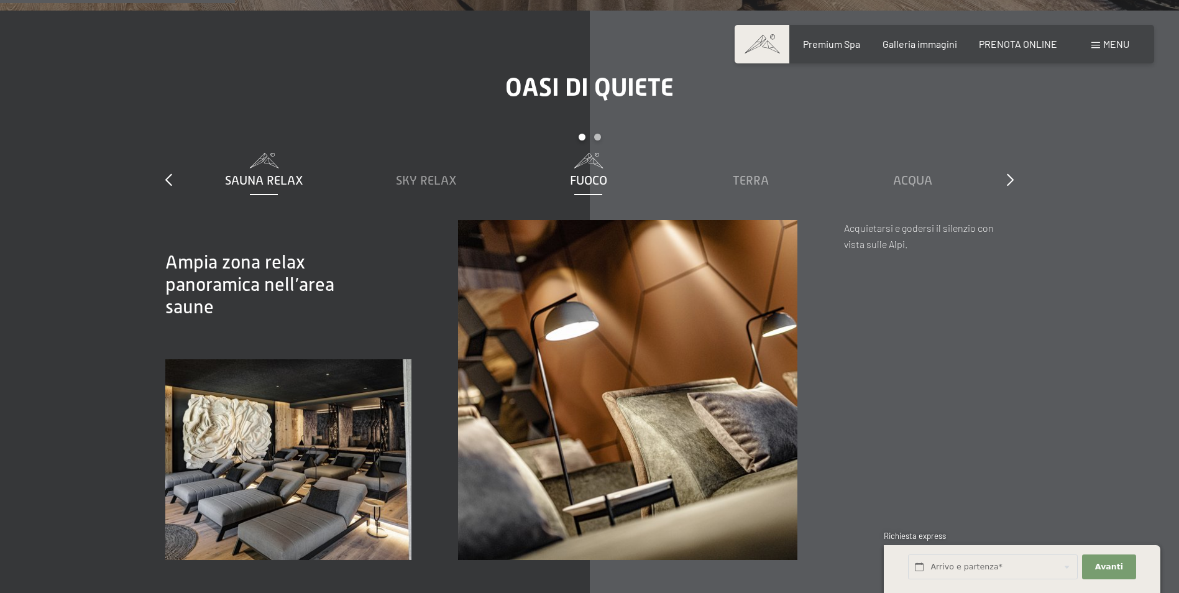
click at [608, 171] on div "Fuoco" at bounding box center [588, 179] width 150 height 17
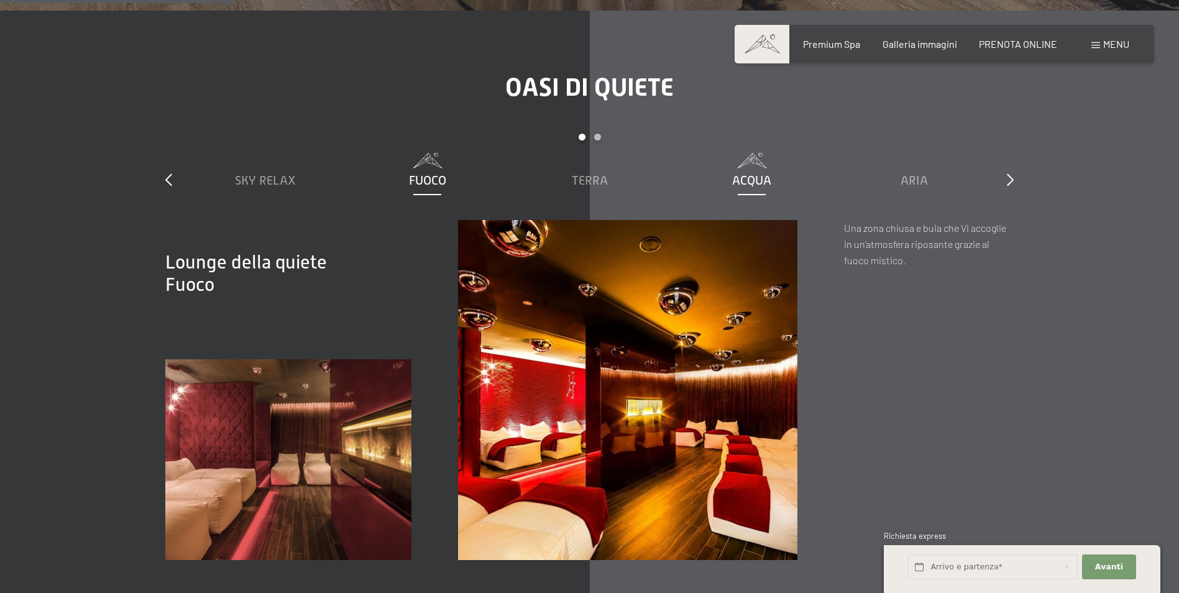
click at [726, 171] on div "Acqua" at bounding box center [752, 179] width 150 height 17
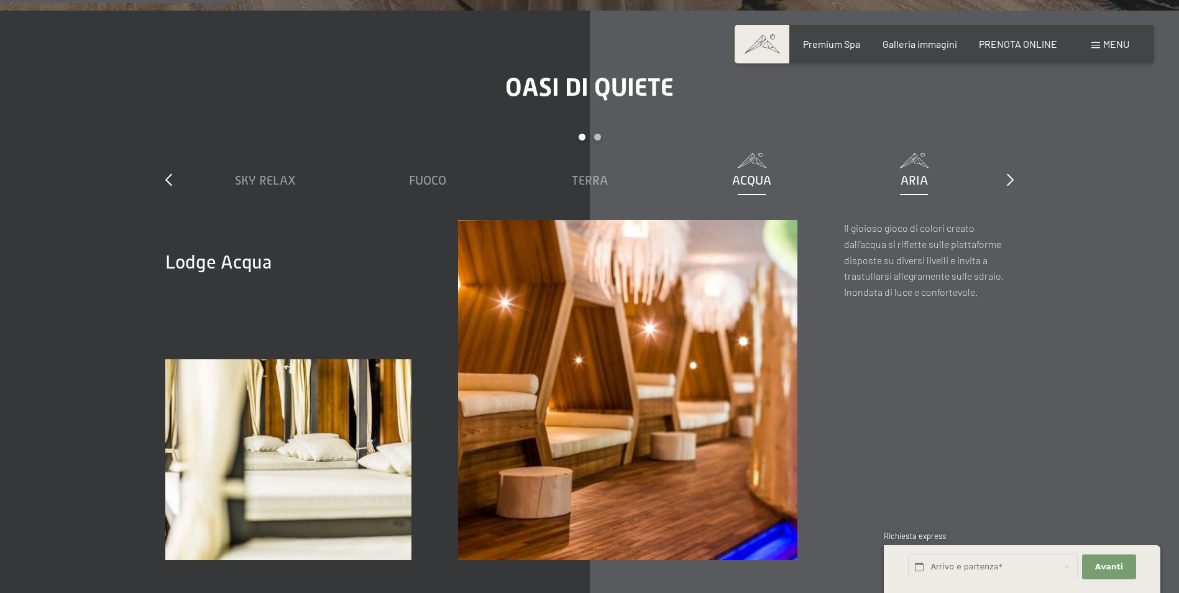
click at [892, 171] on div "Aria" at bounding box center [914, 179] width 150 height 17
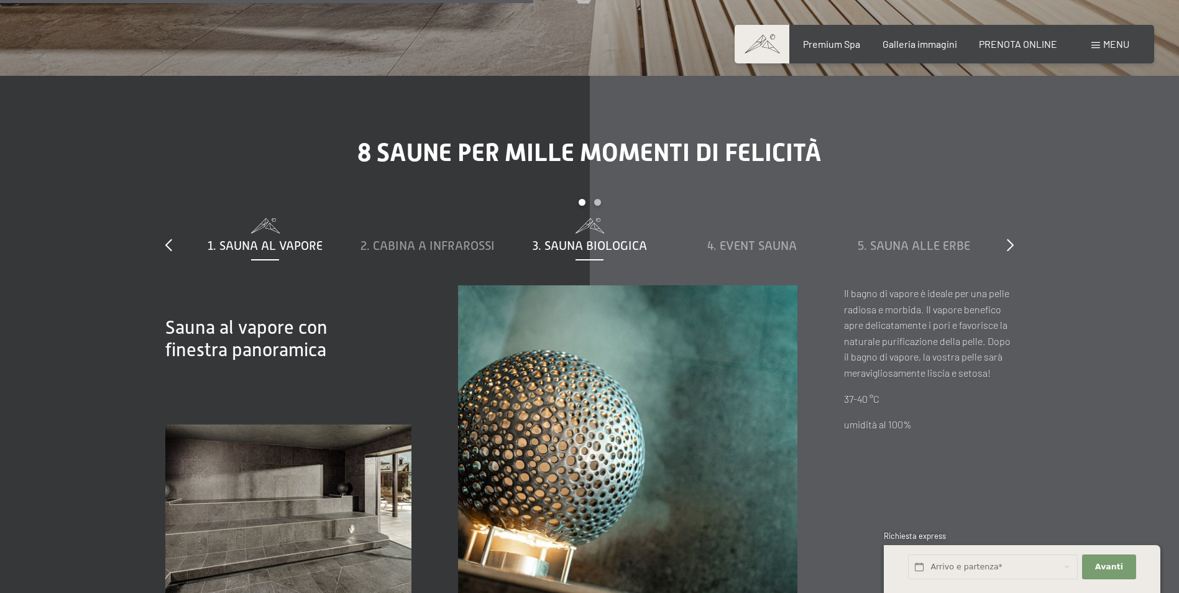
scroll to position [4225, 0]
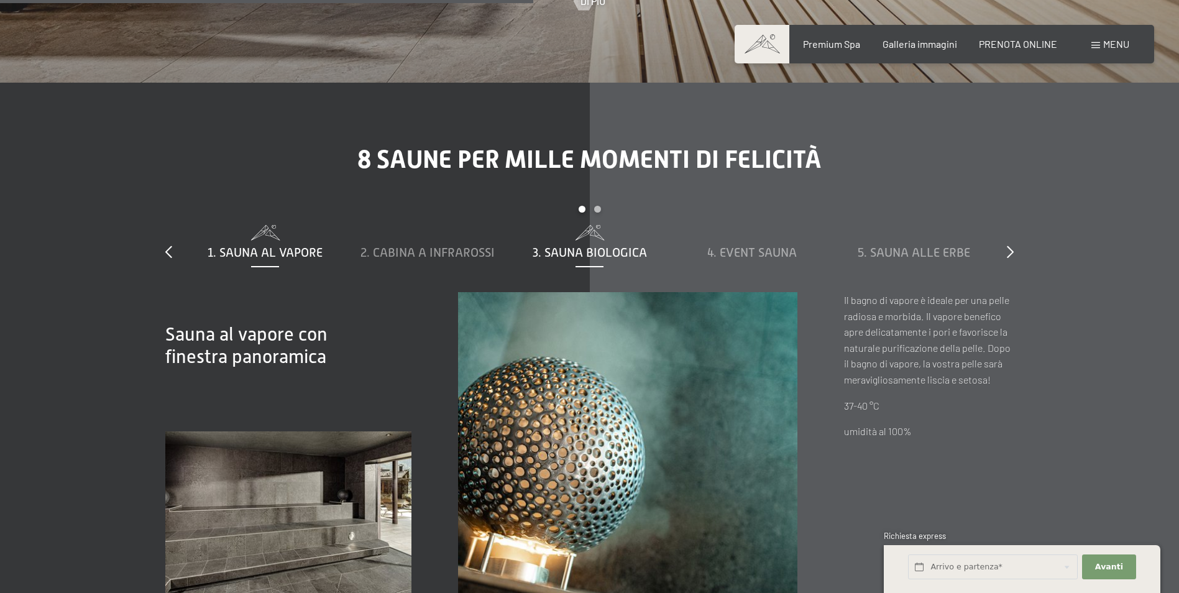
click at [566, 245] on span "3. Sauna biologica" at bounding box center [590, 252] width 114 height 14
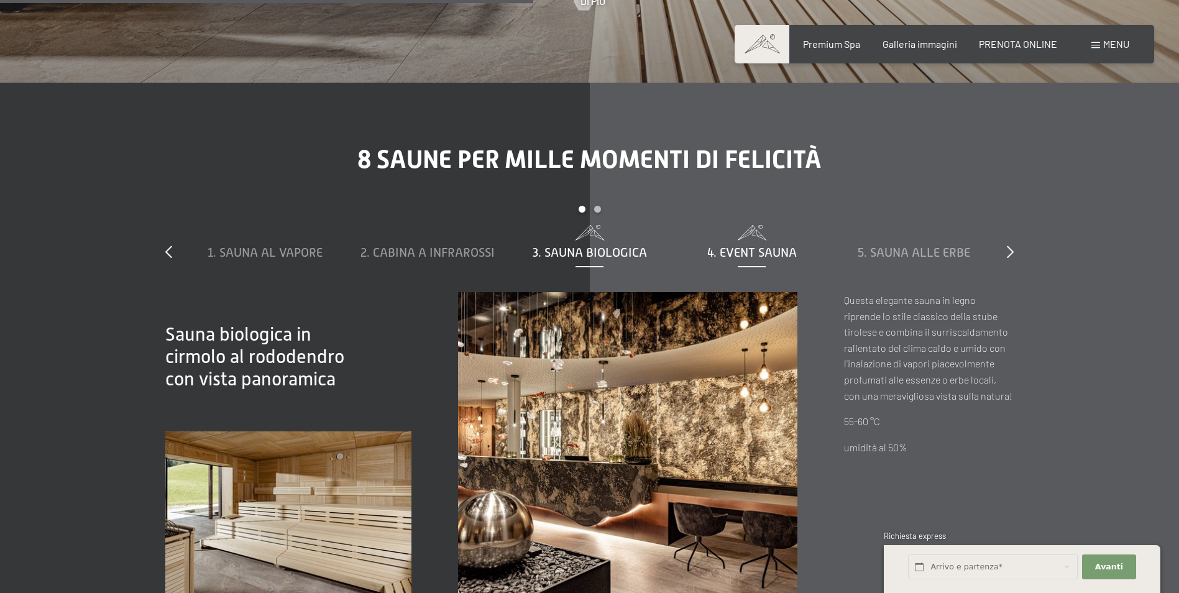
click at [725, 245] on span "4. Event Sauna" at bounding box center [751, 252] width 89 height 14
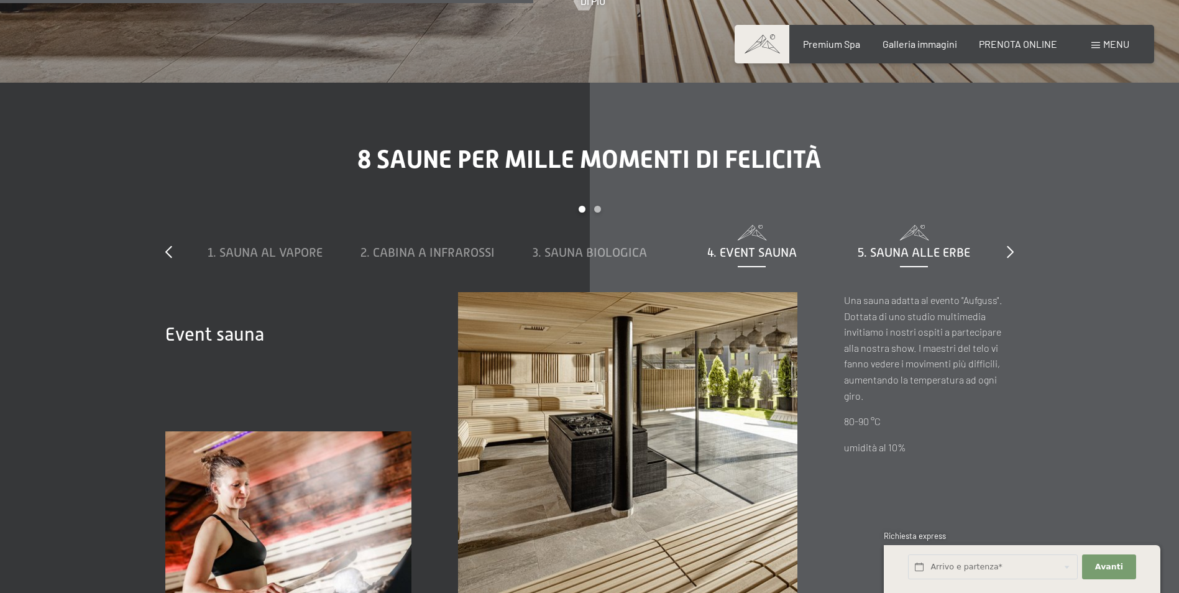
click at [889, 225] on span at bounding box center [914, 233] width 150 height 16
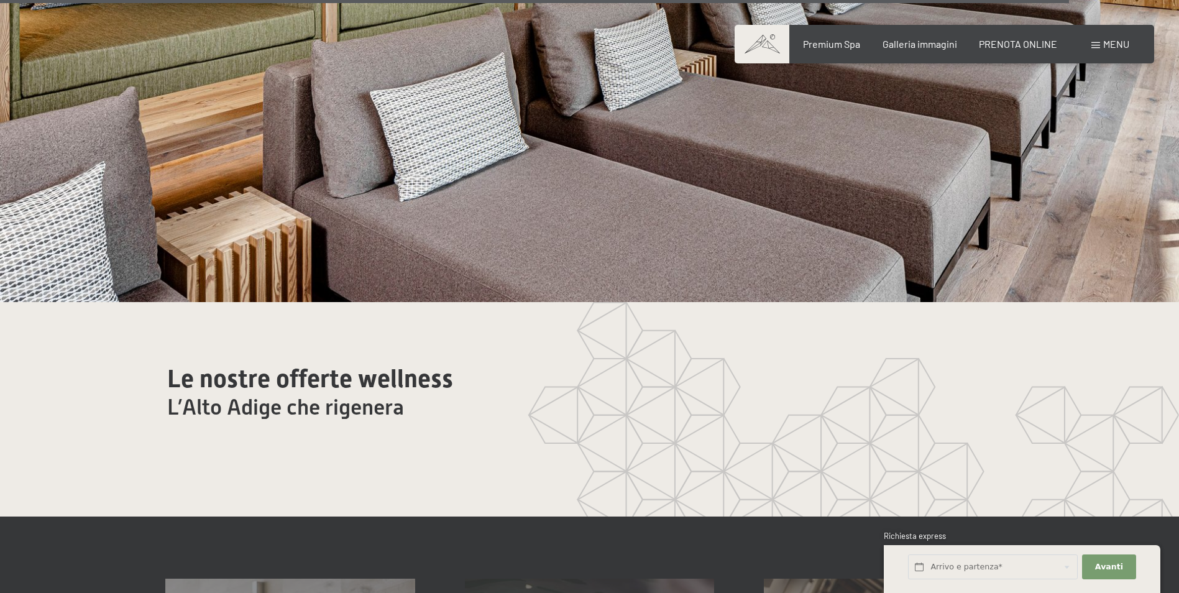
click at [1114, 49] on span "Menu" at bounding box center [1116, 44] width 26 height 12
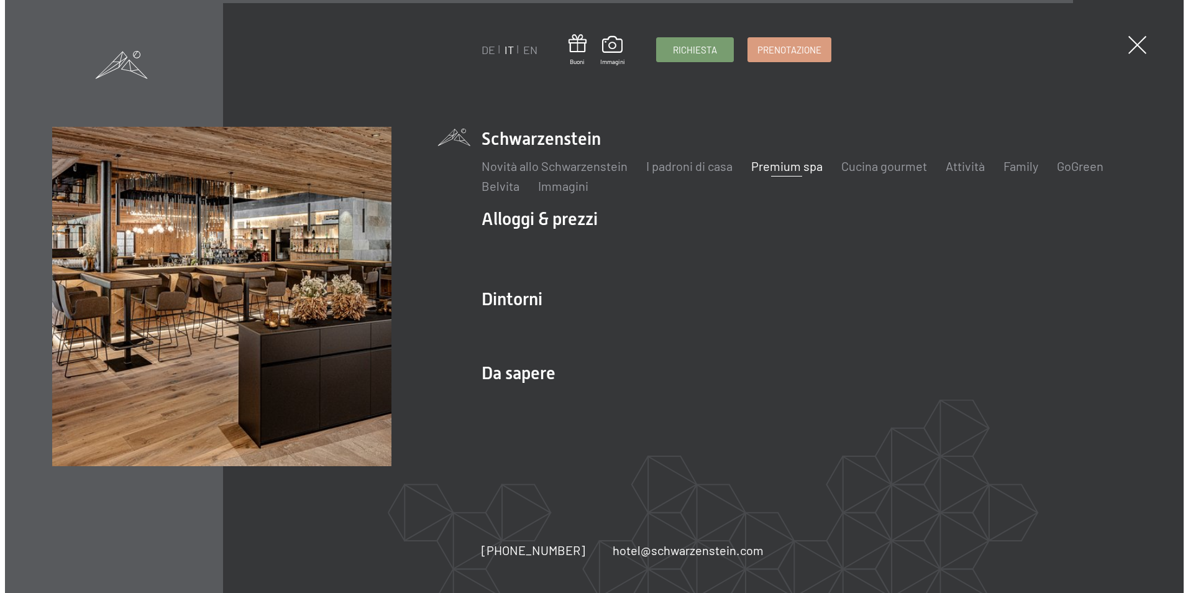
scroll to position [7223, 0]
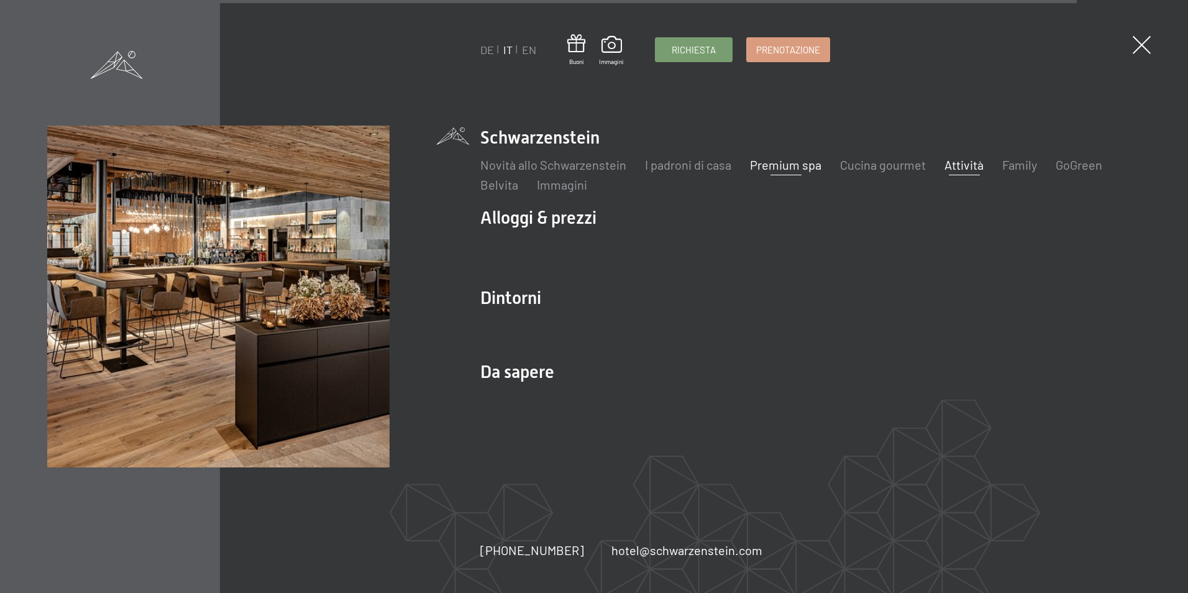
click at [978, 163] on link "Attività" at bounding box center [963, 164] width 39 height 15
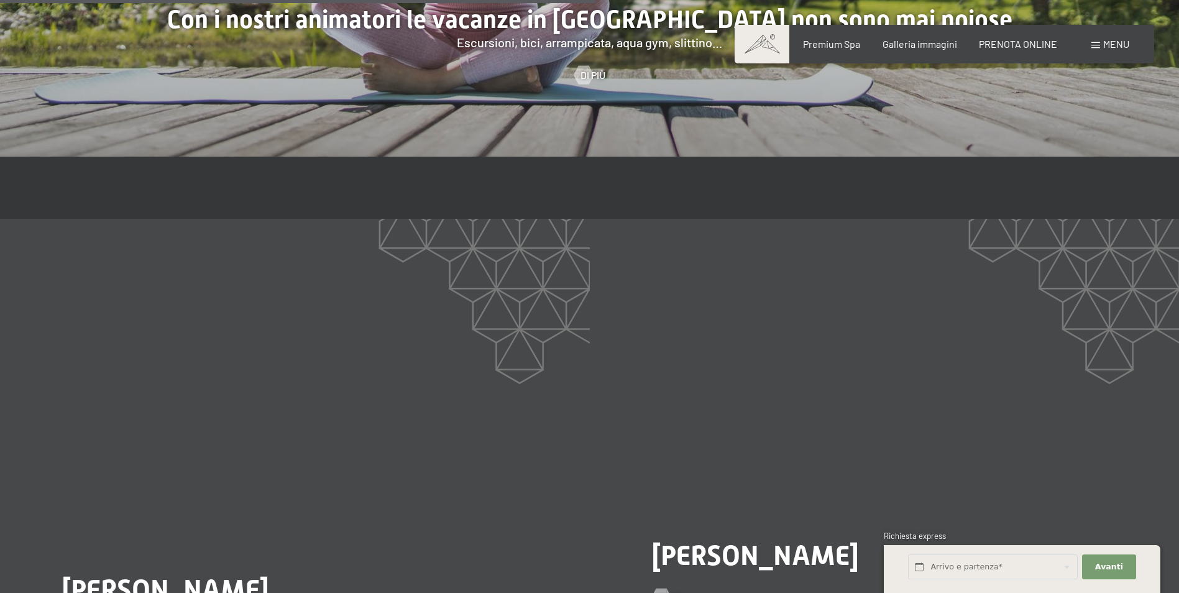
scroll to position [2361, 0]
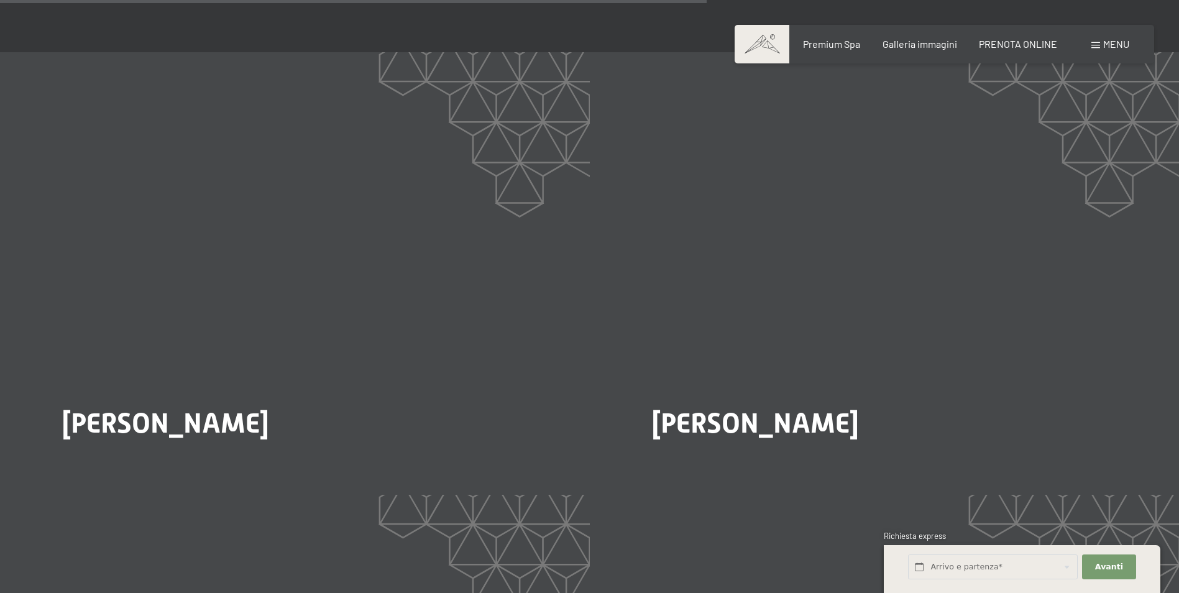
click at [1092, 42] on div "Menu" at bounding box center [1110, 44] width 38 height 14
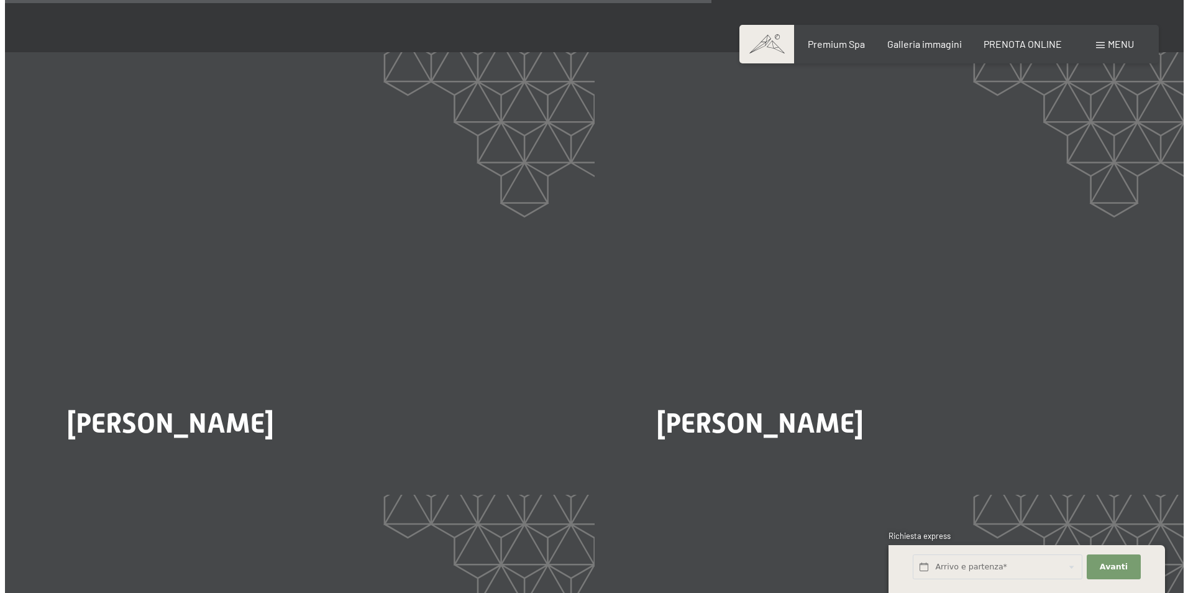
scroll to position [2369, 0]
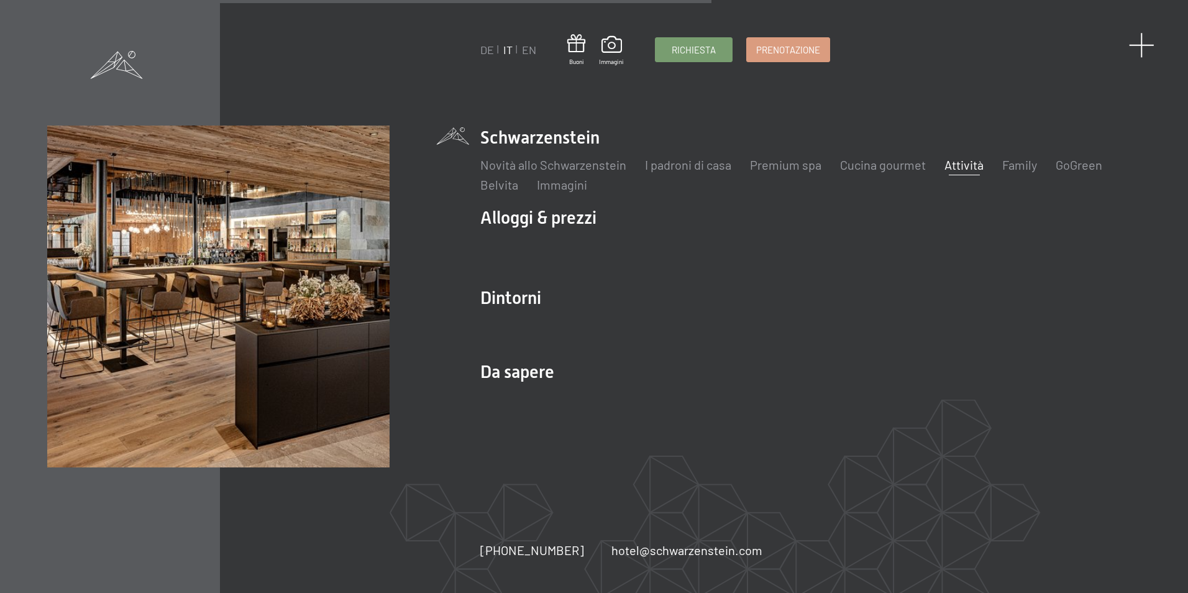
click at [1141, 52] on span at bounding box center [1141, 44] width 25 height 25
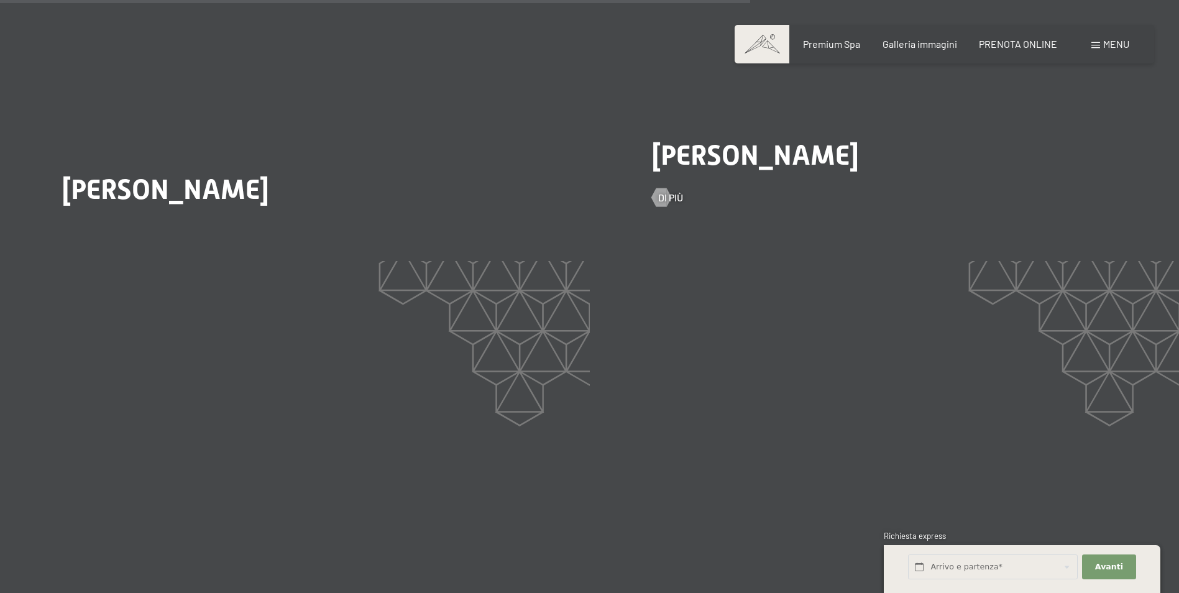
scroll to position [2610, 0]
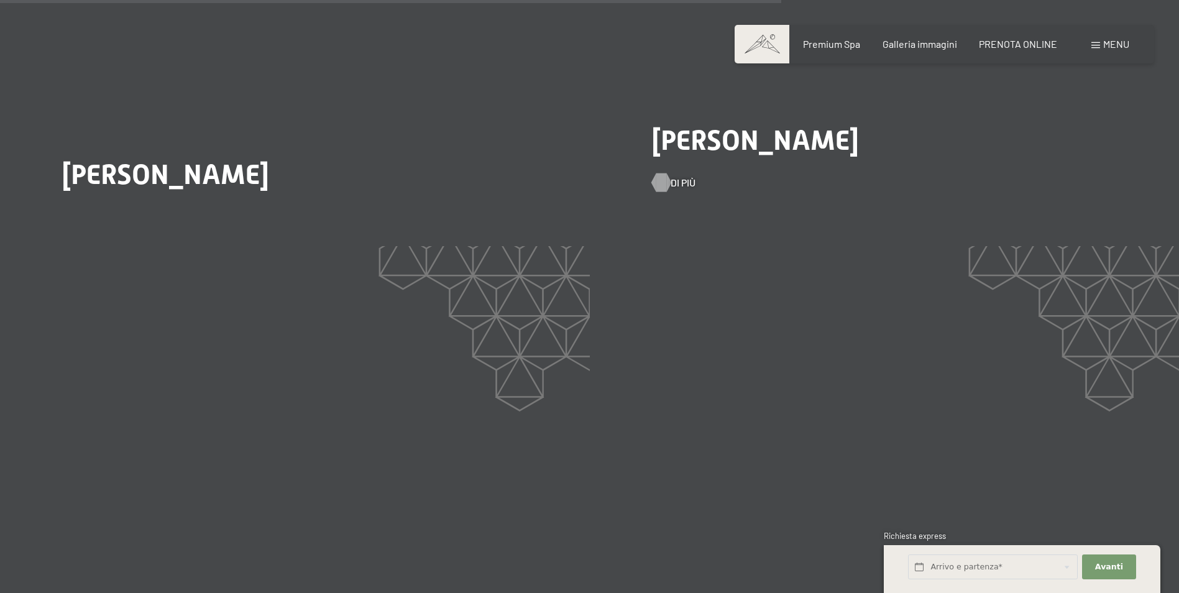
click at [665, 173] on div at bounding box center [661, 182] width 11 height 19
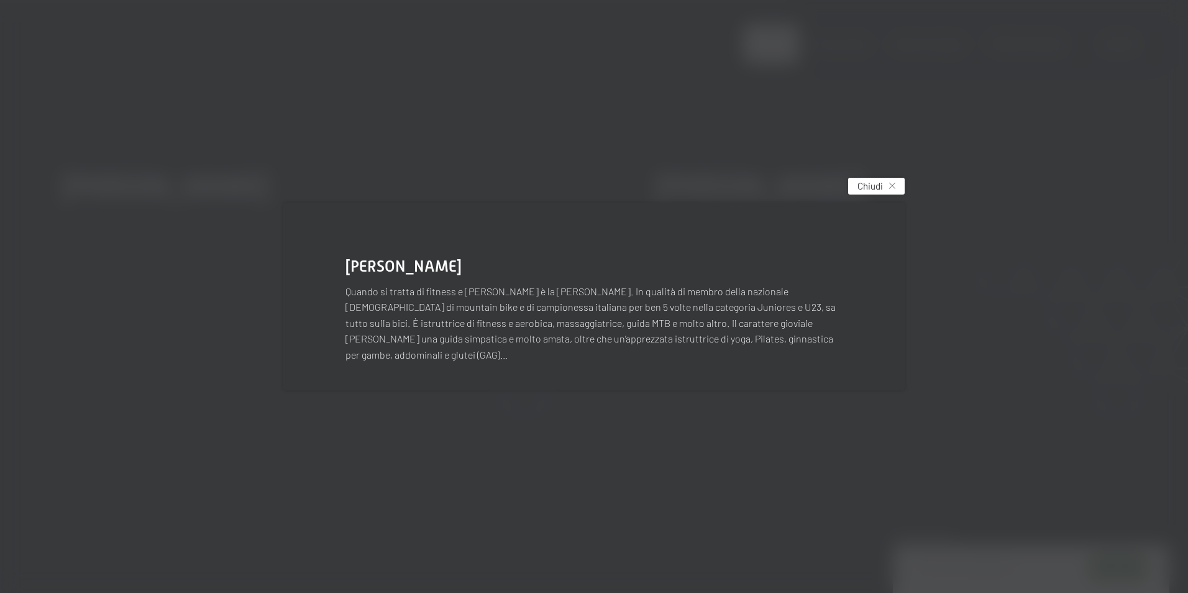
click at [900, 192] on div "Chiudi" at bounding box center [876, 186] width 57 height 17
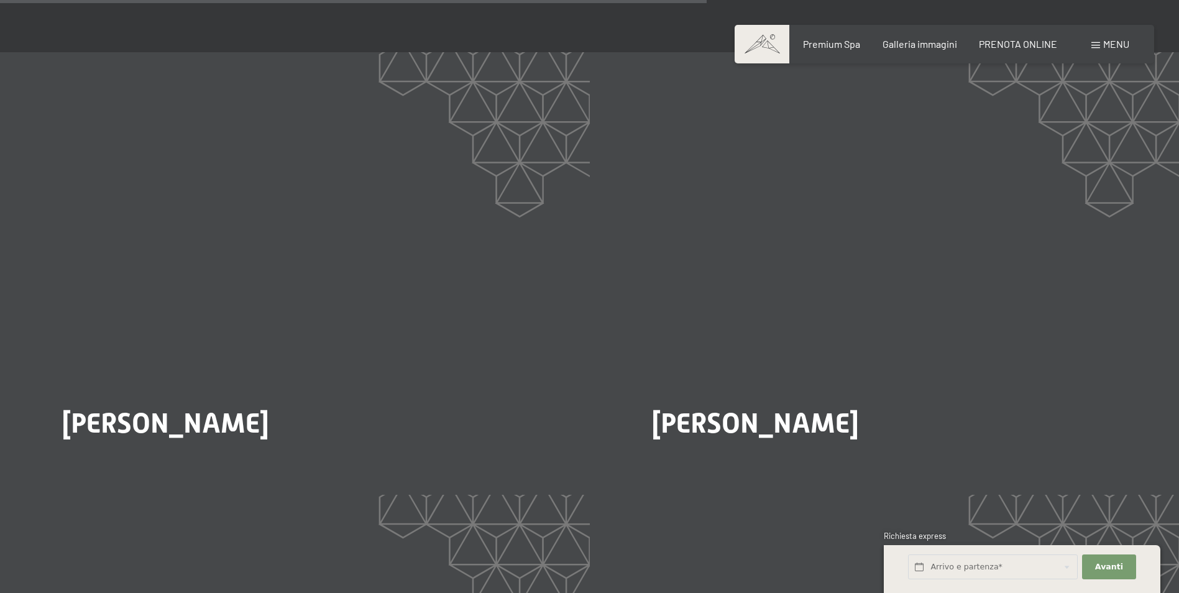
click at [1105, 47] on span "Menu" at bounding box center [1116, 44] width 26 height 12
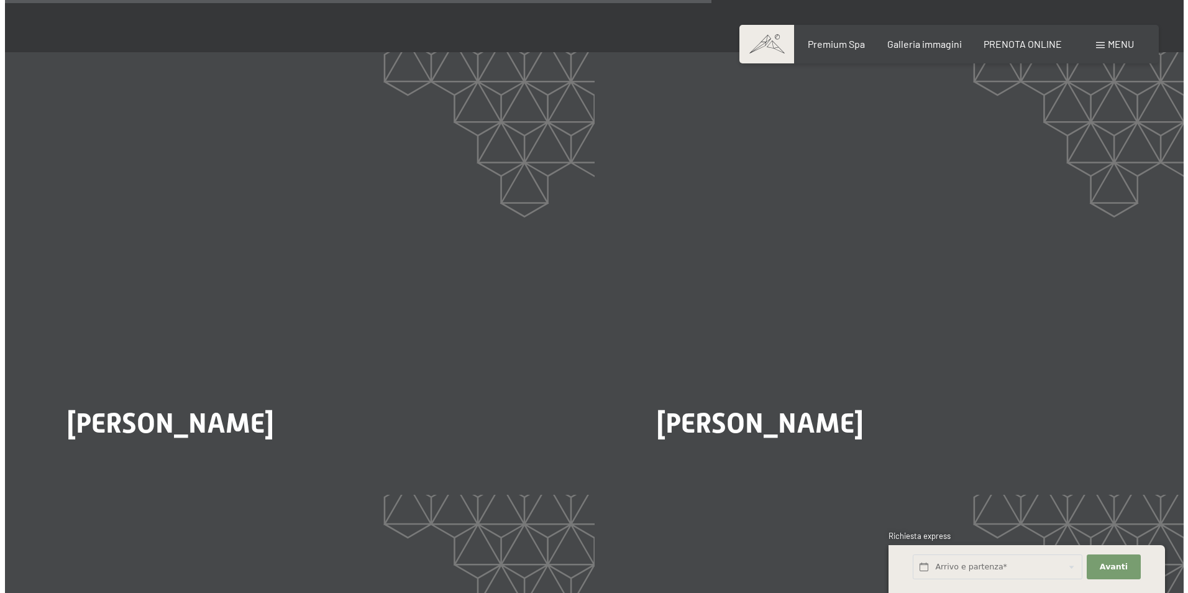
scroll to position [2369, 0]
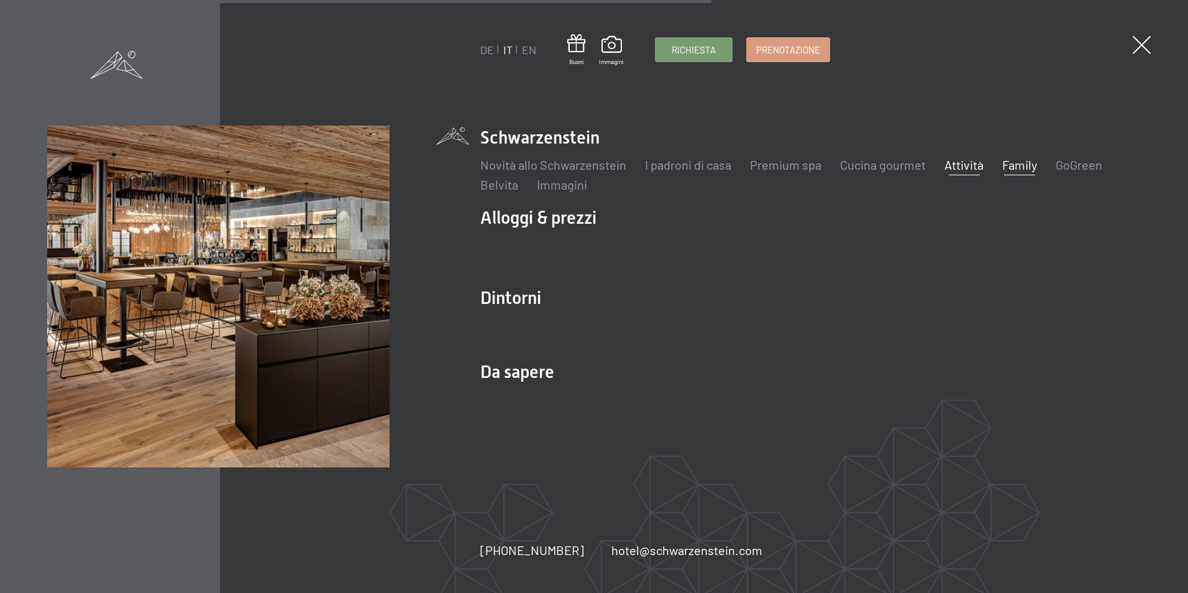
click at [1008, 167] on link "Family" at bounding box center [1019, 164] width 35 height 15
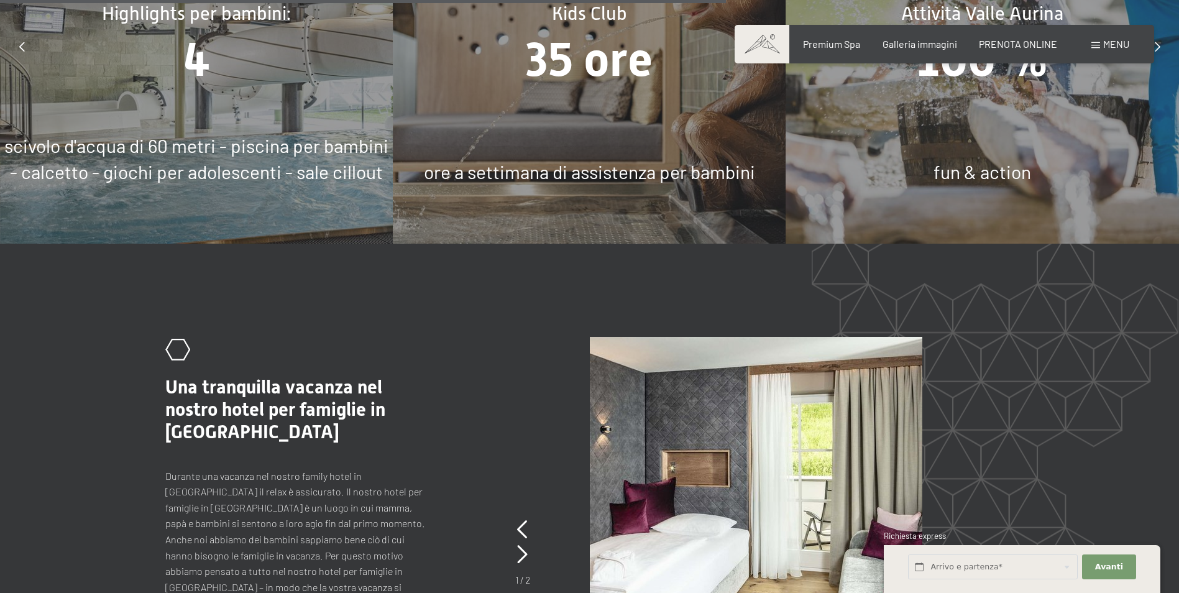
scroll to position [5841, 0]
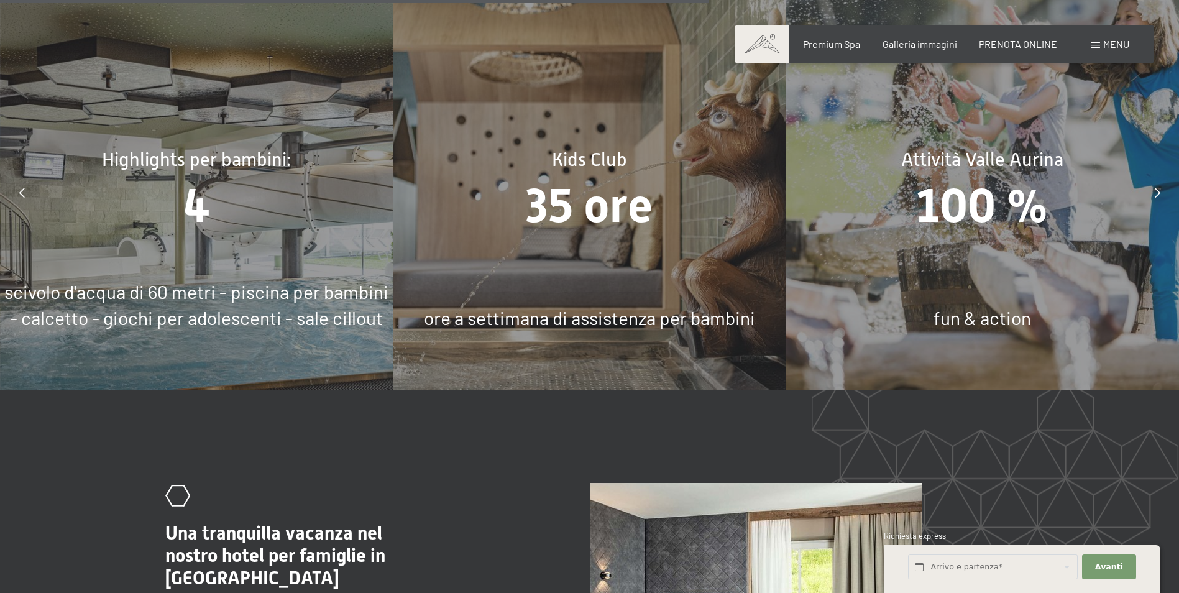
click at [598, 182] on span "35 ore" at bounding box center [589, 205] width 127 height 55
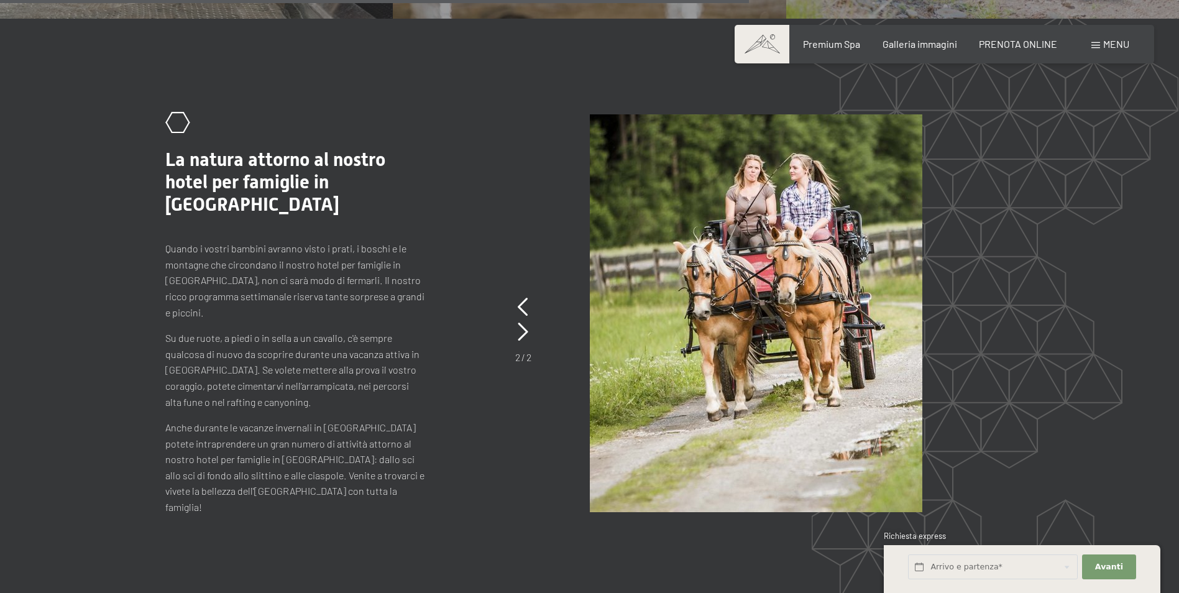
scroll to position [6276, 0]
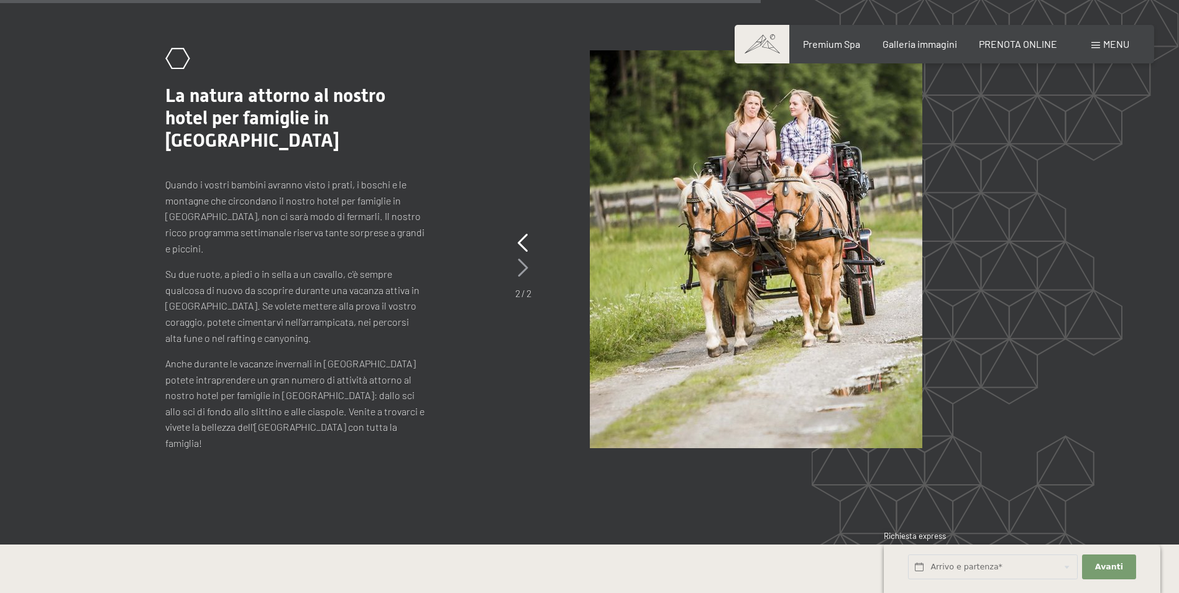
click at [518, 267] on div "2 / 2" at bounding box center [523, 266] width 16 height 70
click at [523, 267] on icon at bounding box center [523, 267] width 11 height 19
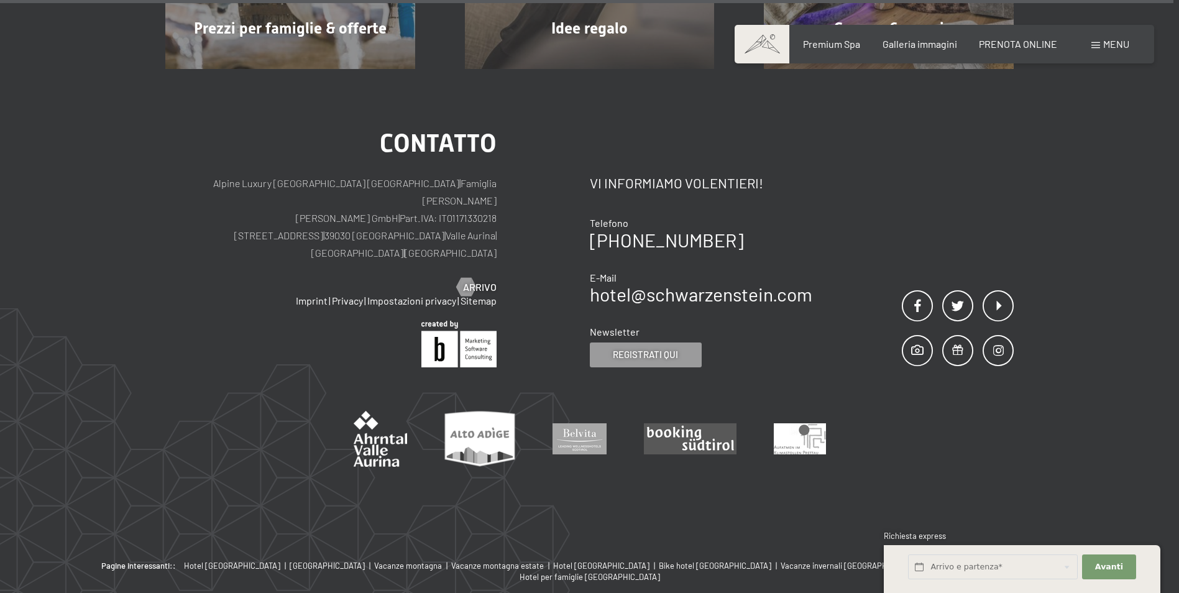
scroll to position [9779, 0]
